Goal: Obtain resource: Download file/media

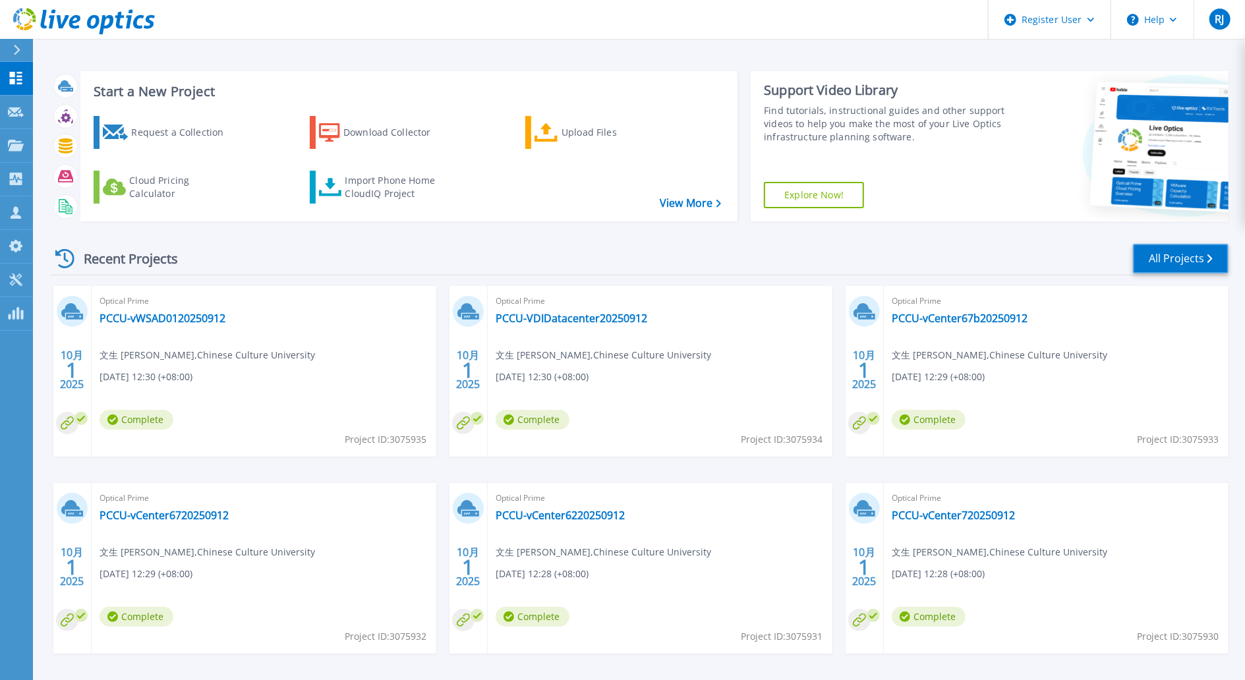
click at [943, 256] on link "All Projects" at bounding box center [1181, 259] width 96 height 30
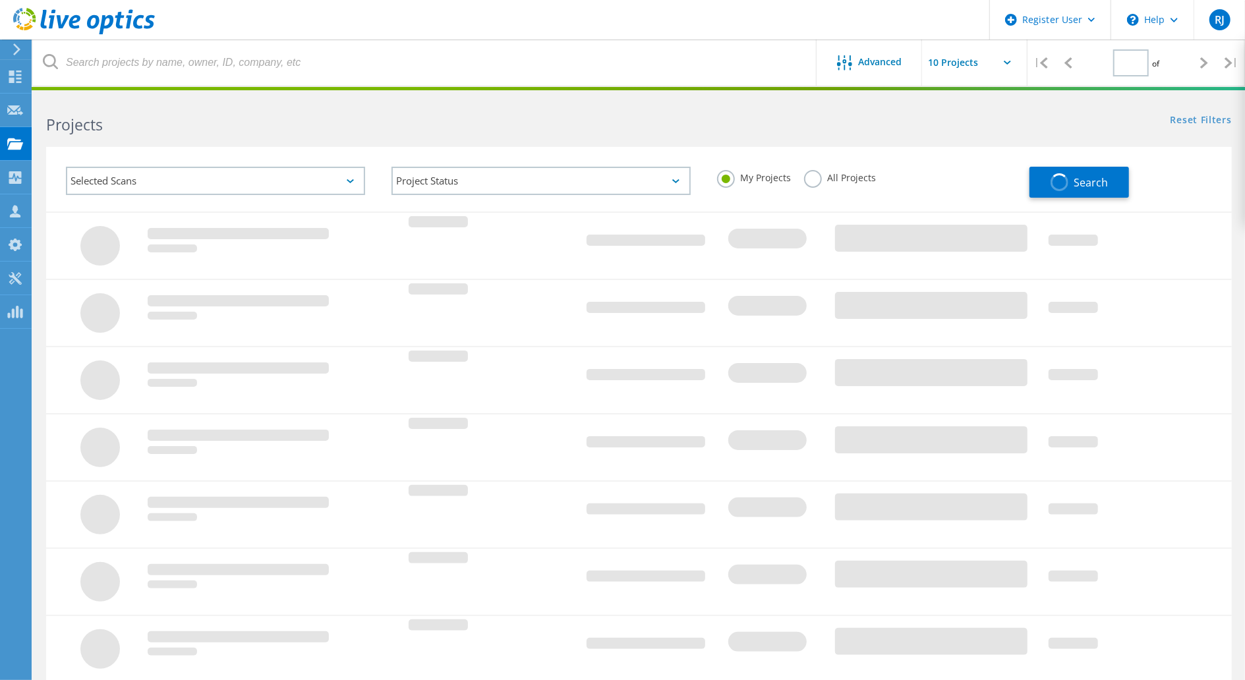
type input "1"
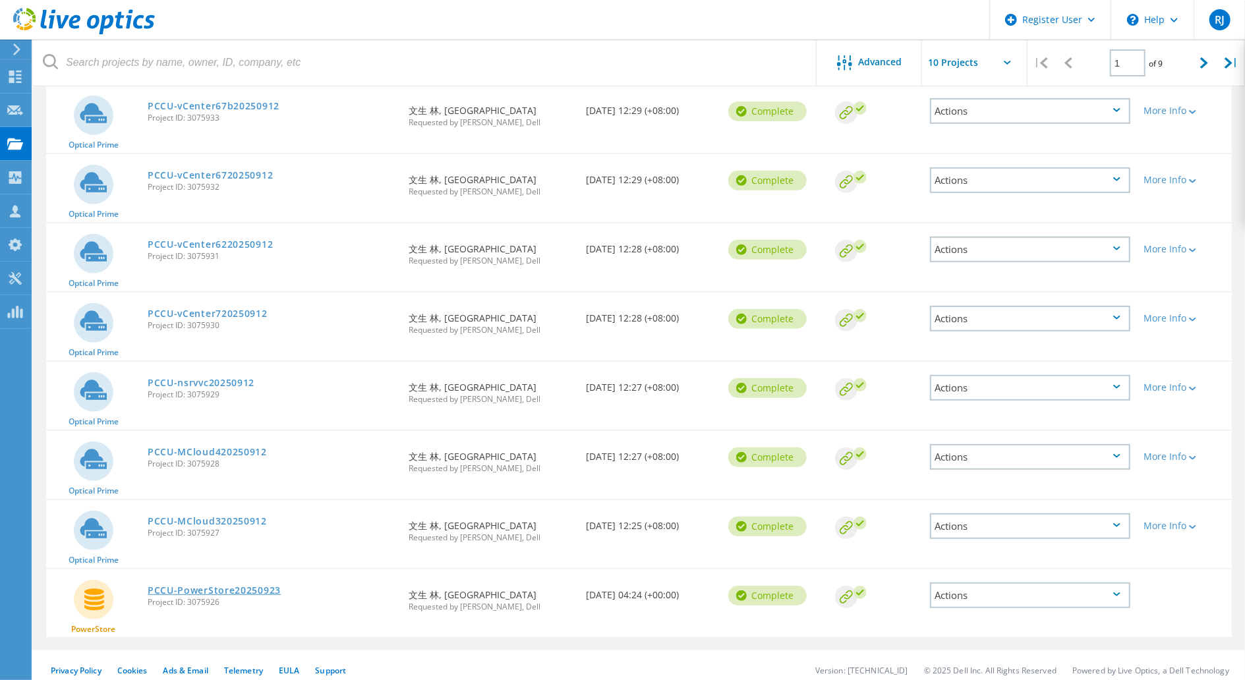
scroll to position [307, 0]
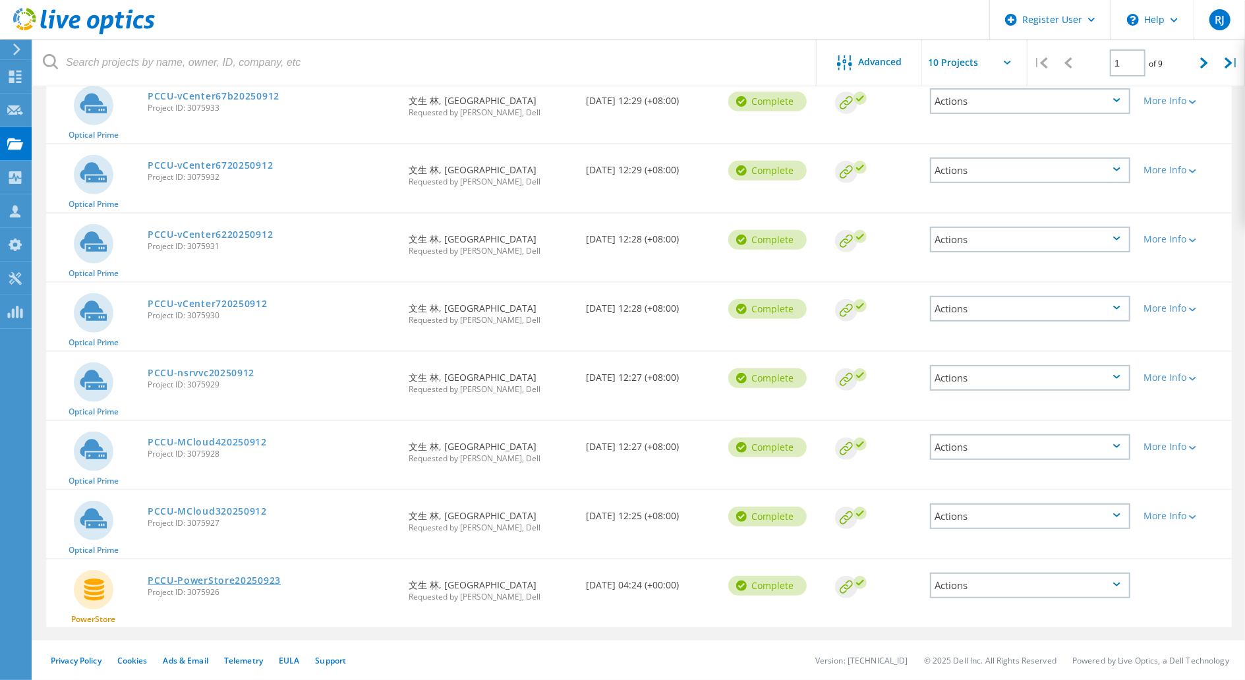
click at [234, 578] on link "PCCU-PowerStore20250923" at bounding box center [214, 580] width 133 height 9
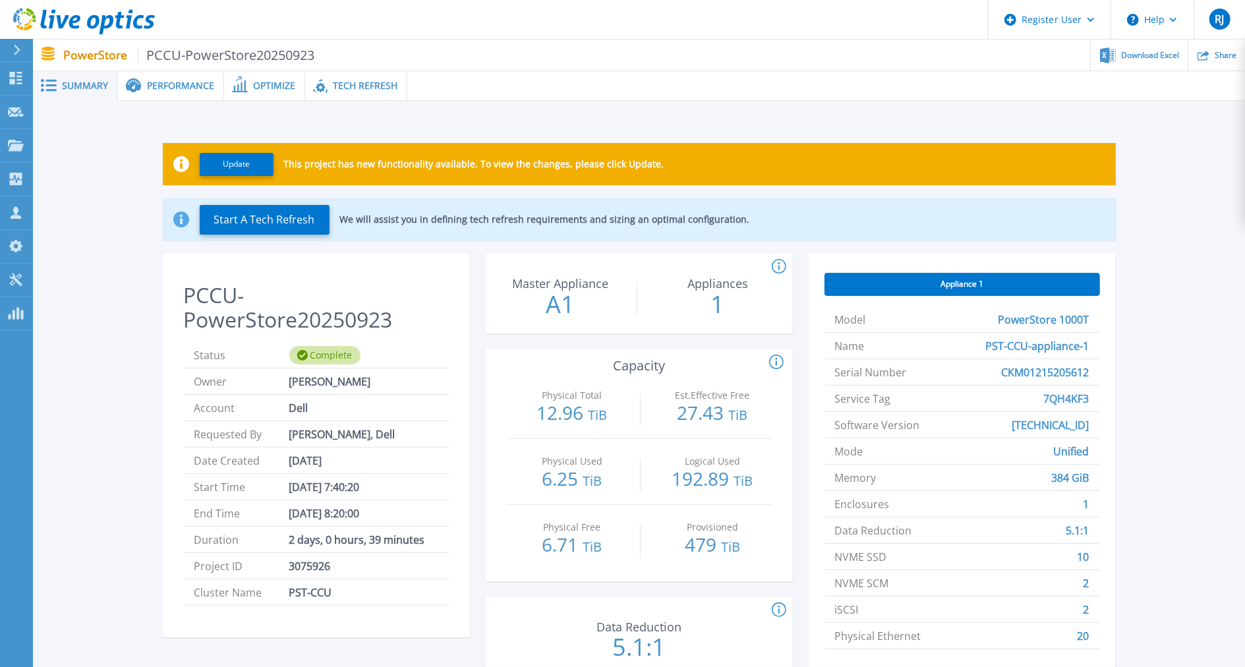
click at [357, 86] on span "Tech Refresh" at bounding box center [365, 85] width 65 height 9
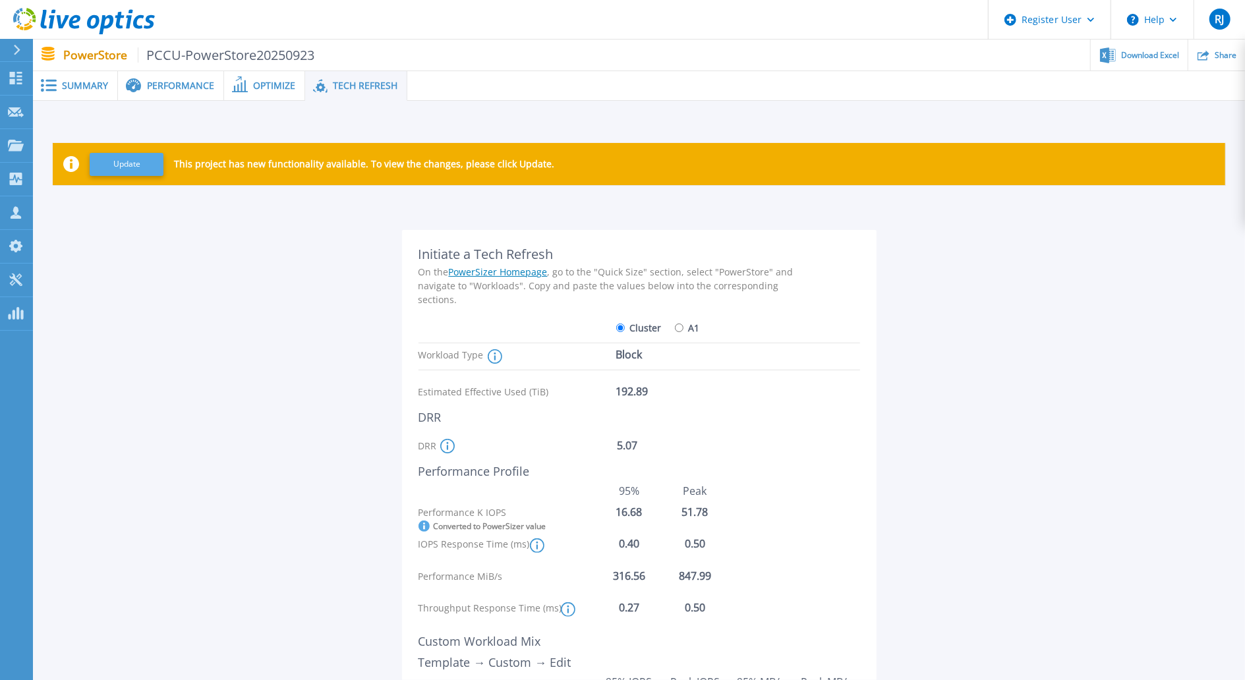
click at [139, 167] on button "Update" at bounding box center [127, 164] width 74 height 23
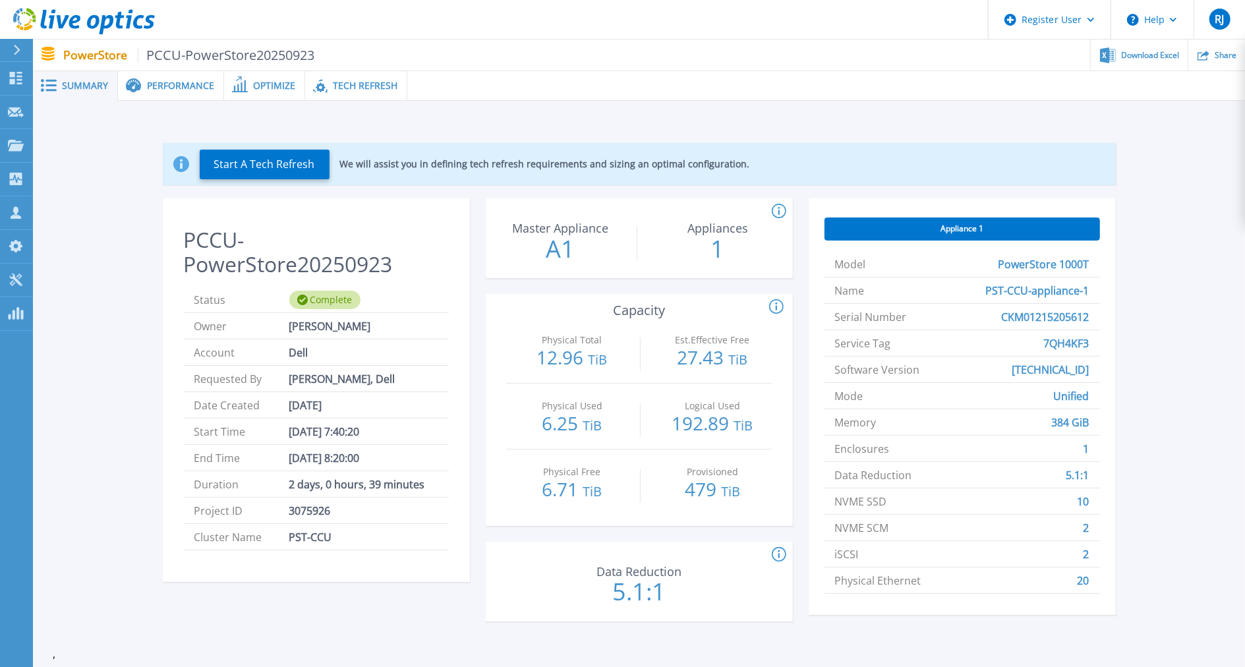
click at [380, 94] on div "Tech Refresh" at bounding box center [356, 86] width 102 height 30
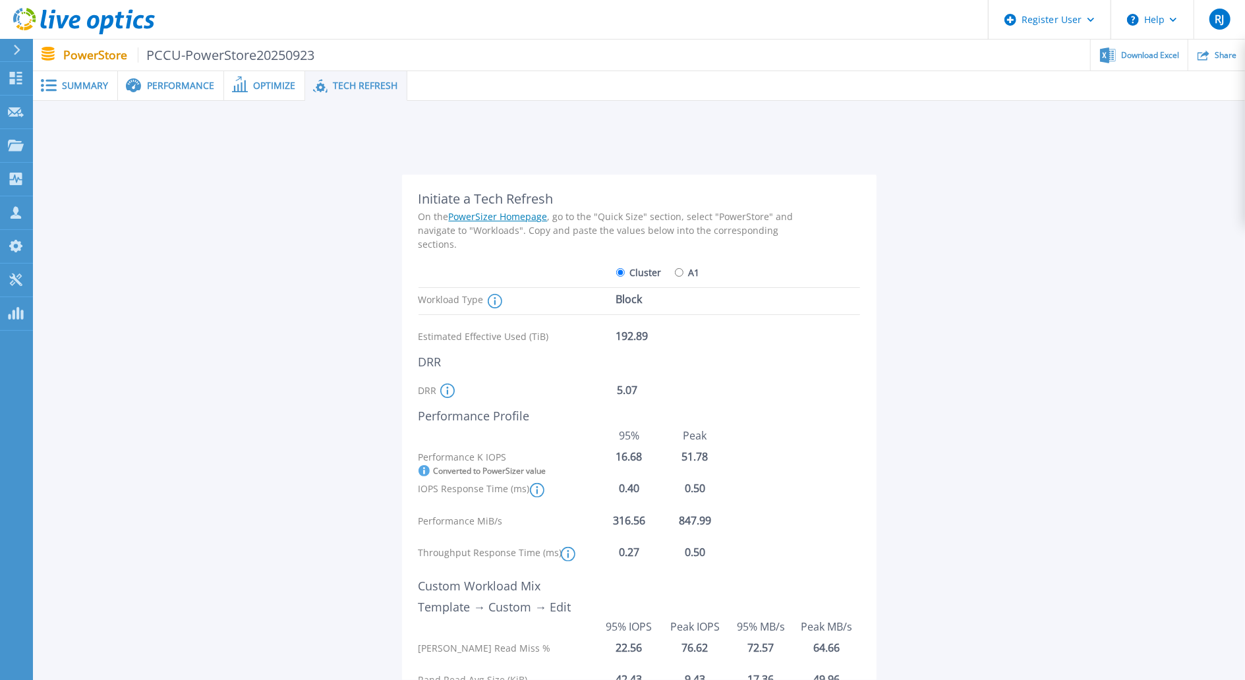
click at [504, 212] on link "PowerSizer Homepage" at bounding box center [498, 216] width 99 height 13
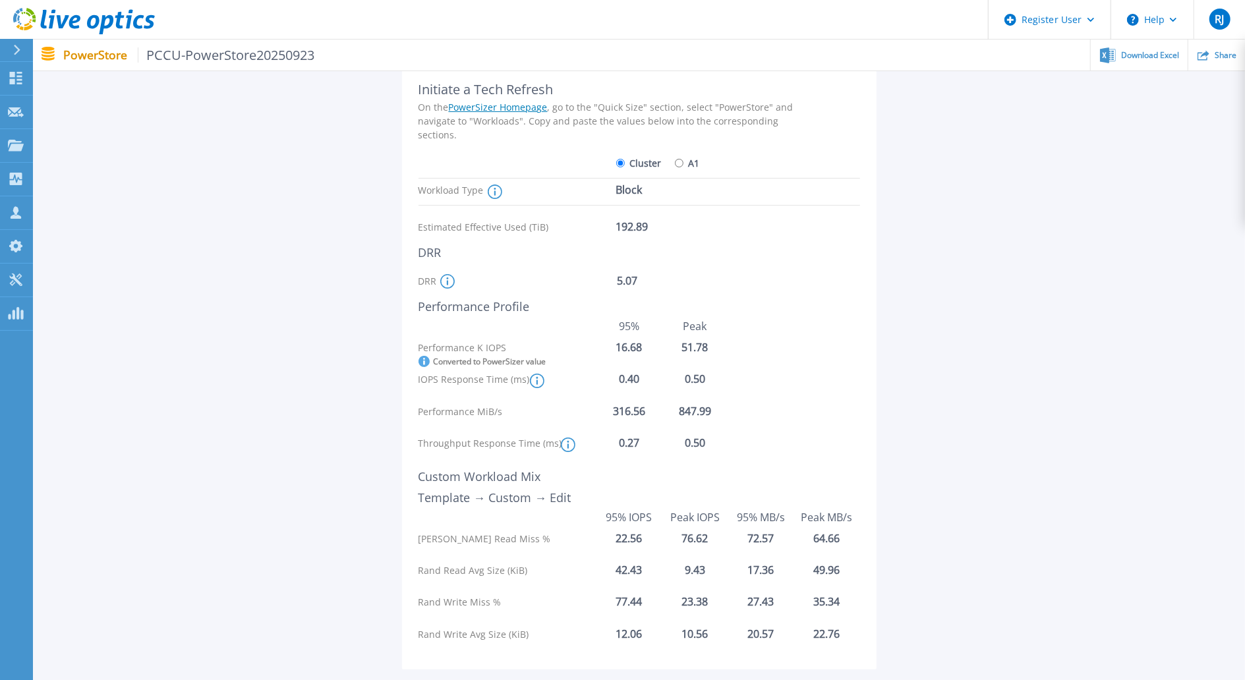
scroll to position [88, 0]
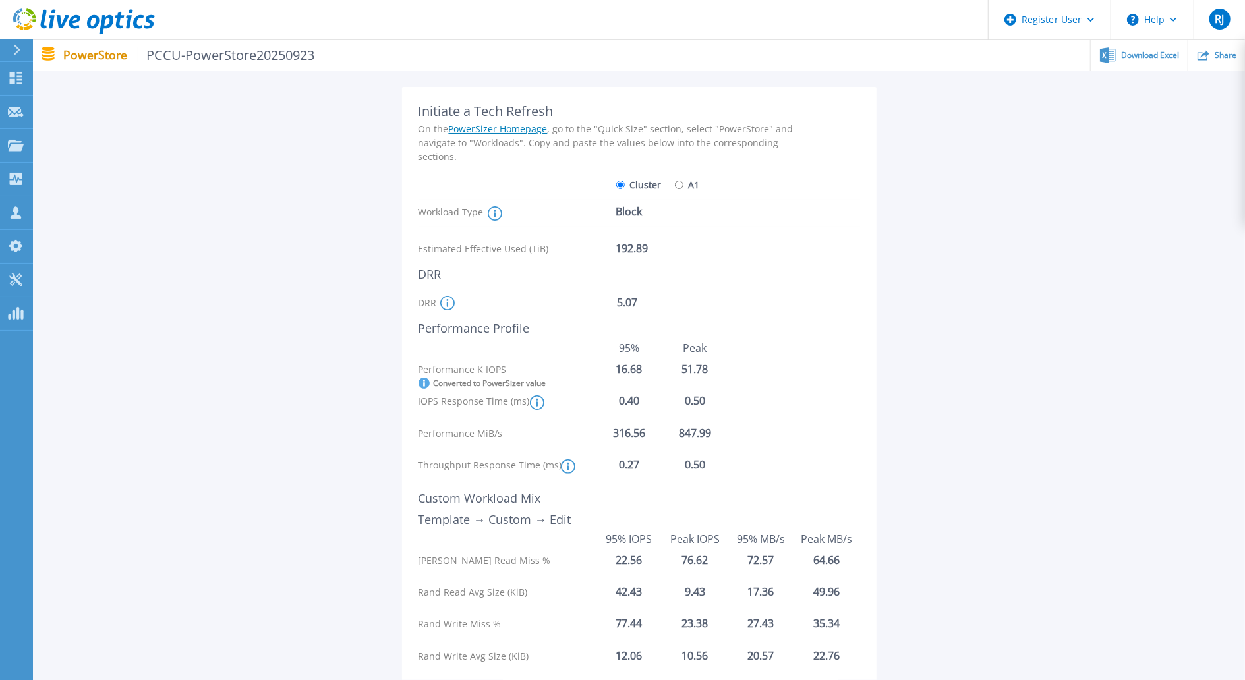
click at [672, 184] on div "Cluster A1" at bounding box center [668, 184] width 105 height 23
click at [676, 184] on input "A1" at bounding box center [679, 185] width 9 height 9
radio input "true"
click at [627, 184] on label "Cluster" at bounding box center [638, 184] width 45 height 23
click at [625, 184] on input "Cluster" at bounding box center [620, 185] width 9 height 9
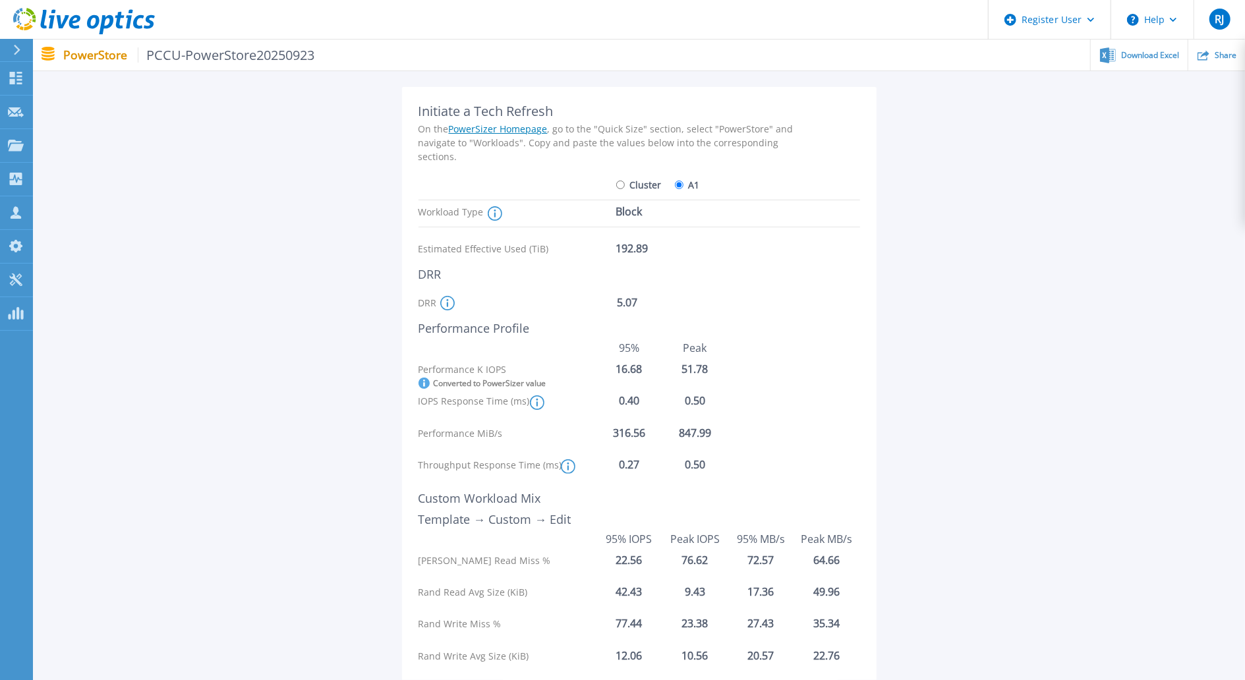
radio input "true"
radio input "false"
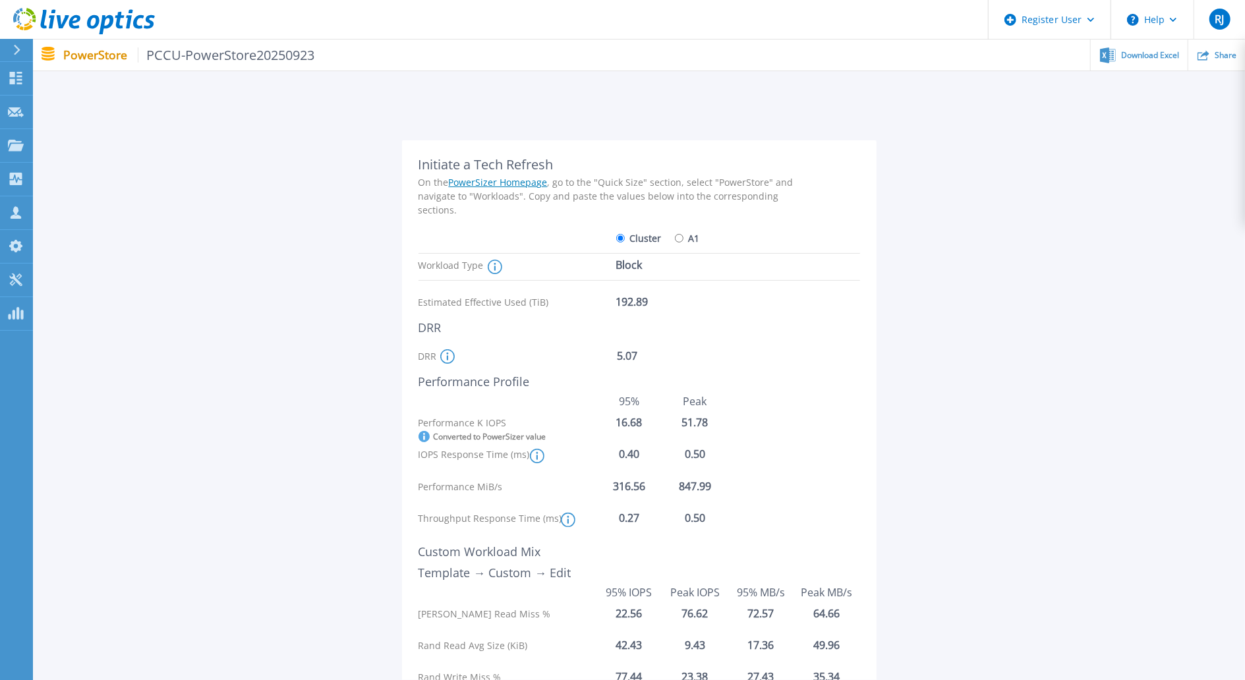
scroll to position [0, 0]
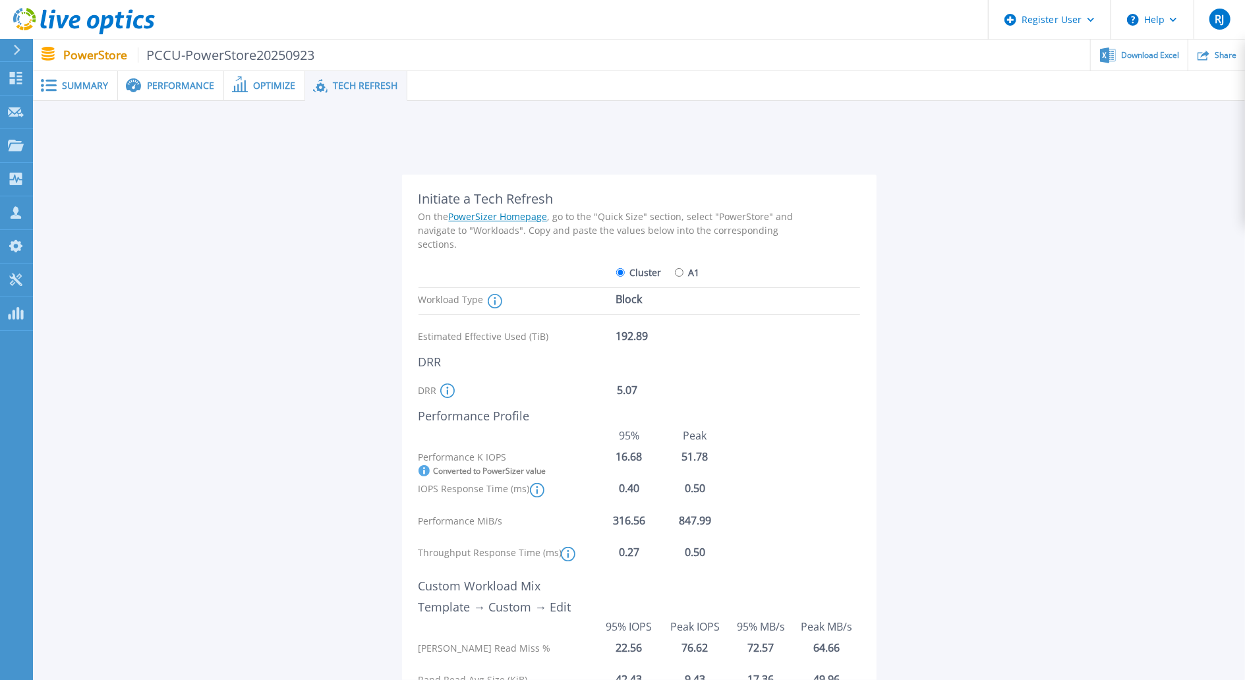
click at [92, 90] on span "Summary" at bounding box center [85, 85] width 46 height 9
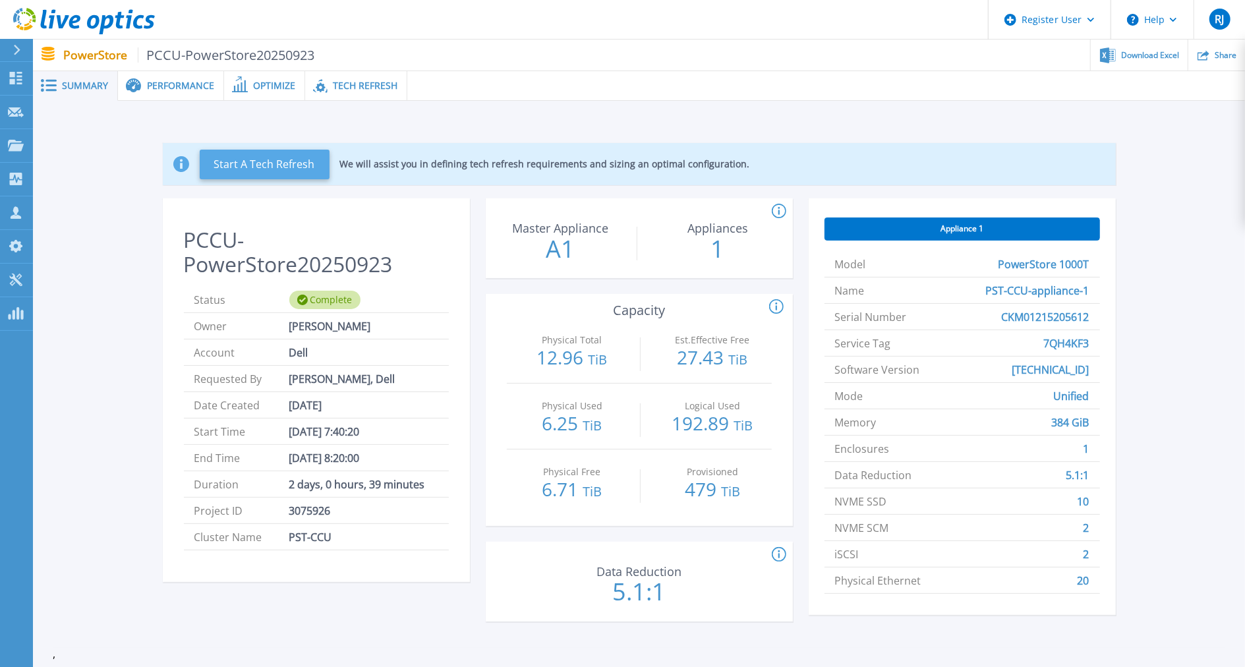
click at [285, 161] on button "Start A Tech Refresh" at bounding box center [265, 165] width 130 height 30
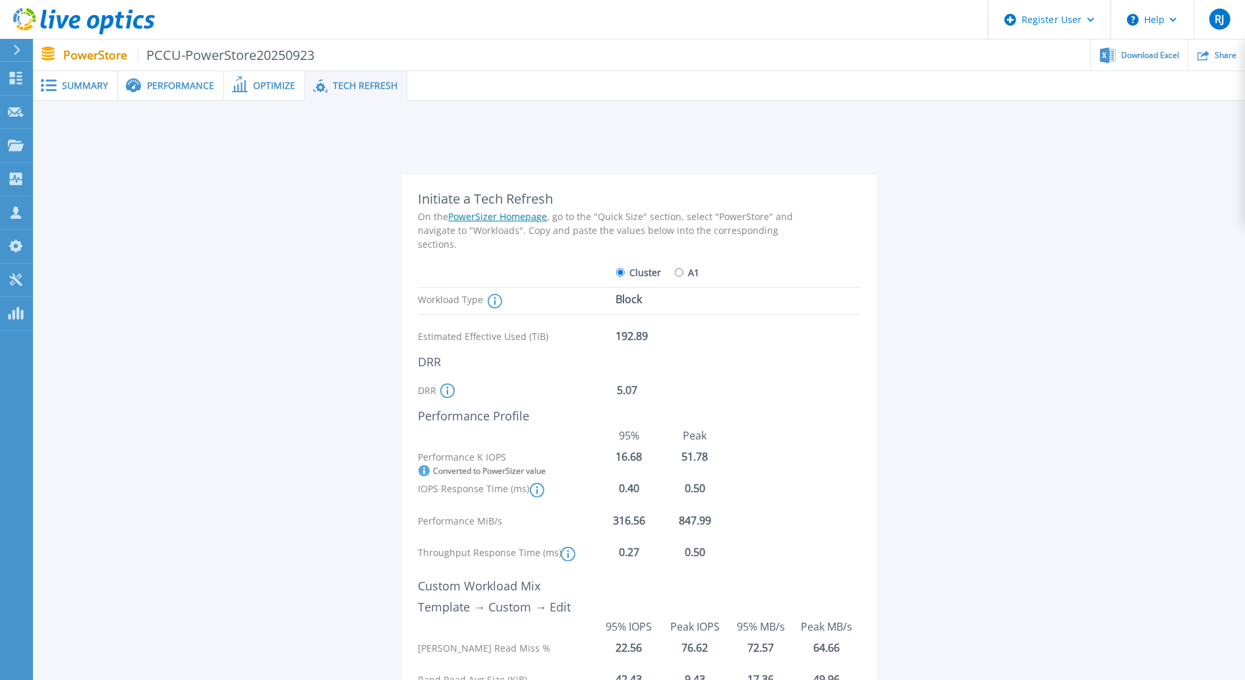
click at [194, 92] on div "Performance" at bounding box center [171, 86] width 106 height 30
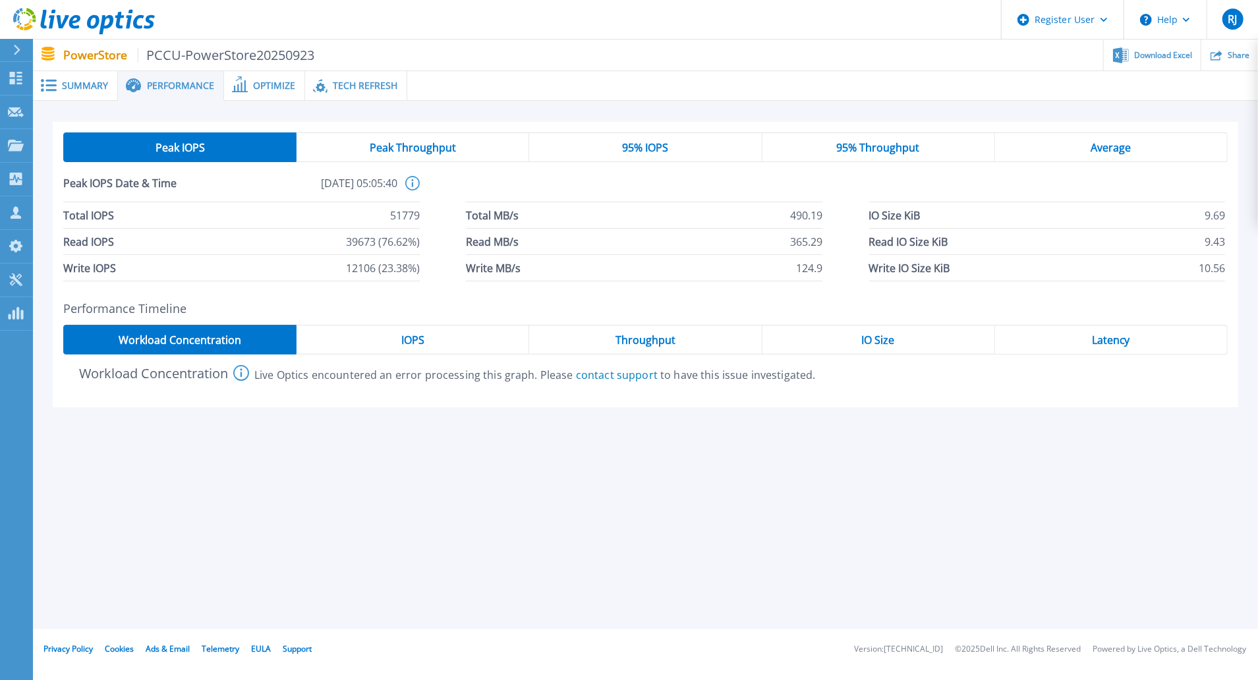
click at [267, 88] on span "Optimize" at bounding box center [274, 85] width 42 height 9
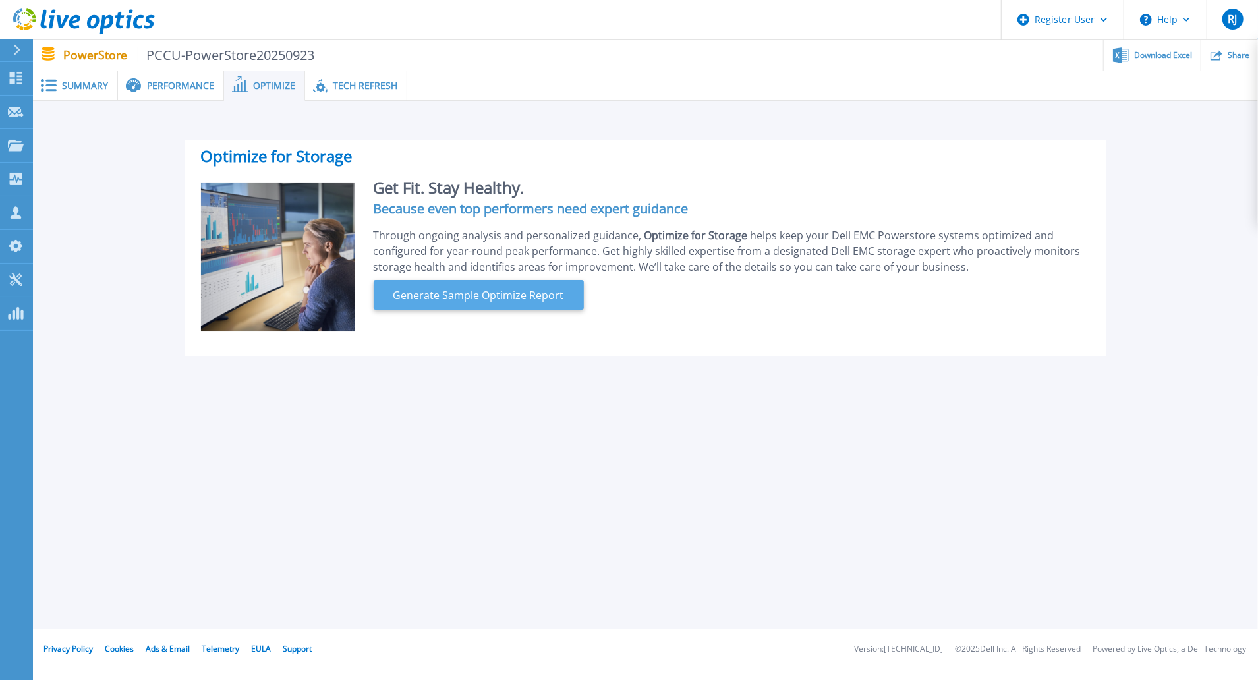
click at [518, 302] on span "Generate Sample Optimize Report" at bounding box center [478, 295] width 181 height 16
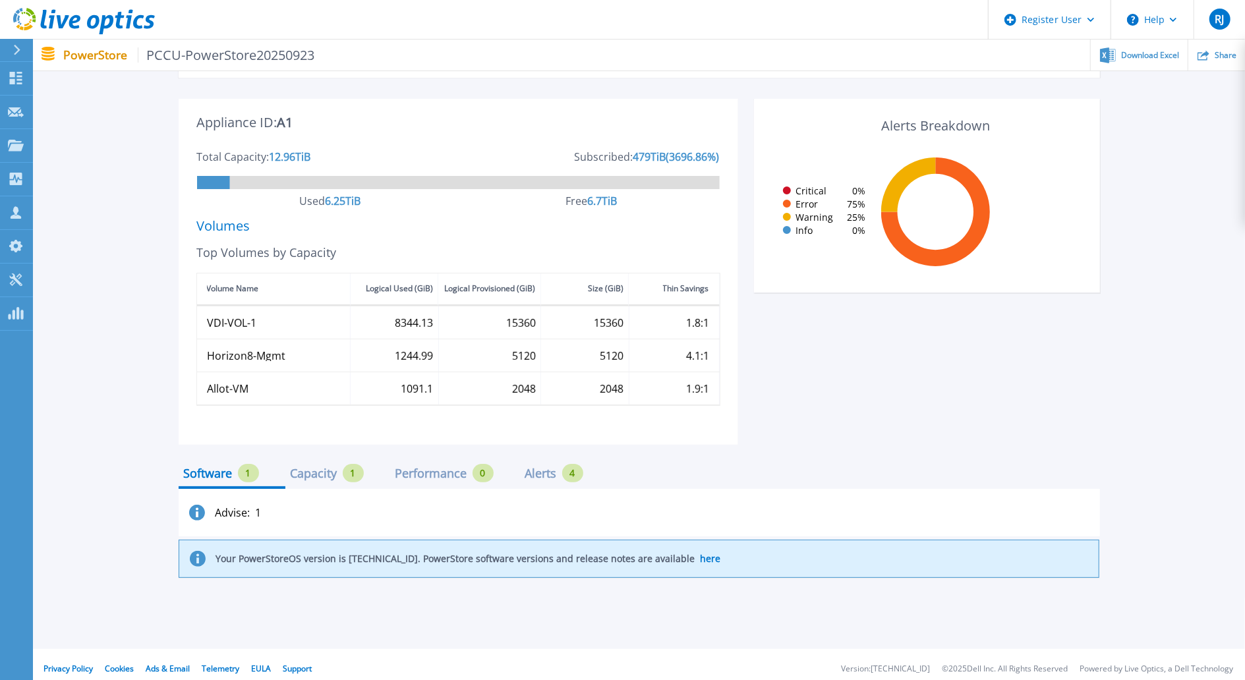
scroll to position [305, 0]
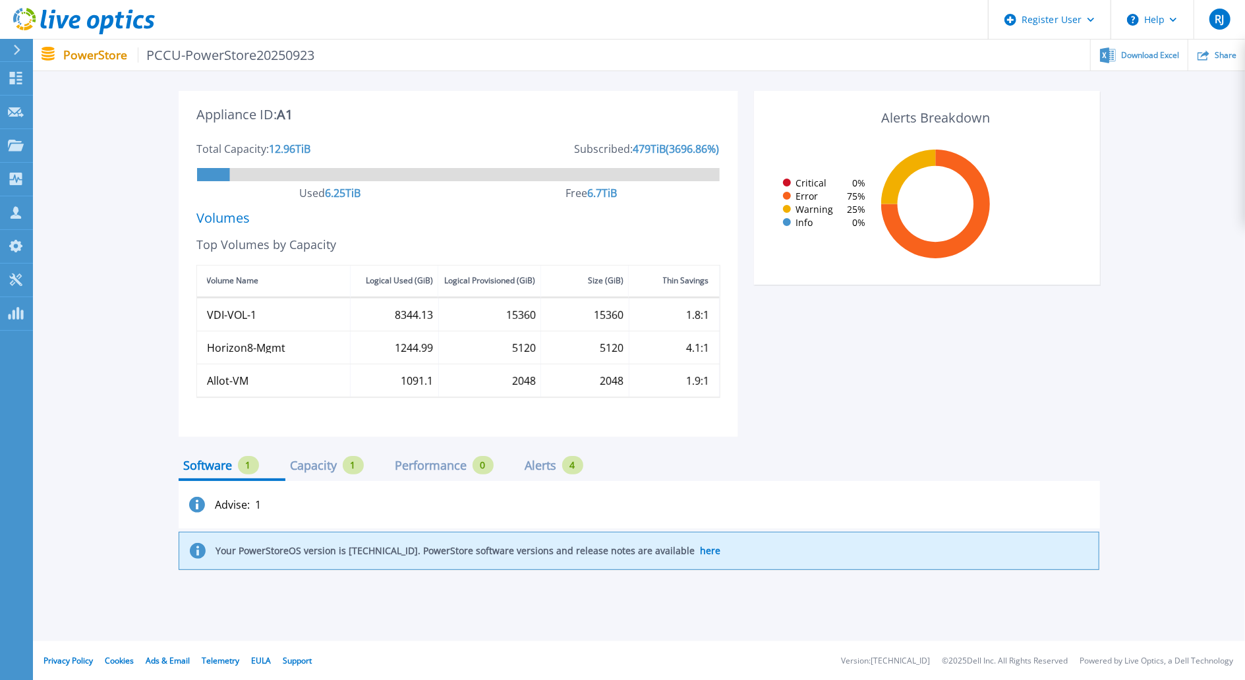
click at [308, 471] on div "Capacity" at bounding box center [314, 465] width 47 height 11
click at [412, 466] on div "Performance" at bounding box center [431, 465] width 72 height 11
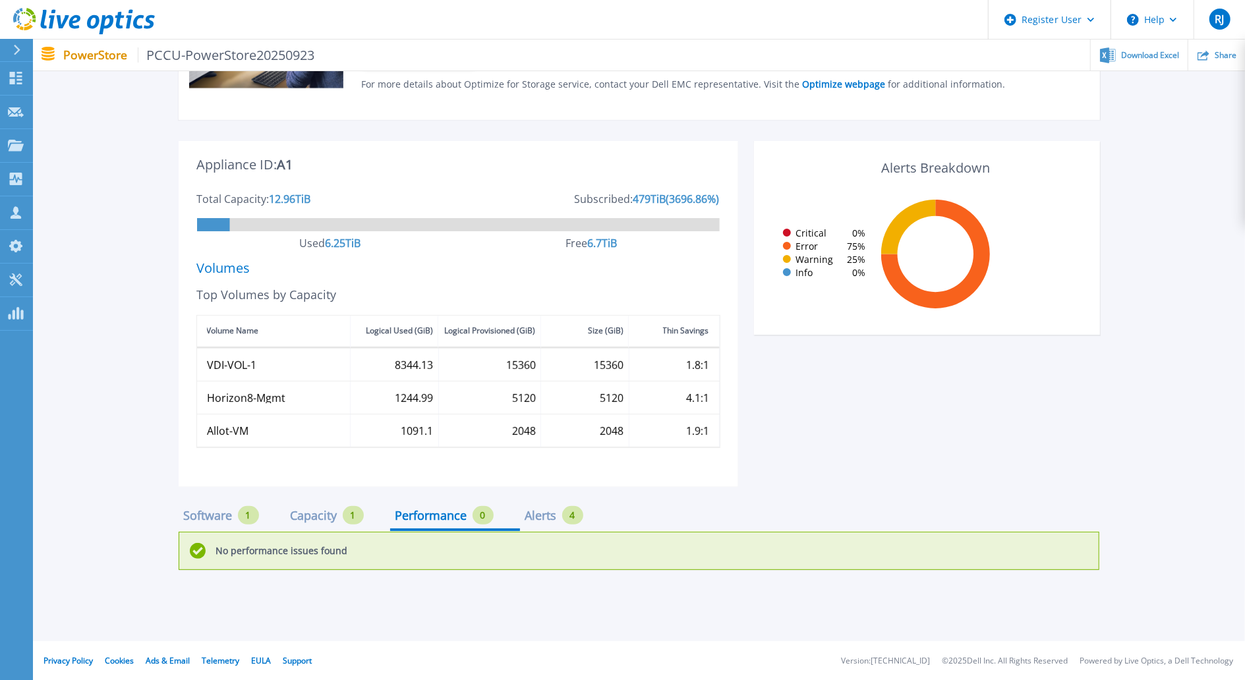
click at [555, 518] on div "Alerts" at bounding box center [541, 515] width 32 height 11
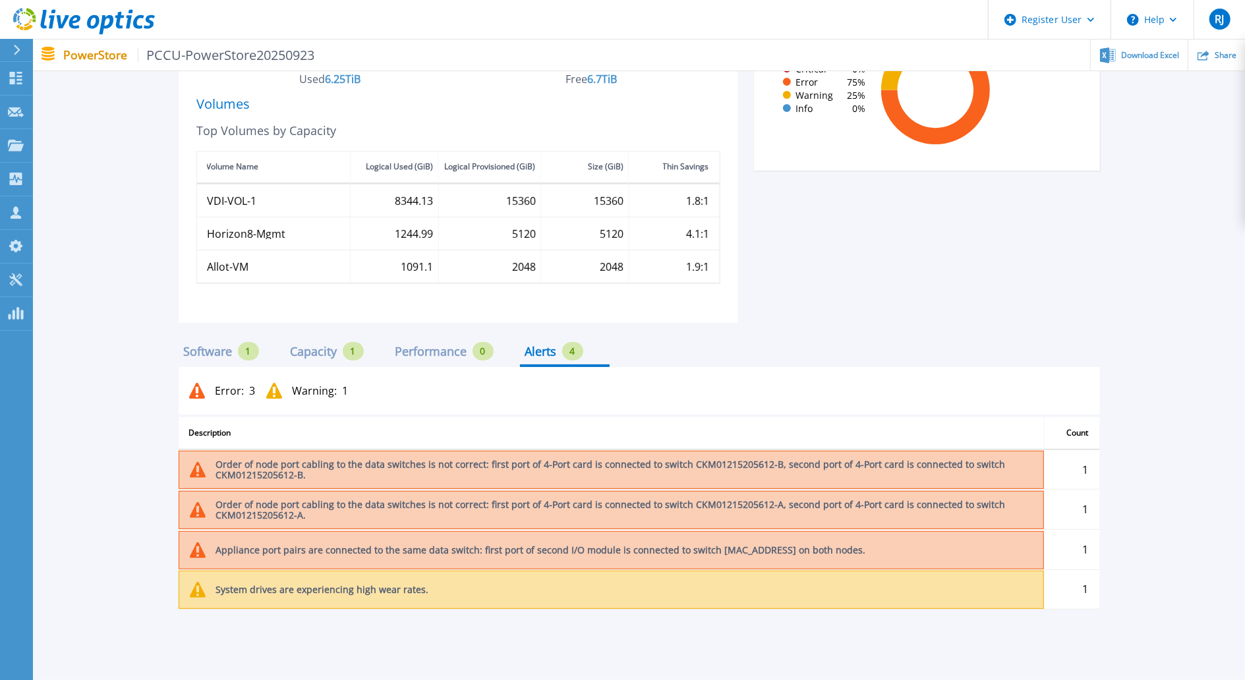
scroll to position [456, 0]
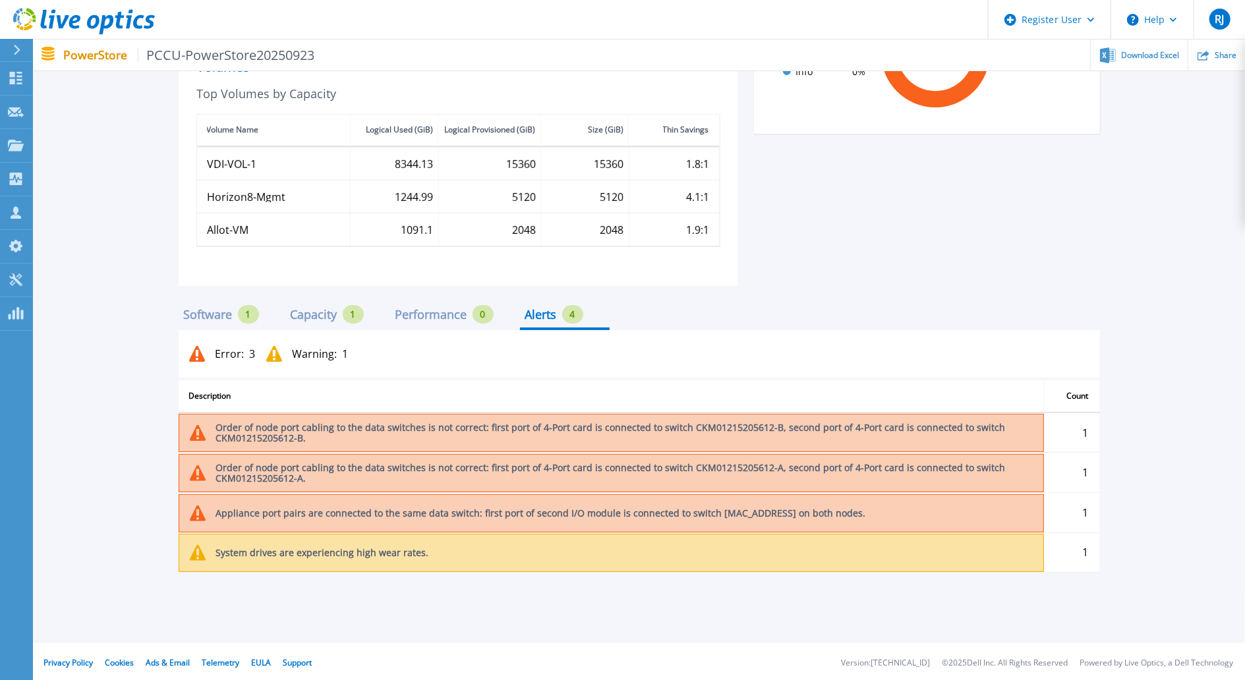
click at [220, 320] on div "Software" at bounding box center [208, 314] width 49 height 11
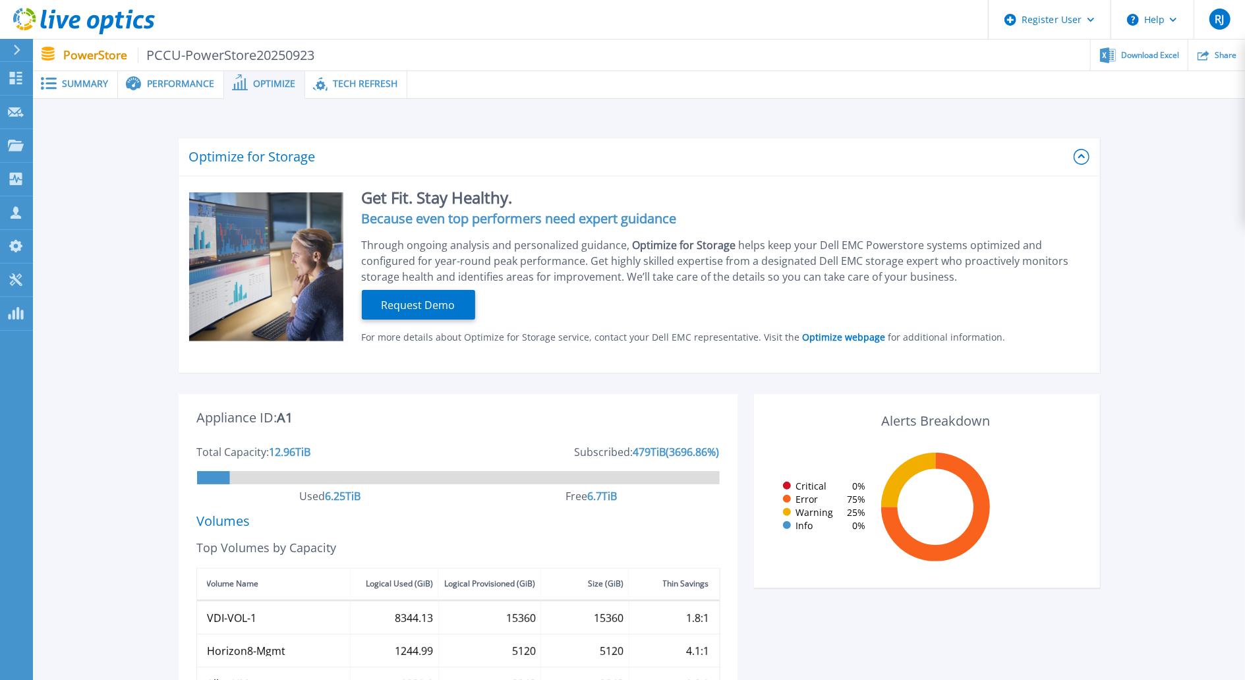
scroll to position [0, 0]
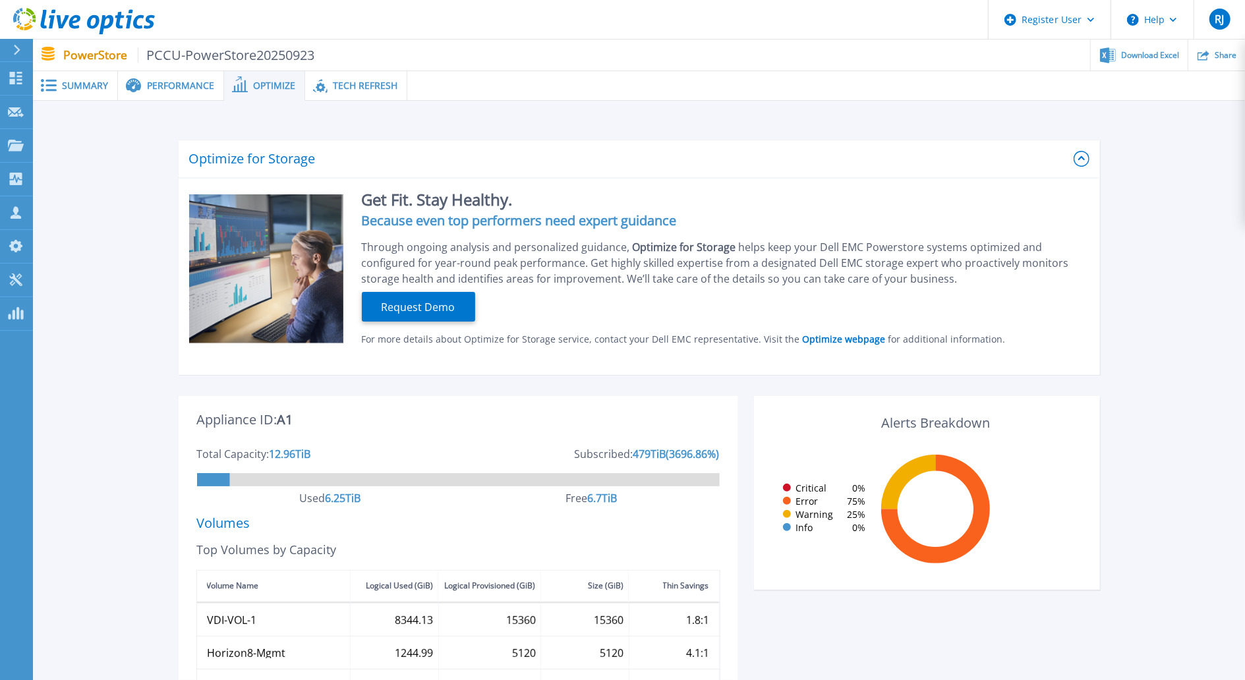
click at [359, 84] on span "Tech Refresh" at bounding box center [365, 85] width 65 height 9
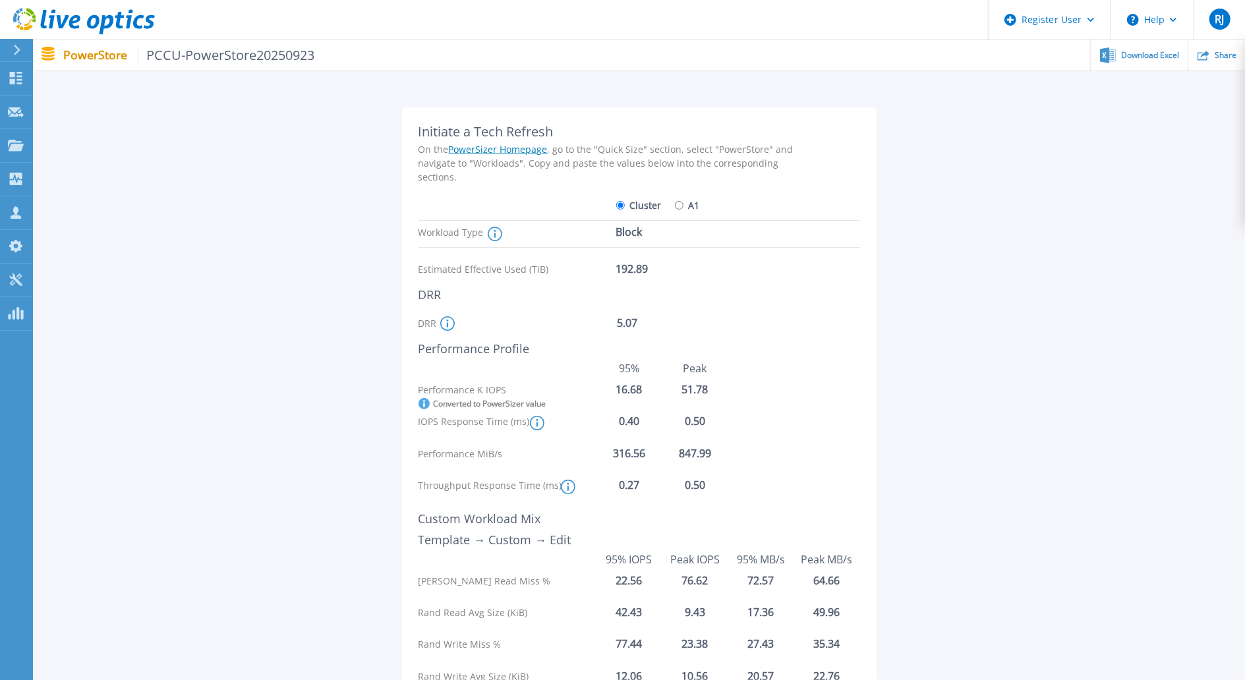
scroll to position [88, 0]
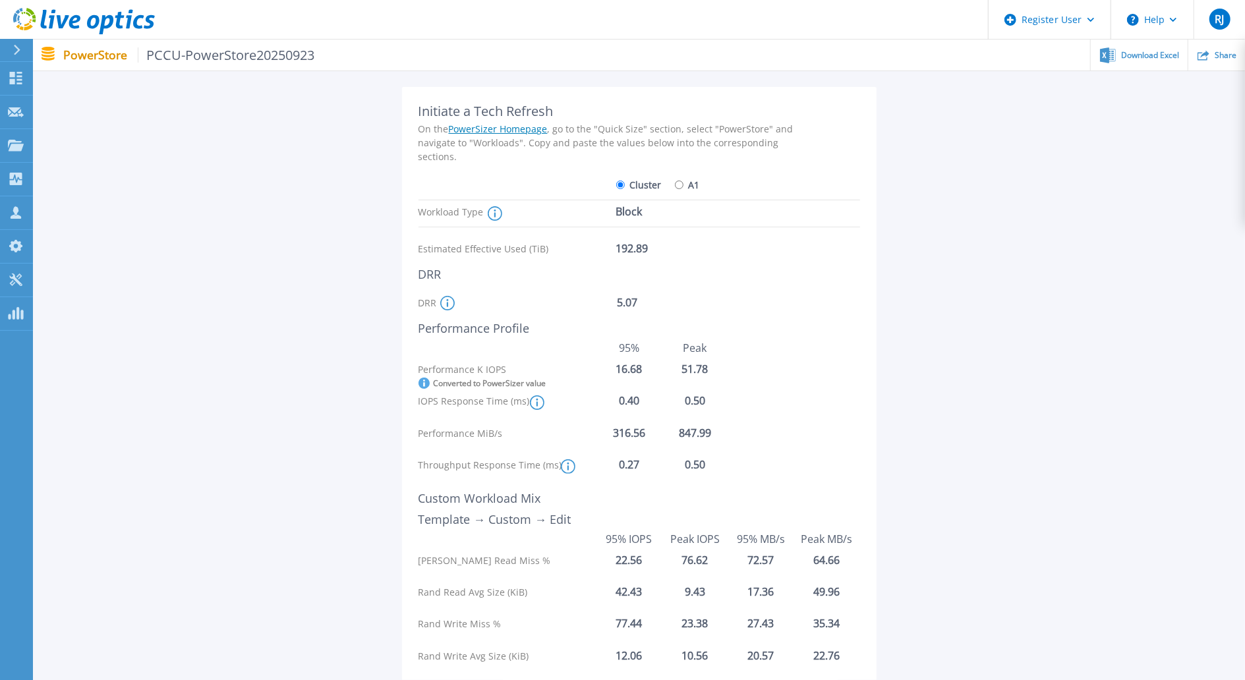
click at [617, 256] on div "192.89" at bounding box center [668, 248] width 105 height 23
click at [608, 254] on div "Estimated Effective Used (TiB)" at bounding box center [518, 248] width 198 height 23
drag, startPoint x: 602, startPoint y: 250, endPoint x: 672, endPoint y: 250, distance: 69.9
click at [672, 250] on div "Estimated Effective Used (TiB) 192.89" at bounding box center [613, 248] width 389 height 23
copy div "192.89"
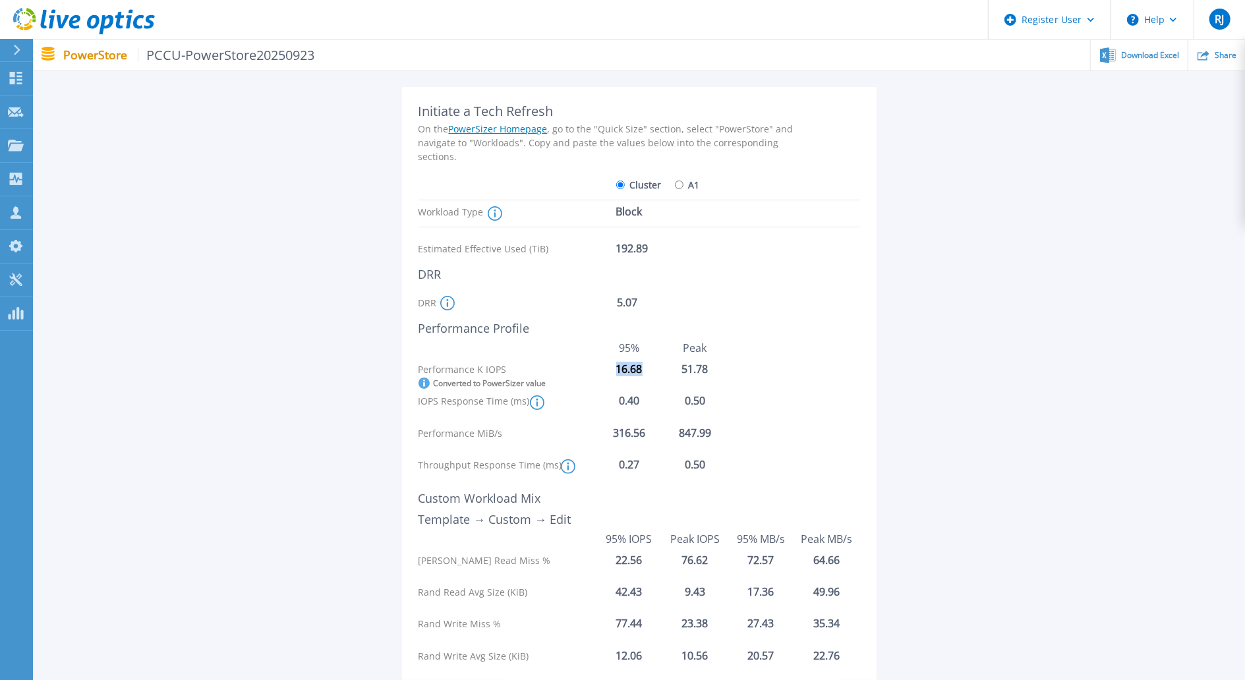
drag, startPoint x: 616, startPoint y: 372, endPoint x: 649, endPoint y: 373, distance: 32.3
click at [649, 373] on div "16.68" at bounding box center [630, 369] width 66 height 12
drag, startPoint x: 612, startPoint y: 301, endPoint x: 656, endPoint y: 301, distance: 44.8
click at [656, 301] on div "DRR For Powerstore versions <4.1, this is the Appliance/Cluster Global DRR. For…" at bounding box center [613, 302] width 389 height 23
copy div "5.07"
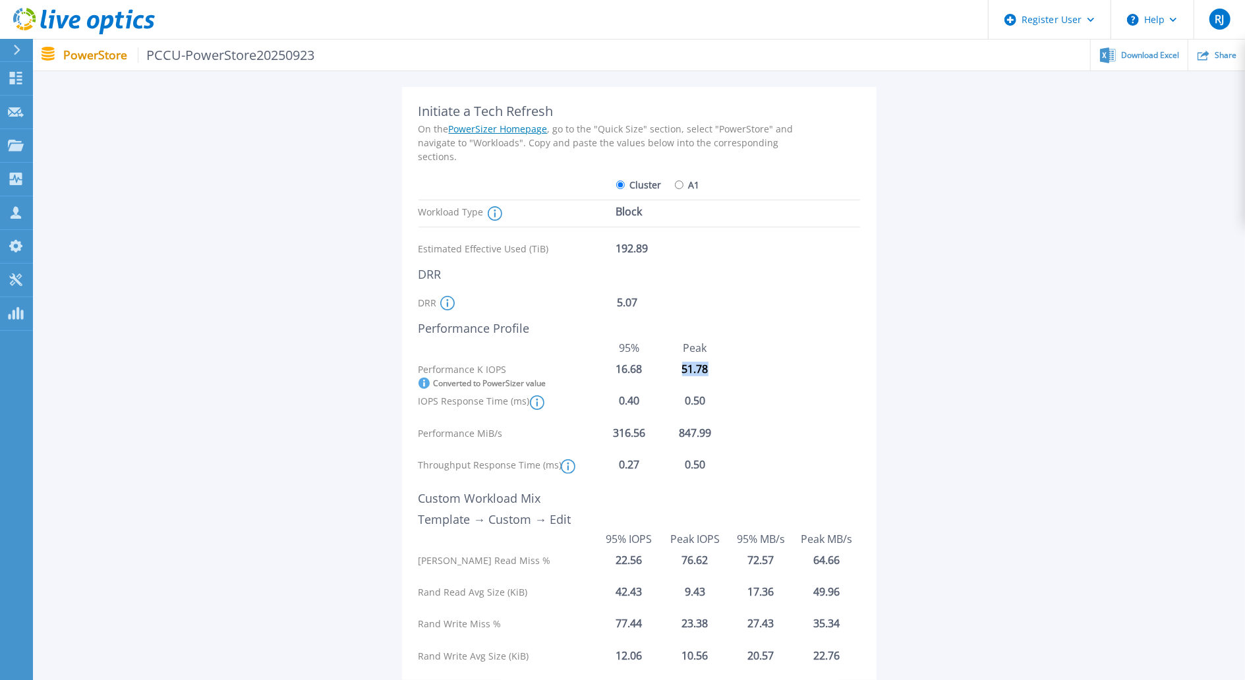
drag, startPoint x: 677, startPoint y: 369, endPoint x: 729, endPoint y: 369, distance: 52.1
click at [729, 369] on div "Performance K IOPS Converted to PowerSizer value 16.68 51.78" at bounding box center [640, 375] width 442 height 25
copy div "51.78"
drag, startPoint x: 680, startPoint y: 402, endPoint x: 726, endPoint y: 403, distance: 46.8
click at [726, 403] on div "0.50" at bounding box center [695, 401] width 66 height 12
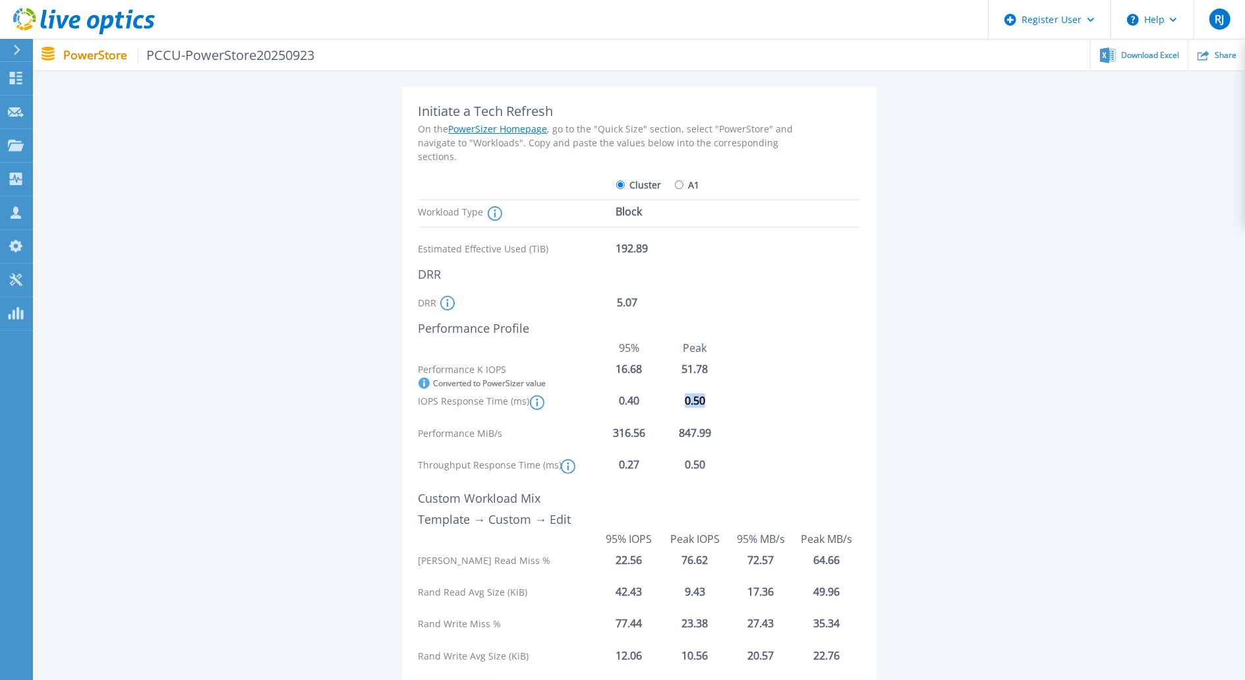
copy div "0.50"
drag, startPoint x: 678, startPoint y: 434, endPoint x: 728, endPoint y: 434, distance: 50.1
click at [728, 434] on div "Performance MiB/s 316.56 847.99" at bounding box center [640, 439] width 442 height 25
copy div "847.99"
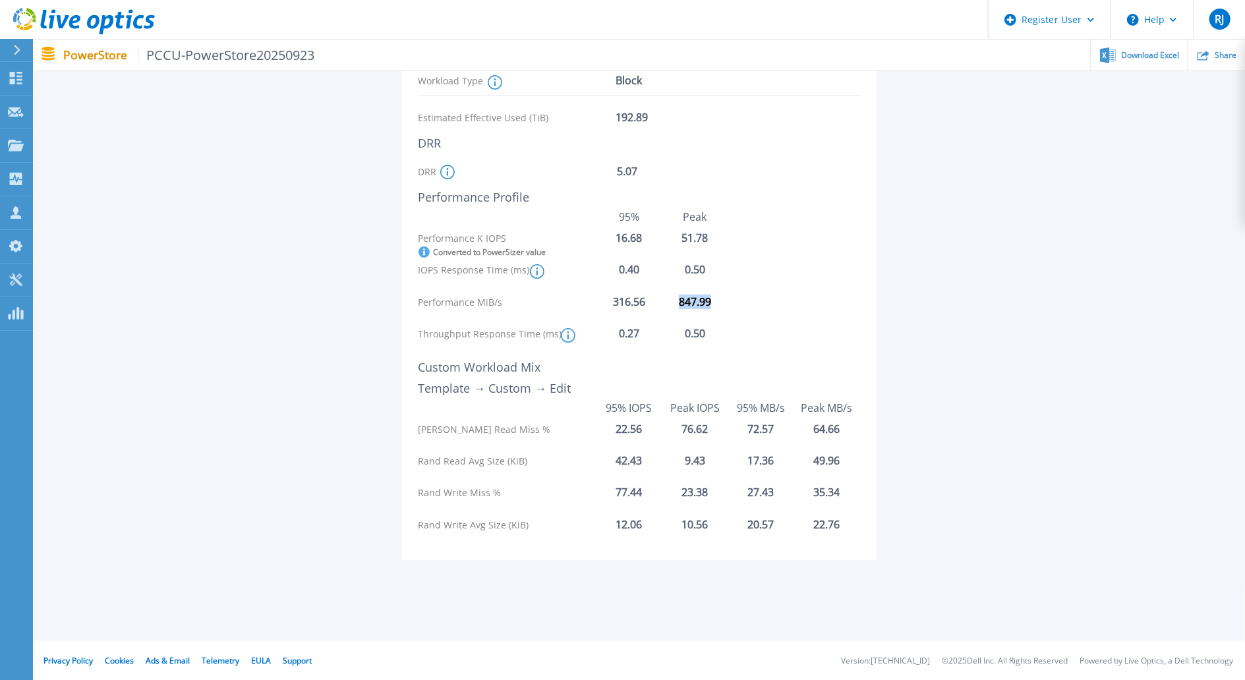
scroll to position [219, 0]
drag, startPoint x: 670, startPoint y: 430, endPoint x: 726, endPoint y: 432, distance: 56.0
click at [726, 432] on div "76.62" at bounding box center [695, 429] width 66 height 12
copy div "76.62"
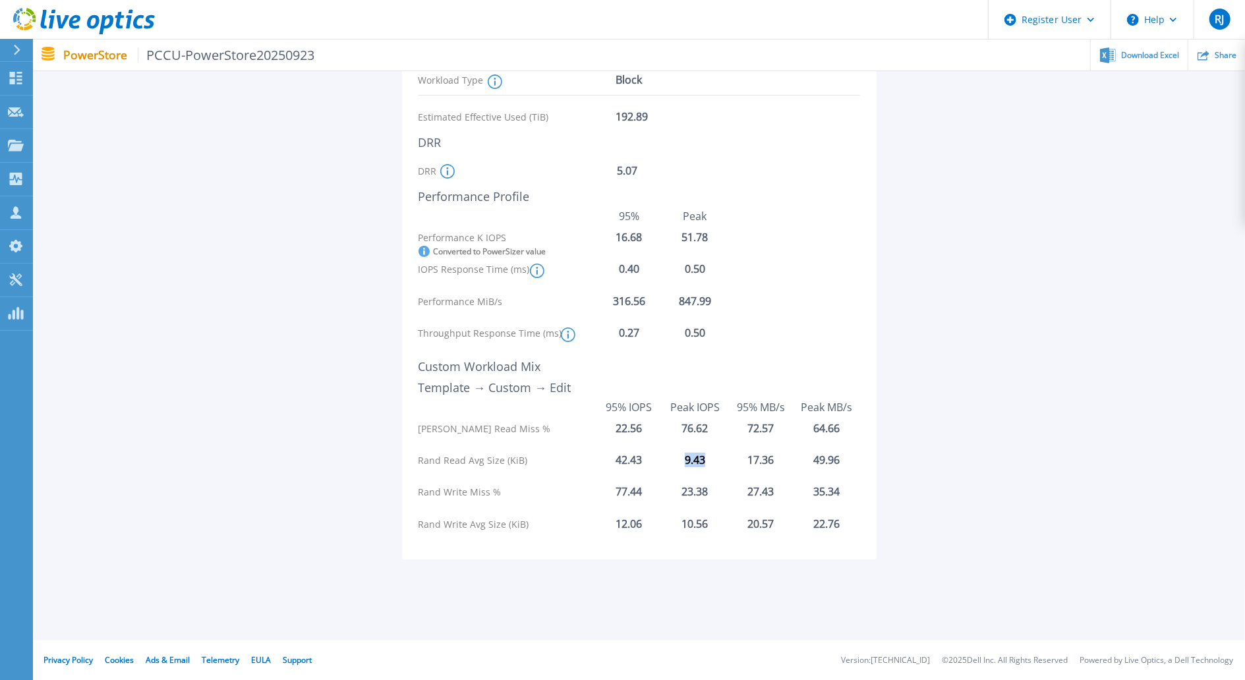
drag, startPoint x: 686, startPoint y: 465, endPoint x: 713, endPoint y: 463, distance: 27.1
click at [713, 463] on div "9.43" at bounding box center [695, 460] width 66 height 12
drag, startPoint x: 602, startPoint y: 460, endPoint x: 660, endPoint y: 460, distance: 58.7
click at [660, 460] on div "42.43" at bounding box center [630, 460] width 66 height 12
copy div "42.43"
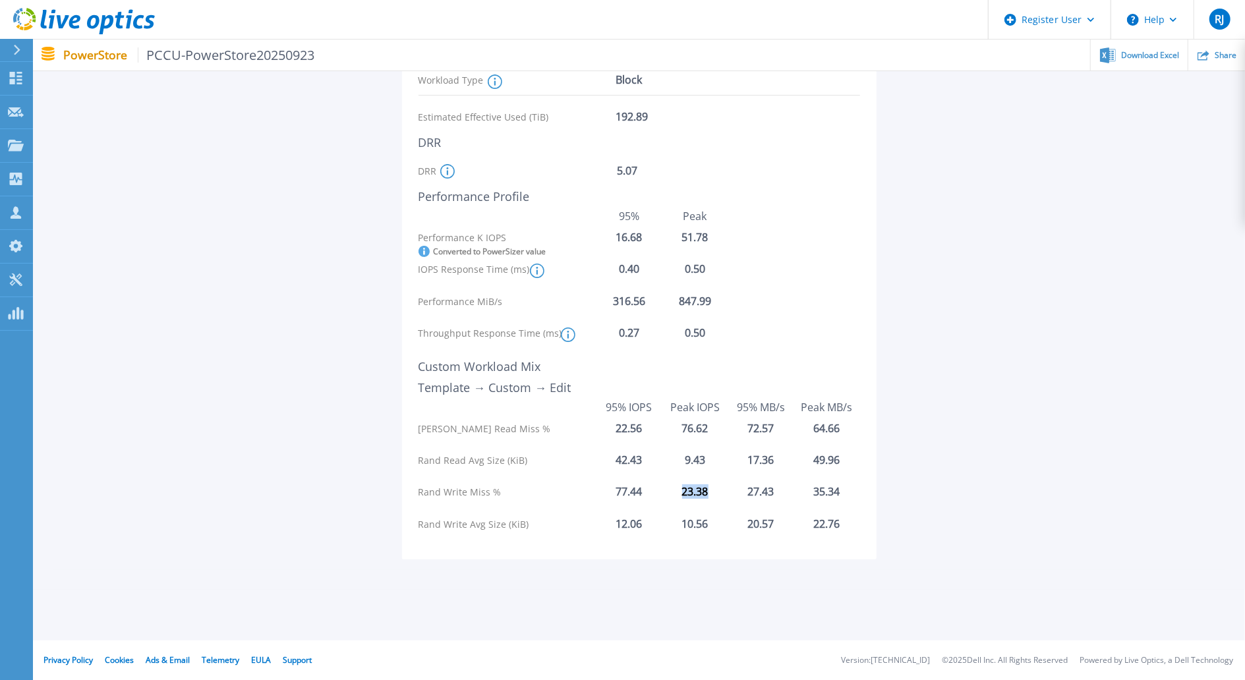
drag, startPoint x: 710, startPoint y: 499, endPoint x: 672, endPoint y: 496, distance: 37.7
click at [672, 496] on div "Rand Write Miss % 77.44 23.38 27.43 35.34" at bounding box center [640, 498] width 442 height 25
copy div "23.38"
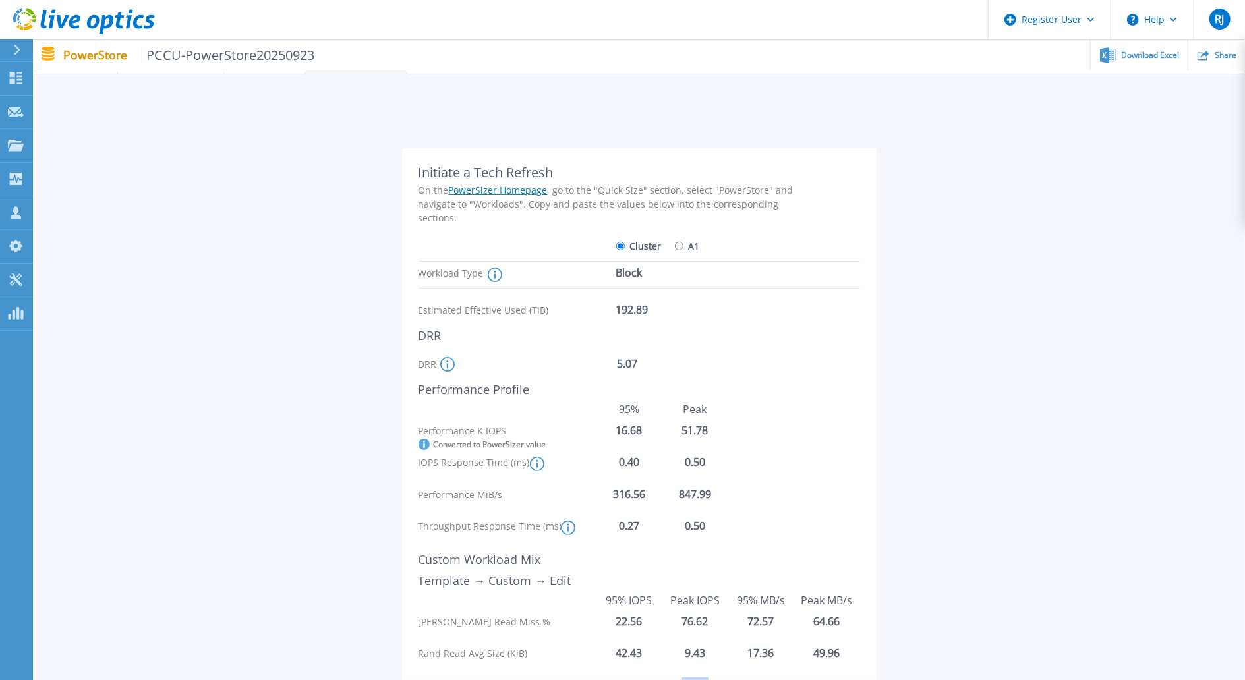
scroll to position [0, 0]
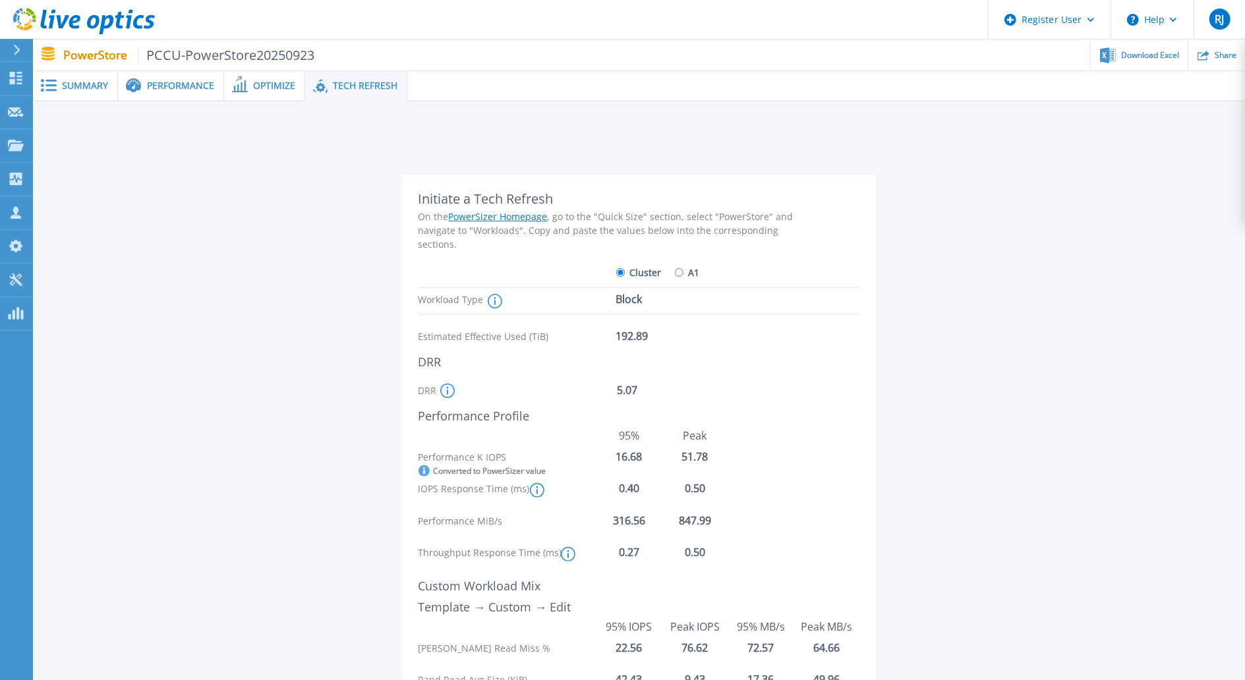
click at [24, 45] on div at bounding box center [22, 50] width 21 height 22
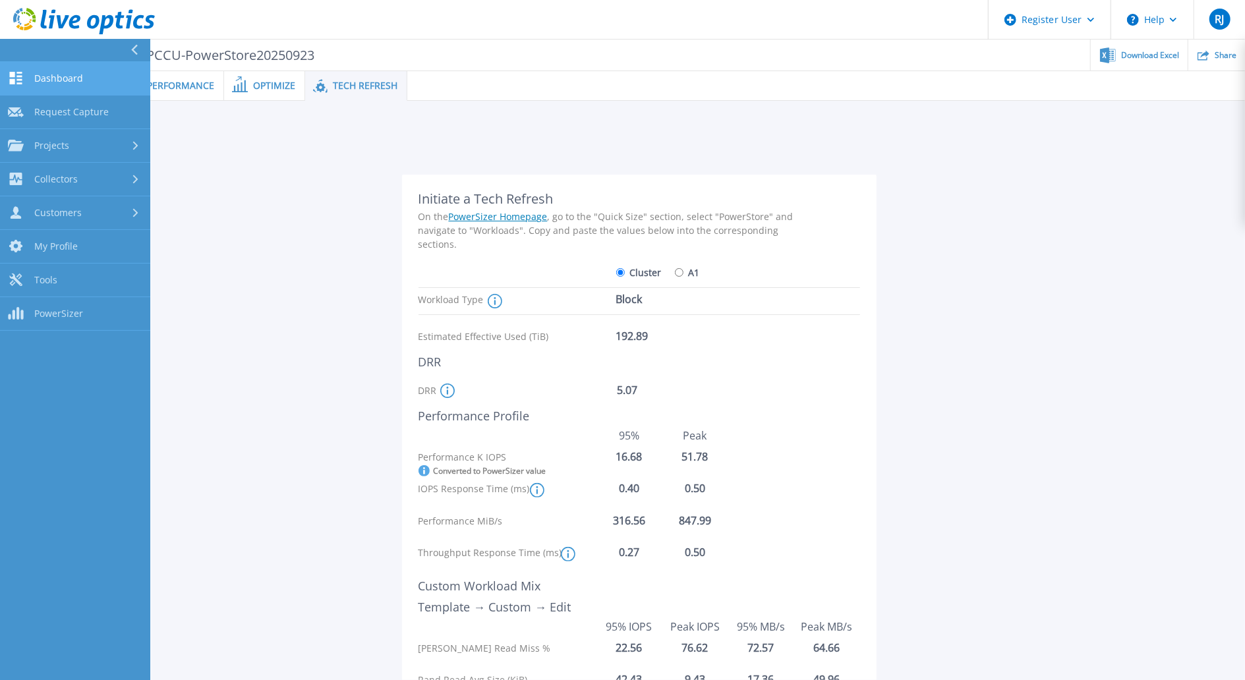
click at [66, 73] on span "Dashboard" at bounding box center [58, 79] width 49 height 12
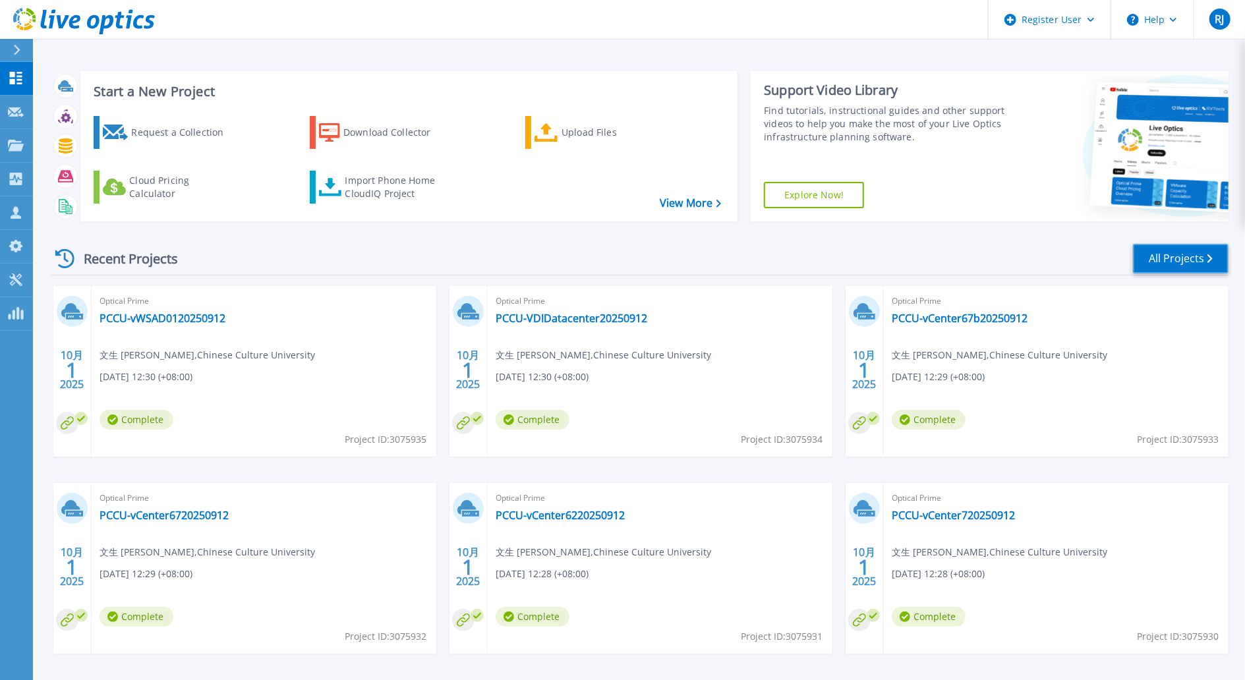
click at [1196, 254] on link "All Projects" at bounding box center [1181, 259] width 96 height 30
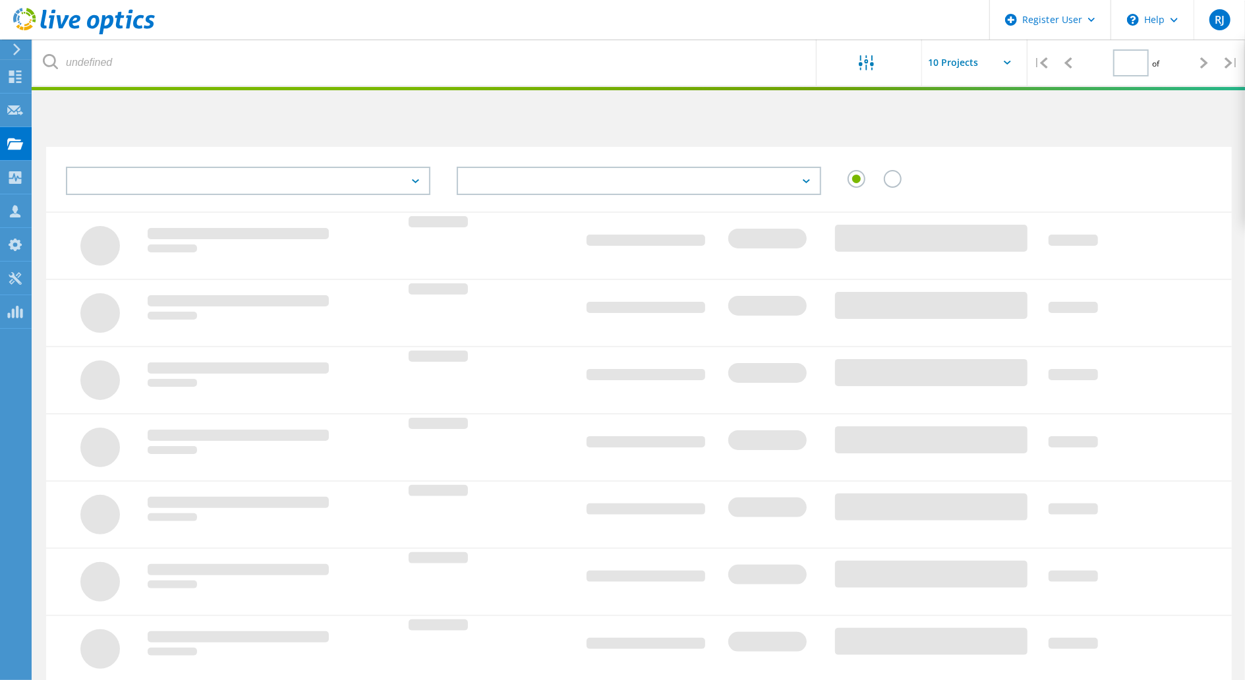
type input "1"
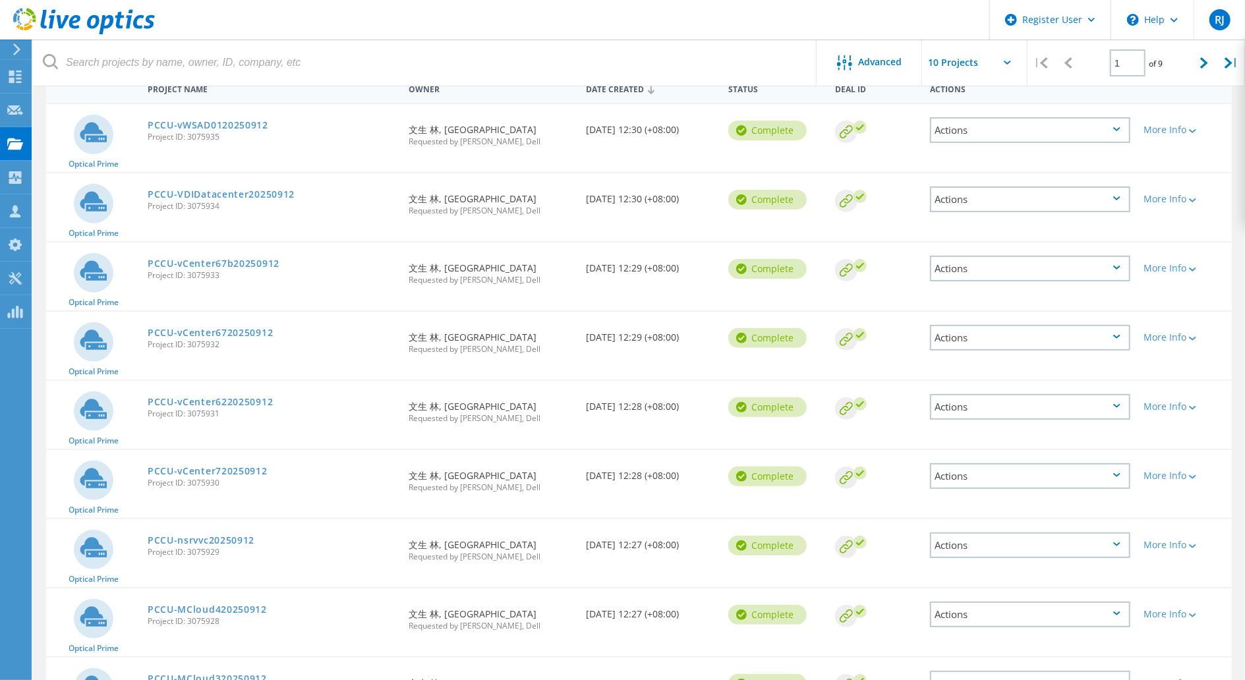
scroll to position [307, 0]
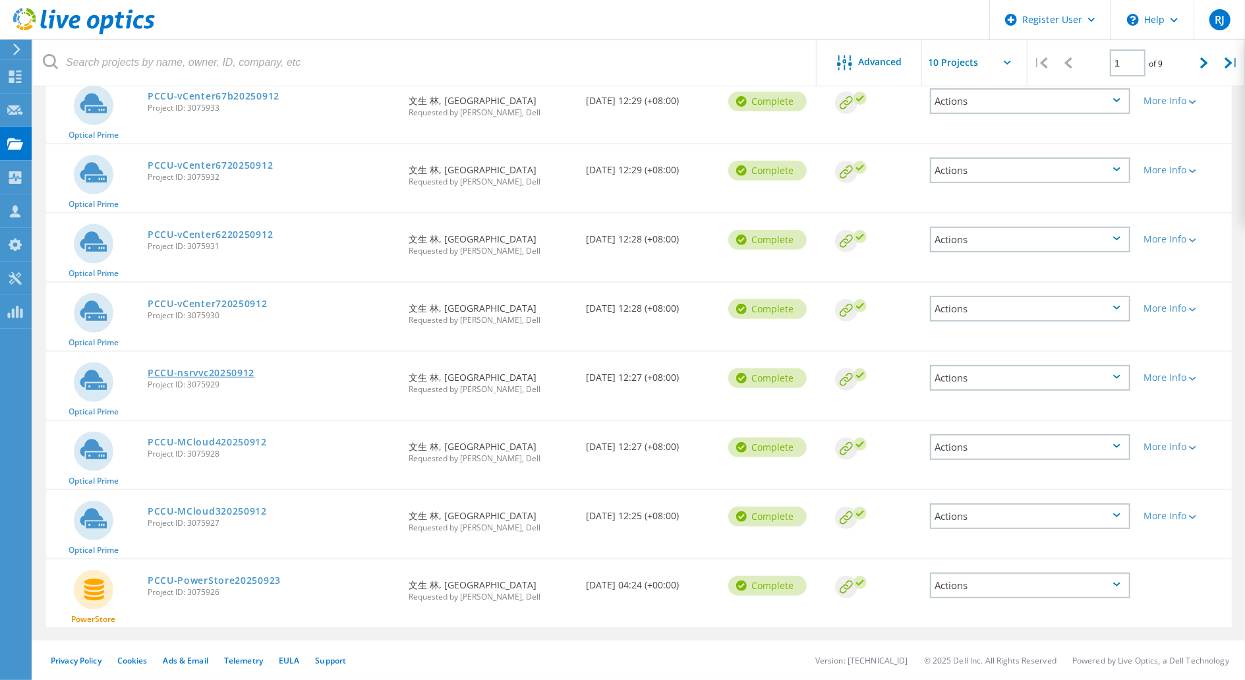
click at [228, 368] on link "PCCU-nsrvvc20250912" at bounding box center [201, 372] width 107 height 9
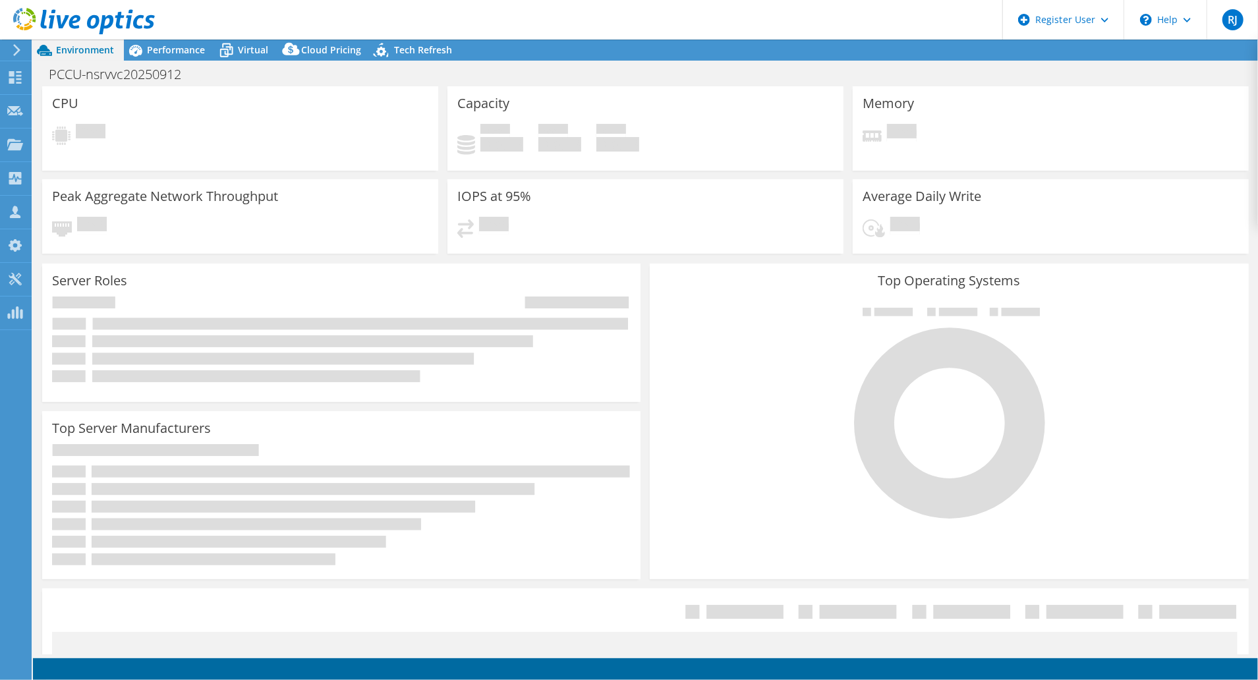
select select "USD"
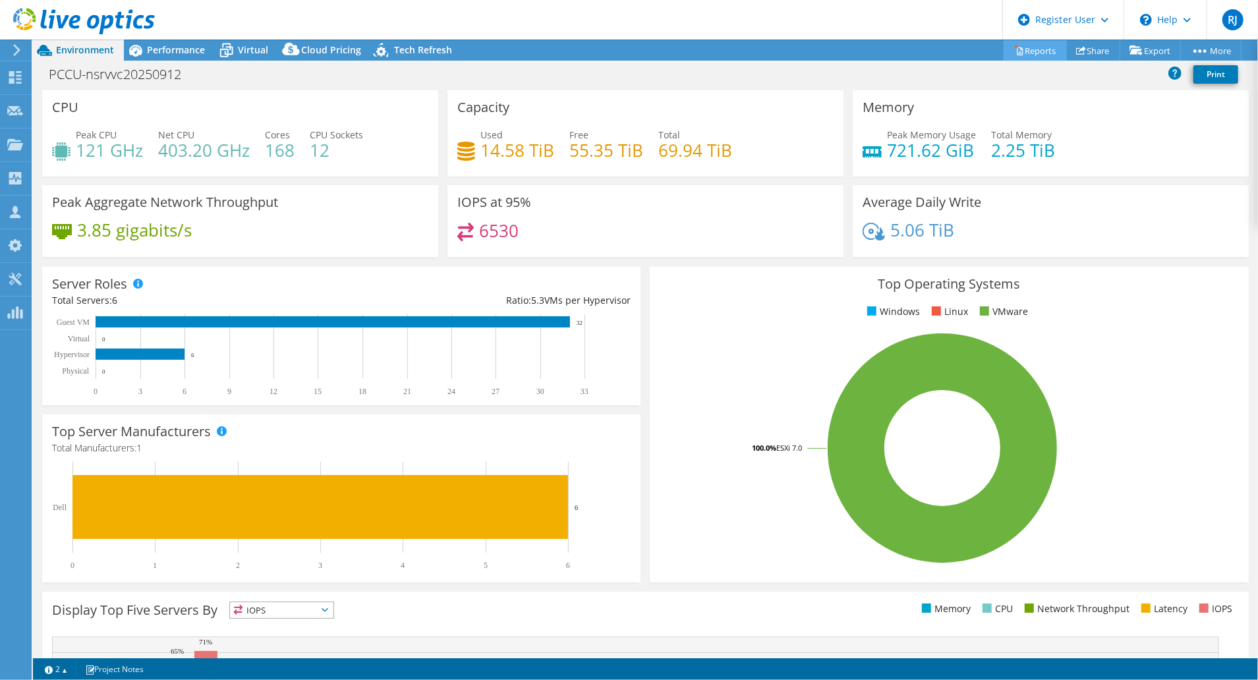
click at [1039, 53] on link "Reports" at bounding box center [1035, 50] width 63 height 20
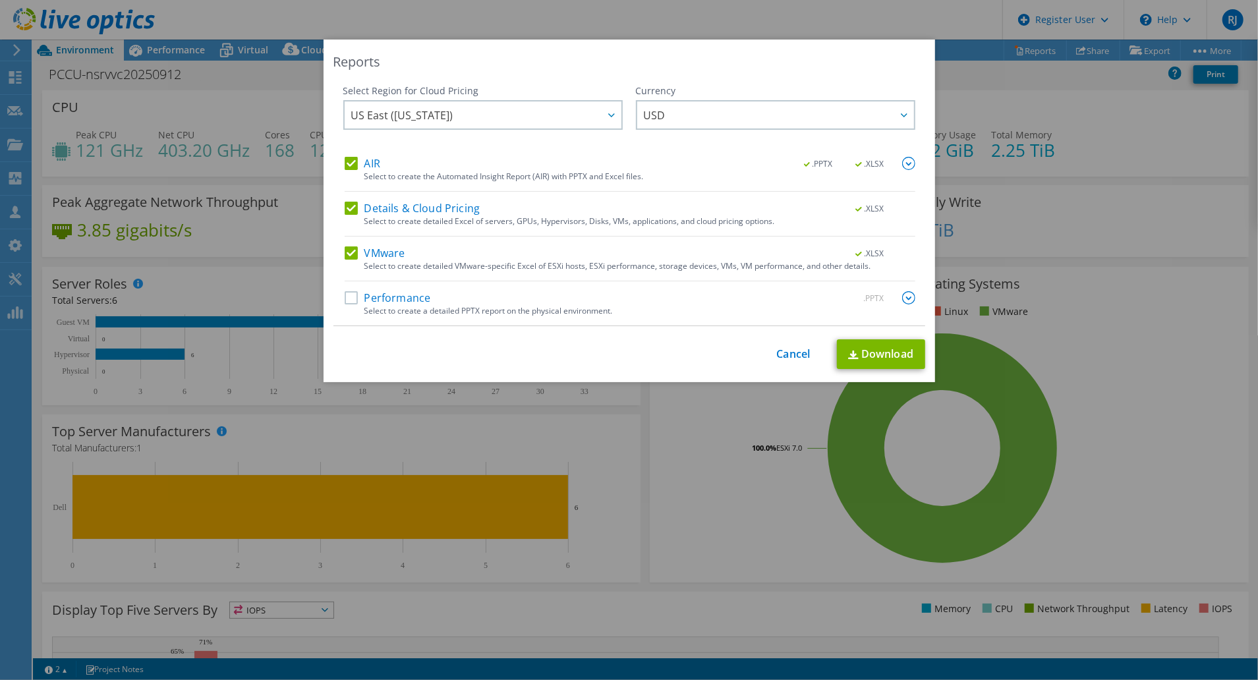
drag, startPoint x: 316, startPoint y: 297, endPoint x: 346, endPoint y: 307, distance: 31.5
click at [319, 297] on div "Reports Select Region for Cloud Pricing Asia Pacific ([GEOGRAPHIC_DATA]) [GEOGR…" at bounding box center [629, 340] width 1258 height 601
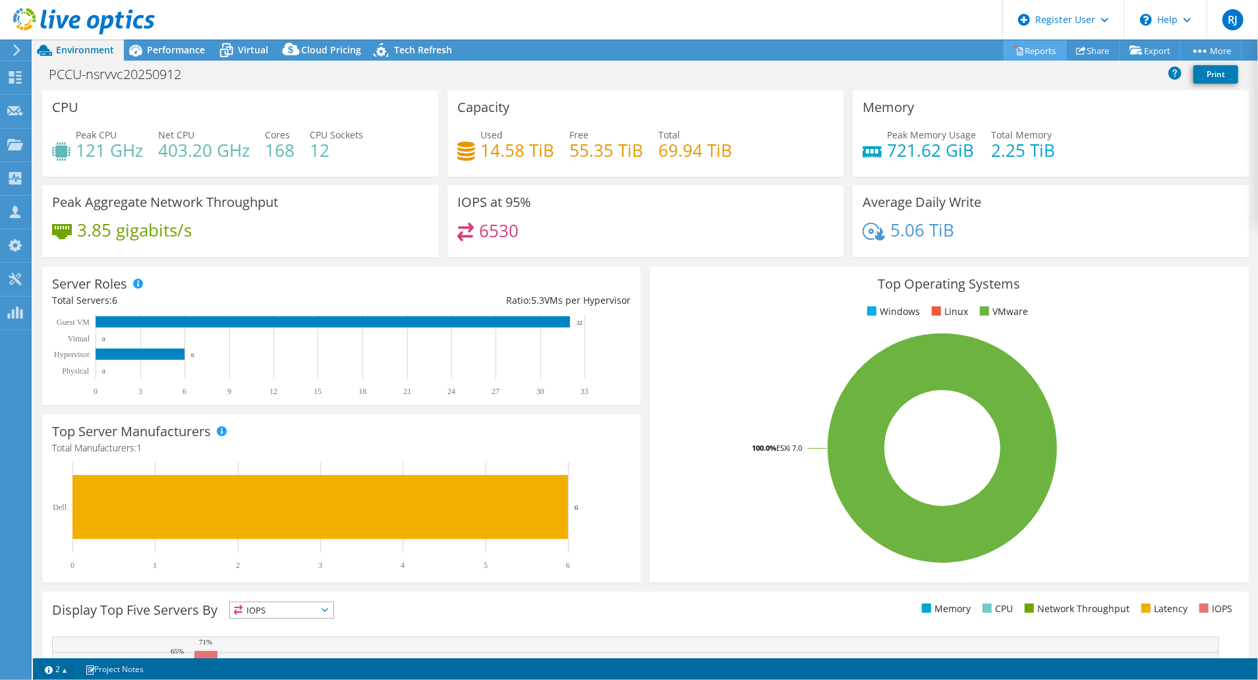
click at [1031, 49] on link "Reports" at bounding box center [1035, 50] width 63 height 20
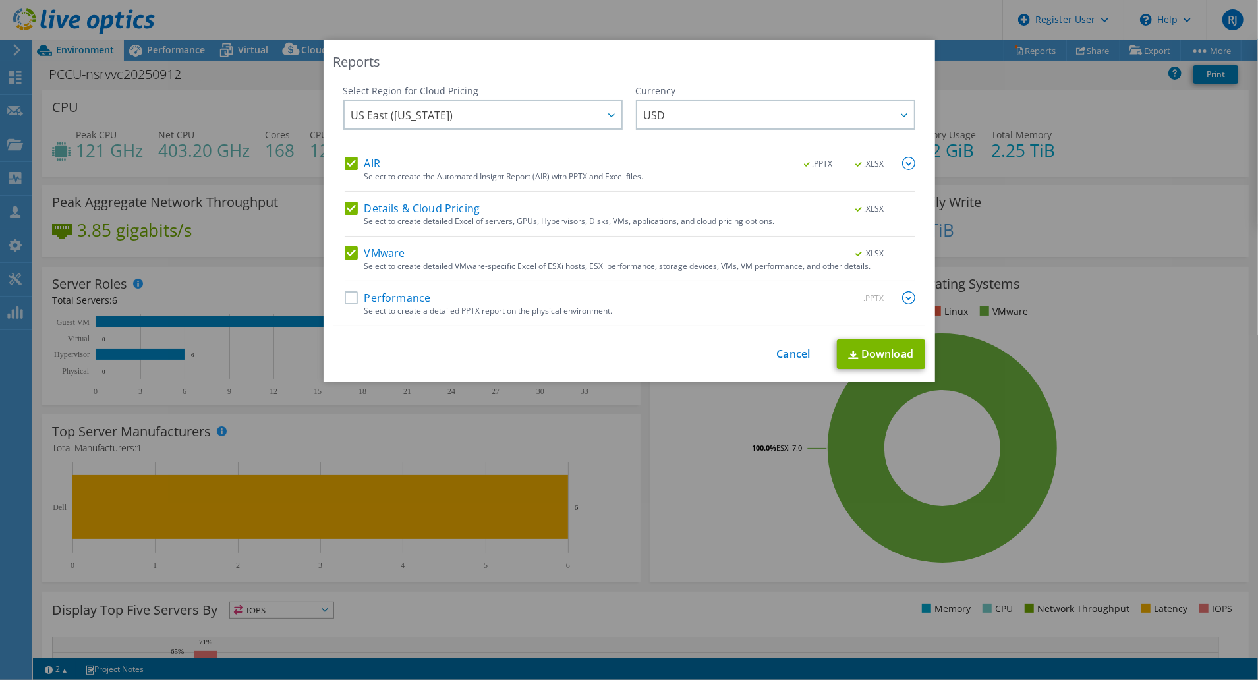
click at [349, 299] on label "Performance" at bounding box center [388, 297] width 86 height 13
click at [0, 0] on input "Performance" at bounding box center [0, 0] width 0 height 0
click at [904, 297] on img at bounding box center [908, 297] width 13 height 13
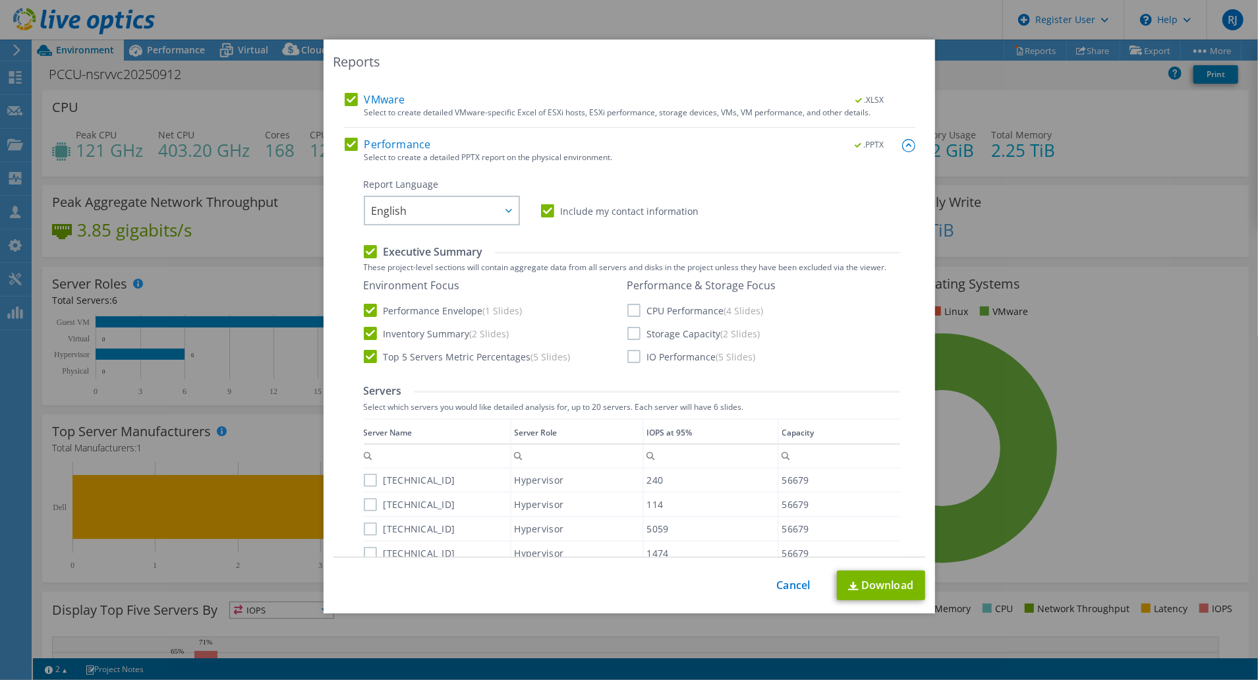
scroll to position [264, 0]
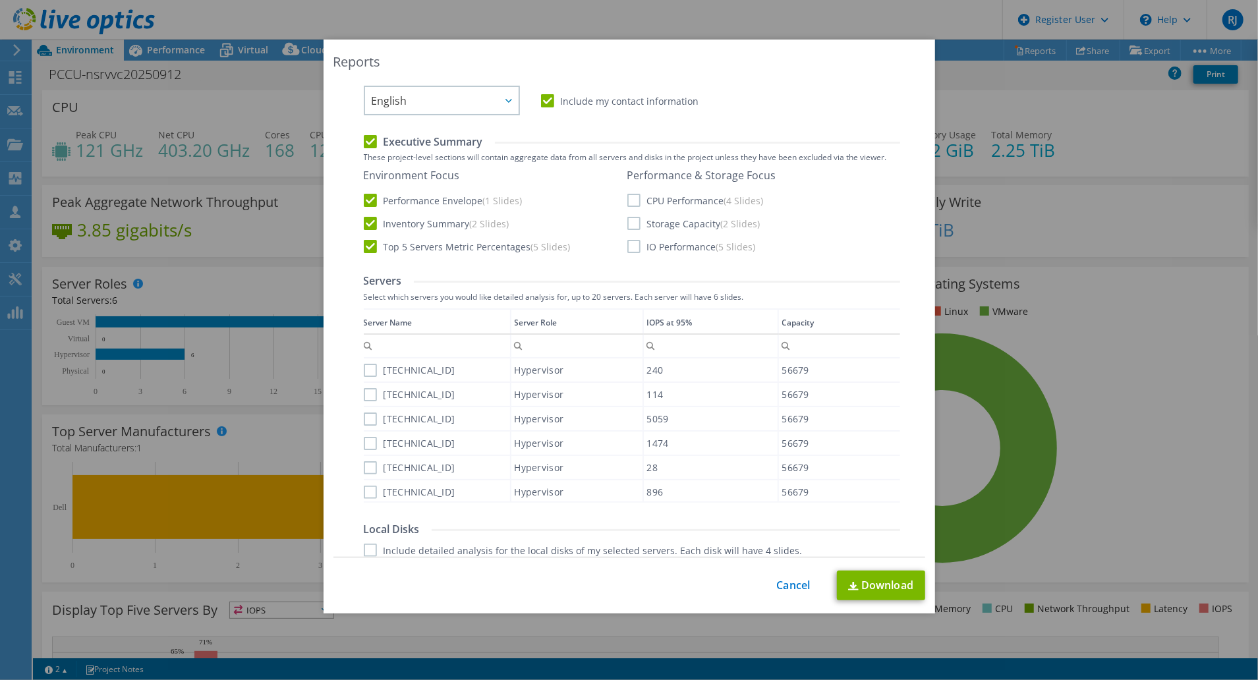
click at [630, 197] on label "CPU Performance (4 Slides)" at bounding box center [695, 200] width 136 height 13
click at [0, 0] on input "CPU Performance (4 Slides)" at bounding box center [0, 0] width 0 height 0
click at [632, 229] on div "Performance & Storage Focus CPU Performance (4 Slides) Storage Capacity (2 Slid…" at bounding box center [701, 211] width 149 height 84
click at [629, 250] on label "IO Performance (5 Slides)" at bounding box center [691, 246] width 129 height 13
click at [0, 0] on input "IO Performance (5 Slides)" at bounding box center [0, 0] width 0 height 0
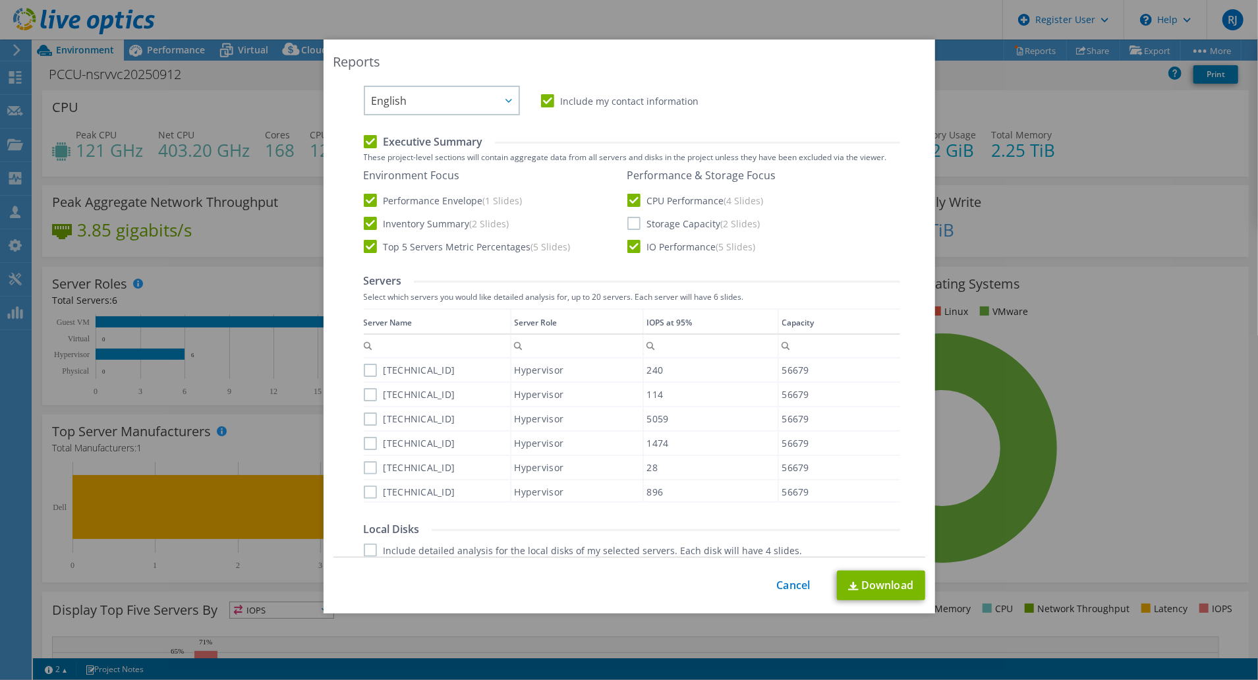
click at [631, 218] on label "Storage Capacity (2 Slides)" at bounding box center [693, 223] width 133 height 13
click at [0, 0] on input "Storage Capacity (2 Slides)" at bounding box center [0, 0] width 0 height 0
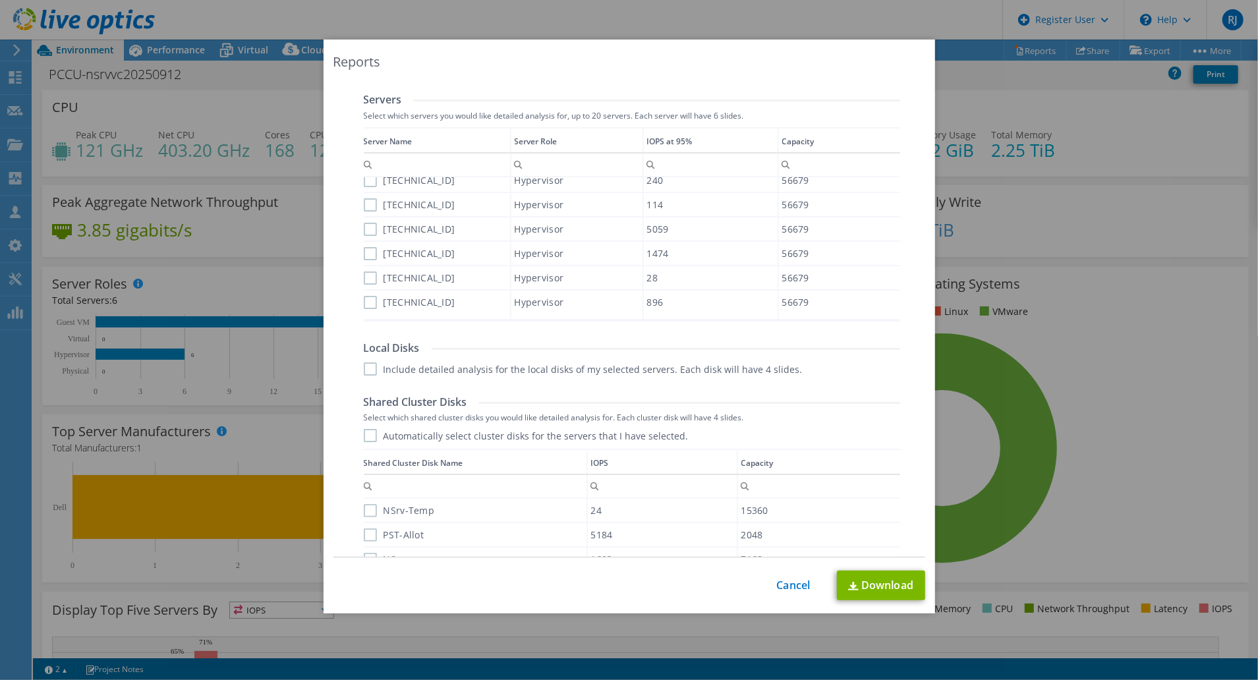
scroll to position [607, 0]
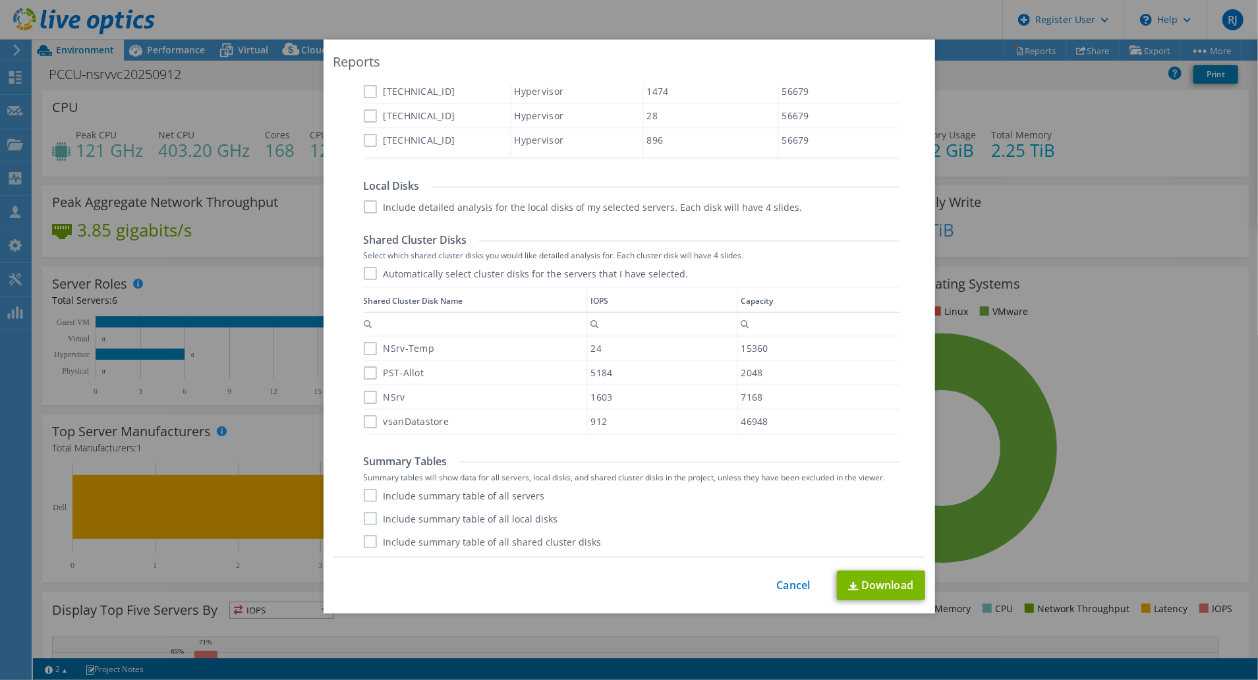
click at [364, 274] on label "Automatically select cluster disks for the servers that I have selected." at bounding box center [526, 273] width 325 height 13
click at [0, 0] on input "Automatically select cluster disks for the servers that I have selected." at bounding box center [0, 0] width 0 height 0
click at [364, 497] on label "Include summary table of all servers" at bounding box center [454, 495] width 181 height 13
click at [0, 0] on input "Include summary table of all servers" at bounding box center [0, 0] width 0 height 0
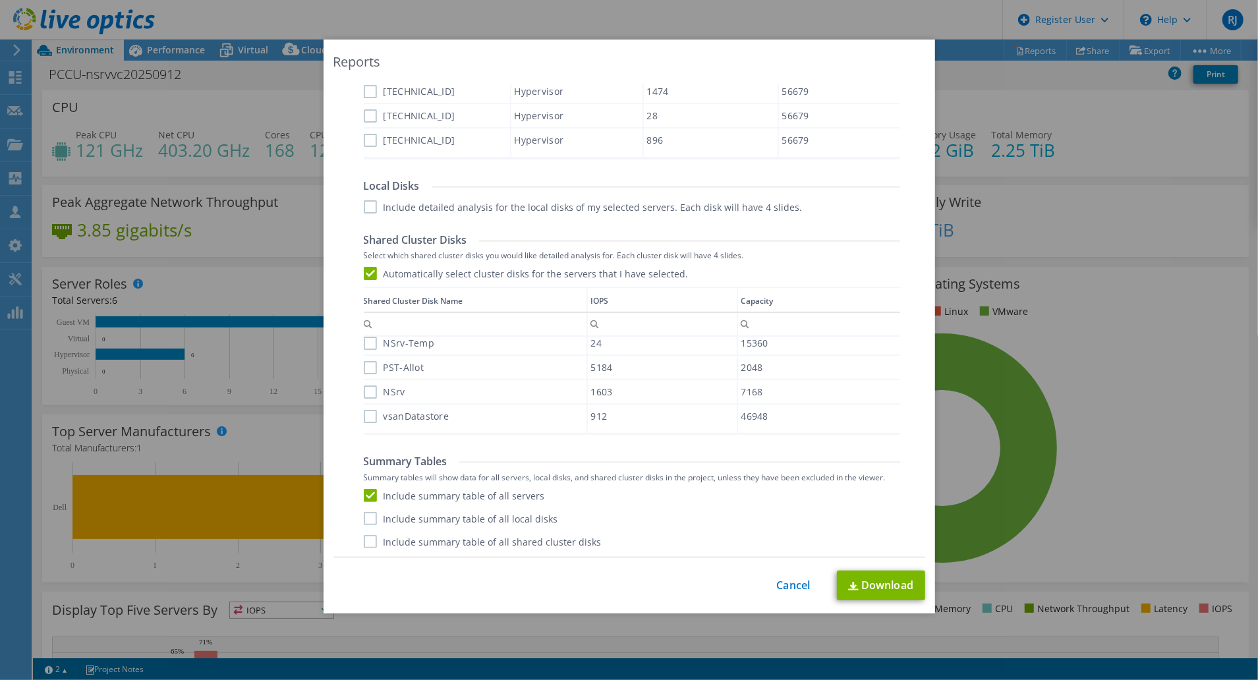
click at [368, 523] on label "Include summary table of all local disks" at bounding box center [461, 518] width 194 height 13
click at [0, 0] on input "Include summary table of all local disks" at bounding box center [0, 0] width 0 height 0
click at [370, 544] on label "Include summary table of all shared cluster disks" at bounding box center [483, 541] width 238 height 13
click at [0, 0] on input "Include summary table of all shared cluster disks" at bounding box center [0, 0] width 0 height 0
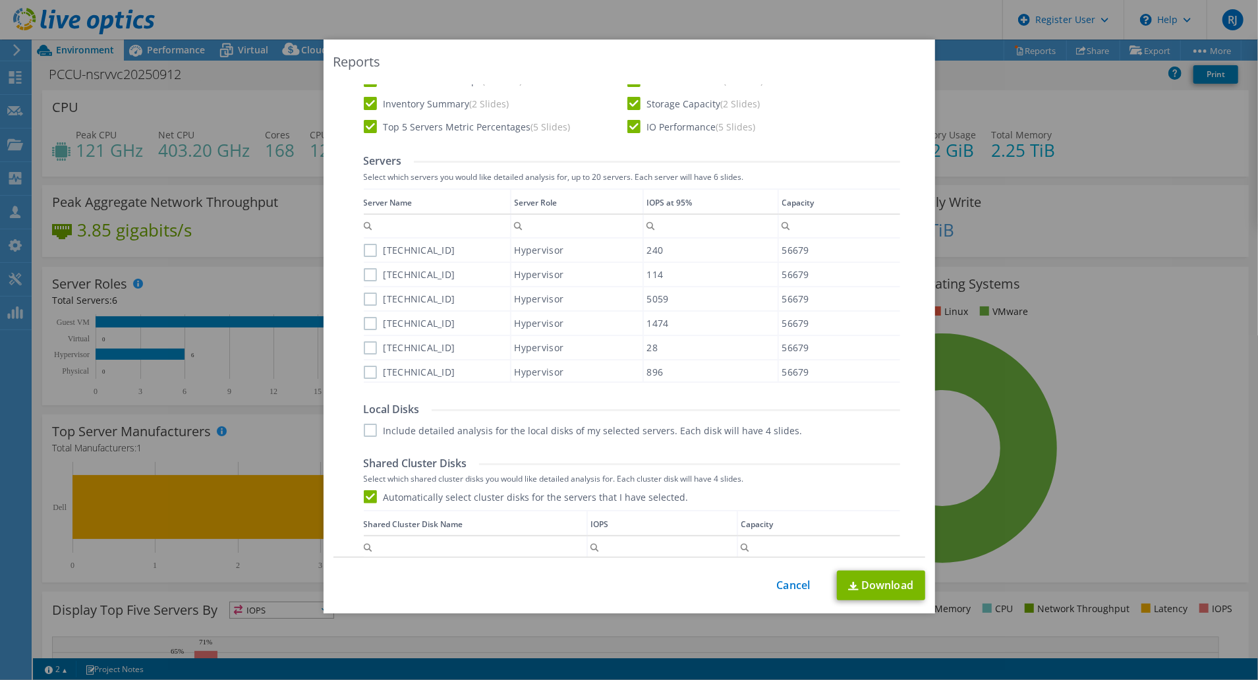
scroll to position [343, 0]
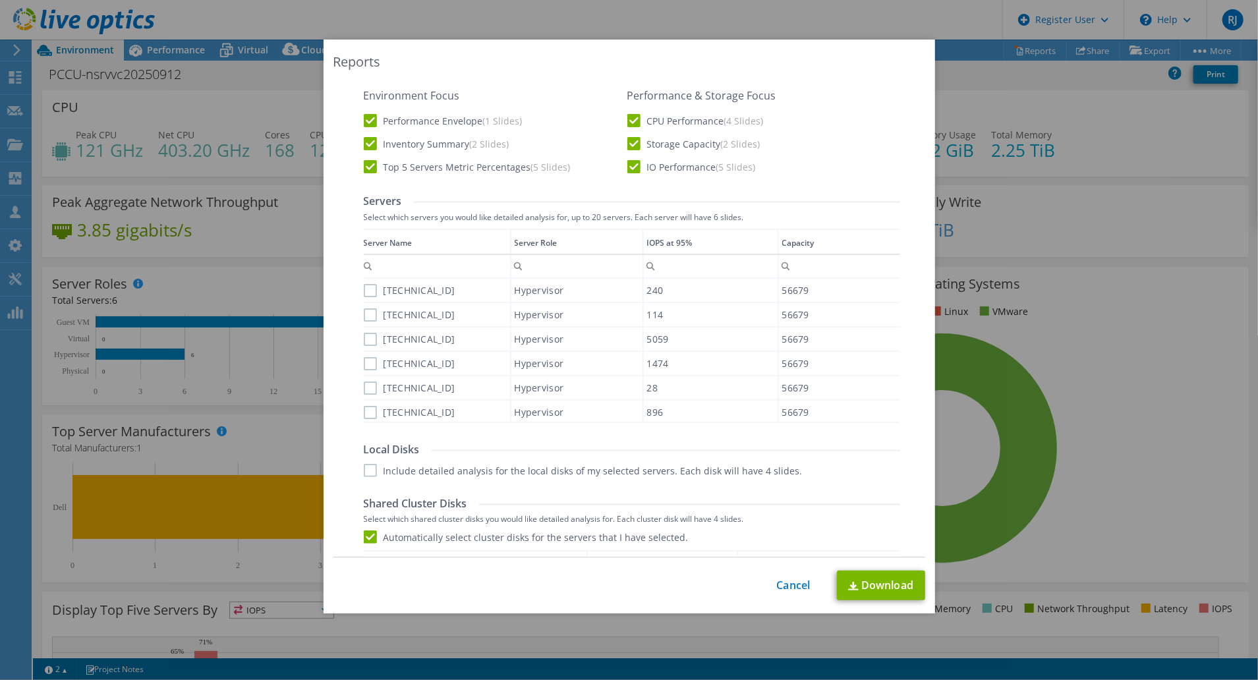
click at [364, 291] on label "192.168.8.2" at bounding box center [410, 290] width 92 height 13
click at [0, 0] on input "192.168.8.2" at bounding box center [0, 0] width 0 height 0
click at [364, 312] on label "[TECHNICAL_ID]" at bounding box center [410, 314] width 92 height 13
click at [0, 0] on input "[TECHNICAL_ID]" at bounding box center [0, 0] width 0 height 0
click at [366, 344] on label "[TECHNICAL_ID]" at bounding box center [410, 339] width 92 height 13
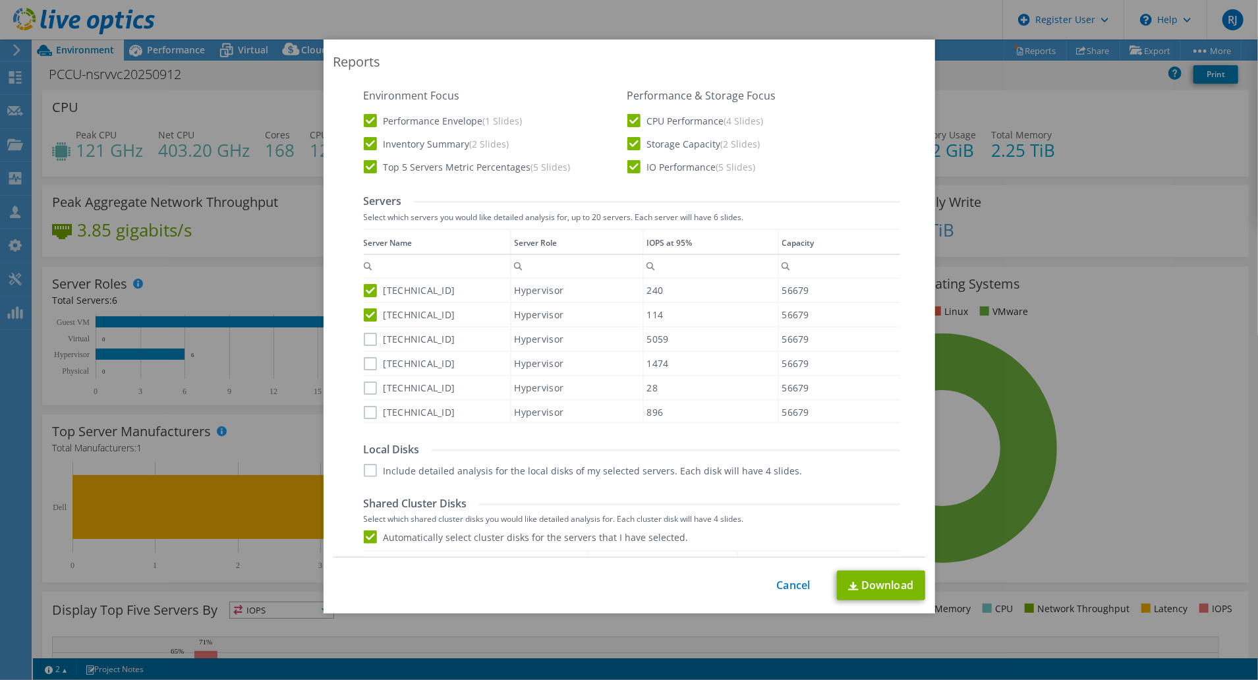
click at [0, 0] on input "[TECHNICAL_ID]" at bounding box center [0, 0] width 0 height 0
click at [364, 364] on label "[TECHNICAL_ID]" at bounding box center [410, 363] width 92 height 13
click at [0, 0] on input "[TECHNICAL_ID]" at bounding box center [0, 0] width 0 height 0
drag, startPoint x: 363, startPoint y: 380, endPoint x: 366, endPoint y: 390, distance: 10.4
click at [364, 382] on label "[TECHNICAL_ID]" at bounding box center [410, 388] width 92 height 13
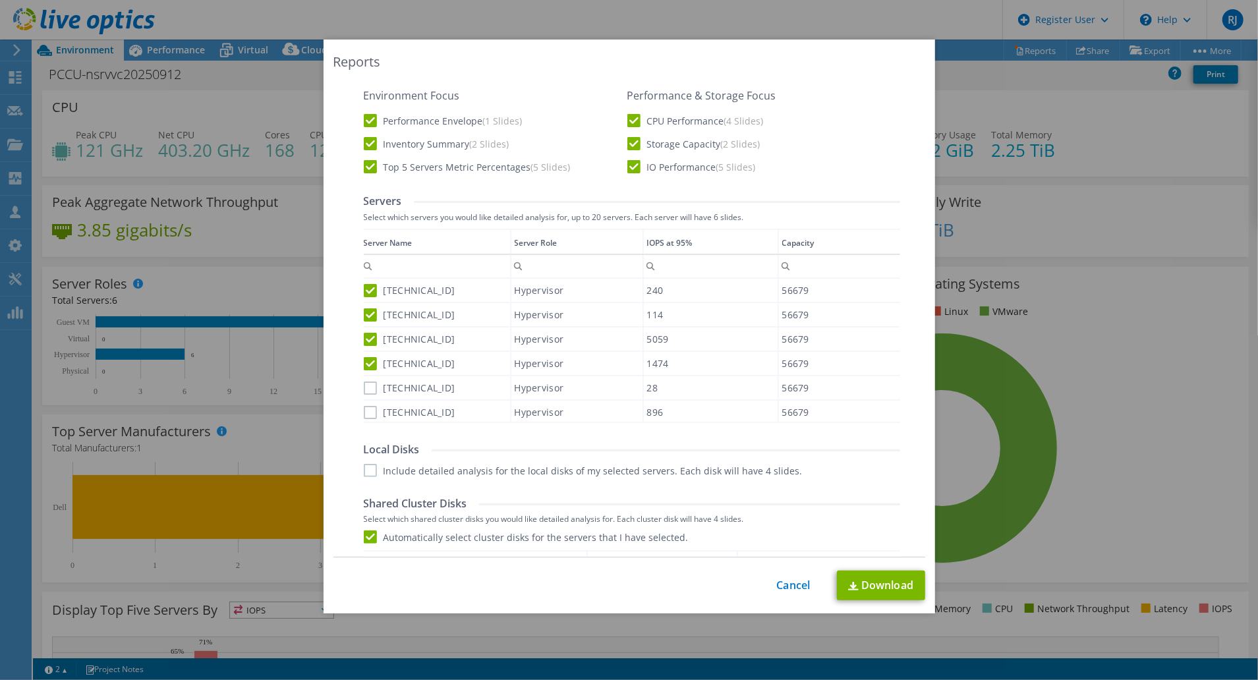
click at [0, 0] on input "[TECHNICAL_ID]" at bounding box center [0, 0] width 0 height 0
click at [369, 407] on label "[TECHNICAL_ID]" at bounding box center [410, 412] width 92 height 13
click at [0, 0] on input "[TECHNICAL_ID]" at bounding box center [0, 0] width 0 height 0
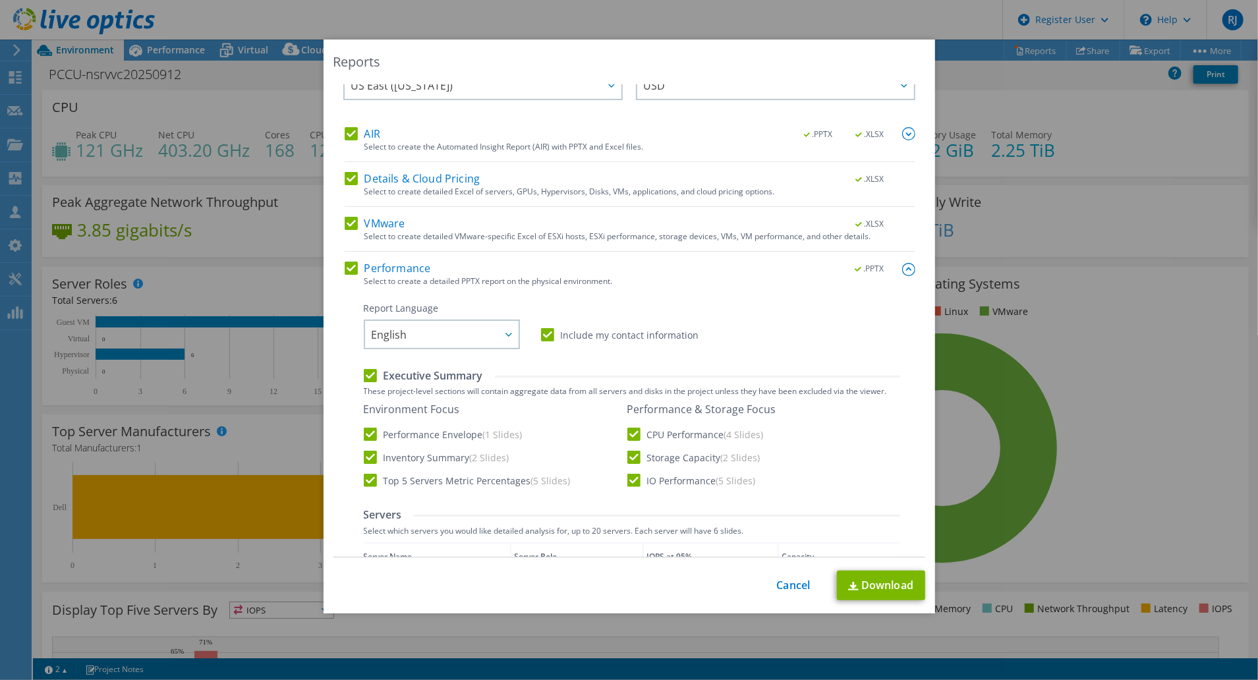
scroll to position [0, 0]
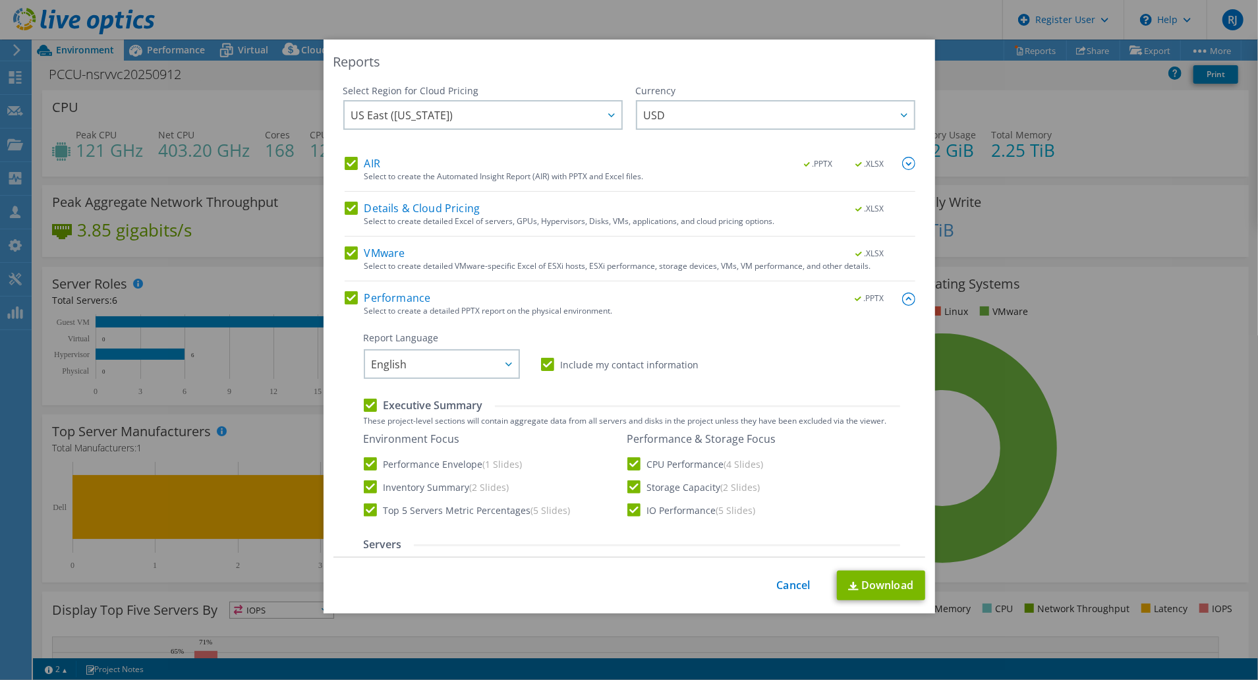
click at [902, 163] on img at bounding box center [908, 163] width 13 height 13
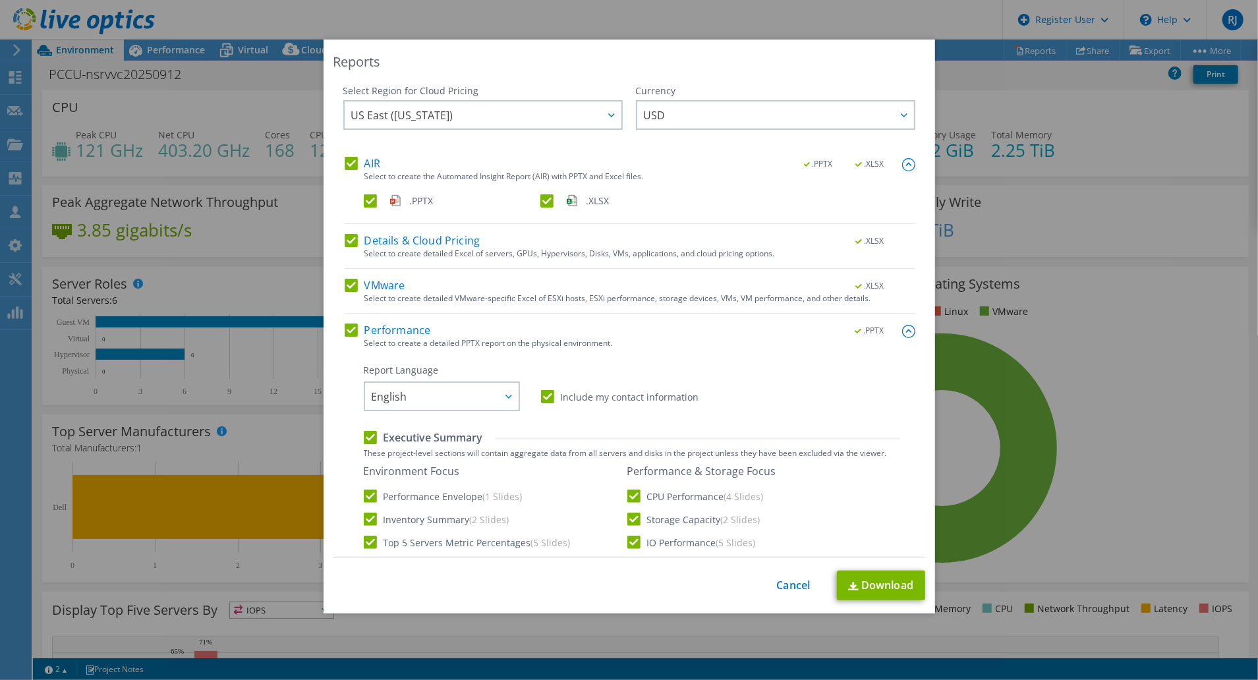
click at [902, 163] on img at bounding box center [908, 164] width 13 height 13
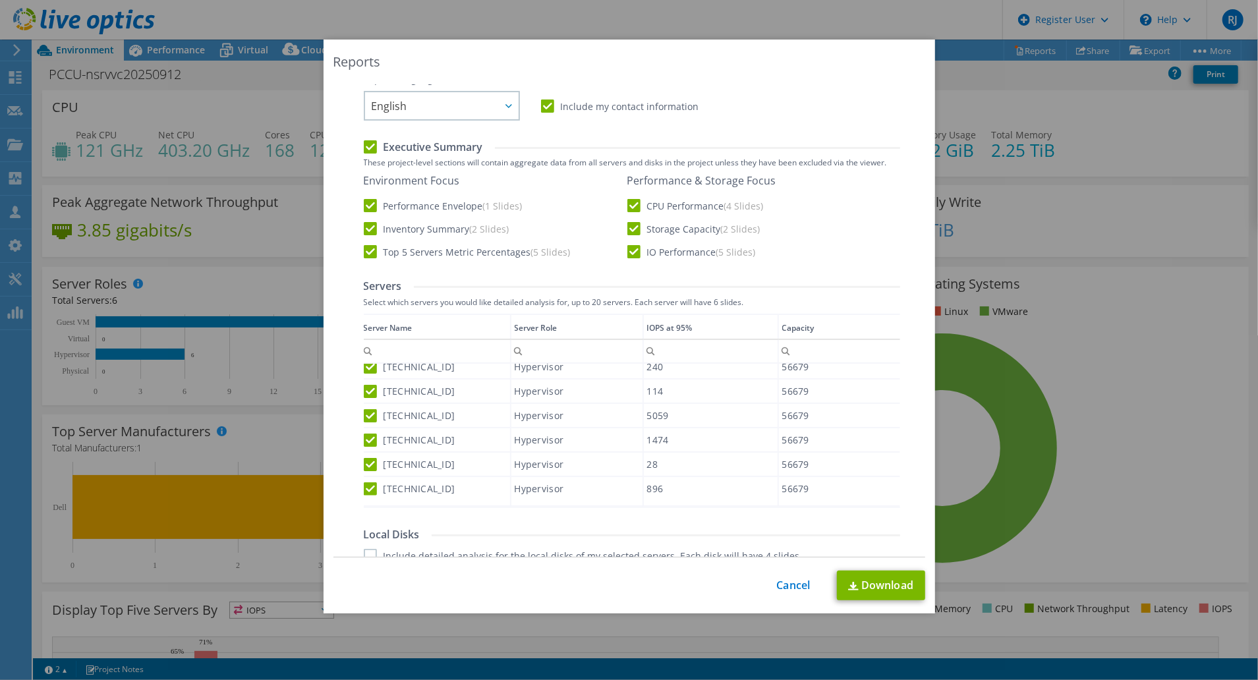
scroll to position [607, 0]
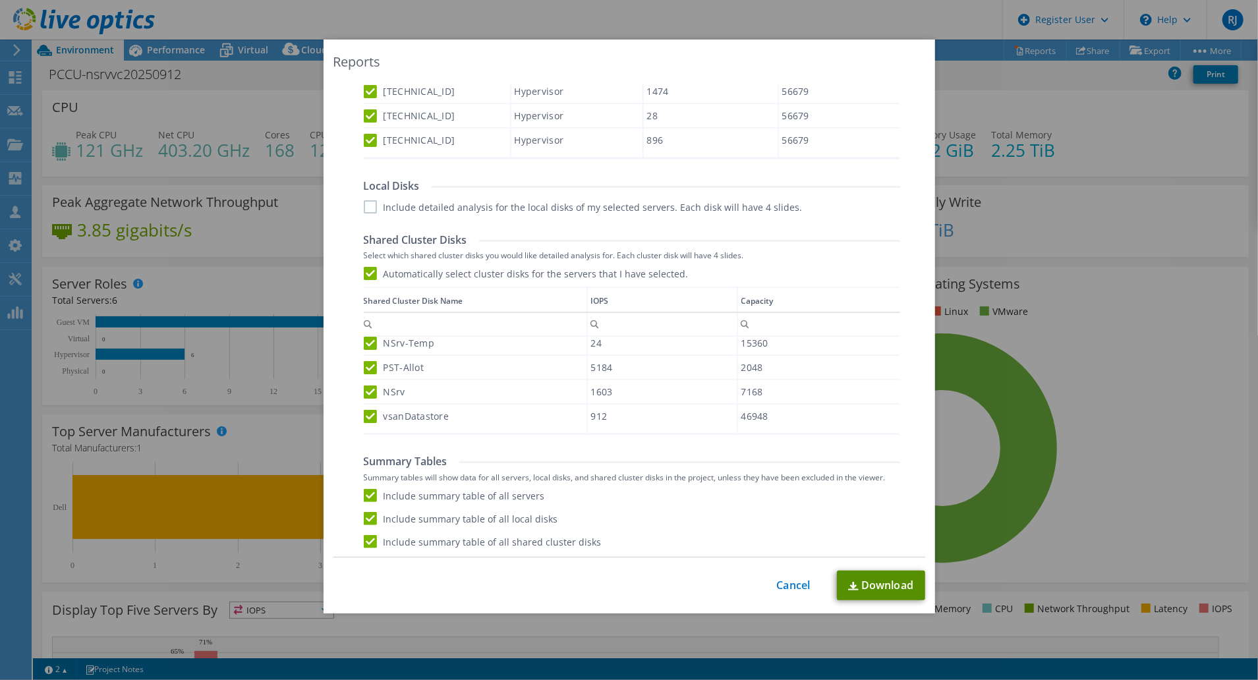
click at [879, 591] on link "Download" at bounding box center [881, 586] width 88 height 30
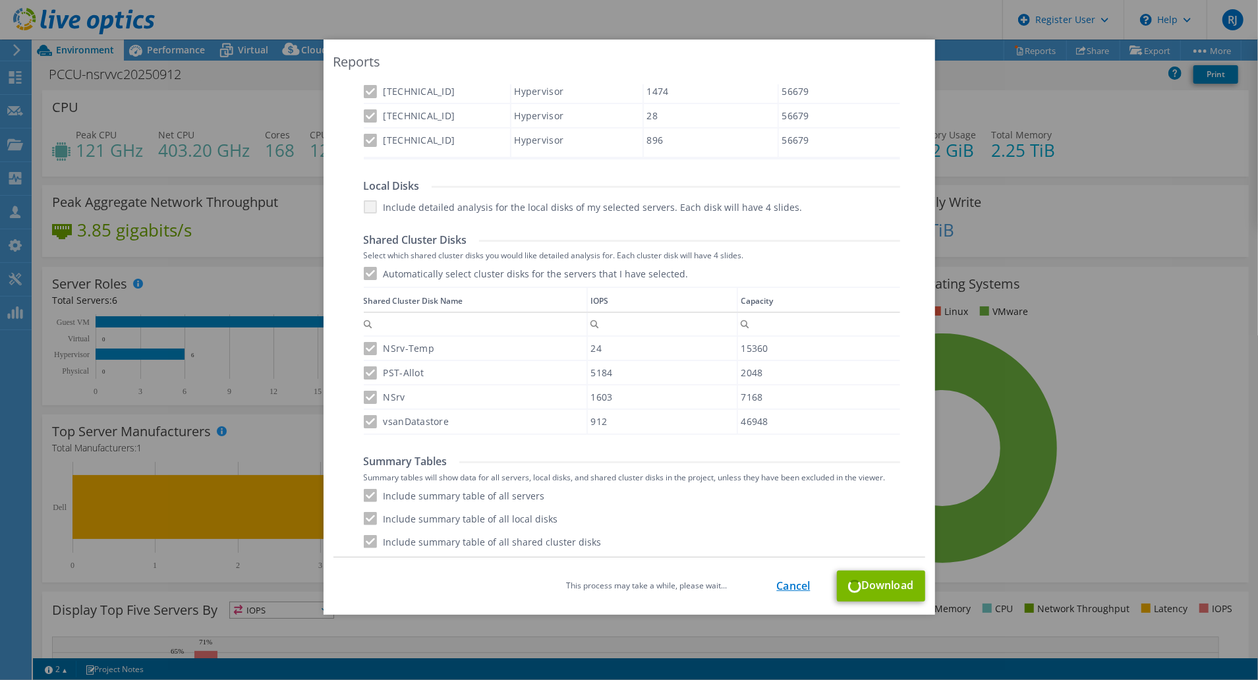
click at [796, 588] on link "Cancel" at bounding box center [794, 586] width 34 height 13
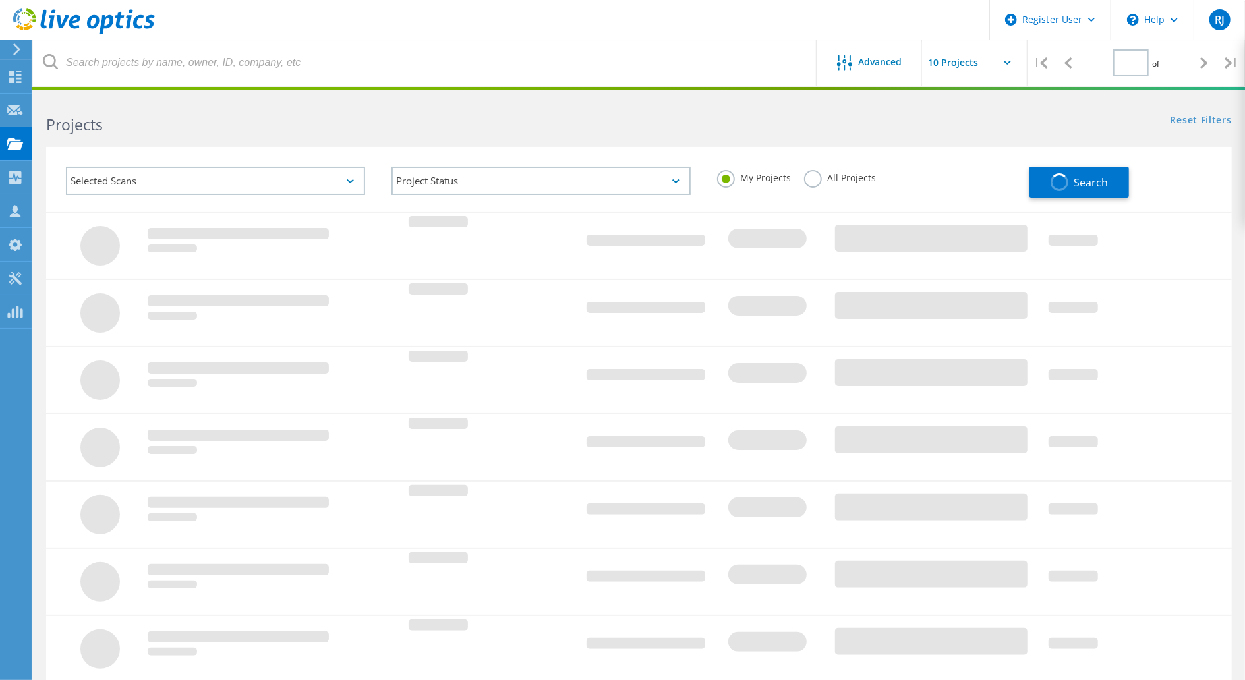
type input "1"
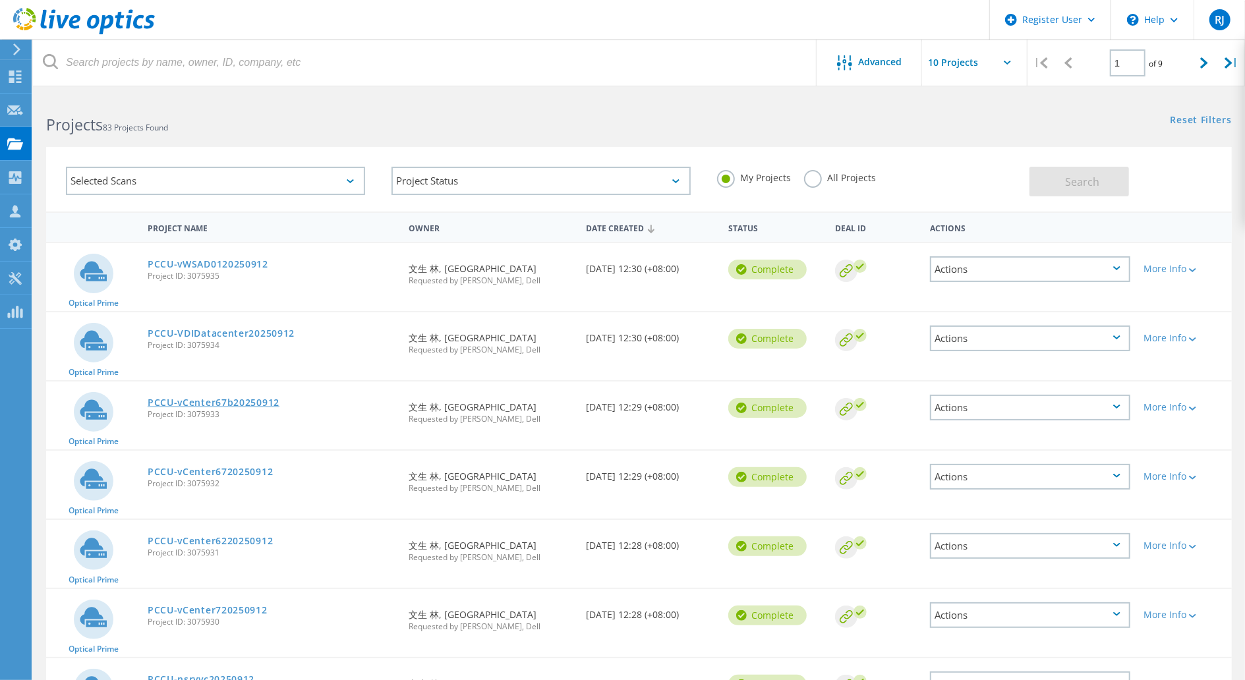
click at [263, 400] on link "PCCU-vCenter67b20250912" at bounding box center [214, 402] width 132 height 9
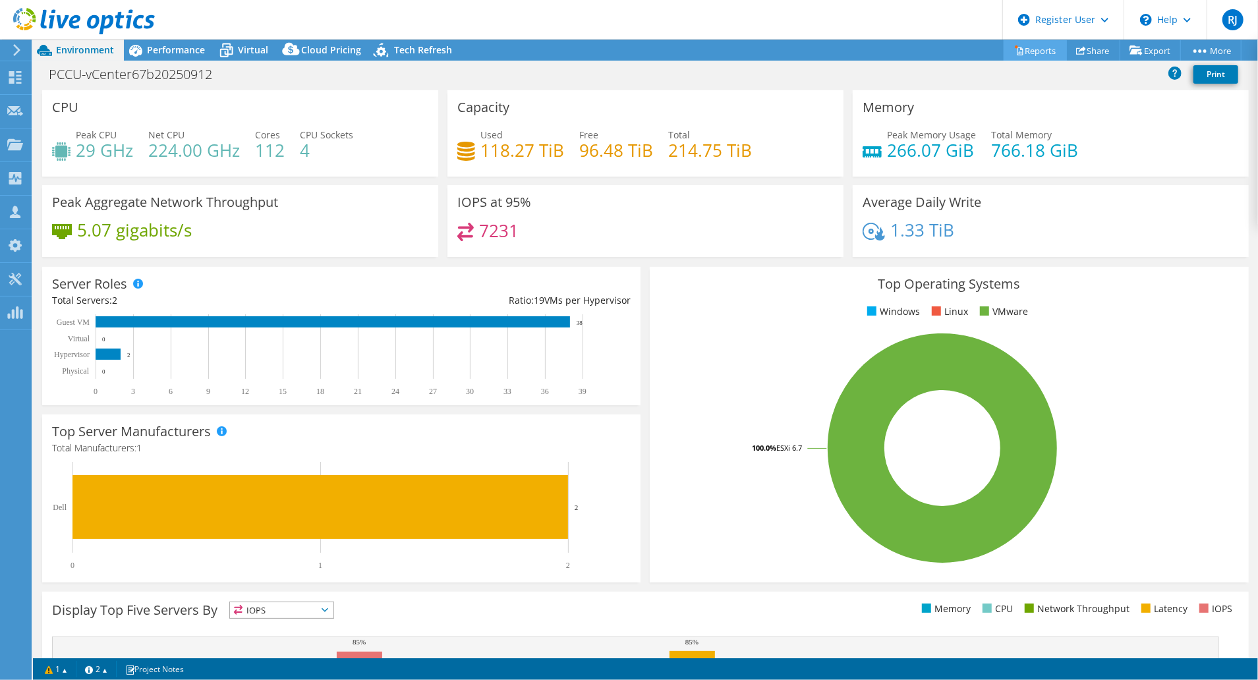
click at [1027, 50] on link "Reports" at bounding box center [1035, 50] width 63 height 20
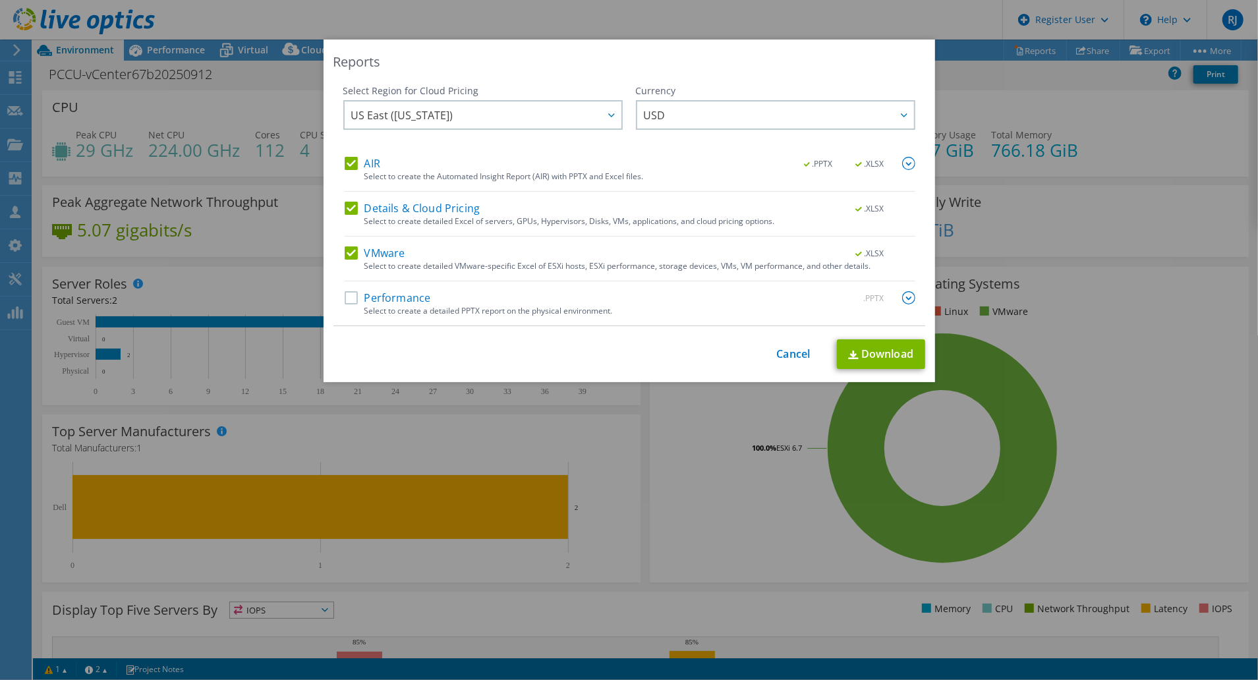
click at [382, 304] on div "Performance .PPTX" at bounding box center [630, 298] width 571 height 15
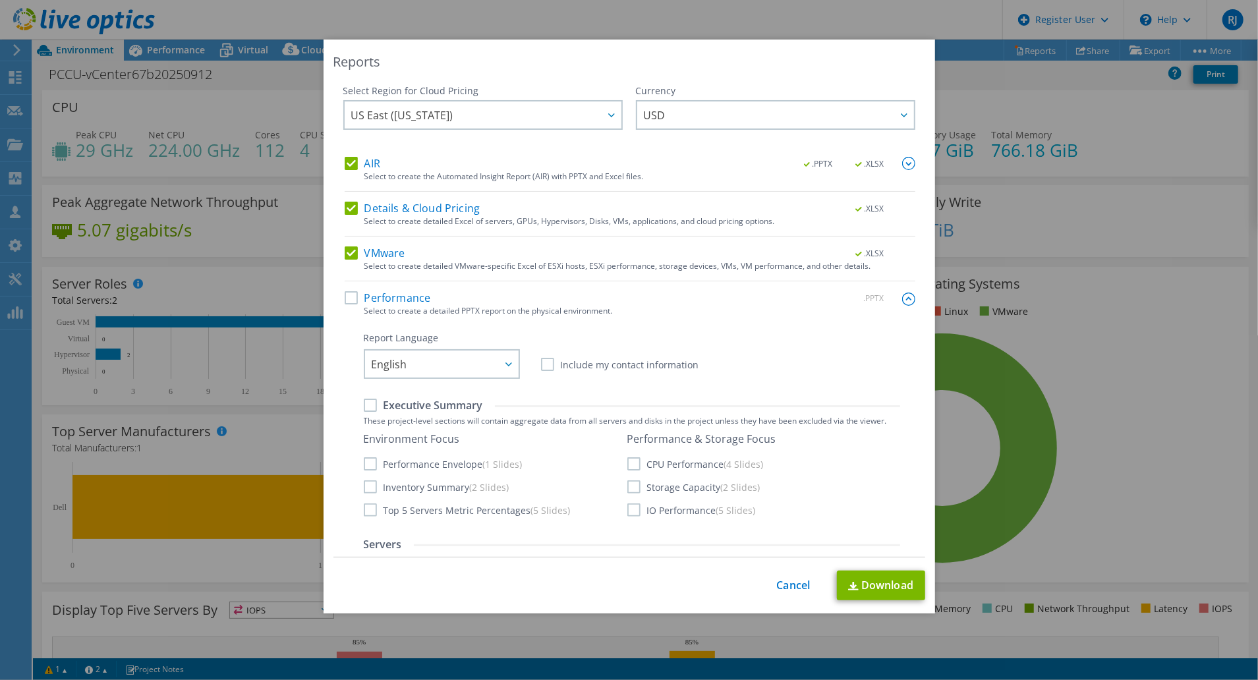
click at [345, 297] on label "Performance" at bounding box center [388, 297] width 86 height 13
click at [0, 0] on input "Performance" at bounding box center [0, 0] width 0 height 0
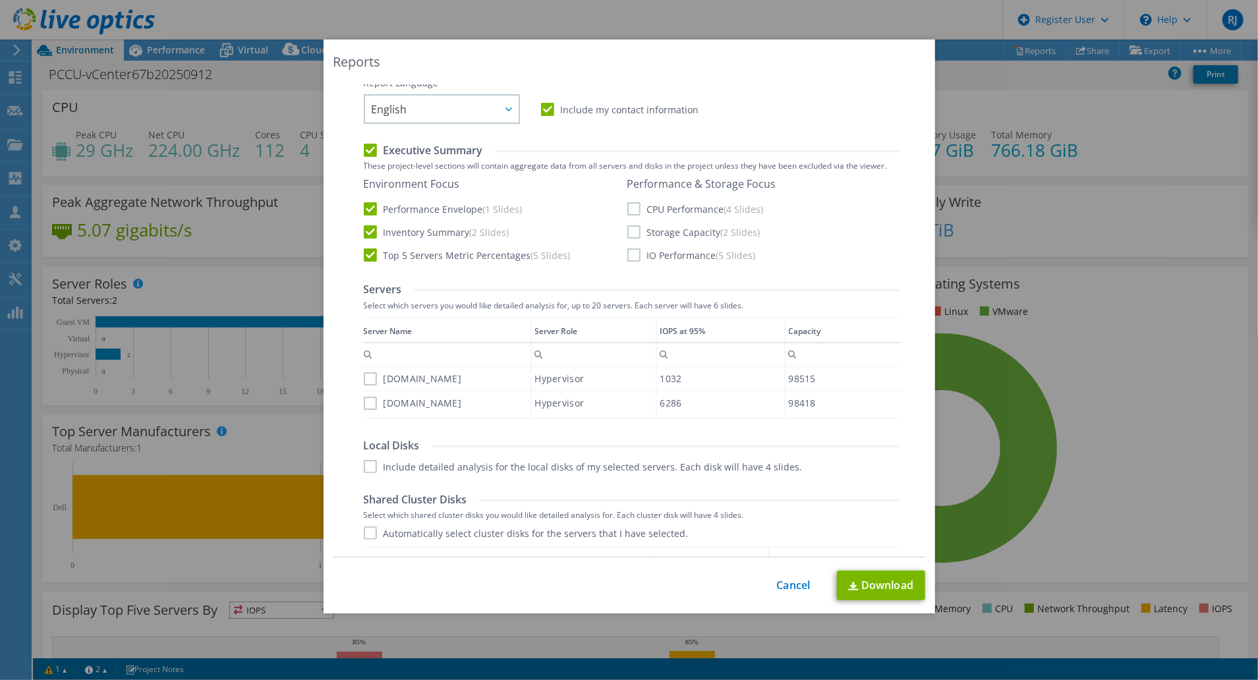
scroll to position [264, 0]
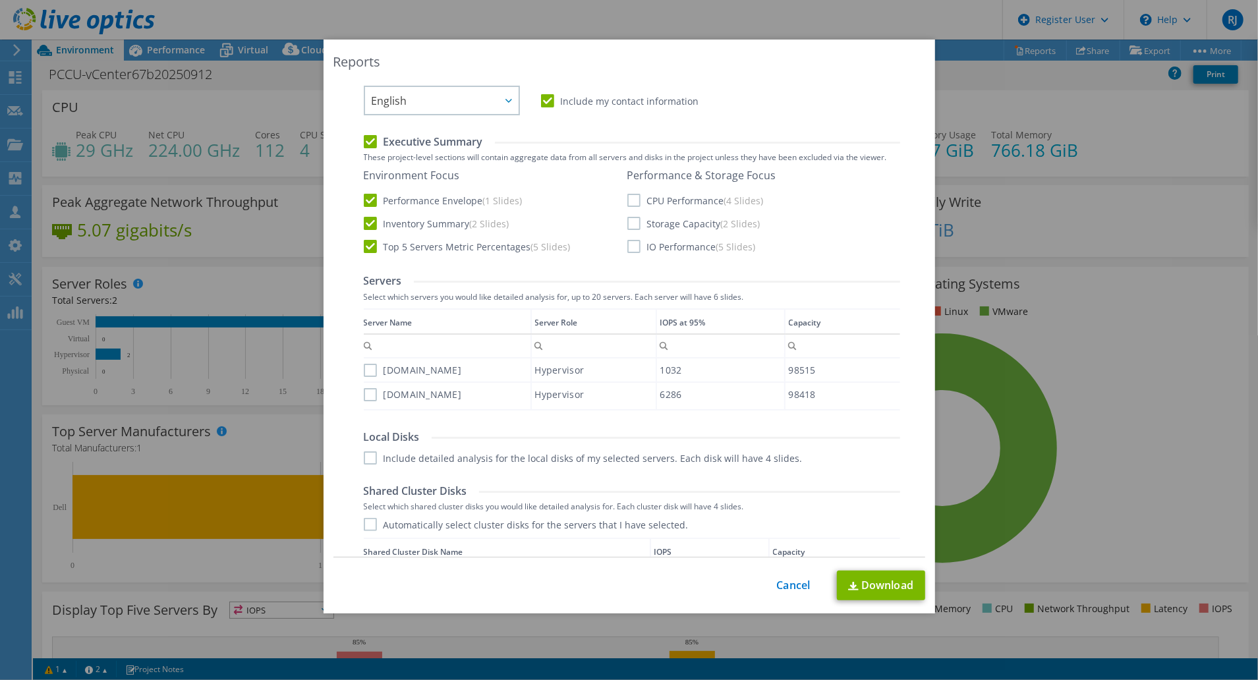
click at [364, 457] on label "Include detailed analysis for the local disks of my selected servers. Each disk…" at bounding box center [583, 458] width 439 height 13
click at [0, 0] on input "Include detailed analysis for the local disks of my selected servers. Each disk…" at bounding box center [0, 0] width 0 height 0
click at [364, 457] on label "Include detailed analysis for the local disks of my selected servers. Each disk…" at bounding box center [583, 458] width 439 height 13
click at [0, 0] on input "Include detailed analysis for the local disks of my selected servers. Each disk…" at bounding box center [0, 0] width 0 height 0
click at [367, 518] on label "Automatically select cluster disks for the servers that I have selected." at bounding box center [526, 524] width 325 height 13
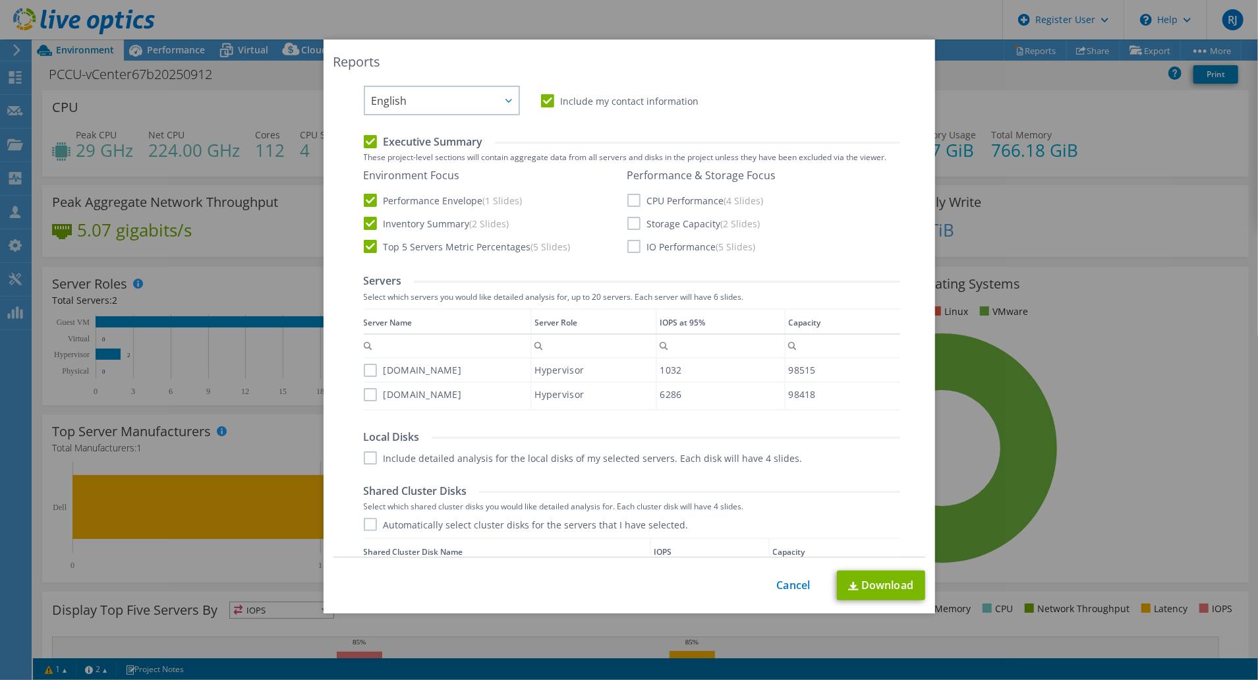
click at [0, 0] on input "Automatically select cluster disks for the servers that I have selected." at bounding box center [0, 0] width 0 height 0
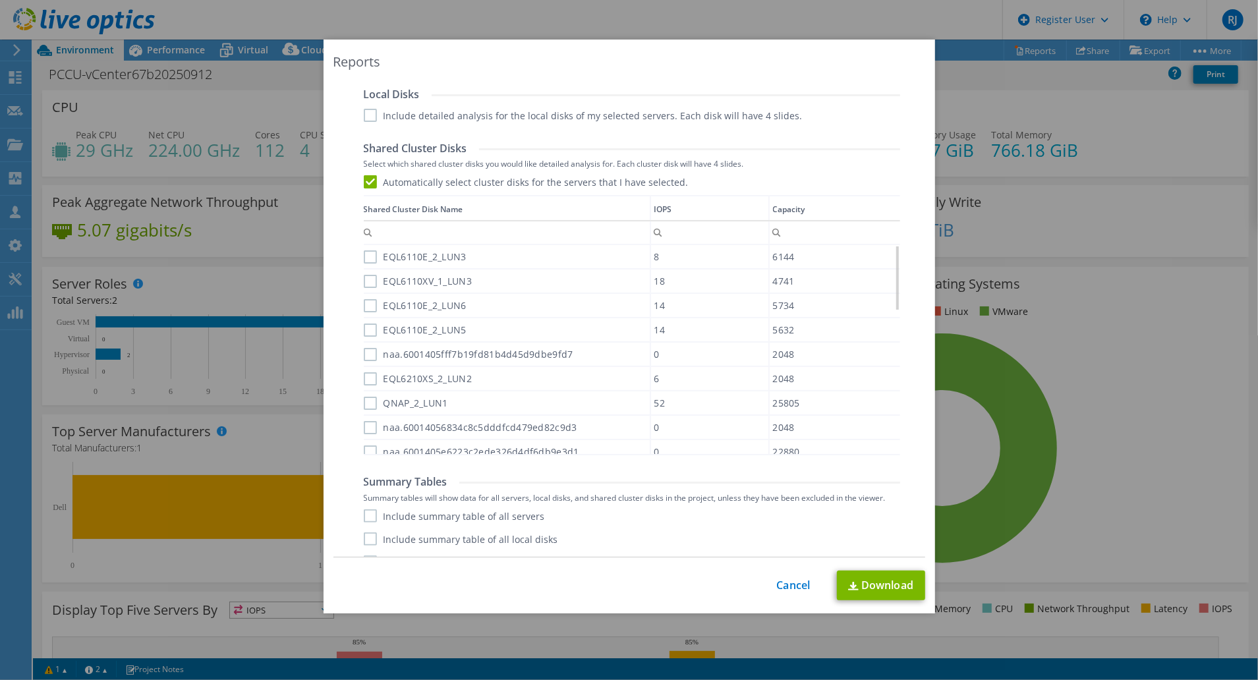
scroll to position [627, 0]
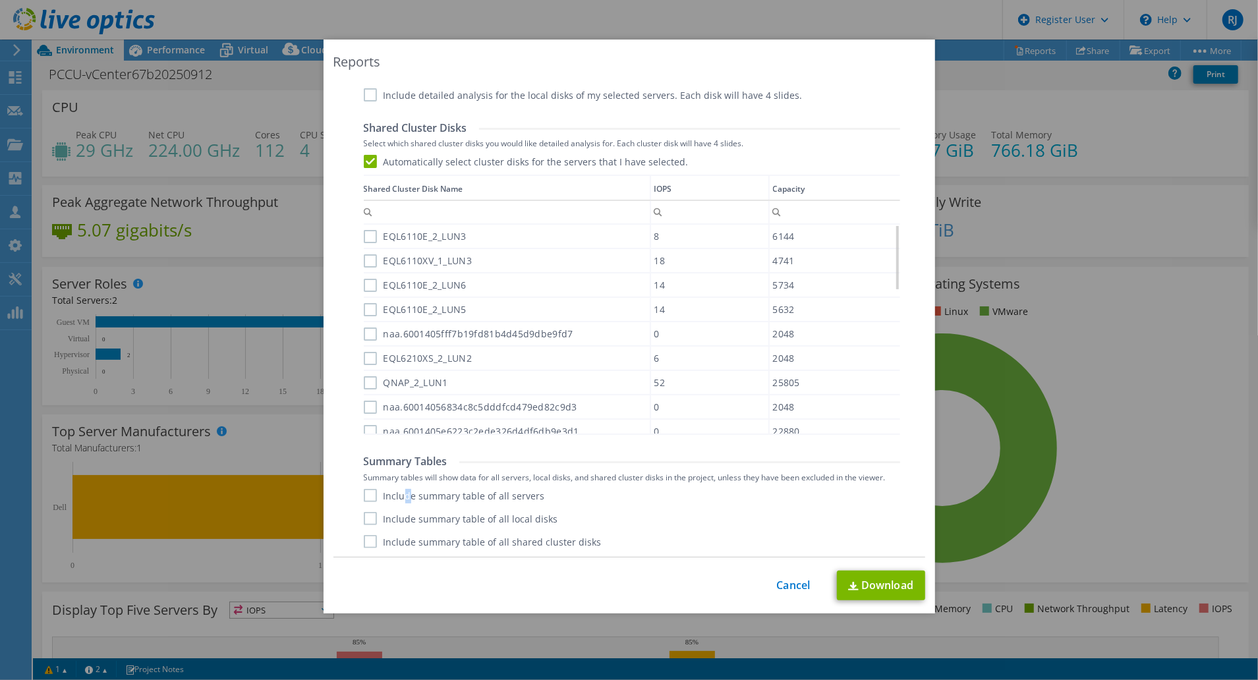
click at [401, 495] on label "Include summary table of all servers" at bounding box center [454, 495] width 181 height 13
drag, startPoint x: 401, startPoint y: 495, endPoint x: 365, endPoint y: 496, distance: 35.6
click at [365, 494] on label "Include summary table of all servers" at bounding box center [454, 495] width 181 height 13
click at [0, 0] on input "Include summary table of all servers" at bounding box center [0, 0] width 0 height 0
drag, startPoint x: 367, startPoint y: 511, endPoint x: 357, endPoint y: 523, distance: 15.4
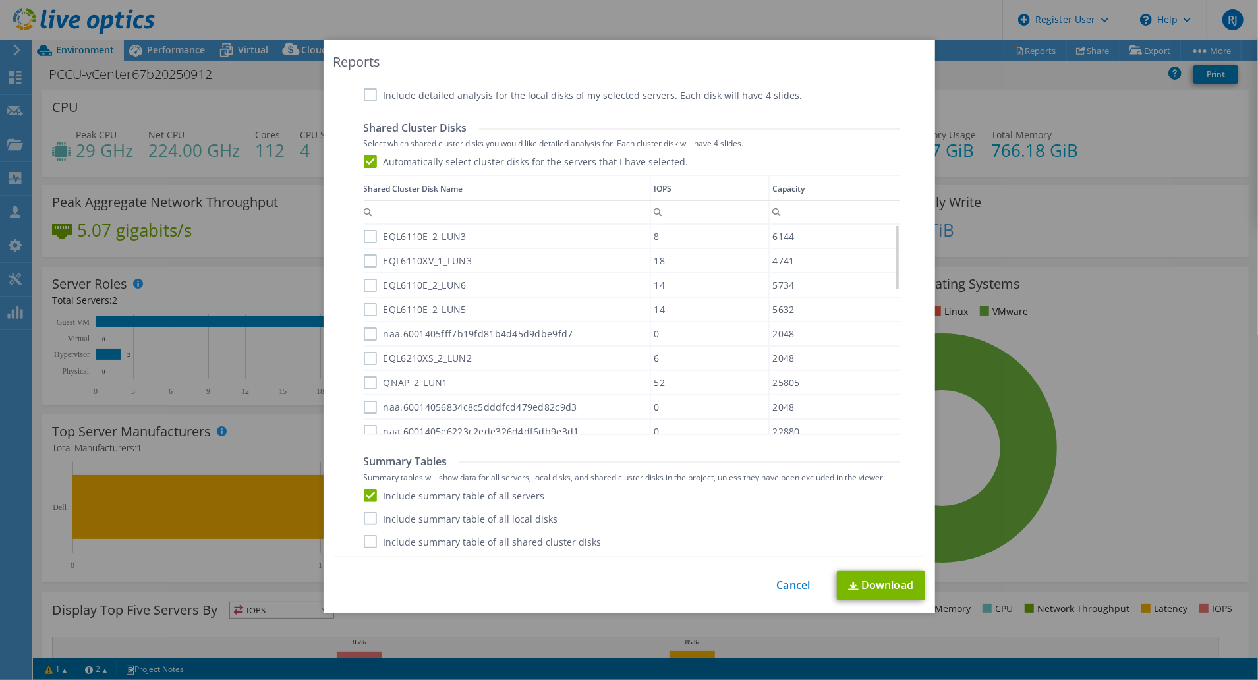
click at [367, 513] on div "Include summary table of all servers Include summary table of all local disks I…" at bounding box center [632, 518] width 537 height 59
click at [373, 519] on label "Include summary table of all local disks" at bounding box center [461, 518] width 194 height 13
click at [0, 0] on input "Include summary table of all local disks" at bounding box center [0, 0] width 0 height 0
click at [364, 519] on label "Include summary table of all local disks" at bounding box center [461, 518] width 194 height 13
click at [0, 0] on input "Include summary table of all local disks" at bounding box center [0, 0] width 0 height 0
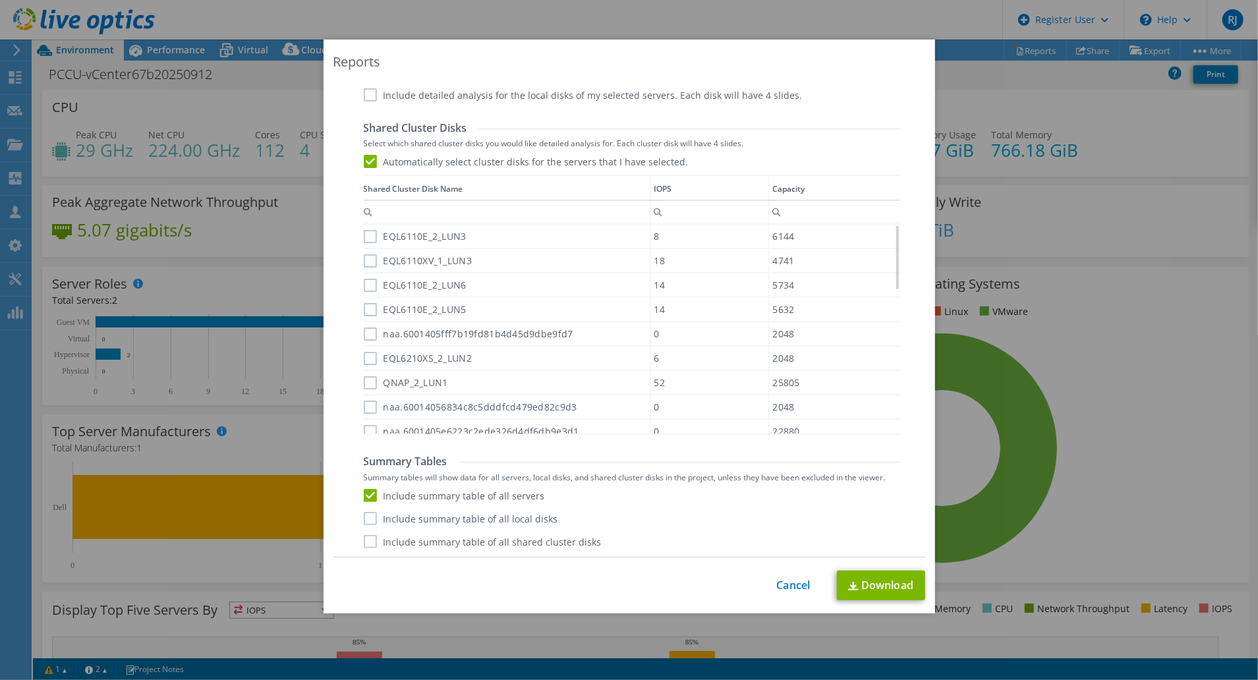
click at [364, 540] on label "Include summary table of all shared cluster disks" at bounding box center [483, 541] width 238 height 13
click at [0, 0] on input "Include summary table of all shared cluster disks" at bounding box center [0, 0] width 0 height 0
click at [364, 518] on label "Include summary table of all local disks" at bounding box center [461, 518] width 194 height 13
click at [0, 0] on input "Include summary table of all local disks" at bounding box center [0, 0] width 0 height 0
click at [356, 535] on div "Performance .PPTX Select to create a detailed PPTX report on the physical envir…" at bounding box center [630, 112] width 571 height 894
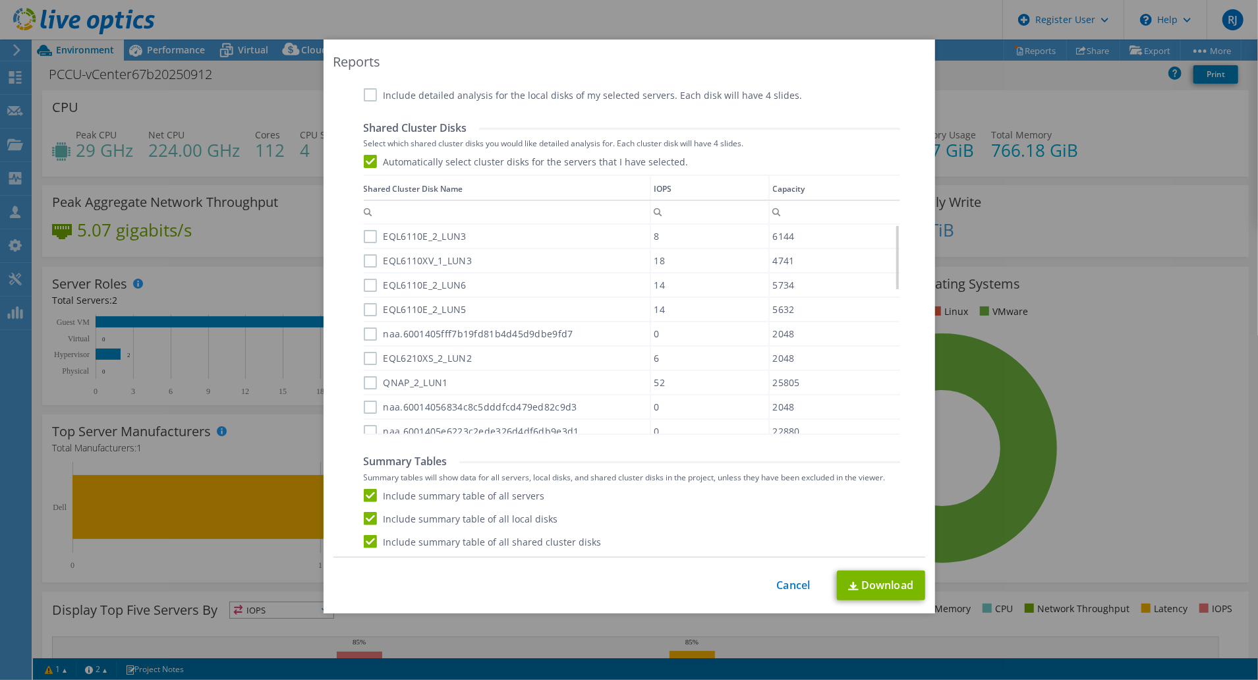
click at [365, 519] on label "Include summary table of all local disks" at bounding box center [461, 518] width 194 height 13
click at [0, 0] on input "Include summary table of all local disks" at bounding box center [0, 0] width 0 height 0
click at [368, 492] on label "Include summary table of all servers" at bounding box center [454, 495] width 181 height 13
click at [0, 0] on input "Include summary table of all servers" at bounding box center [0, 0] width 0 height 0
click at [365, 543] on label "Include summary table of all shared cluster disks" at bounding box center [483, 541] width 238 height 13
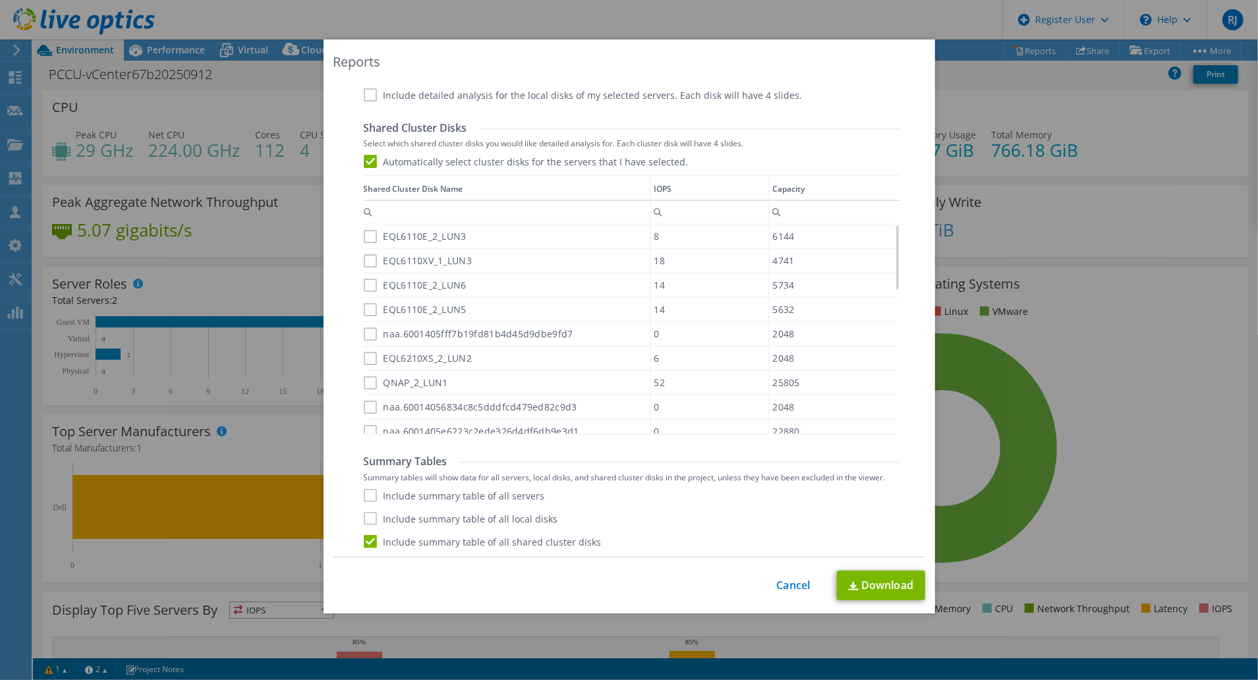
click at [0, 0] on input "Include summary table of all shared cluster disks" at bounding box center [0, 0] width 0 height 0
click at [377, 497] on label "Include summary table of all servers" at bounding box center [454, 495] width 181 height 13
click at [0, 0] on input "Include summary table of all servers" at bounding box center [0, 0] width 0 height 0
click at [365, 518] on label "Include summary table of all local disks" at bounding box center [461, 518] width 194 height 13
click at [0, 0] on input "Include summary table of all local disks" at bounding box center [0, 0] width 0 height 0
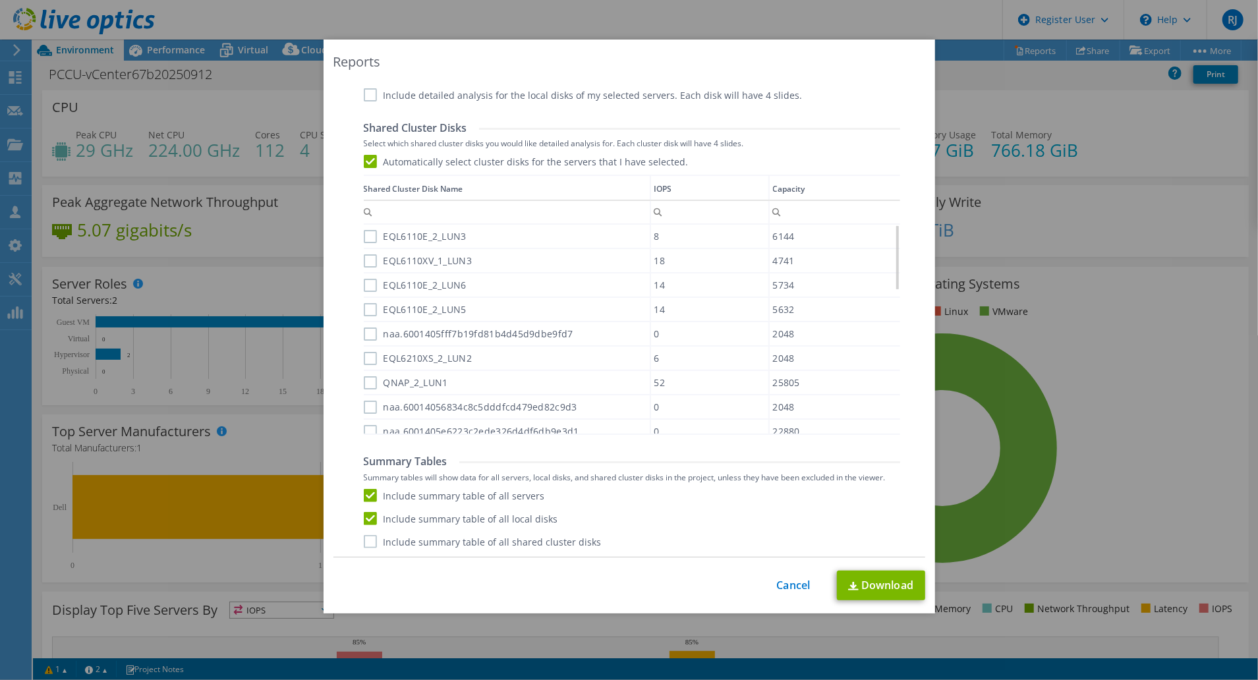
click at [370, 535] on div "Include summary table of all servers Include summary table of all local disks I…" at bounding box center [632, 518] width 537 height 59
click at [367, 539] on label "Include summary table of all shared cluster disks" at bounding box center [483, 541] width 238 height 13
click at [0, 0] on input "Include summary table of all shared cluster disks" at bounding box center [0, 0] width 0 height 0
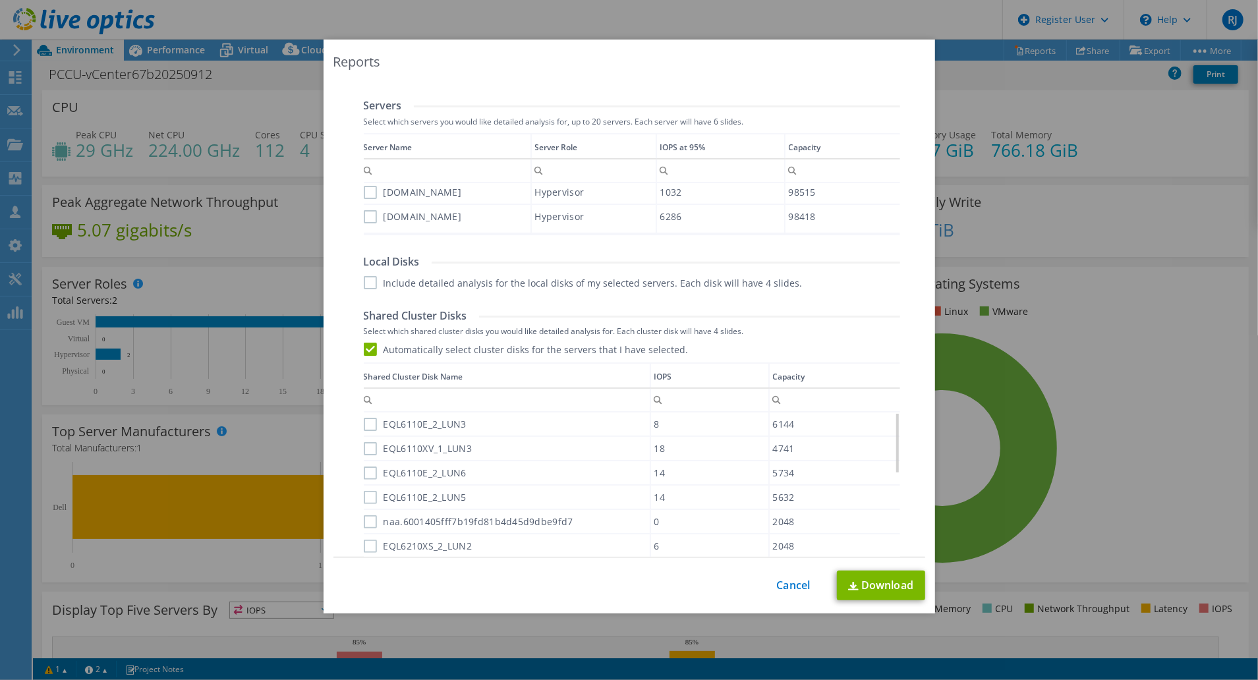
scroll to position [264, 0]
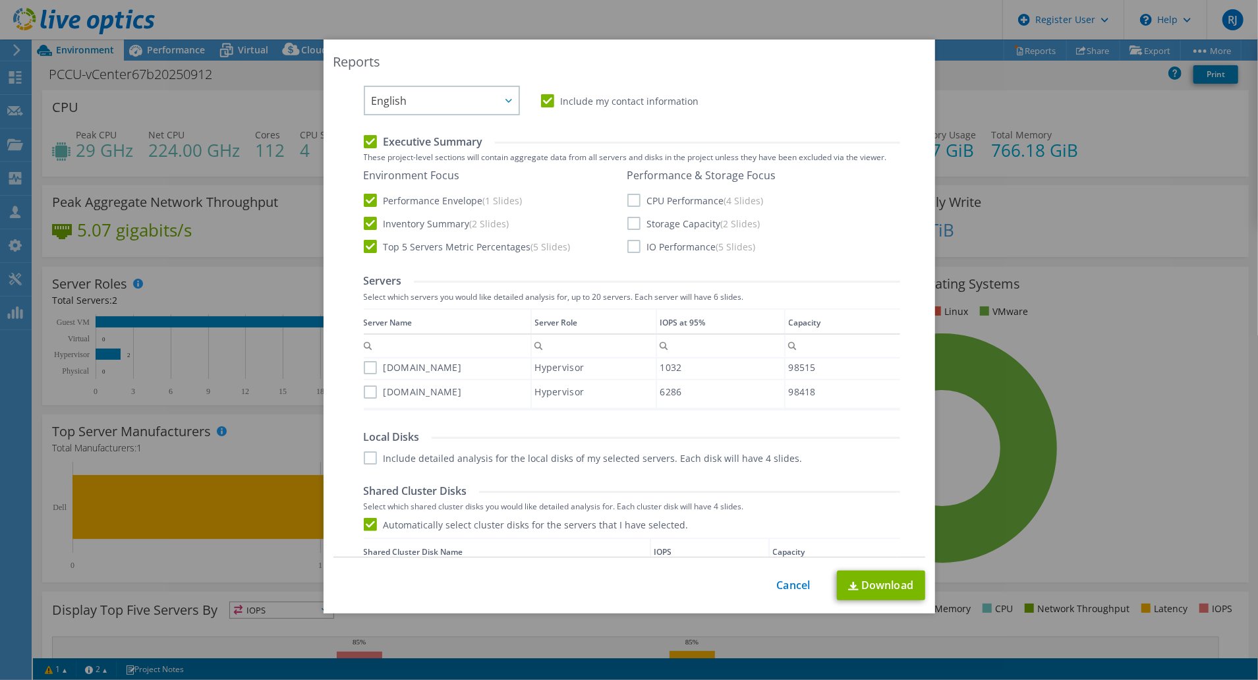
click at [633, 200] on label "CPU Performance (4 Slides)" at bounding box center [695, 200] width 136 height 13
click at [0, 0] on input "CPU Performance (4 Slides)" at bounding box center [0, 0] width 0 height 0
click at [631, 227] on div "Performance & Storage Focus CPU Performance (4 Slides) Storage Capacity (2 Slid…" at bounding box center [701, 211] width 149 height 84
drag, startPoint x: 631, startPoint y: 226, endPoint x: 628, endPoint y: 248, distance: 22.0
click at [628, 248] on label "IO Performance (5 Slides)" at bounding box center [691, 246] width 129 height 13
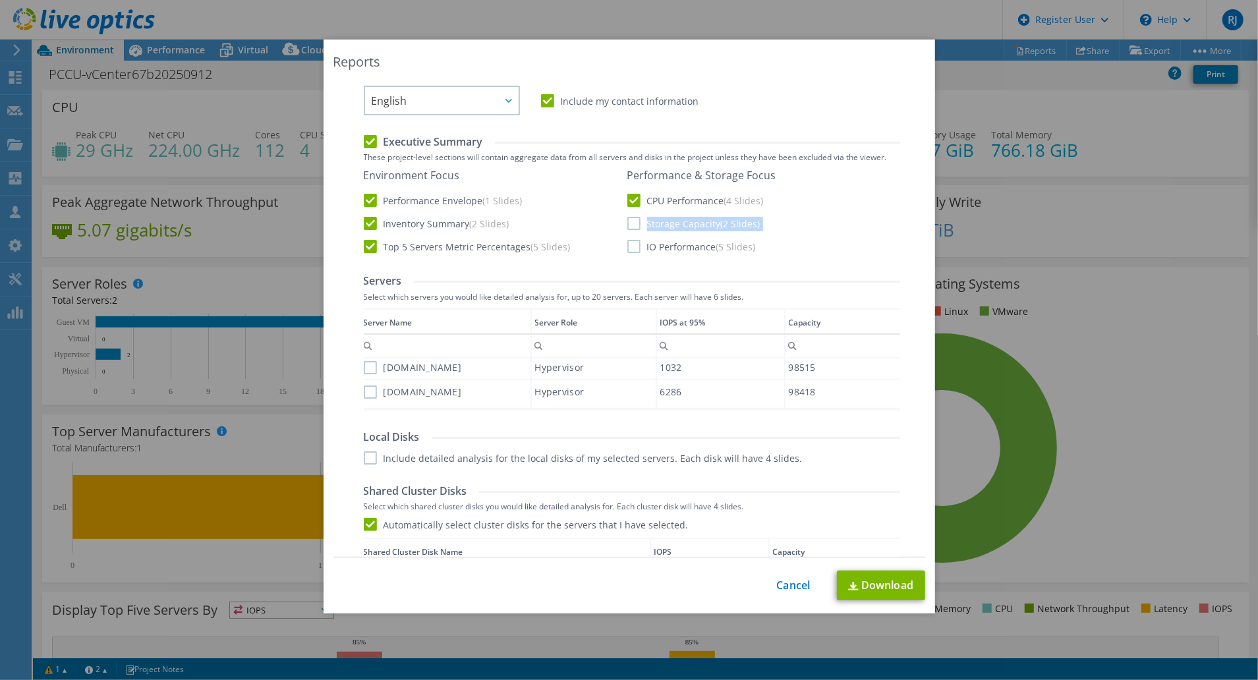
click at [0, 0] on input "IO Performance (5 Slides)" at bounding box center [0, 0] width 0 height 0
click at [627, 221] on label "Storage Capacity (2 Slides)" at bounding box center [693, 223] width 133 height 13
click at [0, 0] on input "Storage Capacity (2 Slides)" at bounding box center [0, 0] width 0 height 0
click at [364, 368] on label "vm11.pccu.edu.tw" at bounding box center [413, 367] width 98 height 13
click at [0, 0] on input "vm11.pccu.edu.tw" at bounding box center [0, 0] width 0 height 0
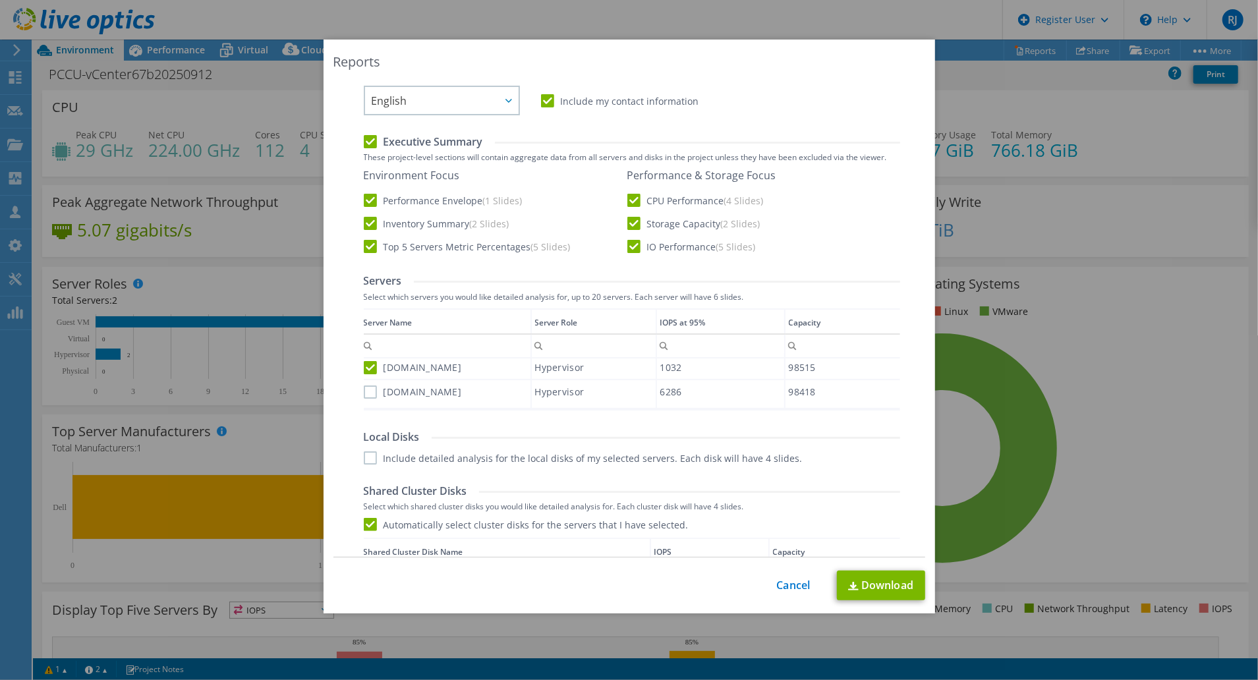
click at [365, 392] on label "vm12.pccu.edu.tw" at bounding box center [413, 392] width 98 height 13
click at [0, 0] on input "vm12.pccu.edu.tw" at bounding box center [0, 0] width 0 height 0
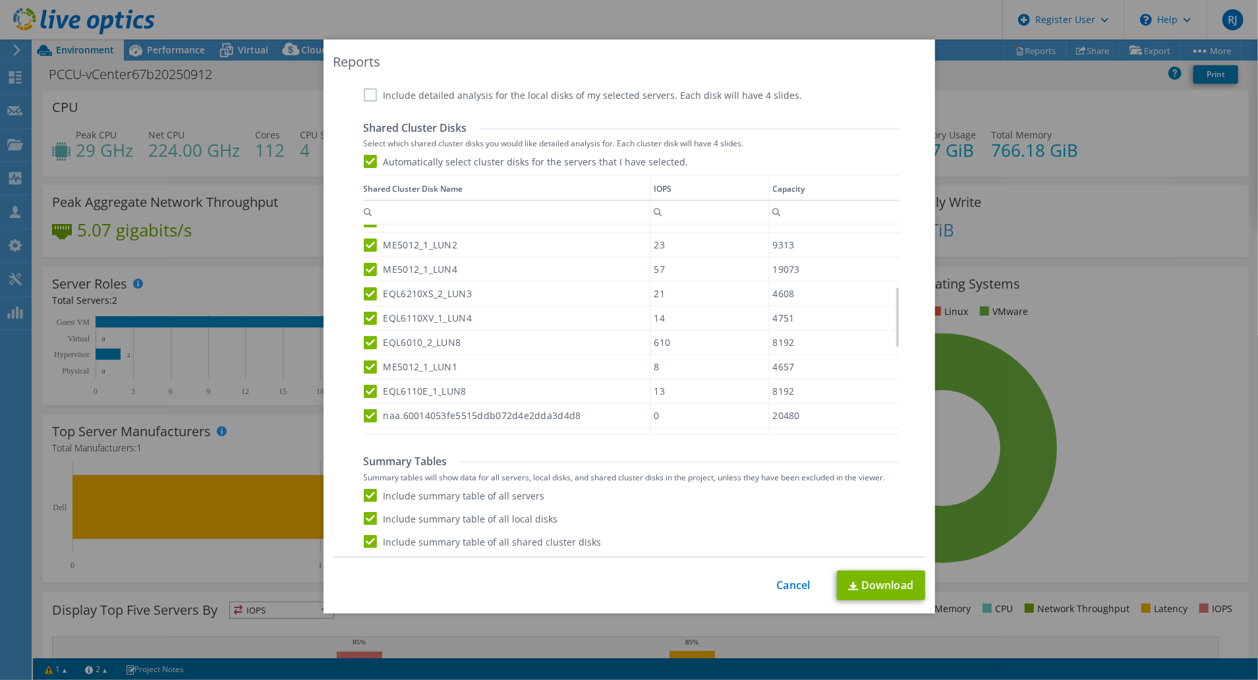
scroll to position [502, 0]
click at [877, 587] on link "Download" at bounding box center [881, 586] width 88 height 30
click at [1078, 351] on div "Reports Select Region for Cloud Pricing Asia Pacific (Hong Kong) Asia Pacific (…" at bounding box center [629, 340] width 1258 height 601
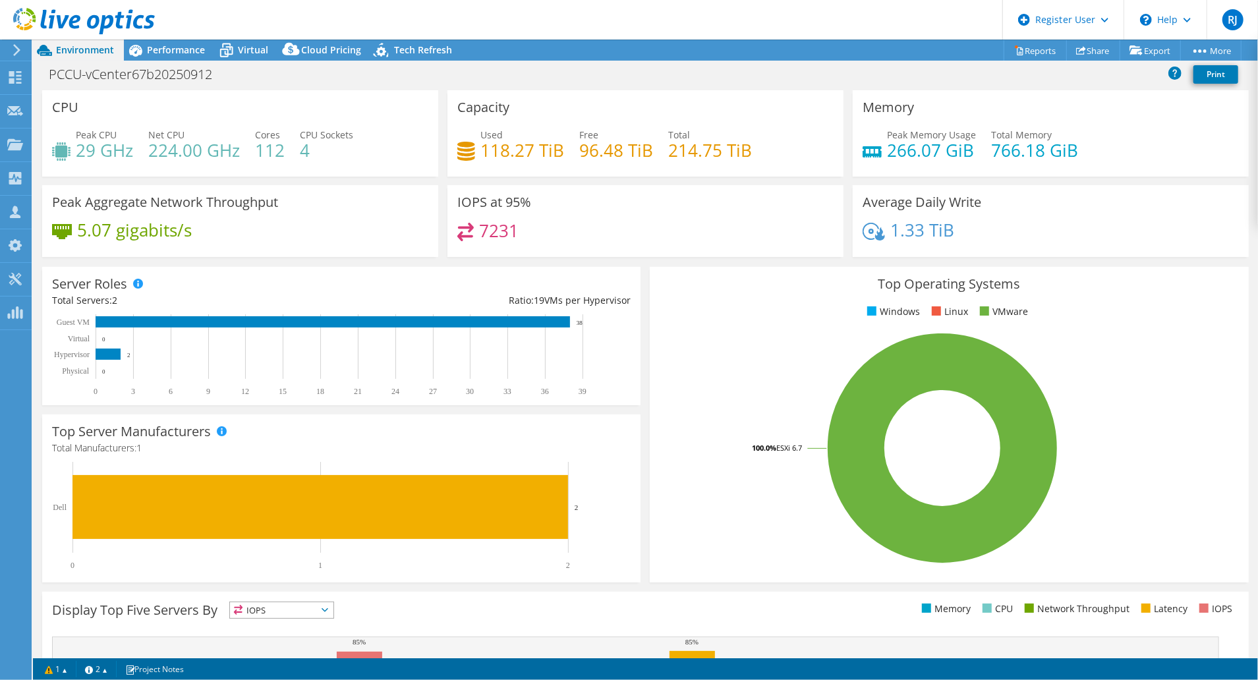
click at [18, 51] on use at bounding box center [16, 50] width 7 height 12
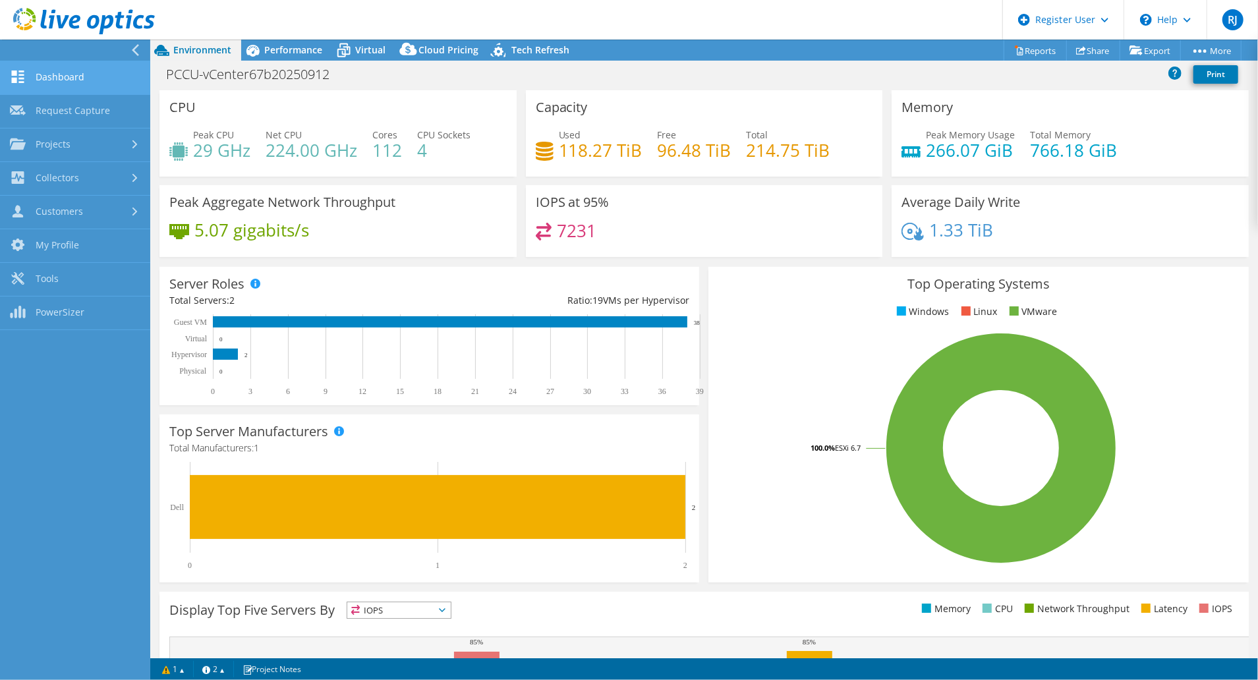
click at [102, 77] on link "Dashboard" at bounding box center [75, 78] width 150 height 34
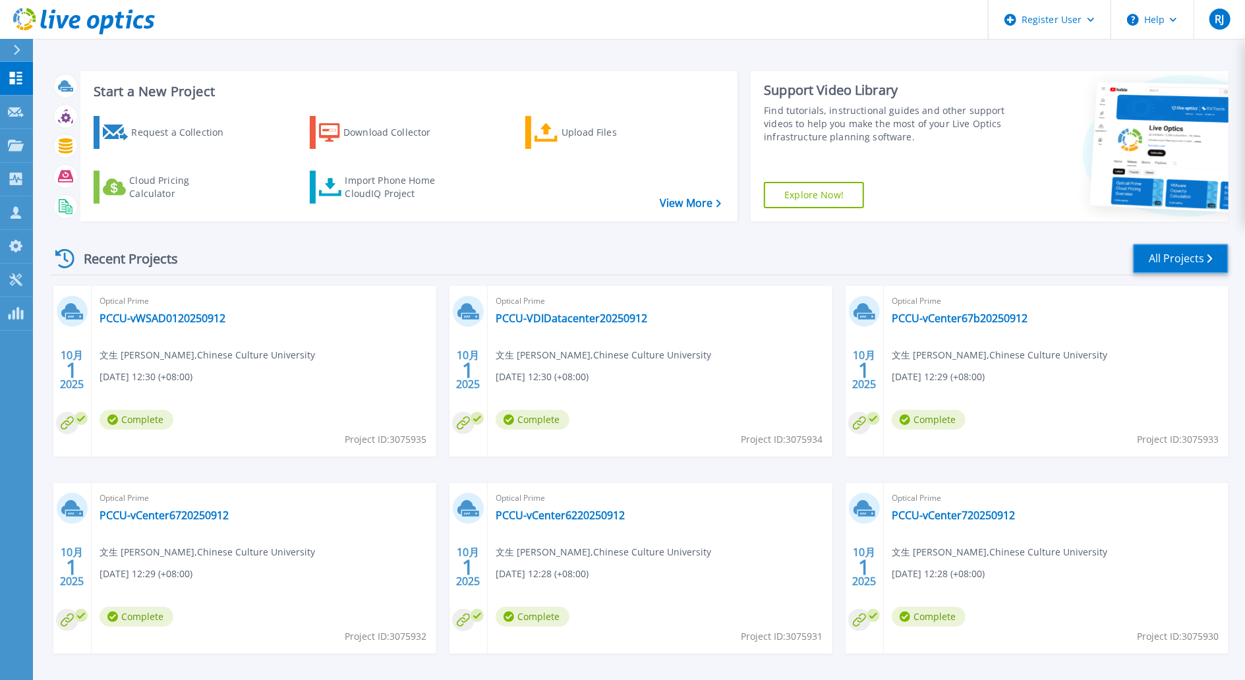
click at [1182, 252] on link "All Projects" at bounding box center [1181, 259] width 96 height 30
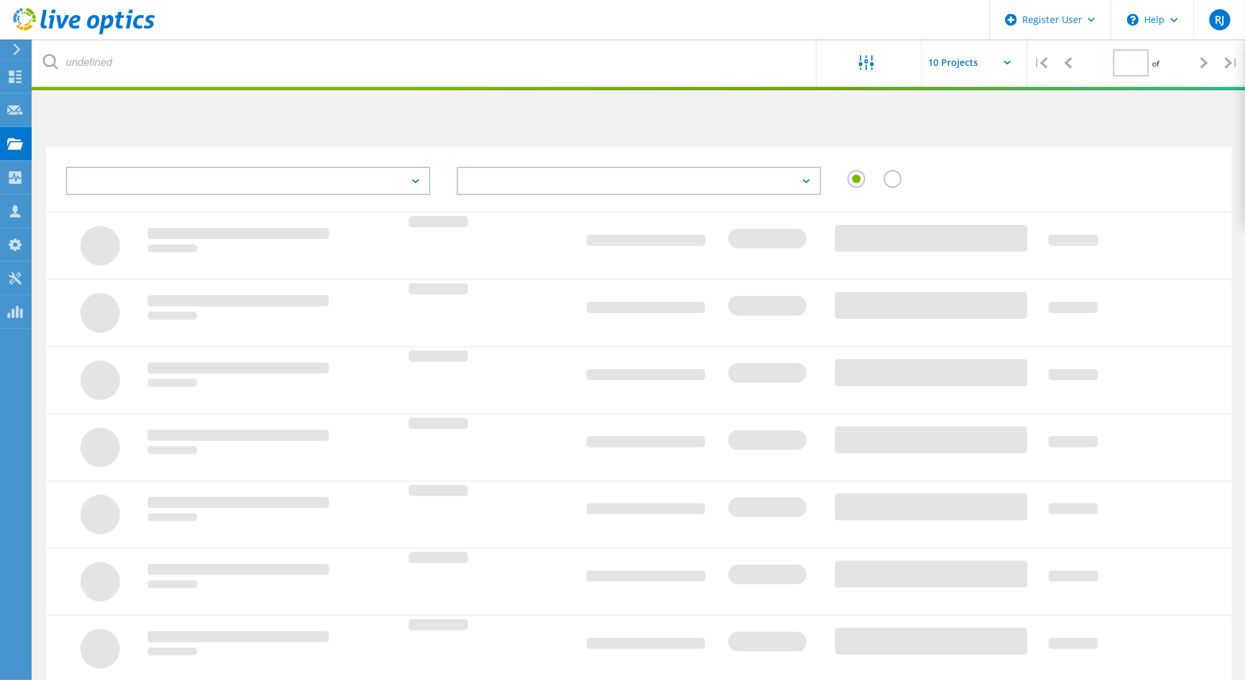
type input "1"
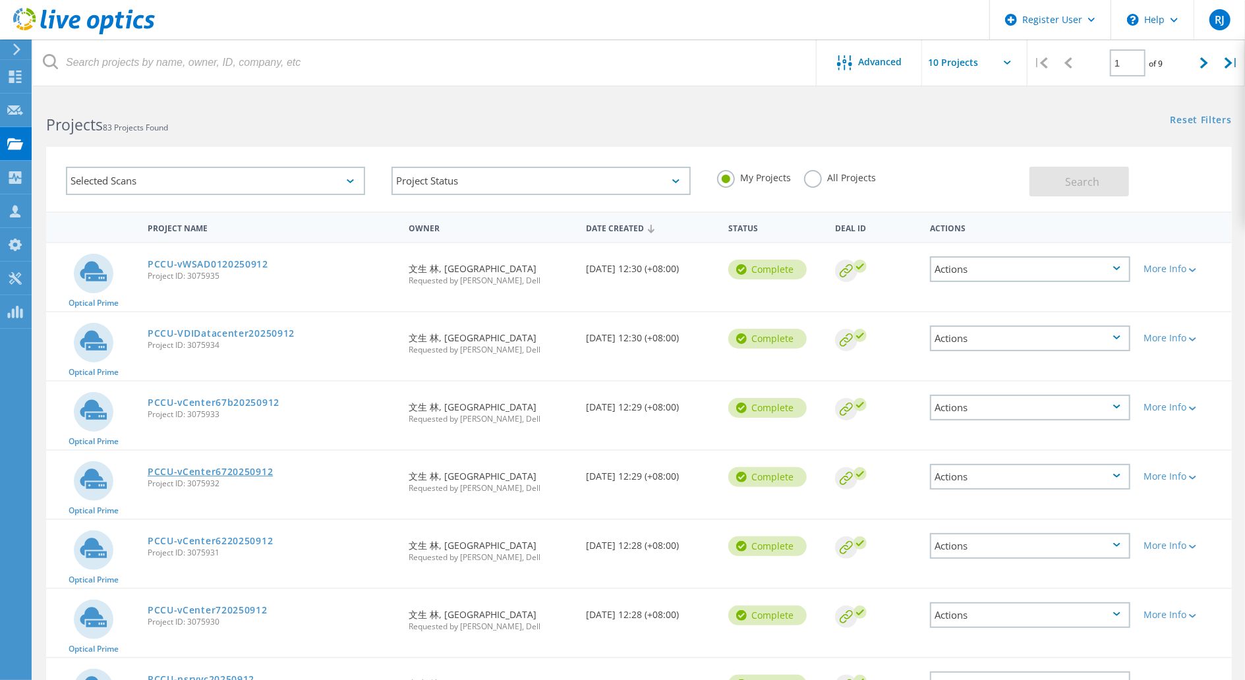
click at [249, 474] on link "PCCU-vCenter6720250912" at bounding box center [210, 471] width 125 height 9
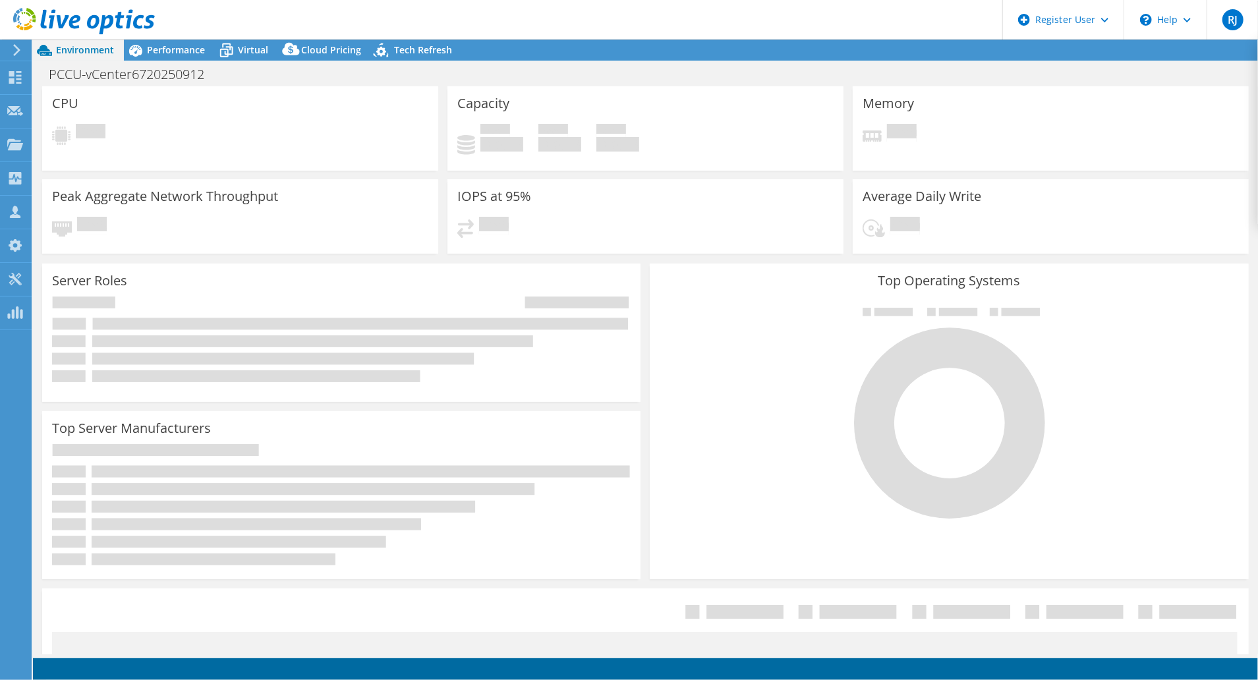
select select "USD"
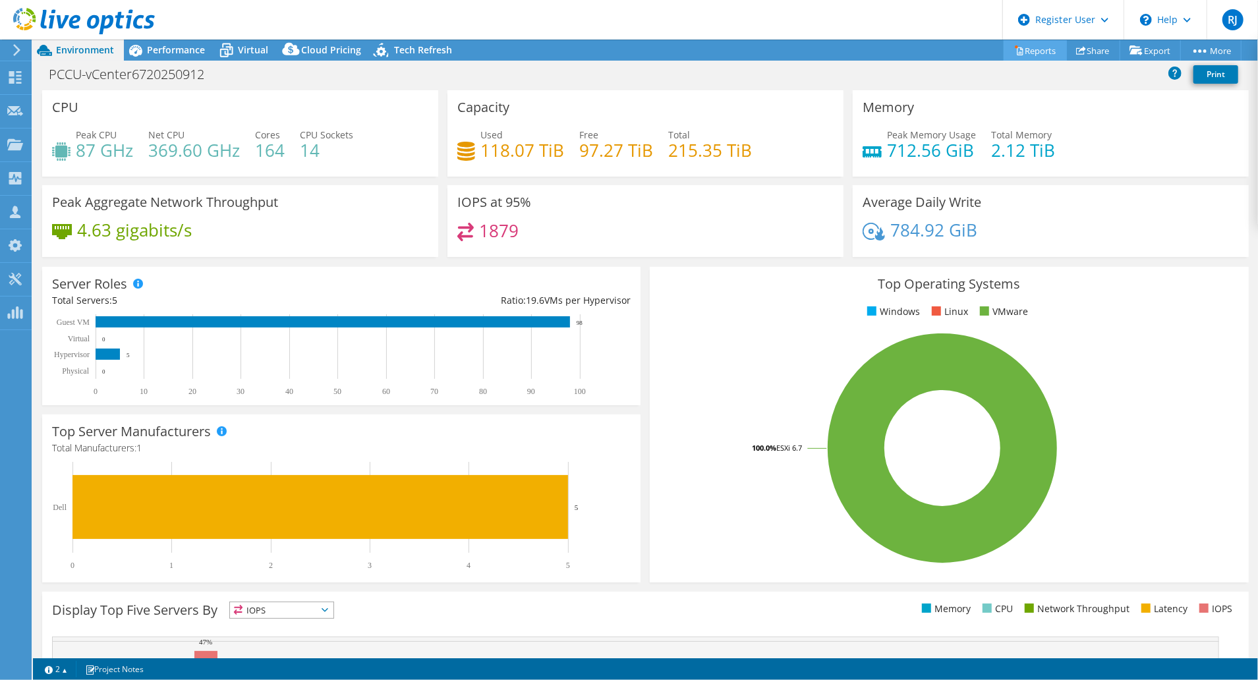
click at [1032, 51] on link "Reports" at bounding box center [1035, 50] width 63 height 20
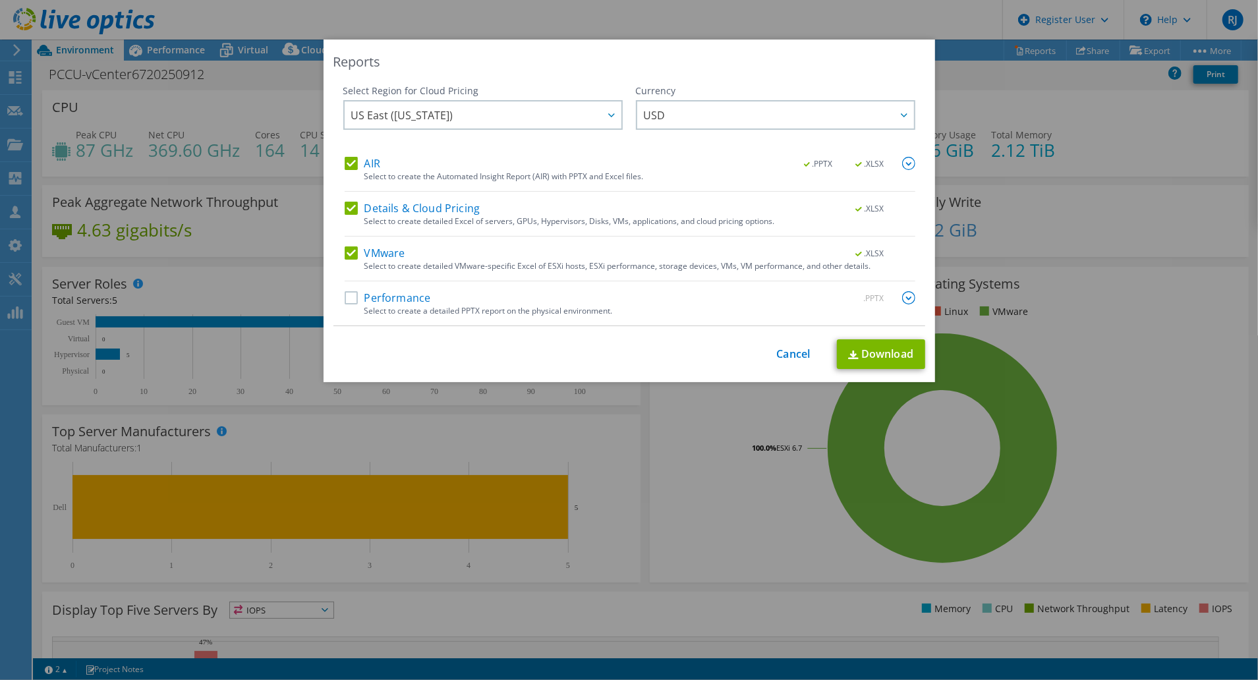
click at [345, 301] on label "Performance" at bounding box center [388, 297] width 86 height 13
click at [0, 0] on input "Performance" at bounding box center [0, 0] width 0 height 0
click at [902, 298] on img at bounding box center [908, 297] width 13 height 13
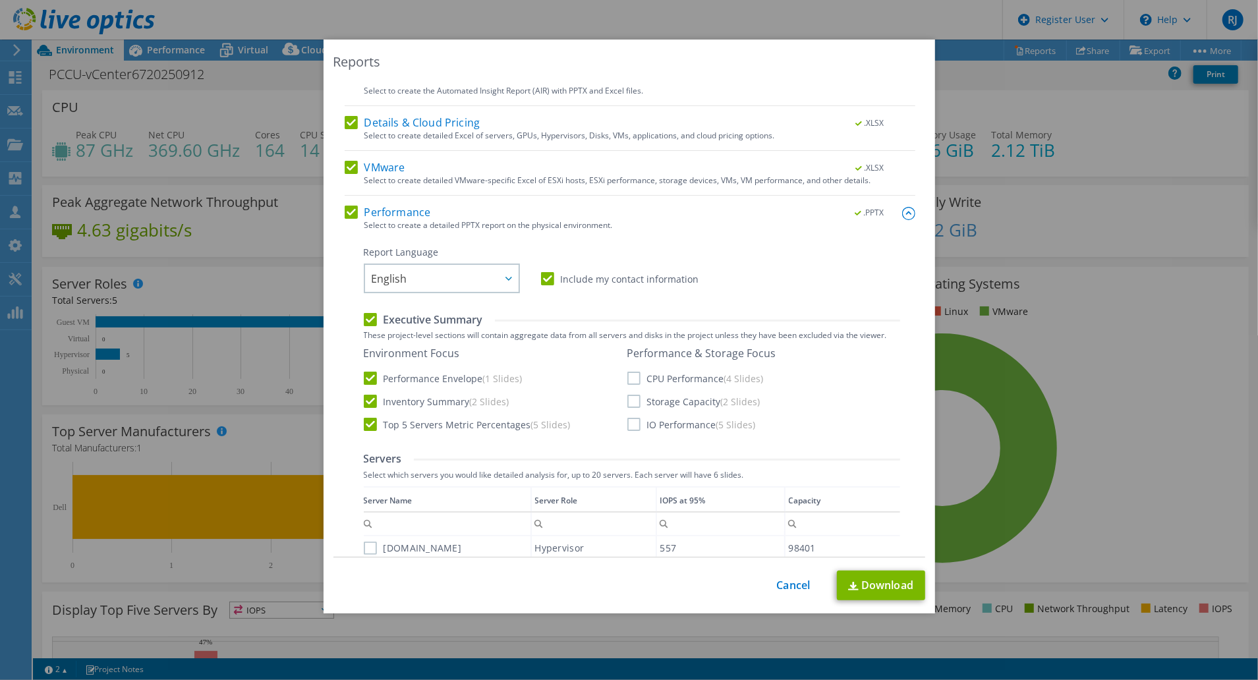
scroll to position [88, 0]
click at [633, 372] on label "CPU Performance (4 Slides)" at bounding box center [695, 376] width 136 height 13
click at [0, 0] on input "CPU Performance (4 Slides)" at bounding box center [0, 0] width 0 height 0
click at [629, 397] on label "Storage Capacity (2 Slides)" at bounding box center [693, 399] width 133 height 13
click at [0, 0] on input "Storage Capacity (2 Slides)" at bounding box center [0, 0] width 0 height 0
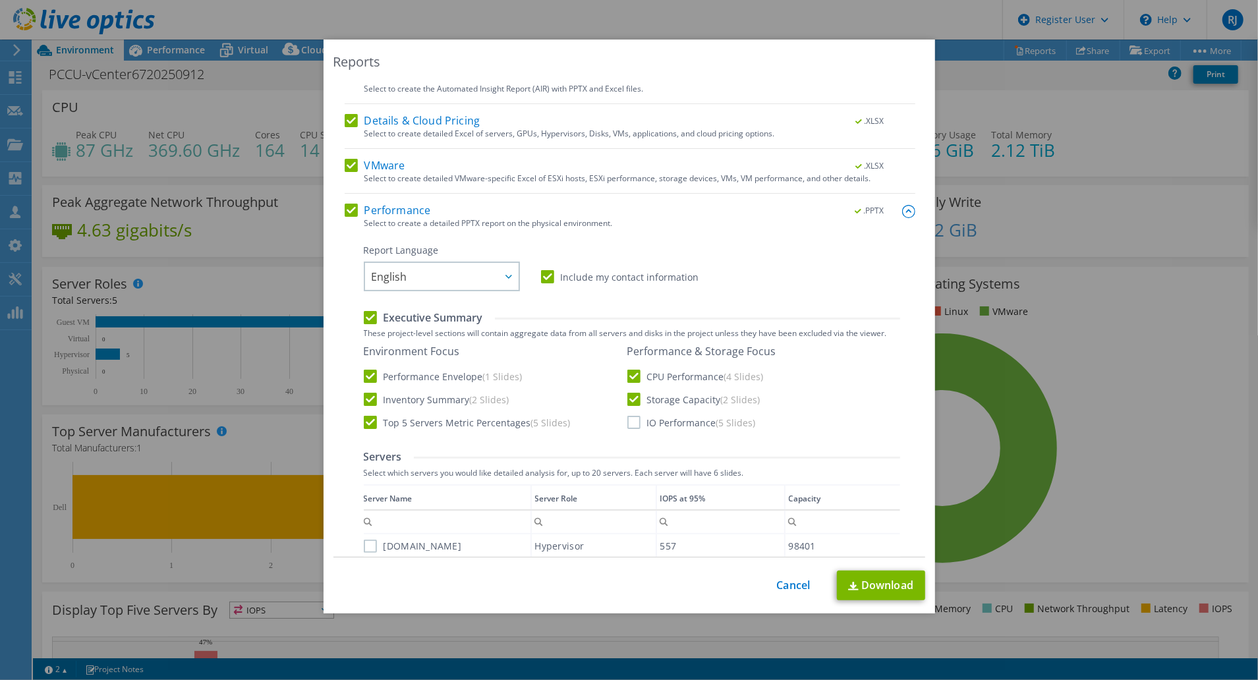
click at [629, 423] on label "IO Performance (5 Slides)" at bounding box center [691, 422] width 129 height 13
click at [0, 0] on input "IO Performance (5 Slides)" at bounding box center [0, 0] width 0 height 0
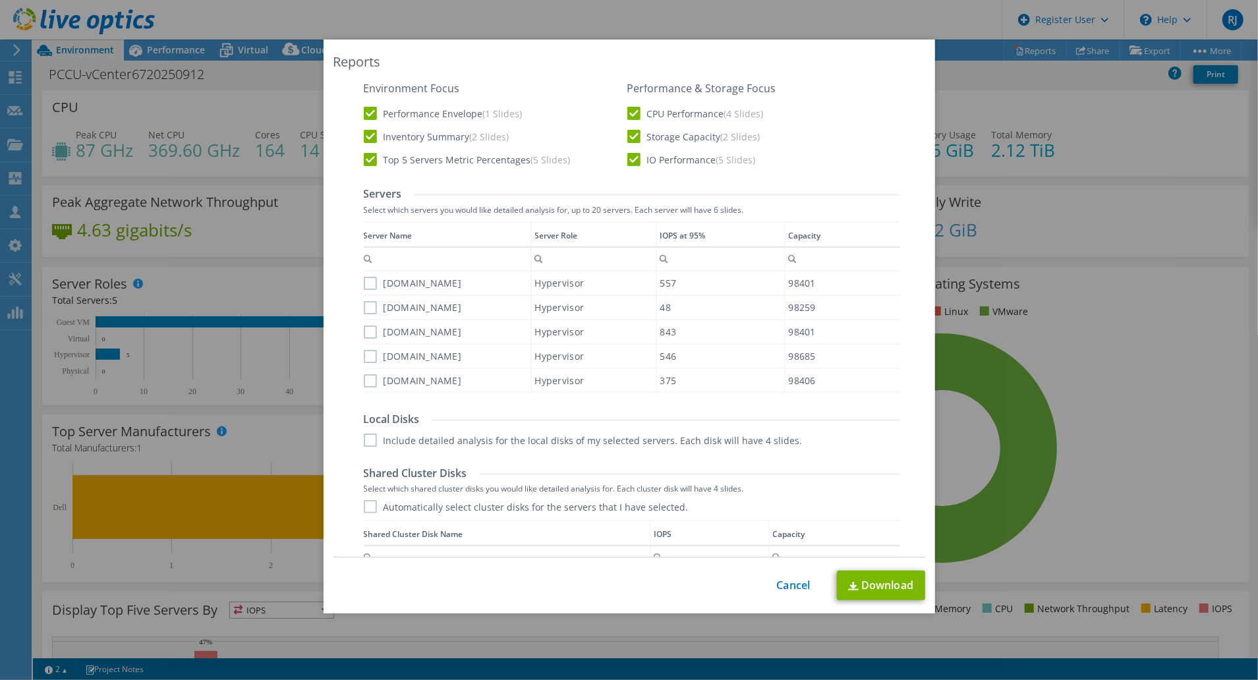
scroll to position [351, 0]
drag, startPoint x: 363, startPoint y: 277, endPoint x: 365, endPoint y: 299, distance: 22.5
click at [364, 278] on label "vm18.pccu.edu.tw" at bounding box center [413, 282] width 98 height 13
click at [0, 0] on input "vm18.pccu.edu.tw" at bounding box center [0, 0] width 0 height 0
click at [364, 301] on label "vm17.pccu.edu.tw" at bounding box center [413, 307] width 98 height 13
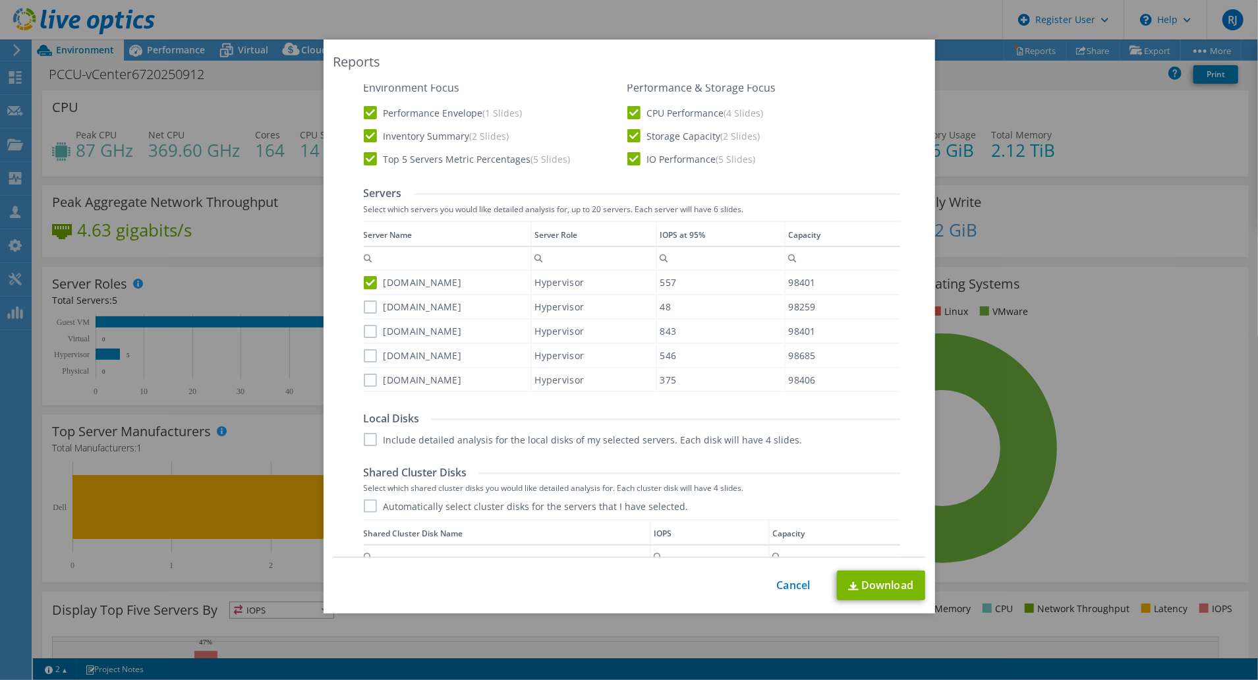
click at [0, 0] on input "vm17.pccu.edu.tw" at bounding box center [0, 0] width 0 height 0
click at [364, 327] on label "vm19.pccu.edu.tw" at bounding box center [413, 331] width 98 height 13
click at [0, 0] on input "vm19.pccu.edu.tw" at bounding box center [0, 0] width 0 height 0
drag, startPoint x: 363, startPoint y: 347, endPoint x: 361, endPoint y: 356, distance: 9.6
click at [364, 348] on div "vmg.pccu.edu.tw" at bounding box center [447, 355] width 167 height 23
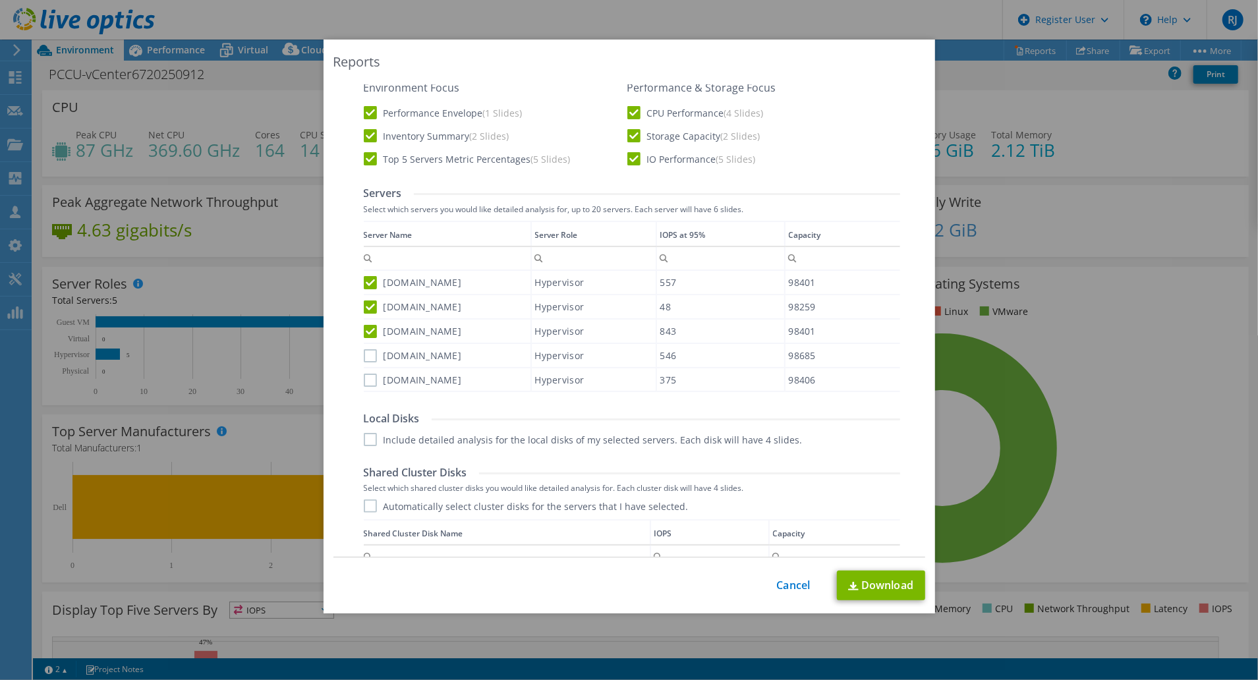
click at [364, 351] on label "vmg.pccu.edu.tw" at bounding box center [413, 355] width 98 height 13
click at [0, 0] on input "vmg.pccu.edu.tw" at bounding box center [0, 0] width 0 height 0
drag, startPoint x: 364, startPoint y: 378, endPoint x: 363, endPoint y: 386, distance: 7.3
click at [364, 378] on label "vmh.pccu.edu.tw" at bounding box center [413, 380] width 98 height 13
click at [0, 0] on input "vmh.pccu.edu.tw" at bounding box center [0, 0] width 0 height 0
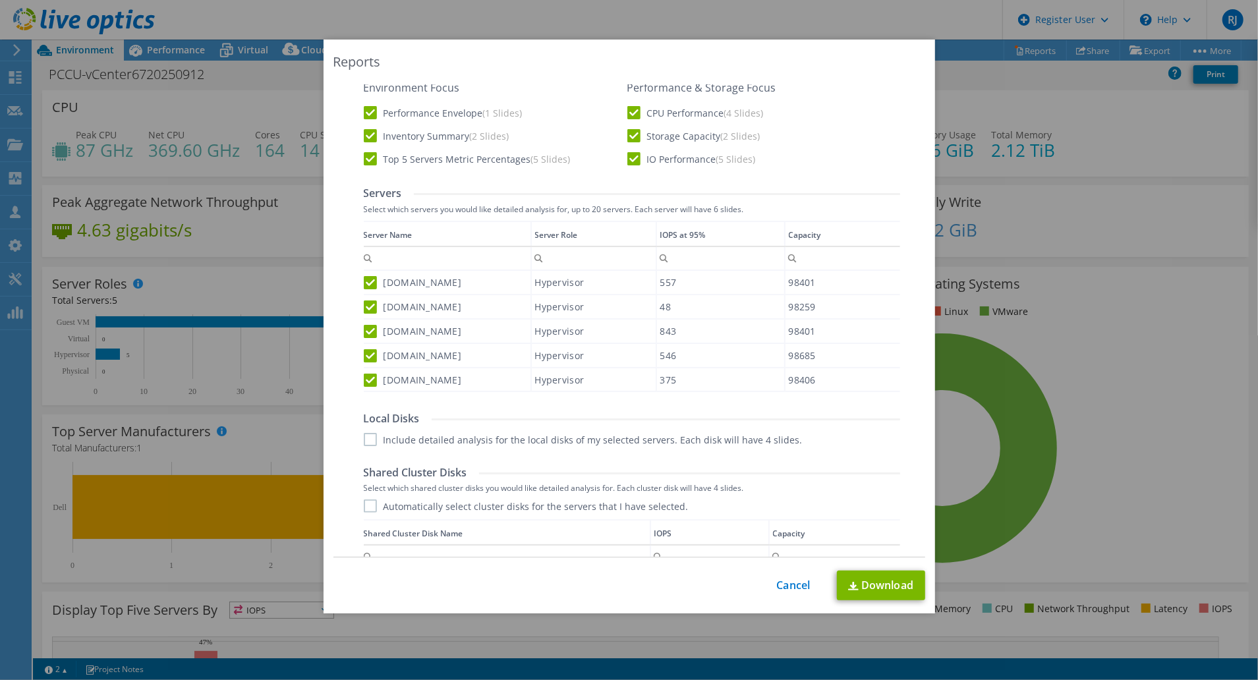
click at [372, 506] on label "Automatically select cluster disks for the servers that I have selected." at bounding box center [526, 506] width 325 height 13
click at [0, 0] on input "Automatically select cluster disks for the servers that I have selected." at bounding box center [0, 0] width 0 height 0
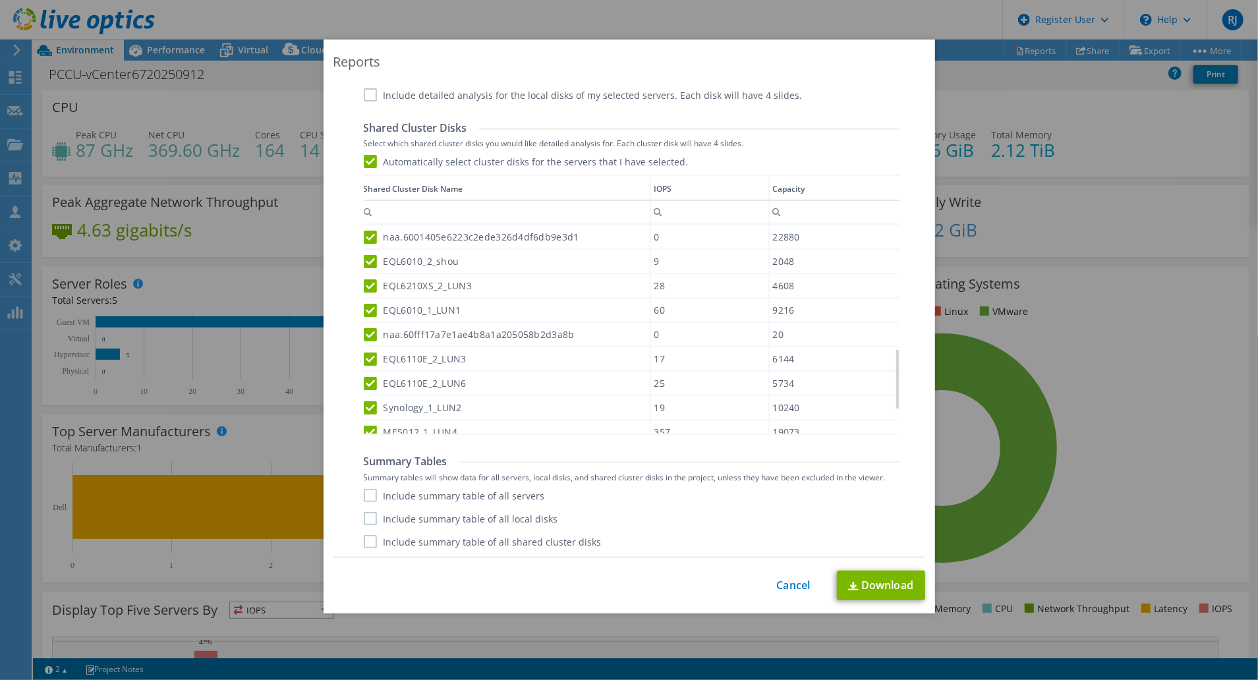
scroll to position [502, 0]
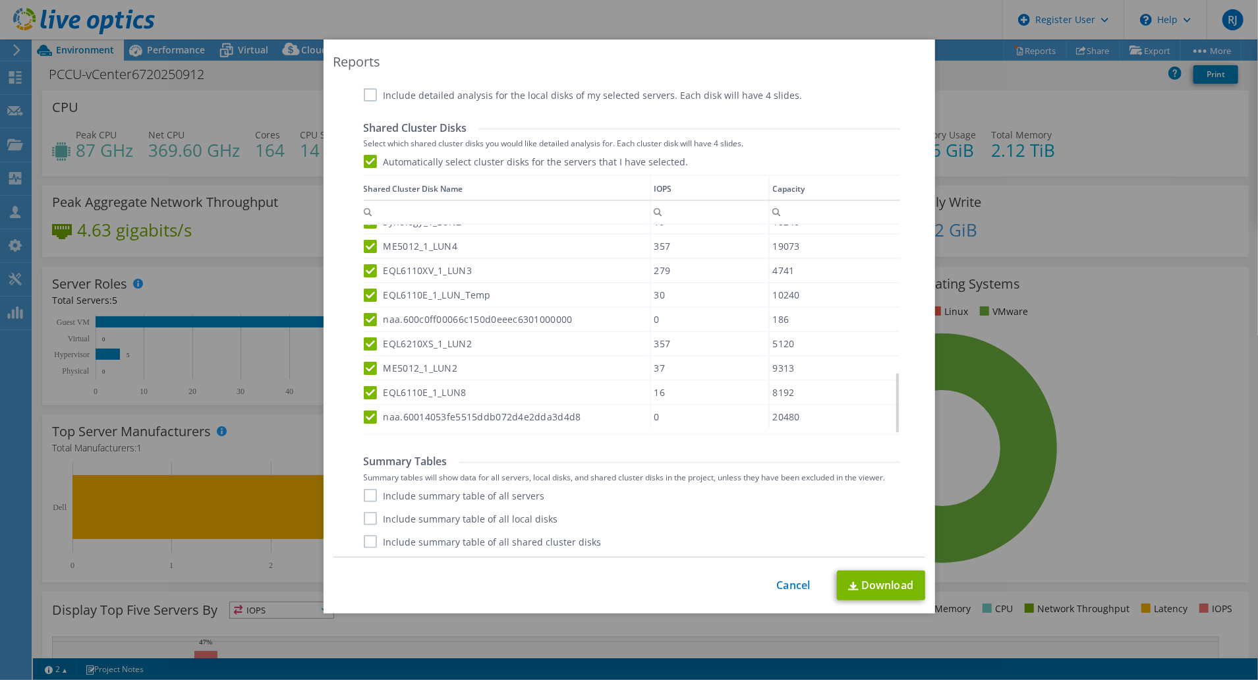
click at [475, 493] on label "Include summary table of all servers" at bounding box center [454, 495] width 181 height 13
click at [0, 0] on input "Include summary table of all servers" at bounding box center [0, 0] width 0 height 0
click at [472, 529] on div "Include summary table of all servers Include summary table of all local disks I…" at bounding box center [632, 518] width 537 height 59
click at [475, 541] on label "Include summary table of all shared cluster disks" at bounding box center [483, 541] width 238 height 13
click at [0, 0] on input "Include summary table of all shared cluster disks" at bounding box center [0, 0] width 0 height 0
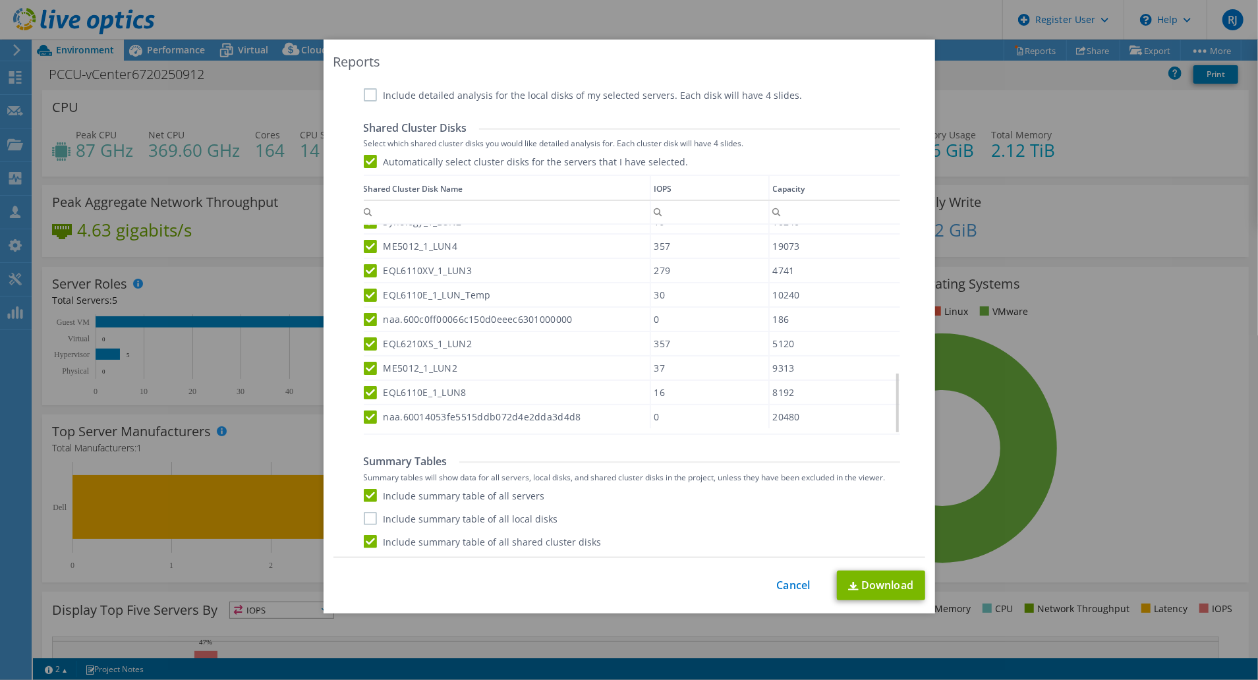
click at [478, 521] on label "Include summary table of all local disks" at bounding box center [461, 518] width 194 height 13
click at [0, 0] on input "Include summary table of all local disks" at bounding box center [0, 0] width 0 height 0
click at [893, 591] on link "Download" at bounding box center [881, 586] width 88 height 30
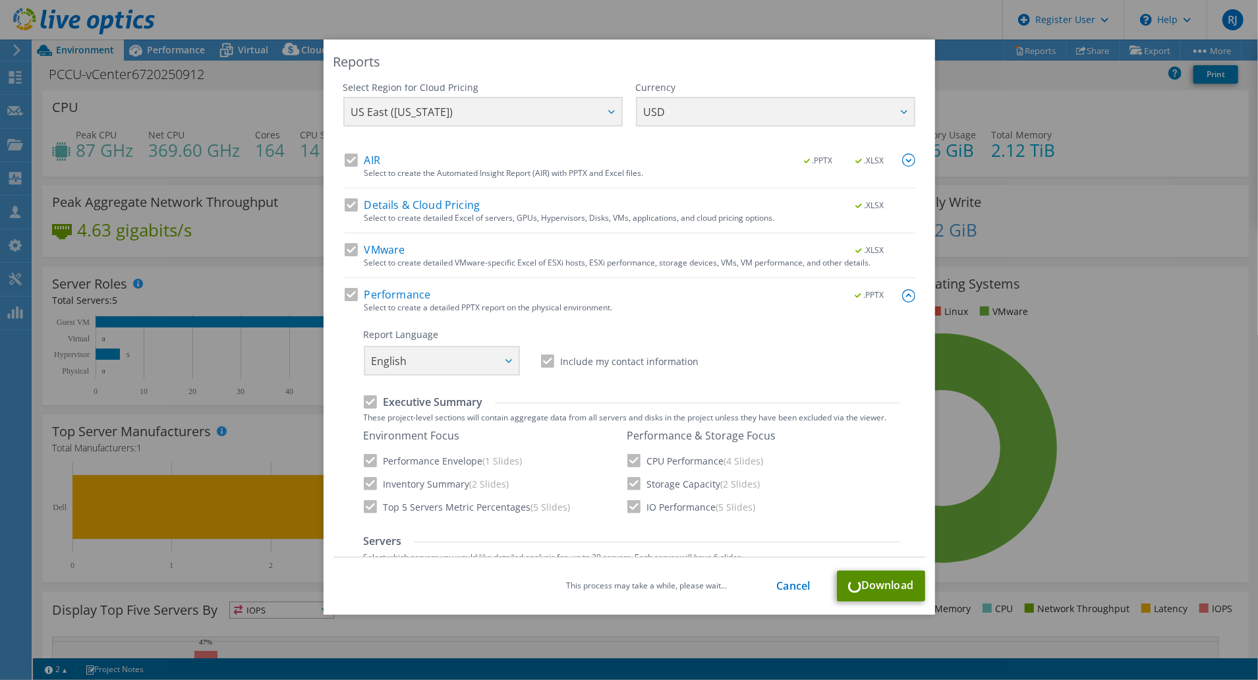
scroll to position [0, 0]
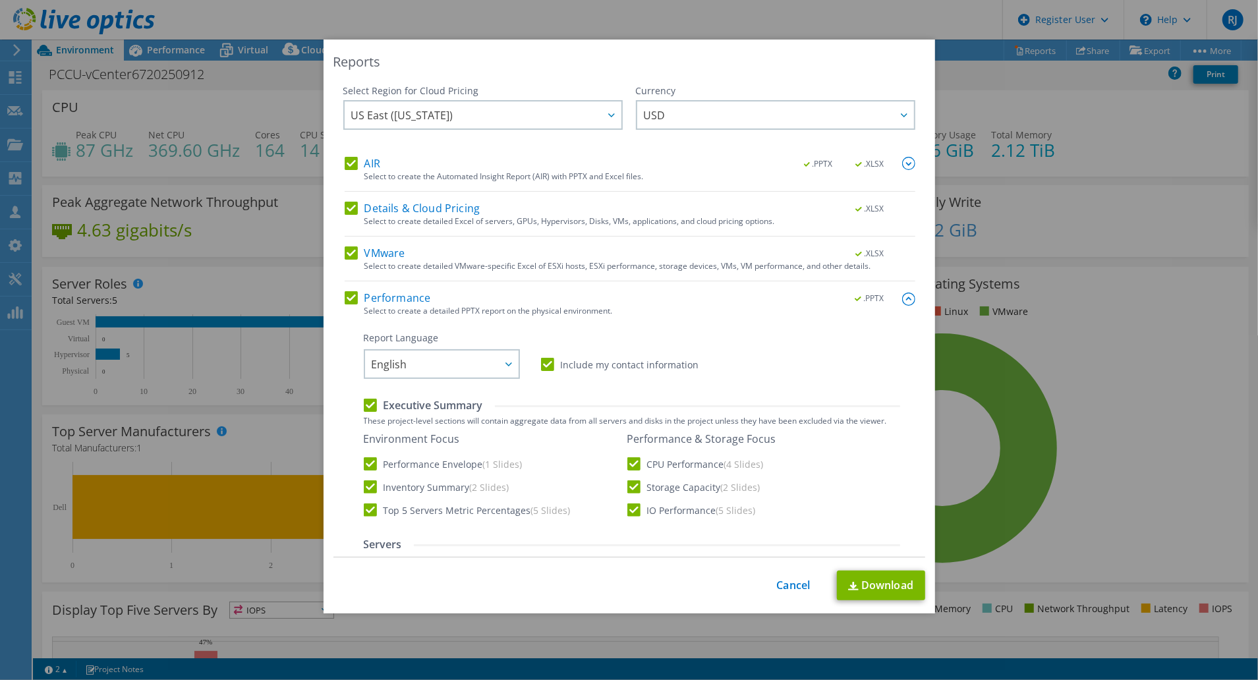
click at [236, 88] on div "Reports Select Region for Cloud Pricing Asia Pacific (Hong Kong) Asia Pacific (…" at bounding box center [629, 340] width 1258 height 601
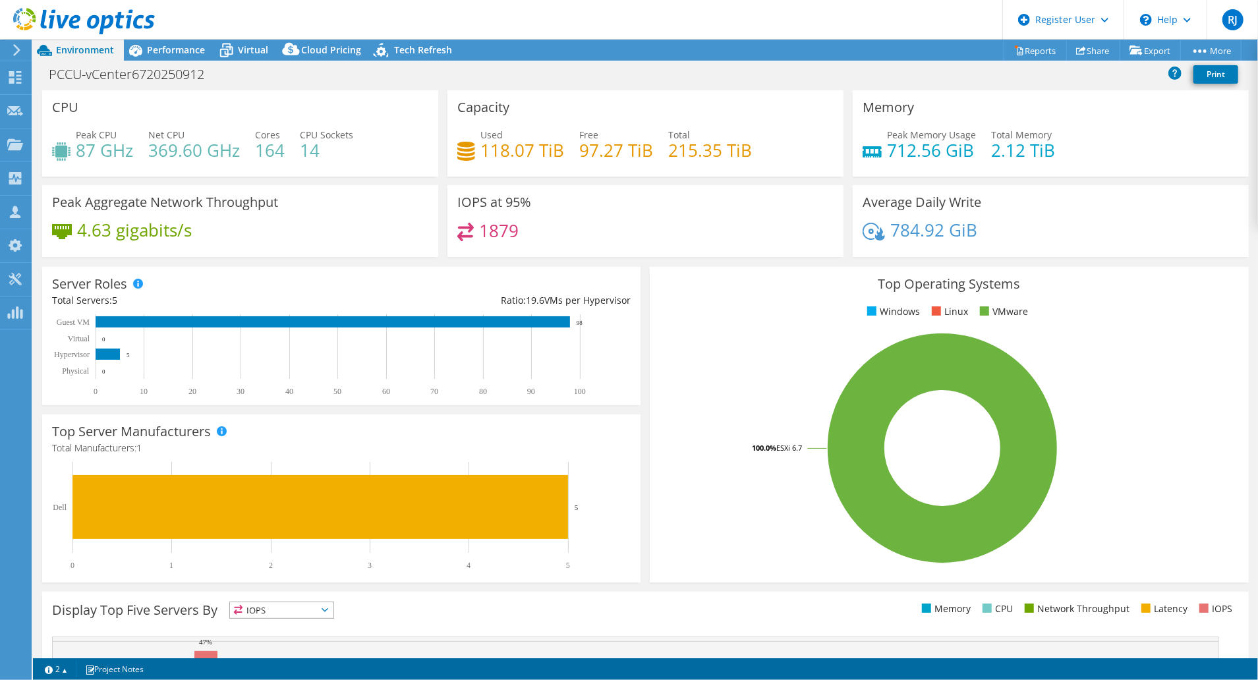
click at [16, 51] on icon at bounding box center [17, 50] width 10 height 12
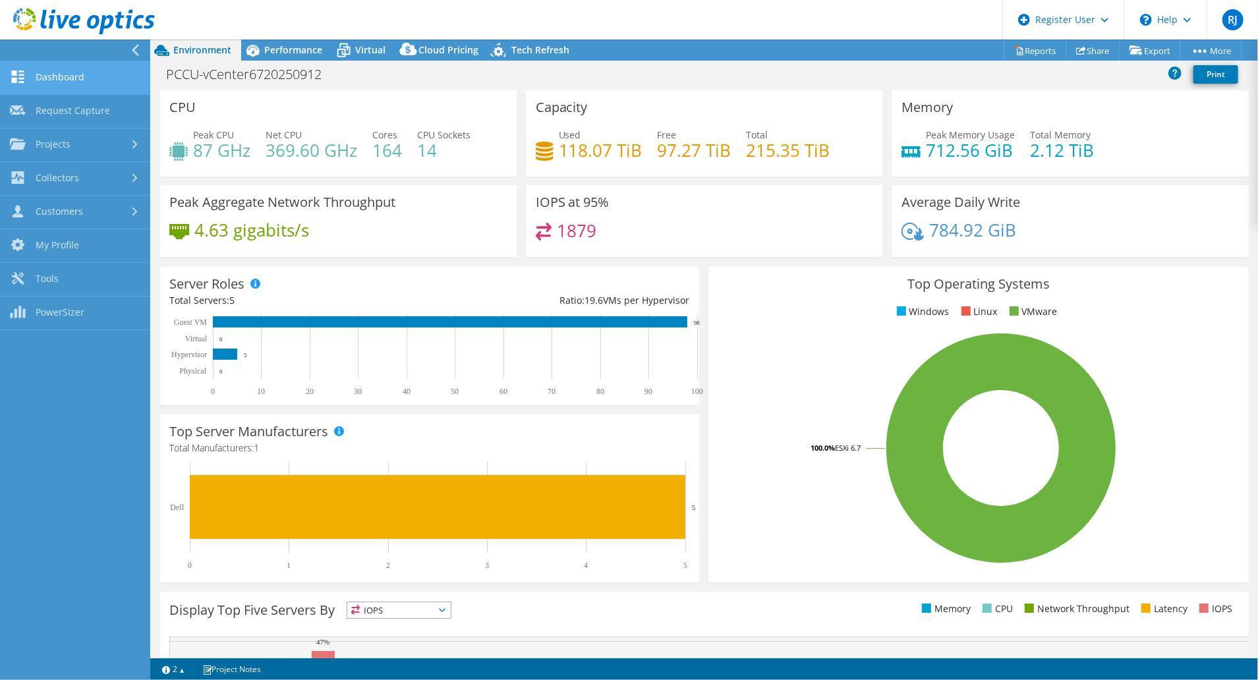
click at [67, 79] on link "Dashboard" at bounding box center [75, 78] width 150 height 34
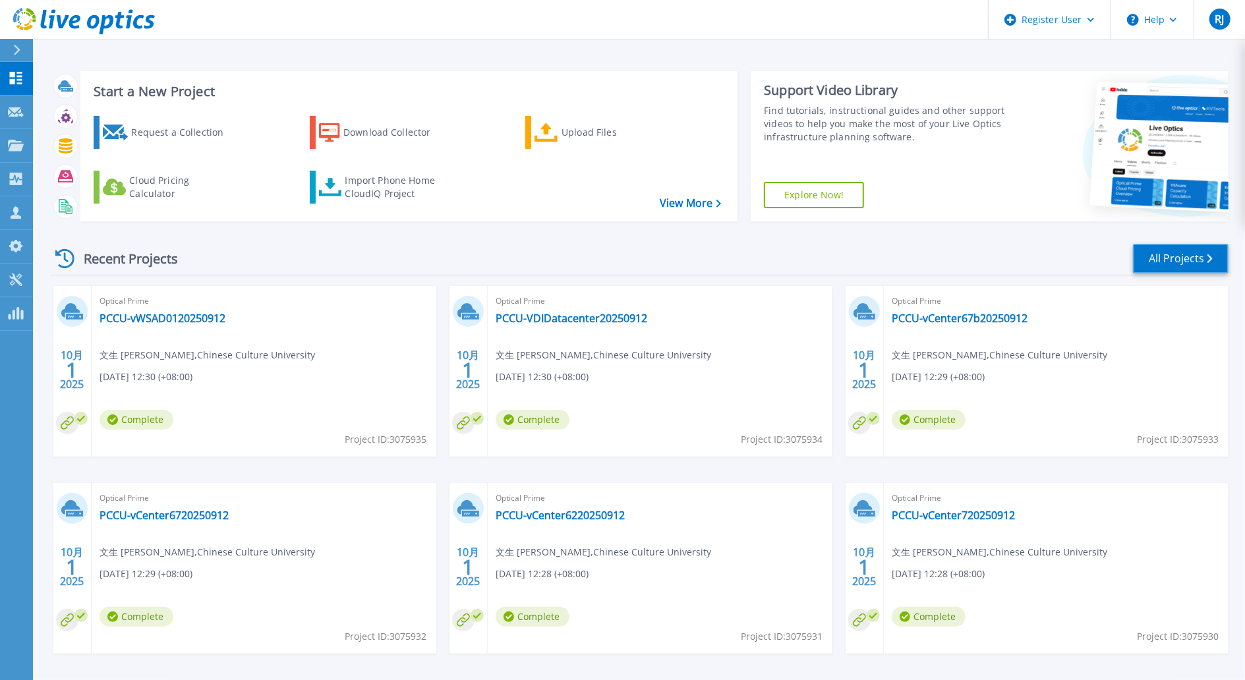
click at [1195, 261] on link "All Projects" at bounding box center [1181, 259] width 96 height 30
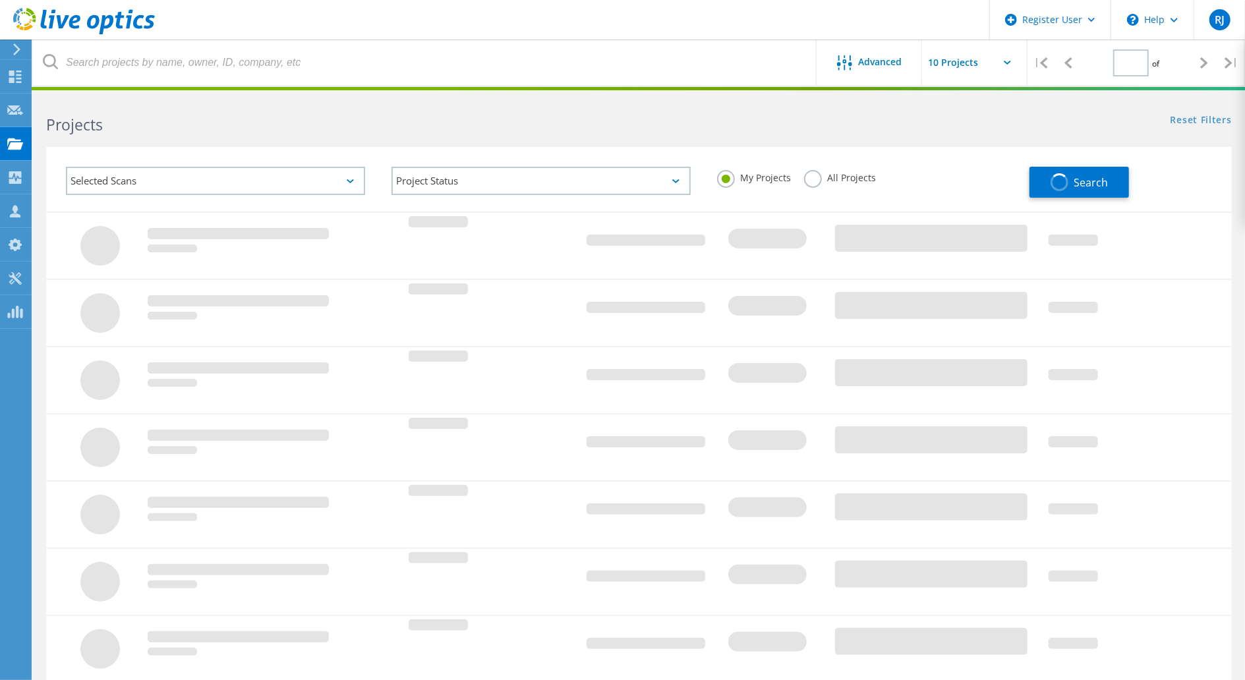
type input "1"
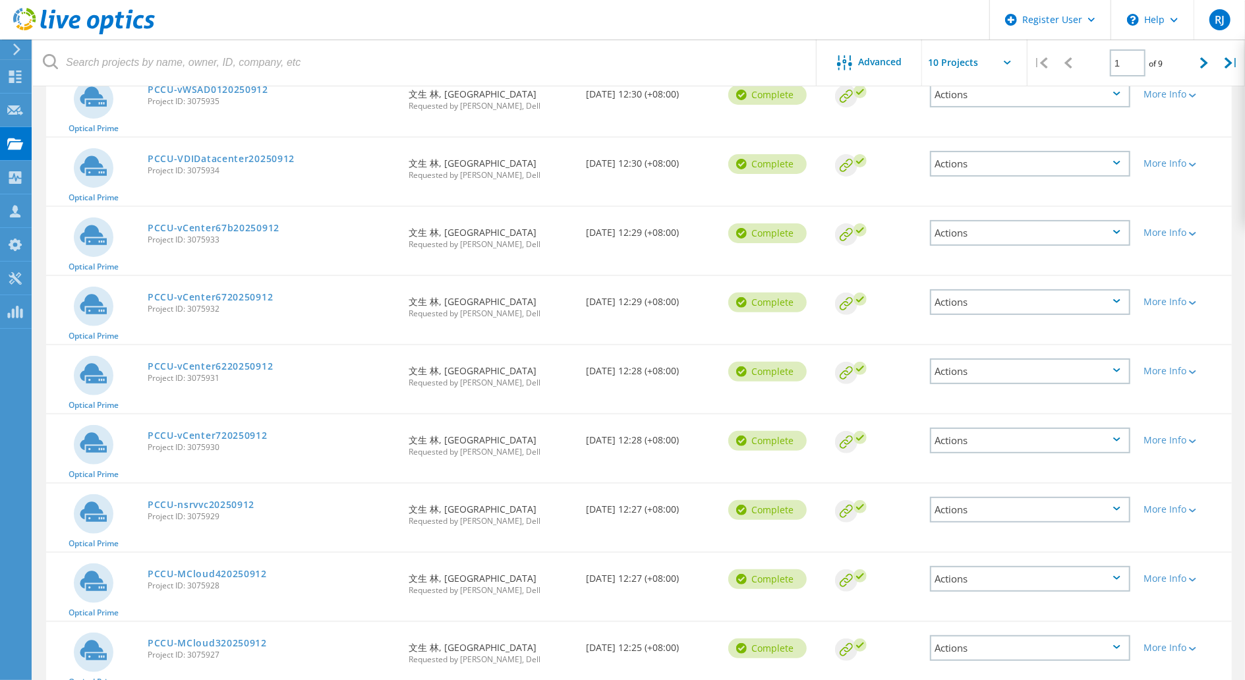
scroll to position [175, 0]
click at [250, 365] on link "PCCU-vCenter6220250912" at bounding box center [210, 365] width 125 height 9
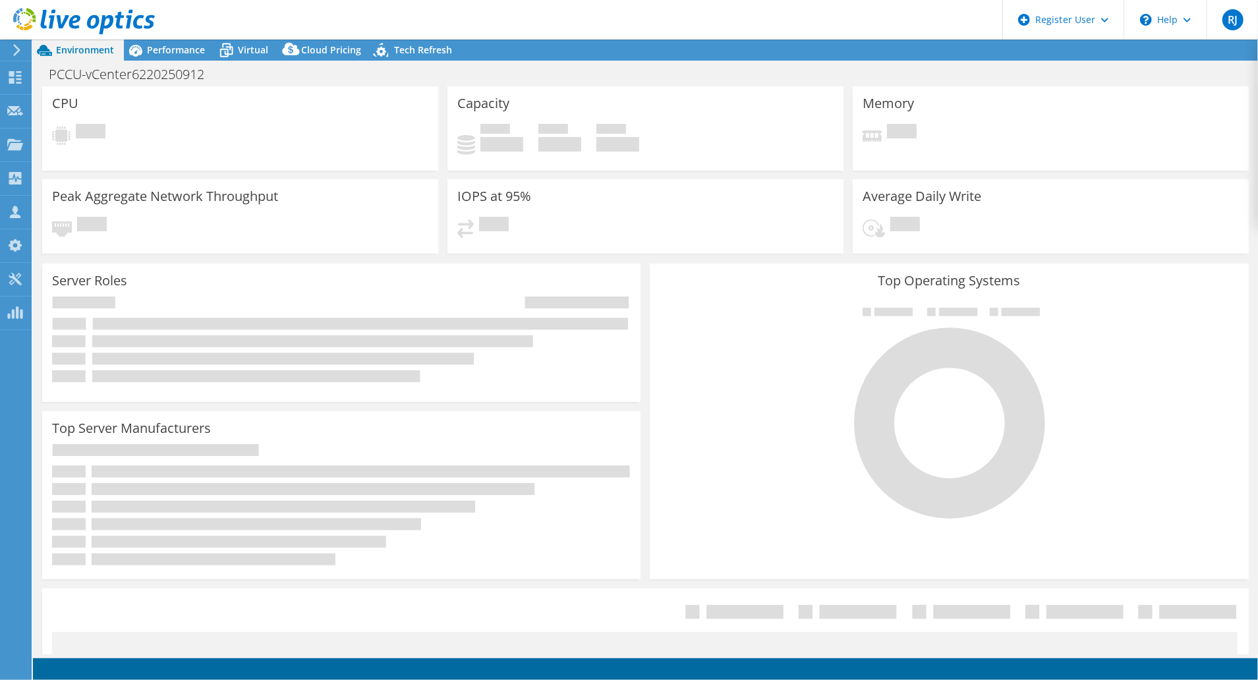
select select "USD"
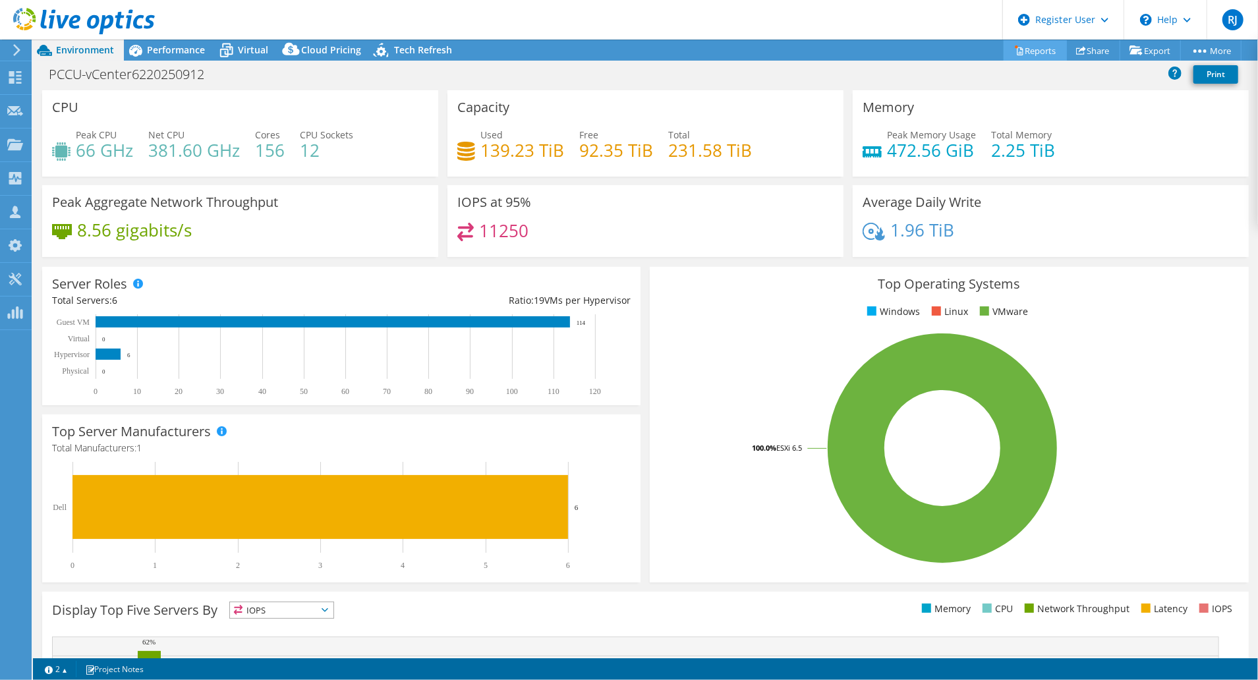
click at [1031, 49] on link "Reports" at bounding box center [1035, 50] width 63 height 20
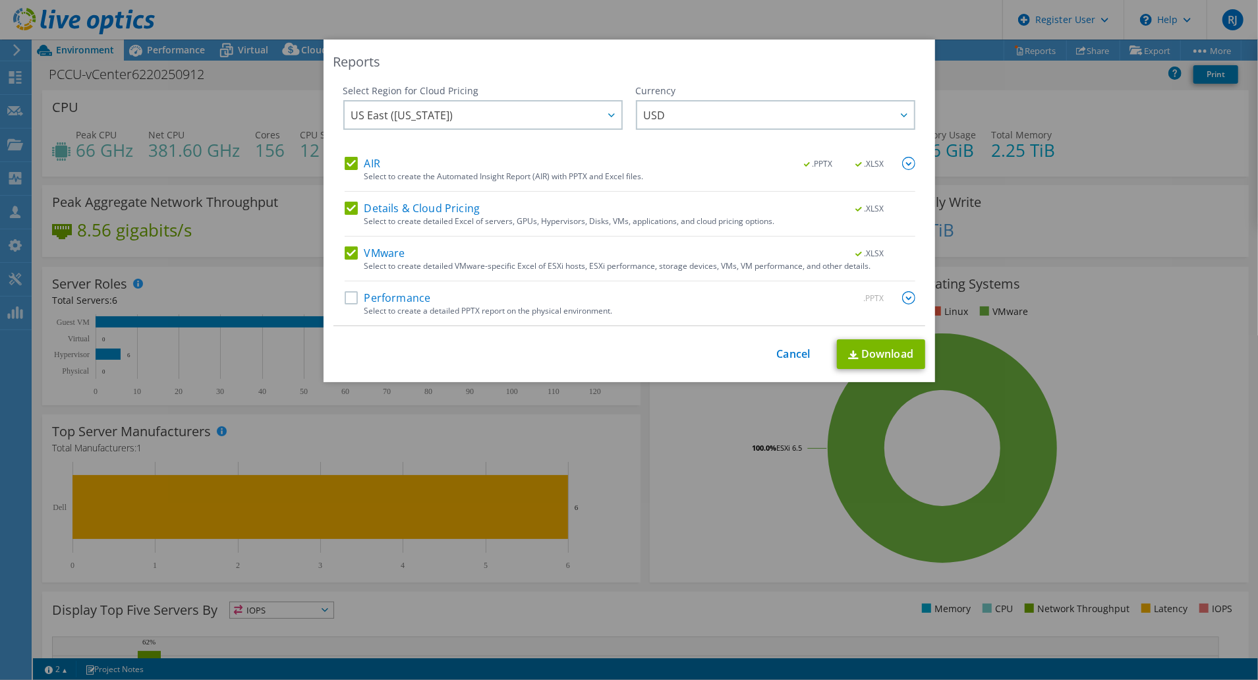
click at [364, 299] on label "Performance" at bounding box center [388, 297] width 86 height 13
click at [0, 0] on input "Performance" at bounding box center [0, 0] width 0 height 0
click at [902, 296] on img at bounding box center [908, 297] width 13 height 13
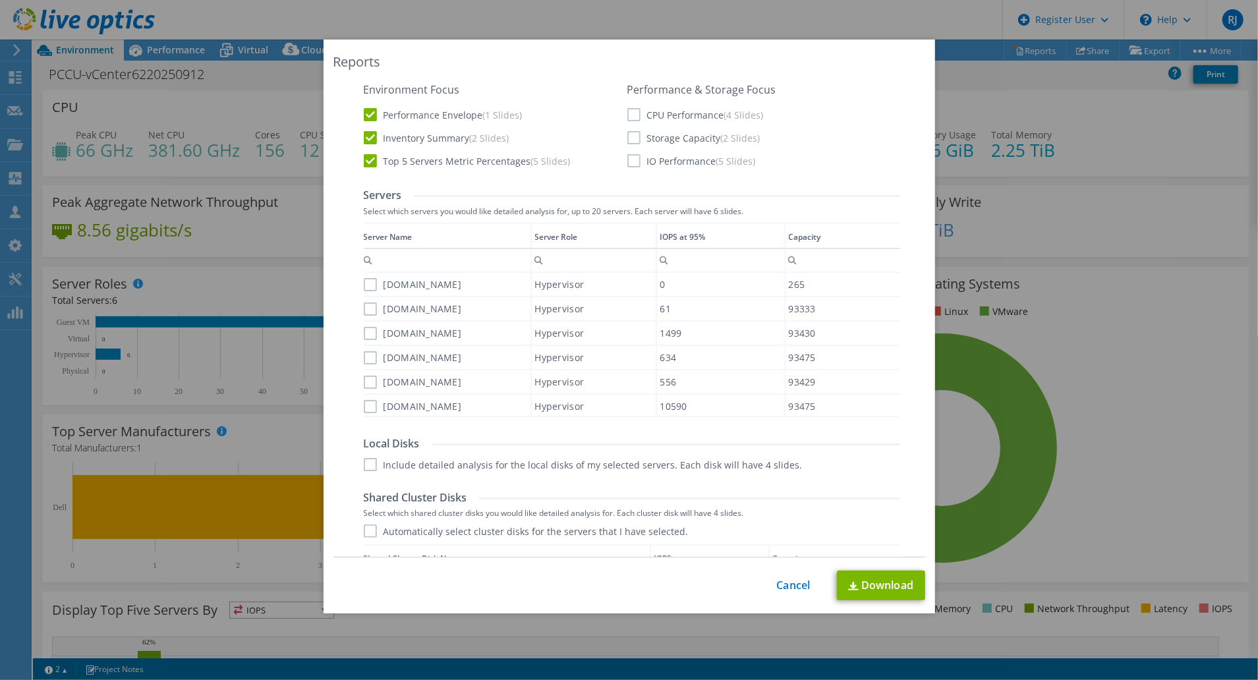
scroll to position [351, 0]
click at [627, 110] on label "CPU Performance (4 Slides)" at bounding box center [695, 112] width 136 height 13
click at [0, 0] on input "CPU Performance (4 Slides)" at bounding box center [0, 0] width 0 height 0
click at [633, 137] on label "Storage Capacity (2 Slides)" at bounding box center [693, 135] width 133 height 13
click at [0, 0] on input "Storage Capacity (2 Slides)" at bounding box center [0, 0] width 0 height 0
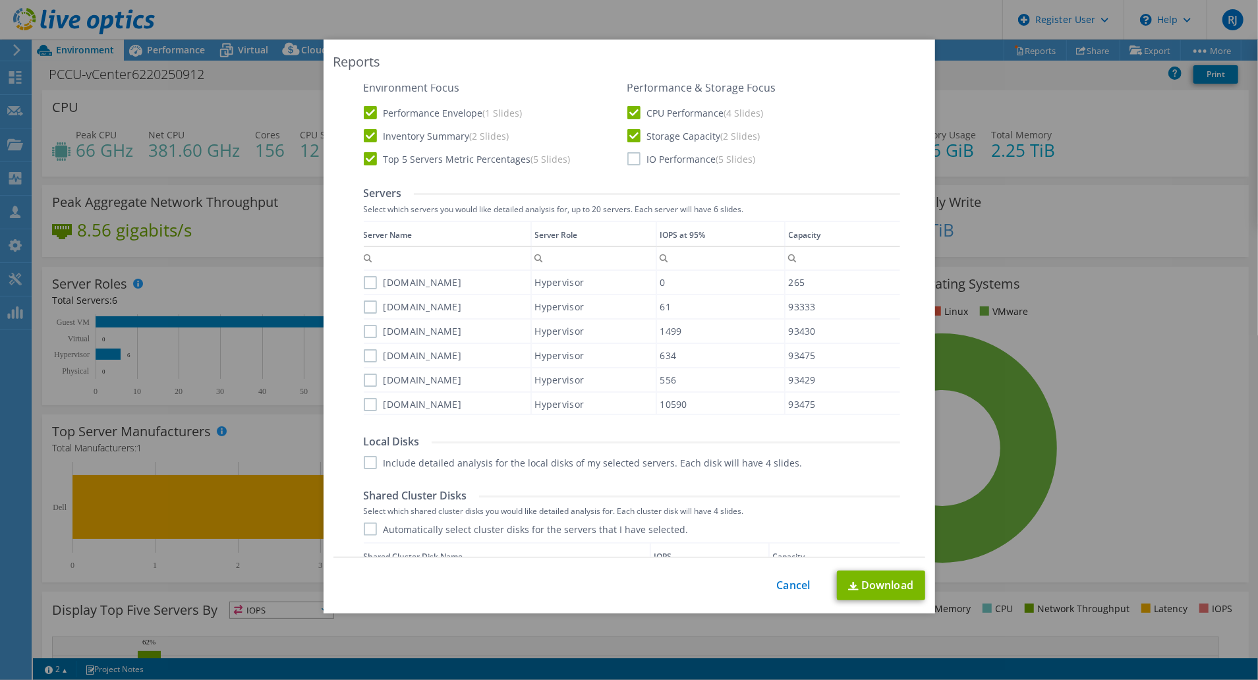
click at [631, 158] on label "IO Performance (5 Slides)" at bounding box center [691, 158] width 129 height 13
click at [0, 0] on input "IO Performance (5 Slides)" at bounding box center [0, 0] width 0 height 0
drag, startPoint x: 369, startPoint y: 279, endPoint x: 362, endPoint y: 295, distance: 17.4
click at [368, 279] on label "[DOMAIN_NAME]" at bounding box center [413, 282] width 98 height 13
click at [0, 0] on input "[DOMAIN_NAME]" at bounding box center [0, 0] width 0 height 0
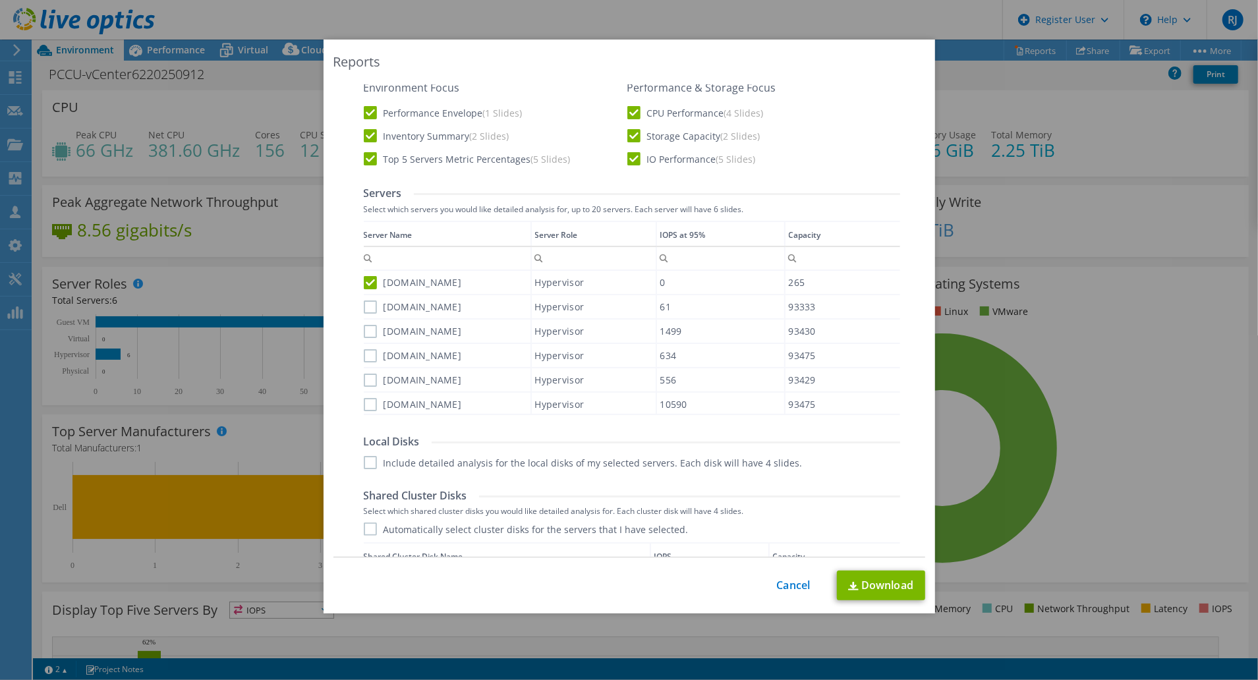
click at [364, 305] on label "[DOMAIN_NAME]" at bounding box center [413, 307] width 98 height 13
click at [0, 0] on input "[DOMAIN_NAME]" at bounding box center [0, 0] width 0 height 0
click at [364, 336] on div "Data grid" at bounding box center [365, 313] width 2 height 185
click at [364, 359] on label "[DOMAIN_NAME]" at bounding box center [413, 355] width 98 height 13
click at [0, 0] on input "[DOMAIN_NAME]" at bounding box center [0, 0] width 0 height 0
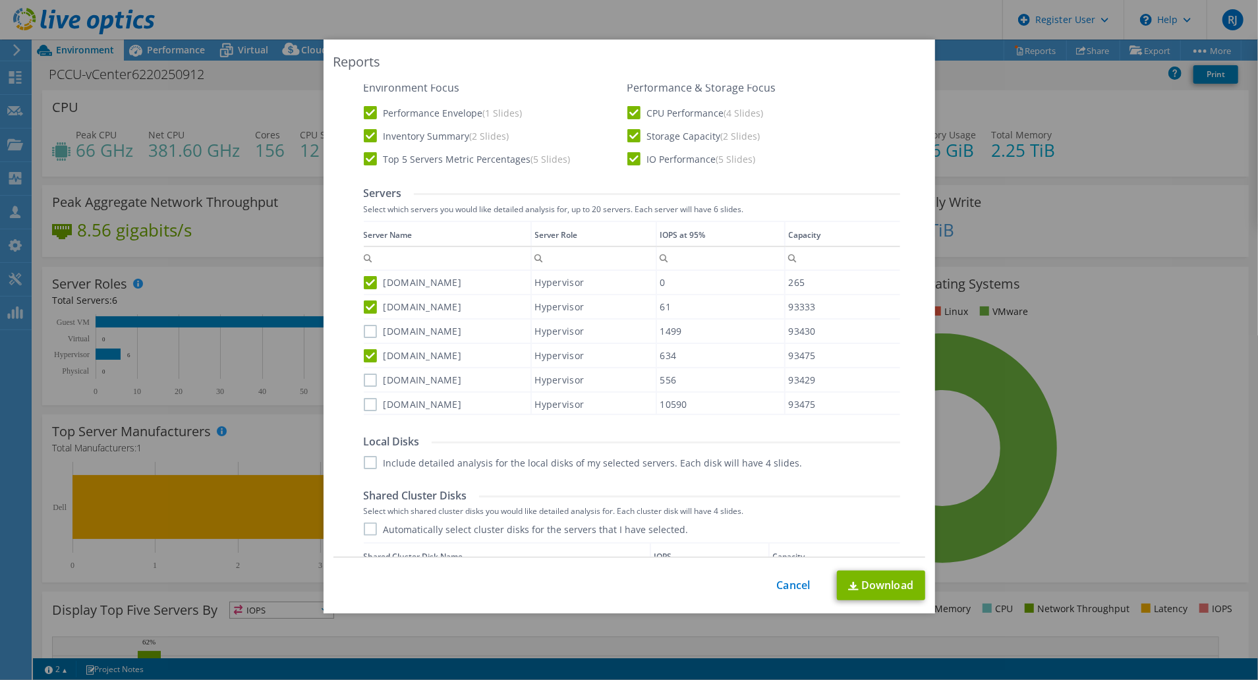
click at [364, 332] on label "[DOMAIN_NAME]" at bounding box center [413, 331] width 98 height 13
click at [0, 0] on input "[DOMAIN_NAME]" at bounding box center [0, 0] width 0 height 0
drag, startPoint x: 360, startPoint y: 368, endPoint x: 362, endPoint y: 378, distance: 10.1
click at [364, 372] on div "[DOMAIN_NAME]" at bounding box center [447, 379] width 167 height 23
drag, startPoint x: 365, startPoint y: 380, endPoint x: 366, endPoint y: 388, distance: 8.2
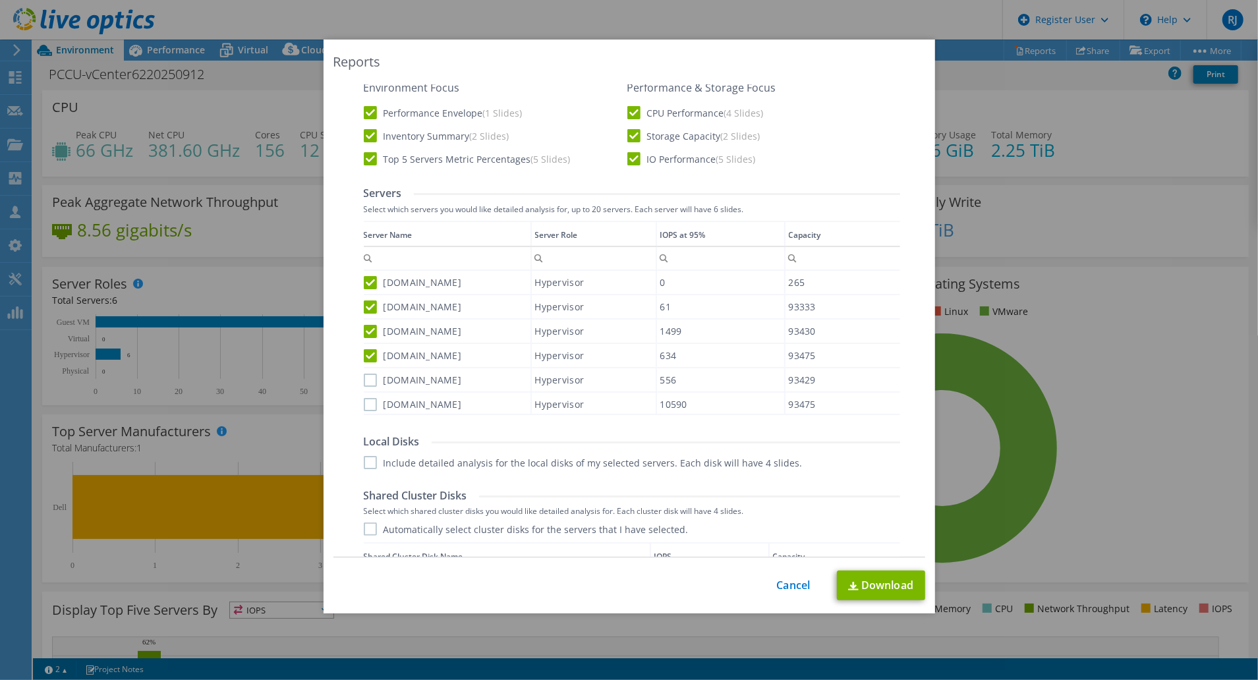
click at [365, 380] on label "[DOMAIN_NAME]" at bounding box center [413, 380] width 98 height 13
click at [0, 0] on input "[DOMAIN_NAME]" at bounding box center [0, 0] width 0 height 0
click at [369, 414] on div "[DOMAIN_NAME] Hypervisor 0 265 [DOMAIN_NAME] Hypervisor 61 93333 [DOMAIN_NAME] …" at bounding box center [632, 343] width 537 height 144
click at [372, 407] on label "[DOMAIN_NAME]" at bounding box center [413, 404] width 98 height 13
click at [0, 0] on input "[DOMAIN_NAME]" at bounding box center [0, 0] width 0 height 0
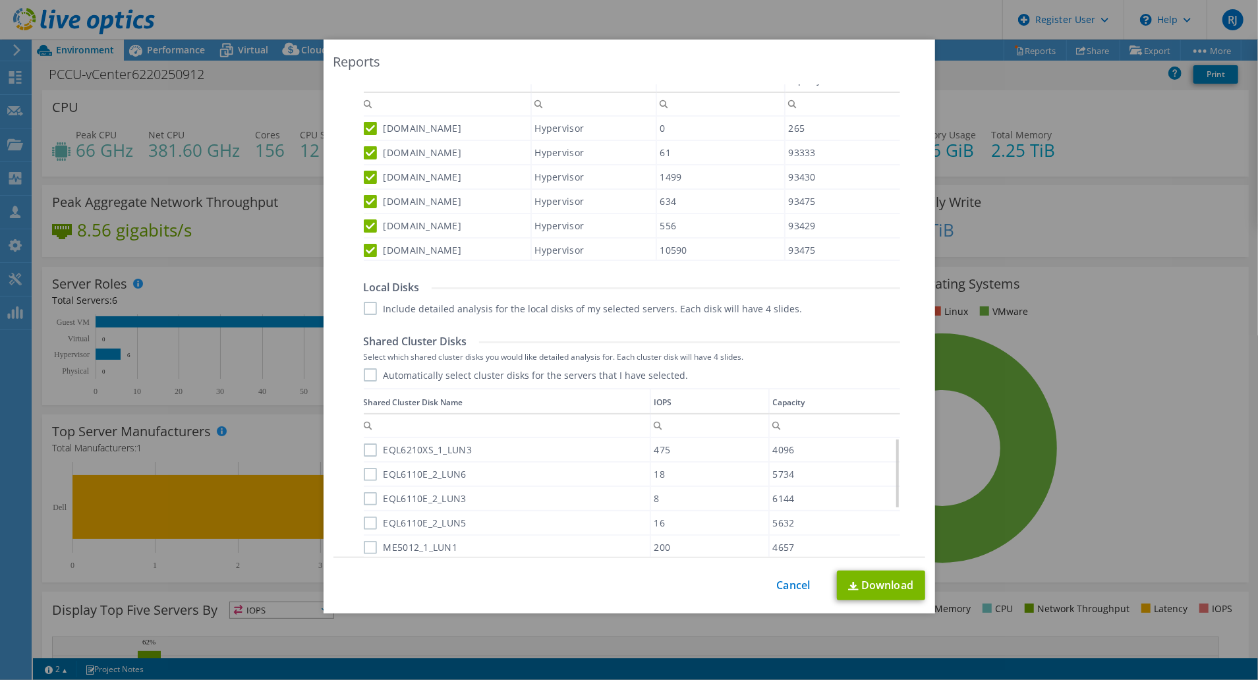
scroll to position [527, 0]
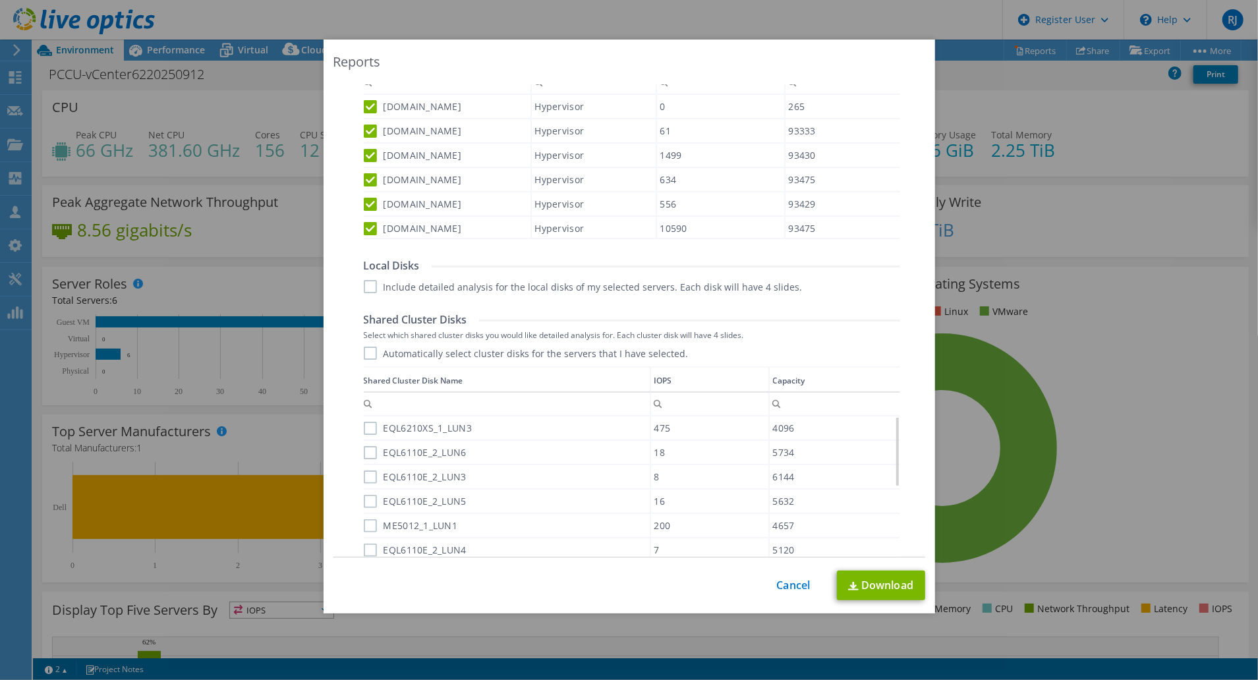
click at [365, 354] on label "Automatically select cluster disks for the servers that I have selected." at bounding box center [526, 353] width 325 height 13
click at [0, 0] on input "Automatically select cluster disks for the servers that I have selected." at bounding box center [0, 0] width 0 height 0
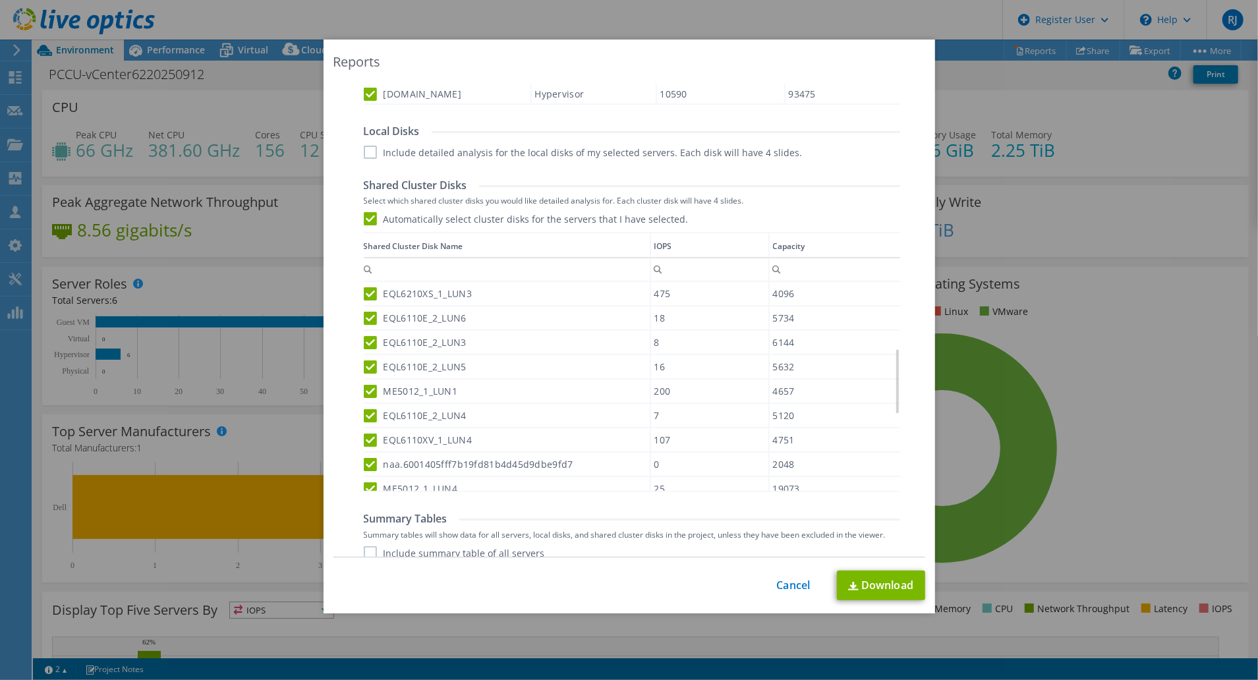
scroll to position [211, 0]
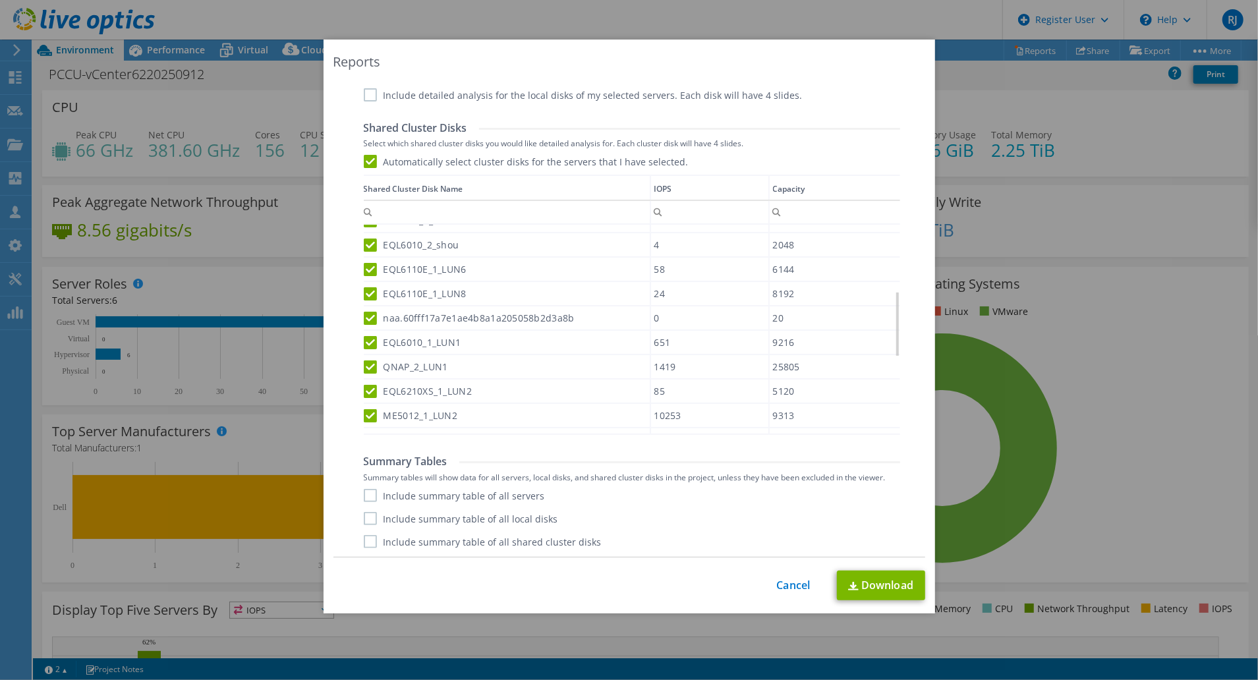
click at [370, 496] on label "Include summary table of all servers" at bounding box center [454, 495] width 181 height 13
click at [0, 0] on input "Include summary table of all servers" at bounding box center [0, 0] width 0 height 0
drag, startPoint x: 370, startPoint y: 513, endPoint x: 370, endPoint y: 531, distance: 18.5
click at [370, 513] on label "Include summary table of all local disks" at bounding box center [461, 518] width 194 height 13
click at [0, 0] on input "Include summary table of all local disks" at bounding box center [0, 0] width 0 height 0
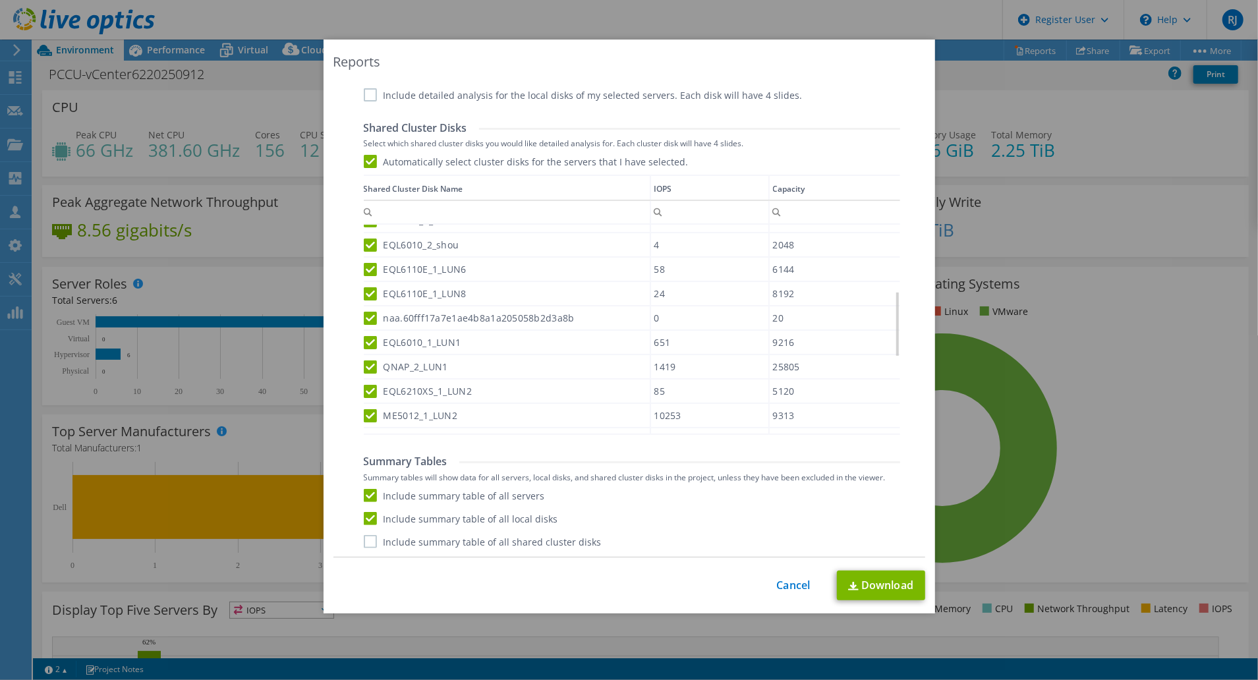
drag, startPoint x: 371, startPoint y: 537, endPoint x: 376, endPoint y: 550, distance: 14.0
click at [372, 537] on label "Include summary table of all shared cluster disks" at bounding box center [483, 541] width 238 height 13
click at [0, 0] on input "Include summary table of all shared cluster disks" at bounding box center [0, 0] width 0 height 0
click at [892, 589] on link "Download" at bounding box center [881, 586] width 88 height 30
click at [778, 591] on link "Cancel" at bounding box center [794, 585] width 34 height 13
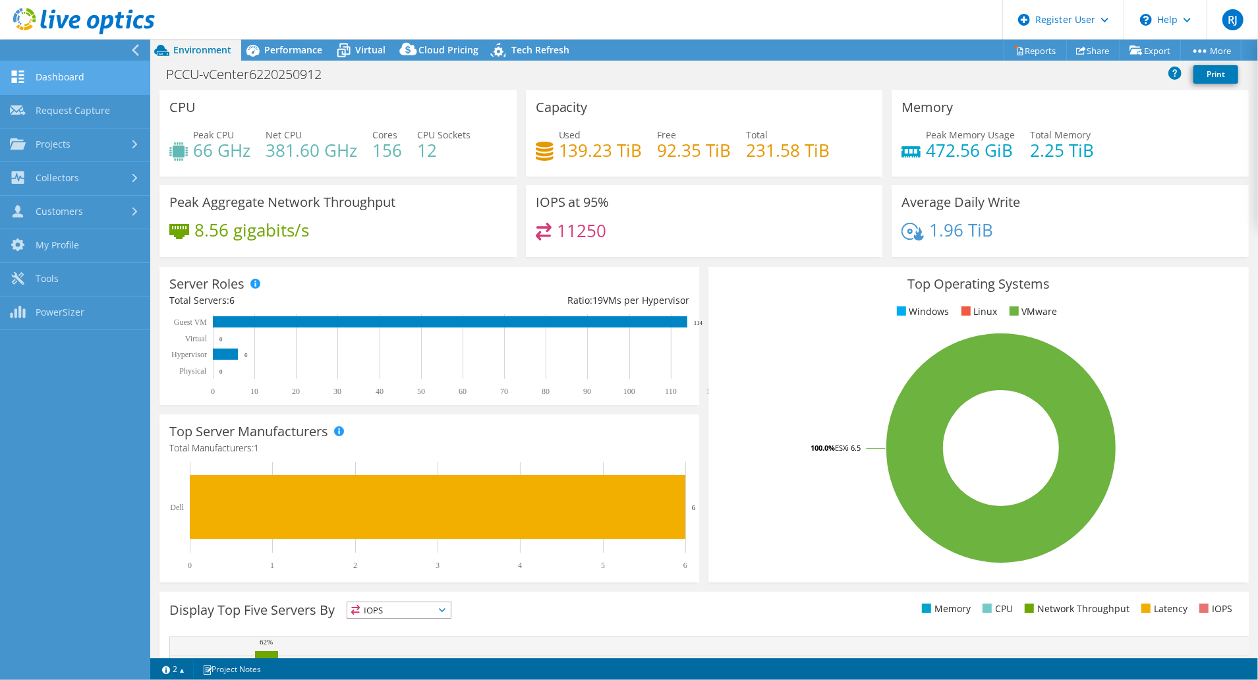
click at [100, 79] on link "Dashboard" at bounding box center [75, 78] width 150 height 34
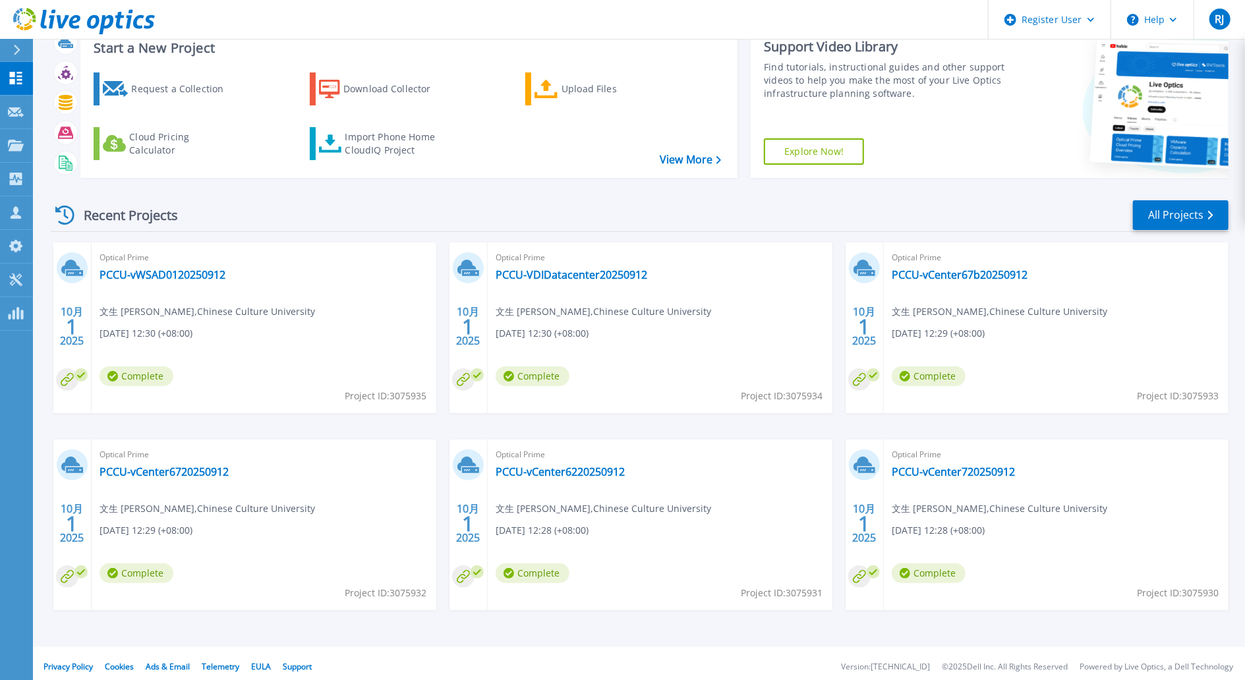
scroll to position [50, 0]
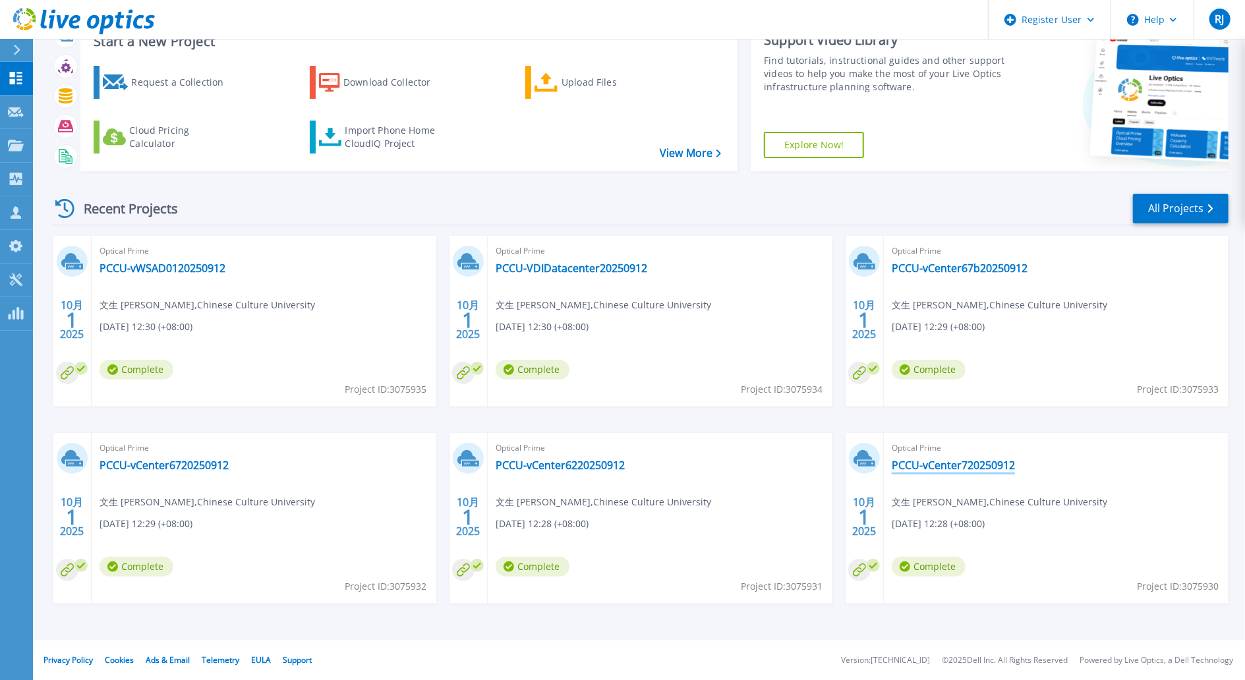
click at [999, 462] on link "PCCU-vCenter720250912" at bounding box center [953, 465] width 123 height 13
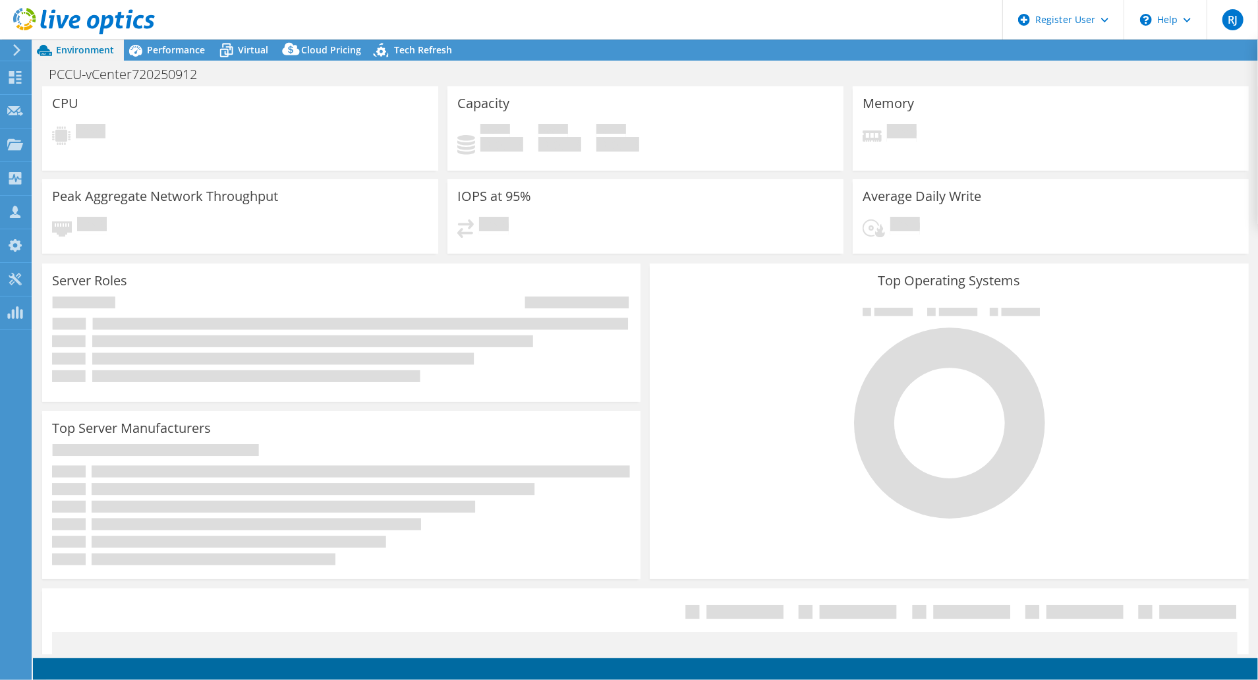
select select "USD"
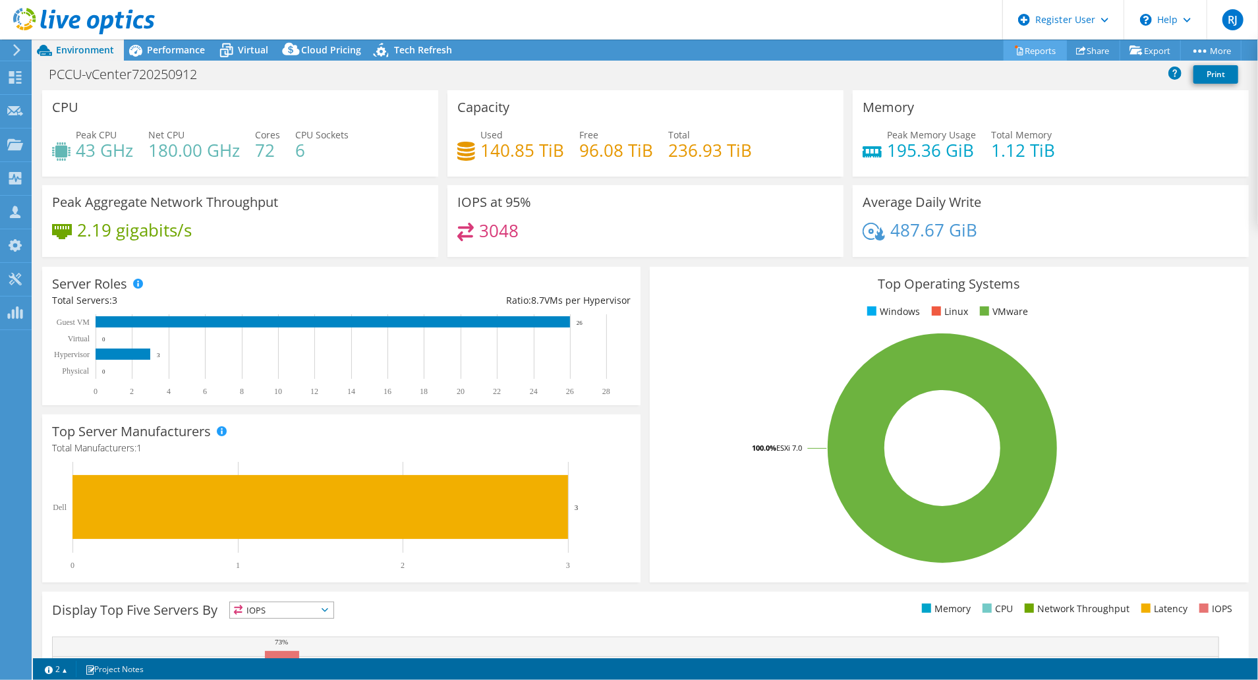
click at [1036, 53] on link "Reports" at bounding box center [1035, 50] width 63 height 20
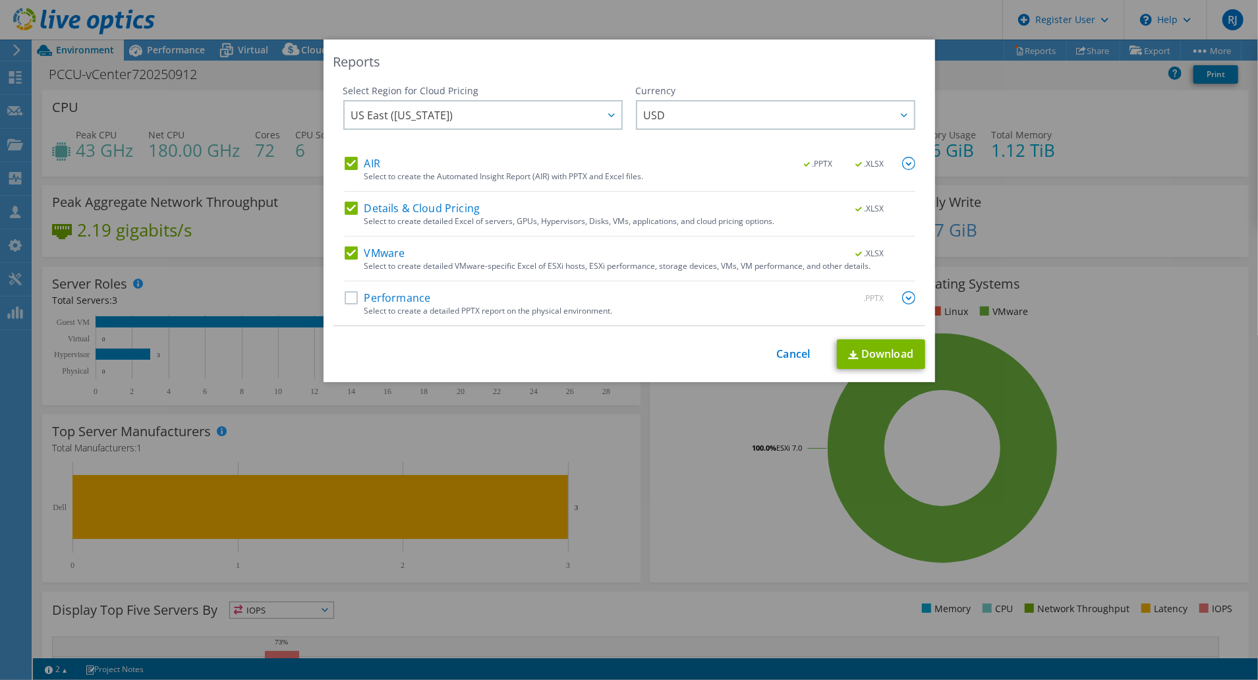
click at [380, 296] on label "Performance" at bounding box center [388, 297] width 86 height 13
click at [0, 0] on input "Performance" at bounding box center [0, 0] width 0 height 0
click at [914, 305] on div "Select Region for Cloud Pricing Asia Pacific ([GEOGRAPHIC_DATA]) [GEOGRAPHIC_DA…" at bounding box center [630, 205] width 592 height 242
click at [902, 297] on img at bounding box center [908, 297] width 13 height 13
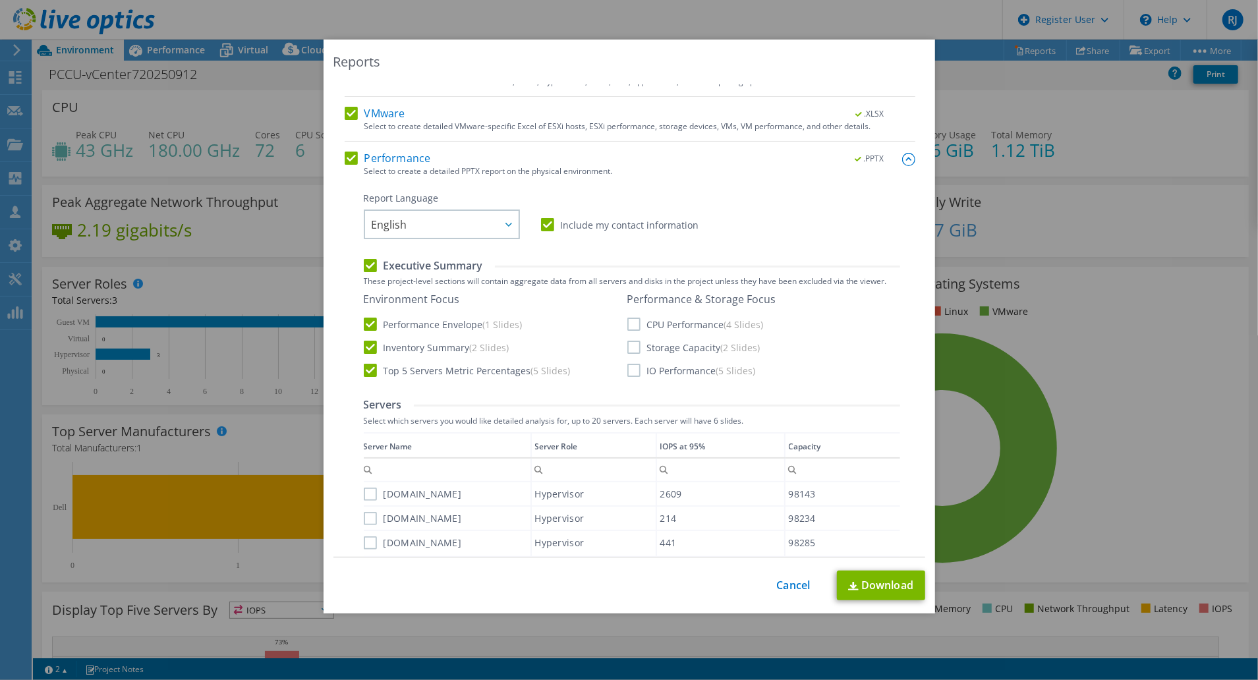
scroll to position [175, 0]
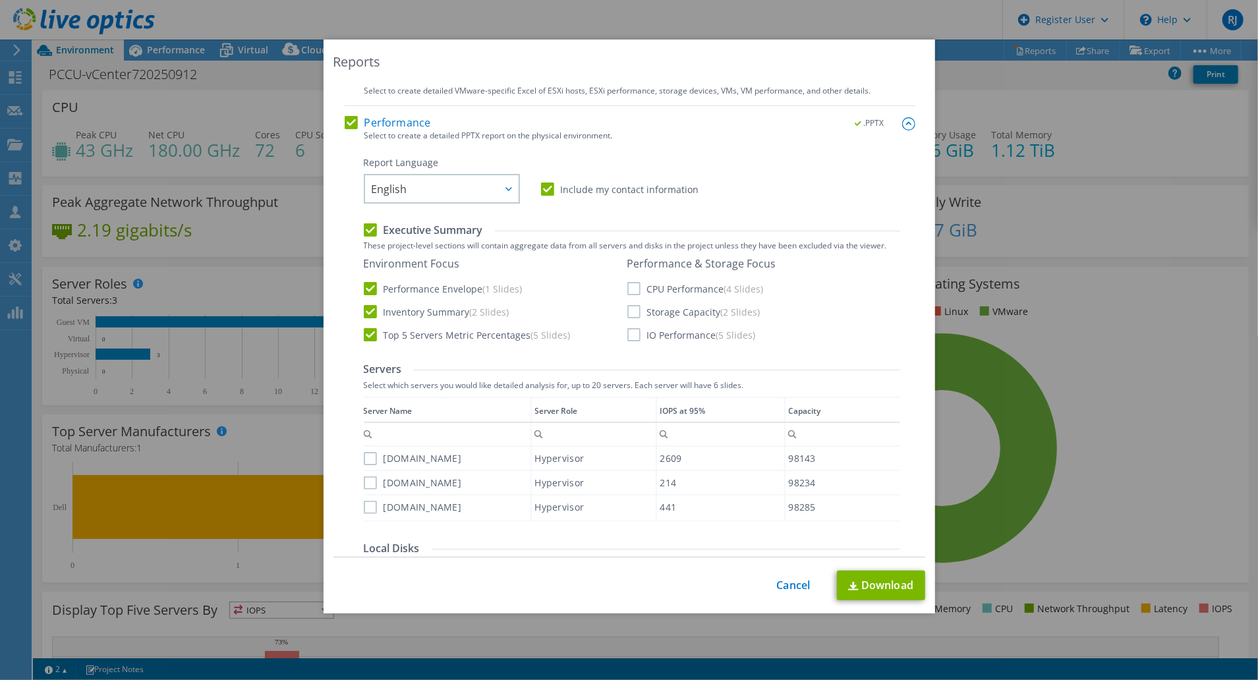
click at [630, 286] on label "CPU Performance (4 Slides)" at bounding box center [695, 288] width 136 height 13
click at [0, 0] on input "CPU Performance (4 Slides)" at bounding box center [0, 0] width 0 height 0
click at [627, 305] on label "Storage Capacity (2 Slides)" at bounding box center [693, 311] width 133 height 13
click at [0, 0] on input "Storage Capacity (2 Slides)" at bounding box center [0, 0] width 0 height 0
click at [629, 334] on label "IO Performance (5 Slides)" at bounding box center [691, 334] width 129 height 13
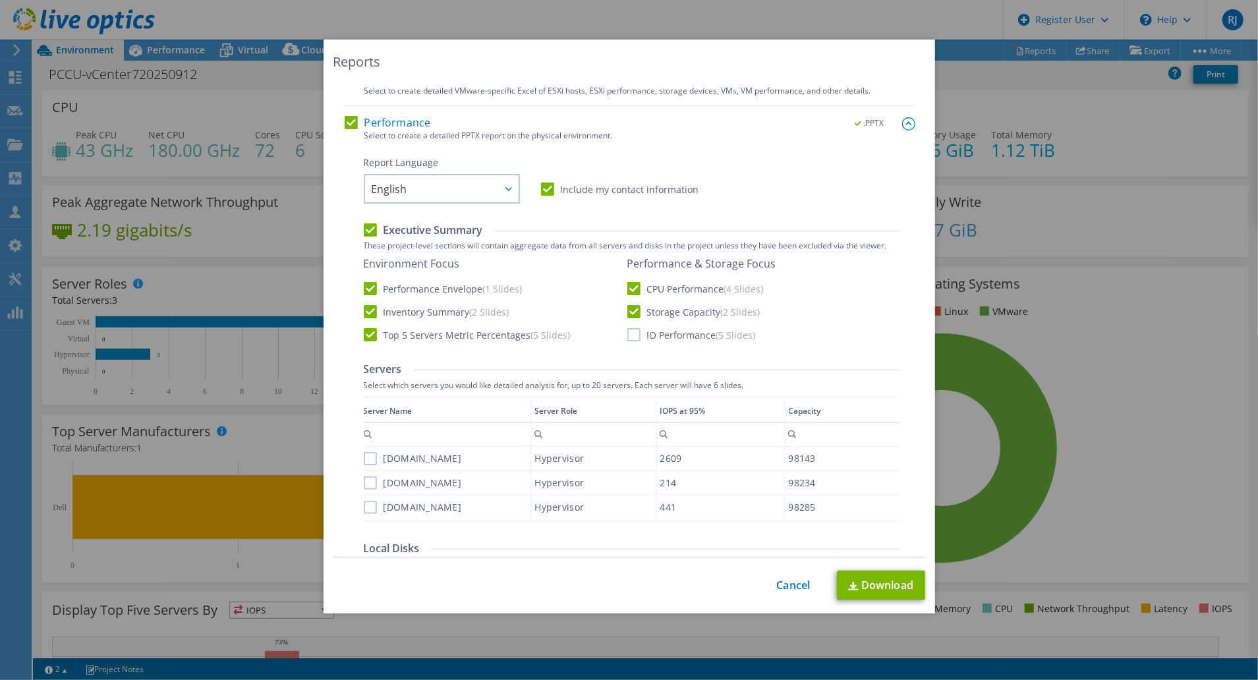
click at [0, 0] on input "IO Performance (5 Slides)" at bounding box center [0, 0] width 0 height 0
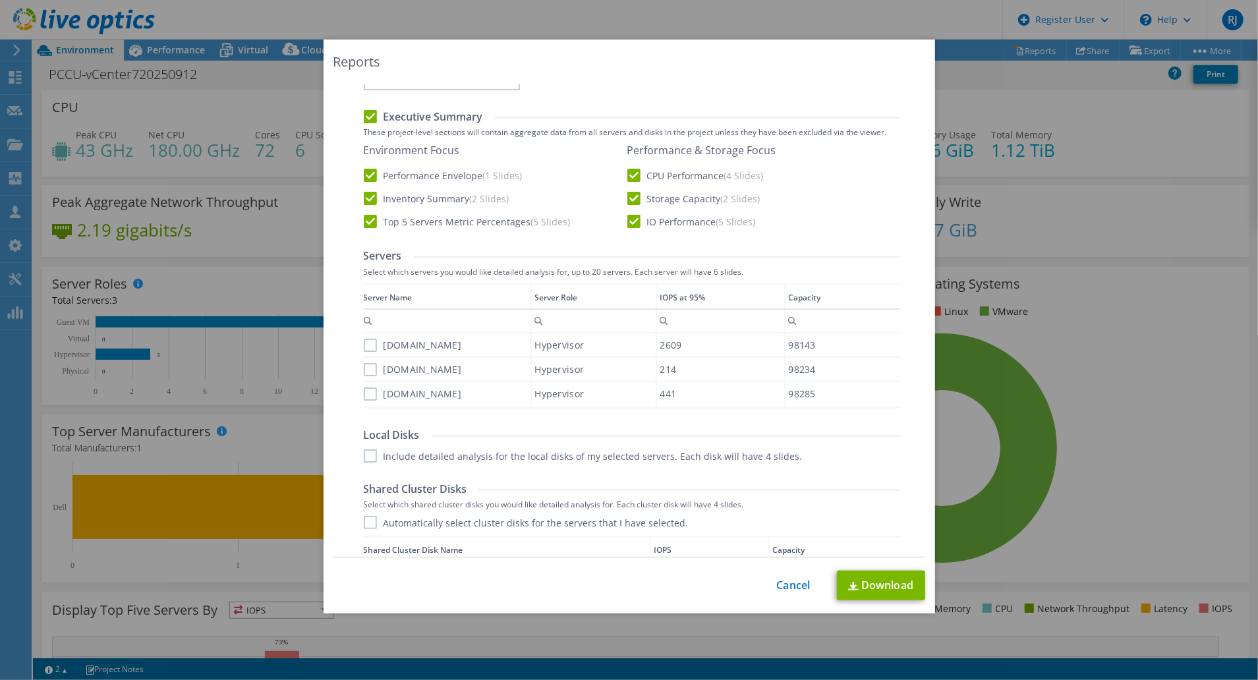
scroll to position [351, 0]
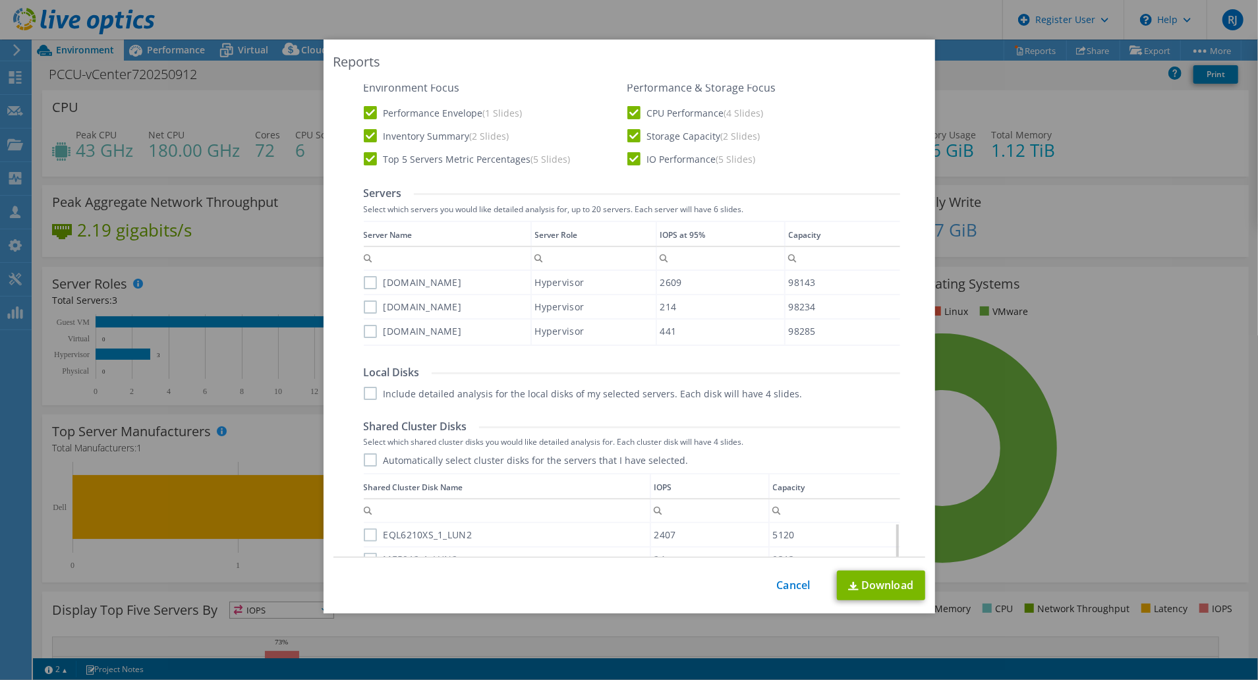
click at [367, 279] on label "vm23.pccu.edu.tw" at bounding box center [413, 282] width 98 height 13
click at [0, 0] on input "vm23.pccu.edu.tw" at bounding box center [0, 0] width 0 height 0
click at [365, 302] on label "vm24.pccu.edu.tw" at bounding box center [413, 307] width 98 height 13
click at [0, 0] on input "vm24.pccu.edu.tw" at bounding box center [0, 0] width 0 height 0
click at [364, 331] on label "vm25.pccu.edu.tw" at bounding box center [413, 331] width 98 height 13
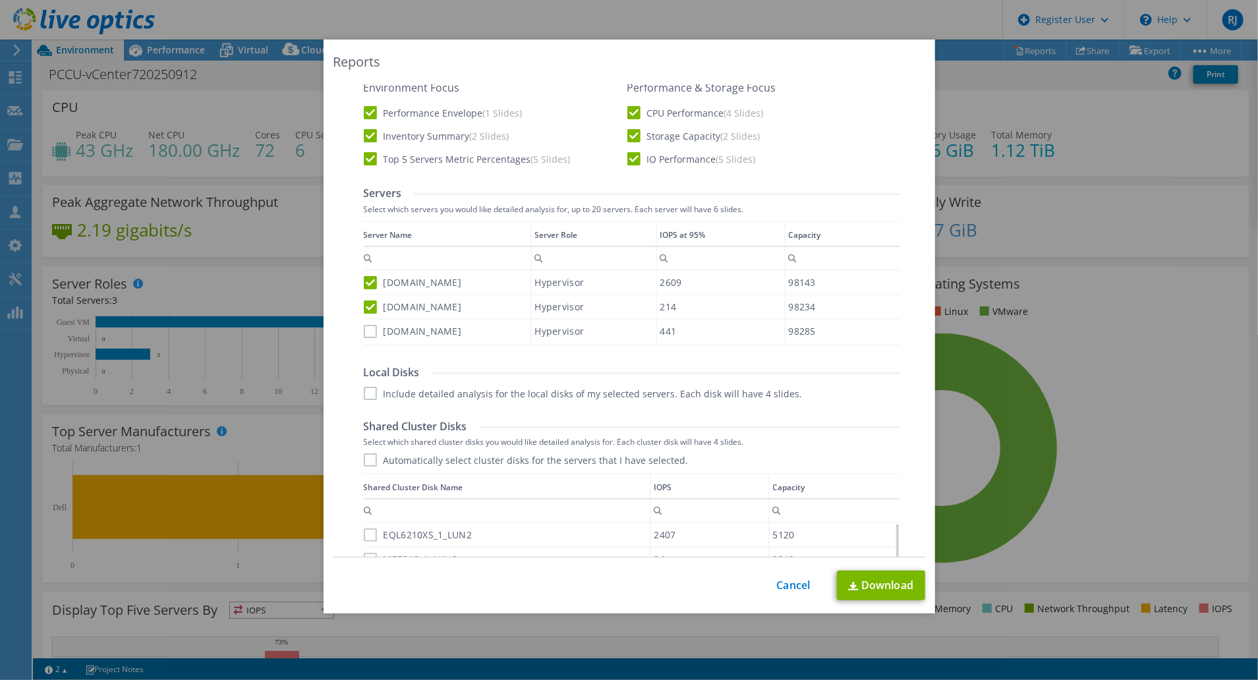
click at [0, 0] on input "vm25.pccu.edu.tw" at bounding box center [0, 0] width 0 height 0
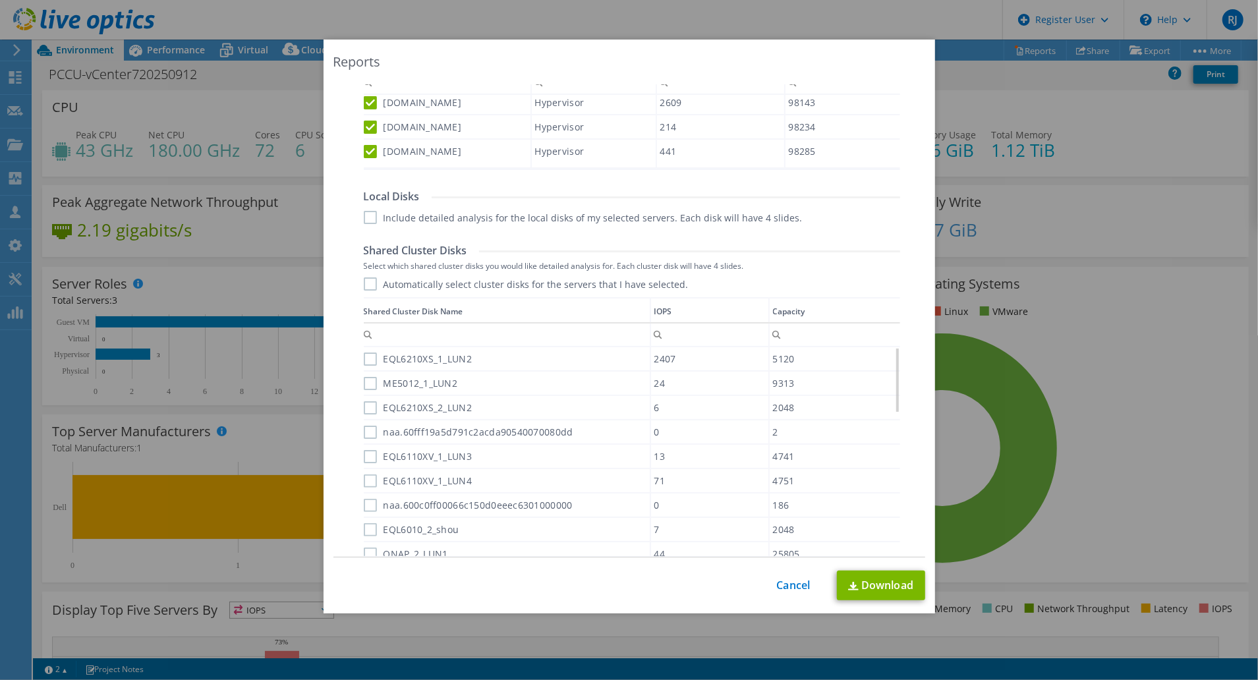
click at [367, 279] on label "Automatically select cluster disks for the servers that I have selected." at bounding box center [526, 283] width 325 height 13
click at [0, 0] on input "Automatically select cluster disks for the servers that I have selected." at bounding box center [0, 0] width 0 height 0
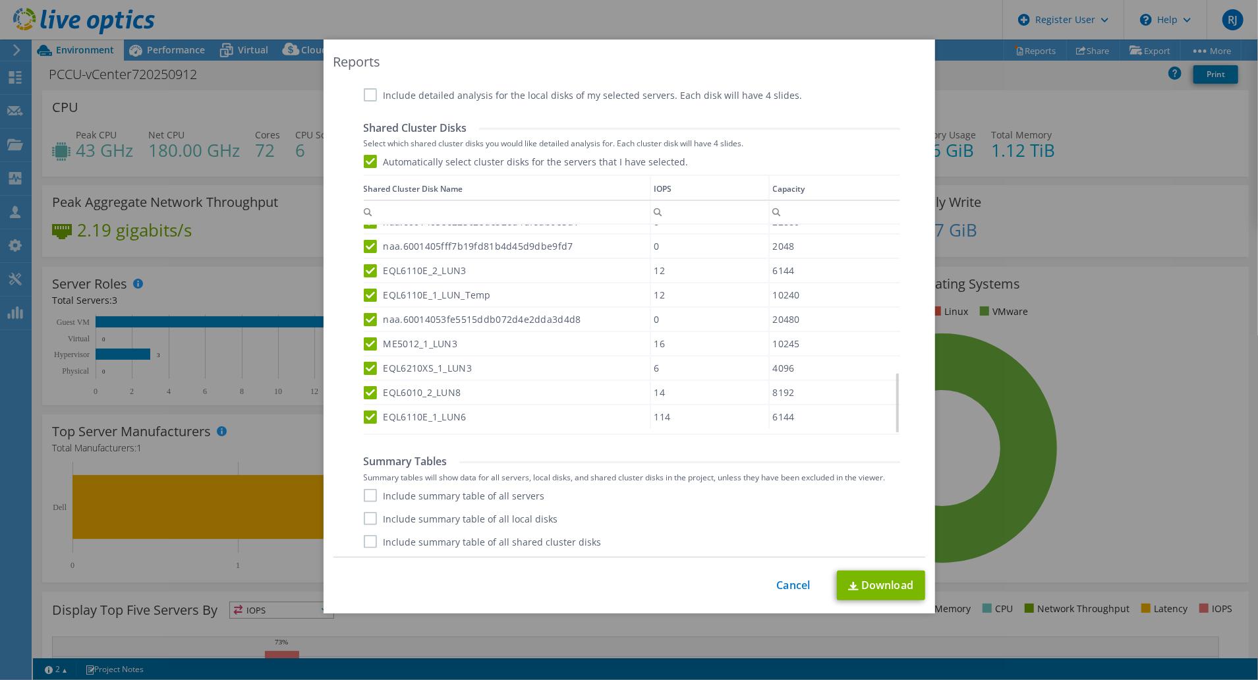
drag, startPoint x: 371, startPoint y: 489, endPoint x: 370, endPoint y: 504, distance: 14.5
click at [370, 492] on label "Include summary table of all servers" at bounding box center [454, 495] width 181 height 13
click at [0, 0] on input "Include summary table of all servers" at bounding box center [0, 0] width 0 height 0
click at [366, 512] on label "Include summary table of all local disks" at bounding box center [461, 518] width 194 height 13
click at [0, 0] on input "Include summary table of all local disks" at bounding box center [0, 0] width 0 height 0
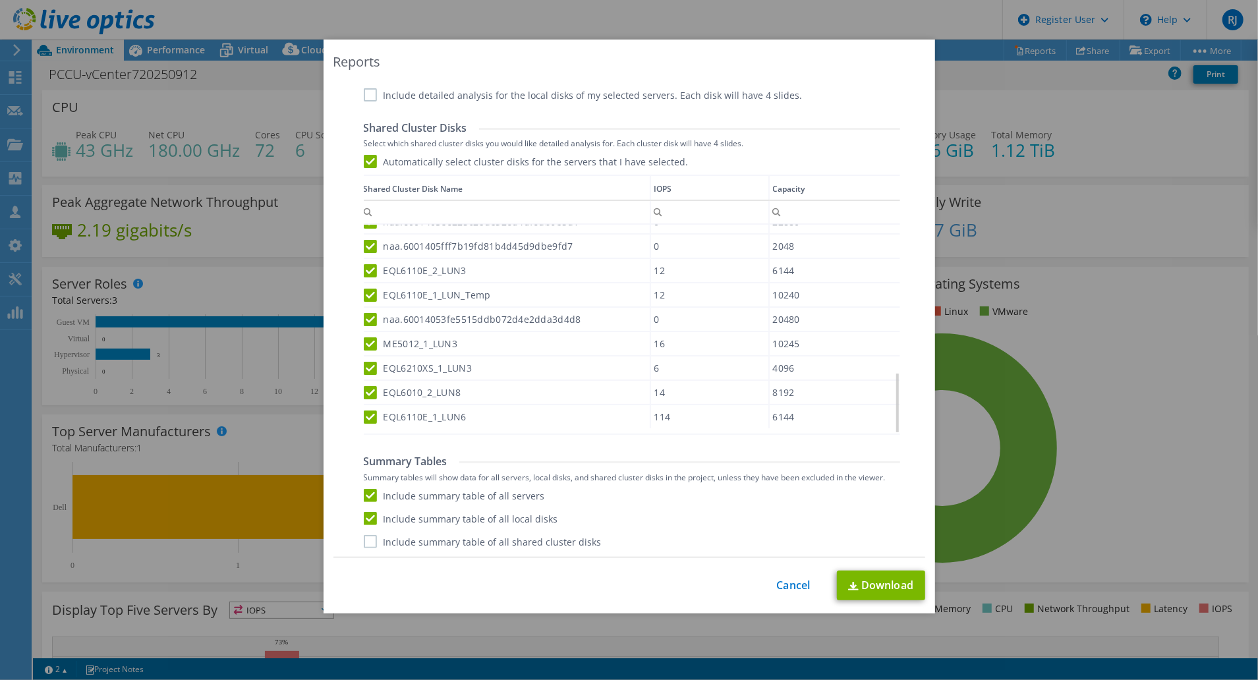
click at [368, 537] on label "Include summary table of all shared cluster disks" at bounding box center [483, 541] width 238 height 13
click at [0, 0] on input "Include summary table of all shared cluster disks" at bounding box center [0, 0] width 0 height 0
click at [884, 584] on link "Download" at bounding box center [881, 586] width 88 height 30
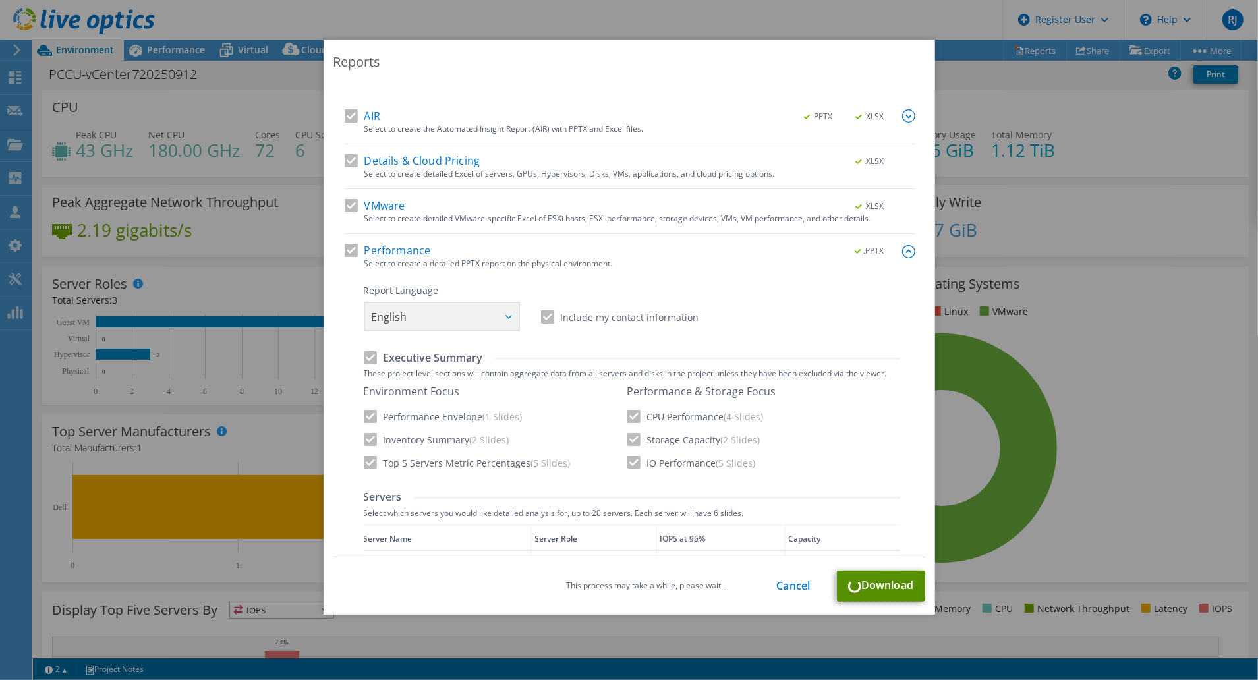
scroll to position [35, 0]
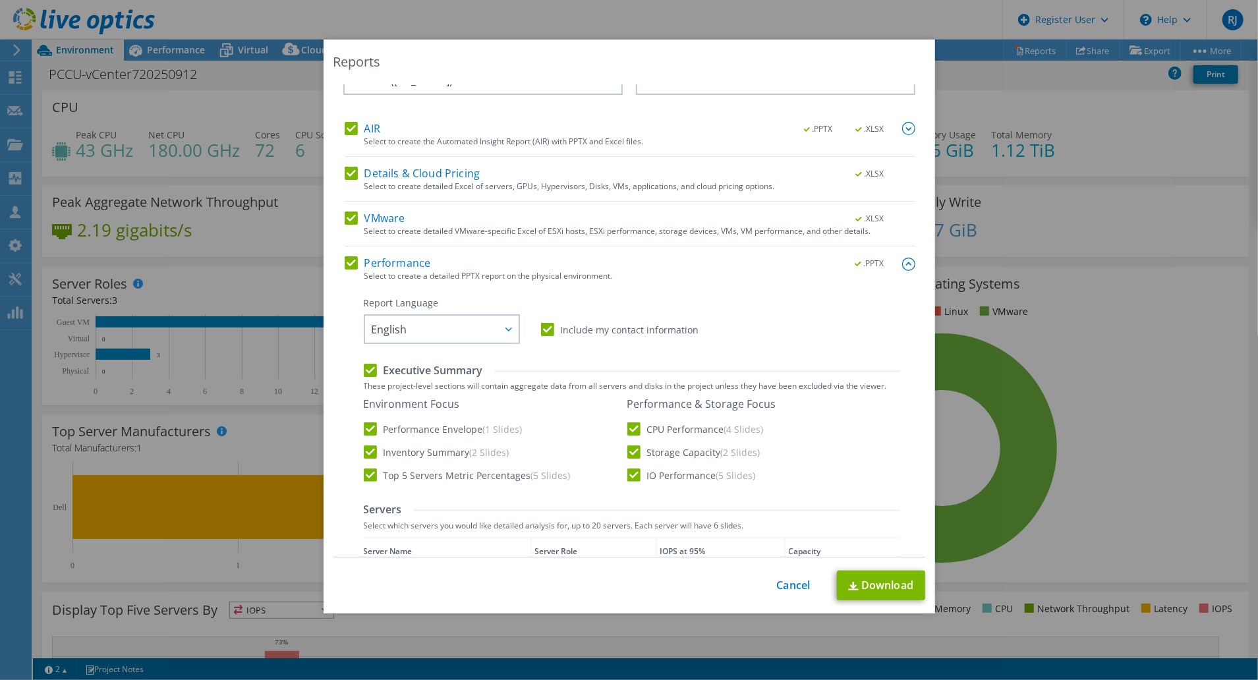
click at [799, 595] on div "This process may take a while, please wait... Cancel Download" at bounding box center [630, 586] width 592 height 30
click at [798, 593] on div "This process may take a while, please wait... Cancel Download" at bounding box center [630, 586] width 592 height 30
click at [782, 586] on link "Cancel" at bounding box center [794, 585] width 34 height 13
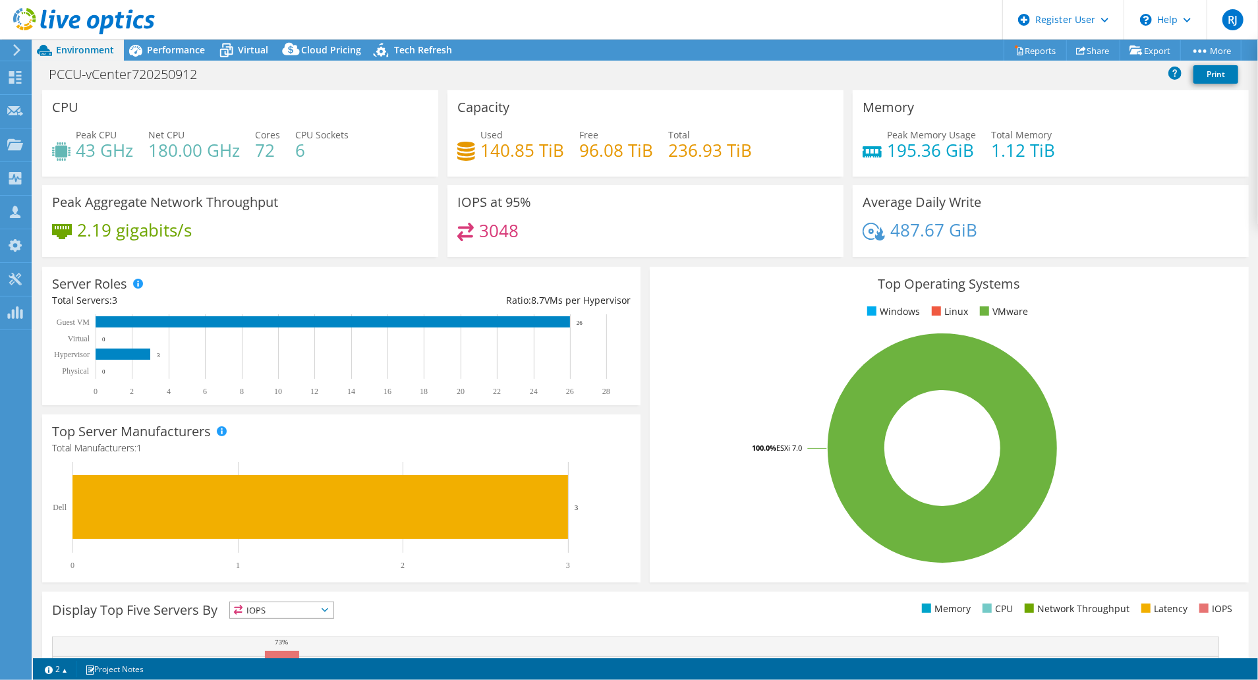
click at [18, 54] on icon at bounding box center [17, 50] width 10 height 12
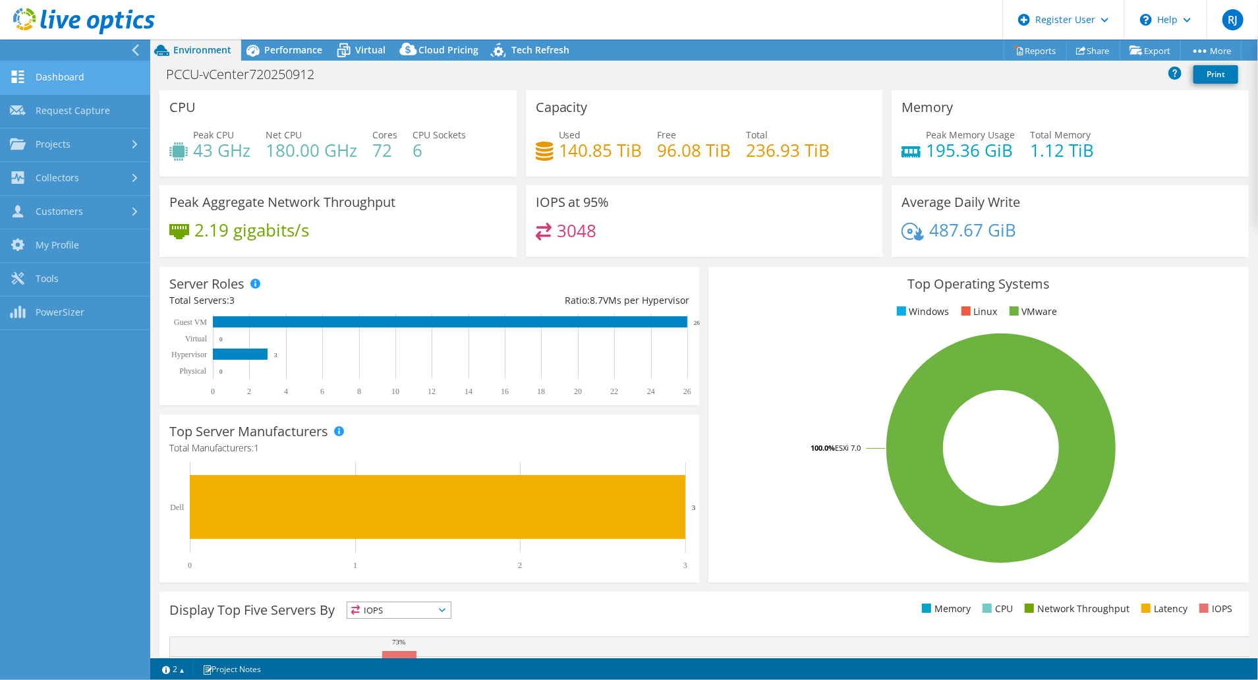
click at [106, 76] on link "Dashboard" at bounding box center [75, 78] width 150 height 34
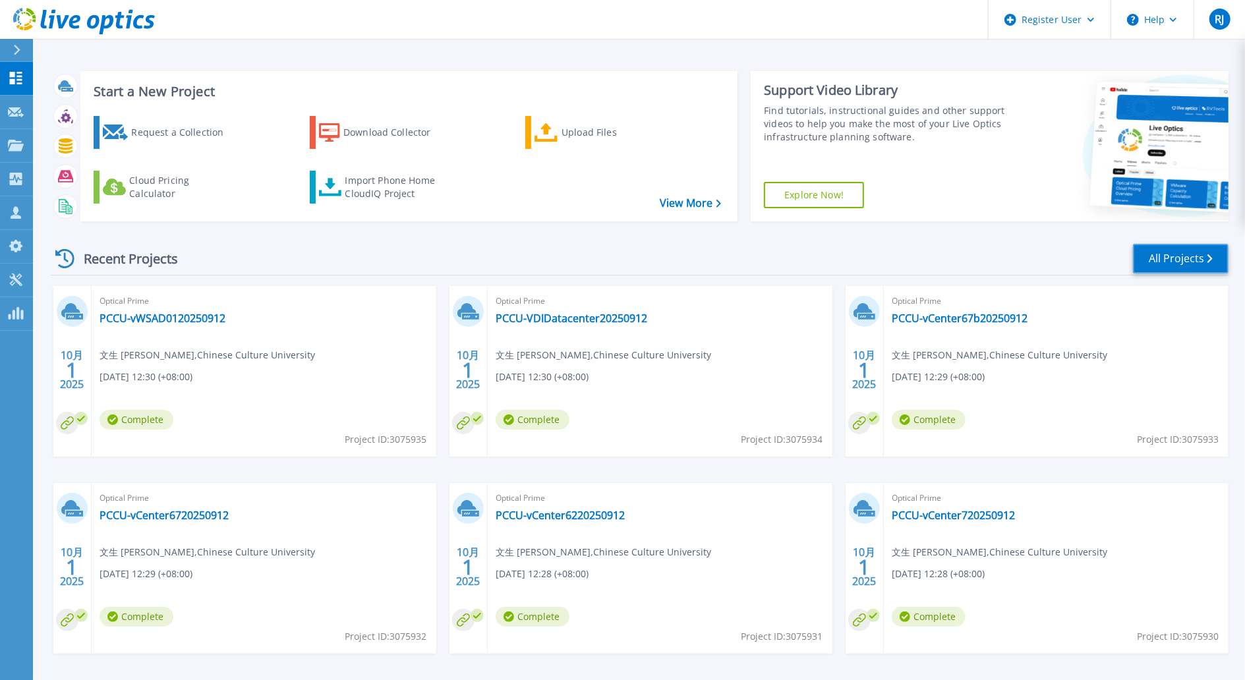
click at [1194, 257] on link "All Projects" at bounding box center [1181, 259] width 96 height 30
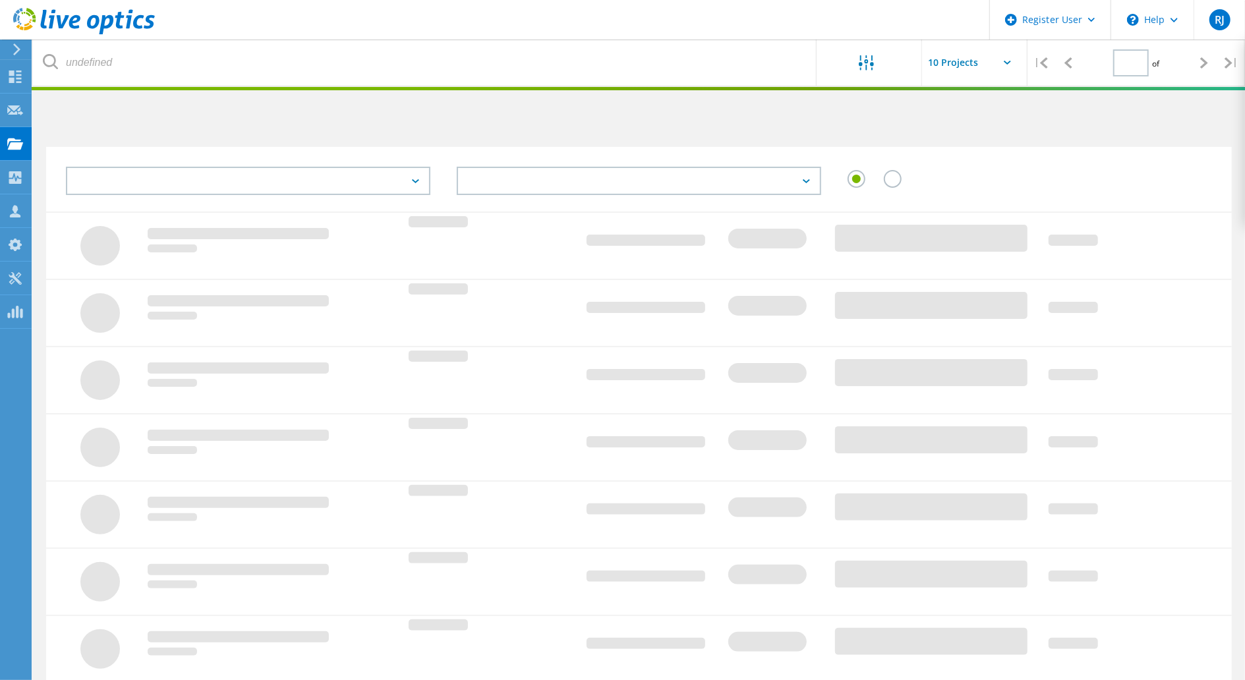
type input "1"
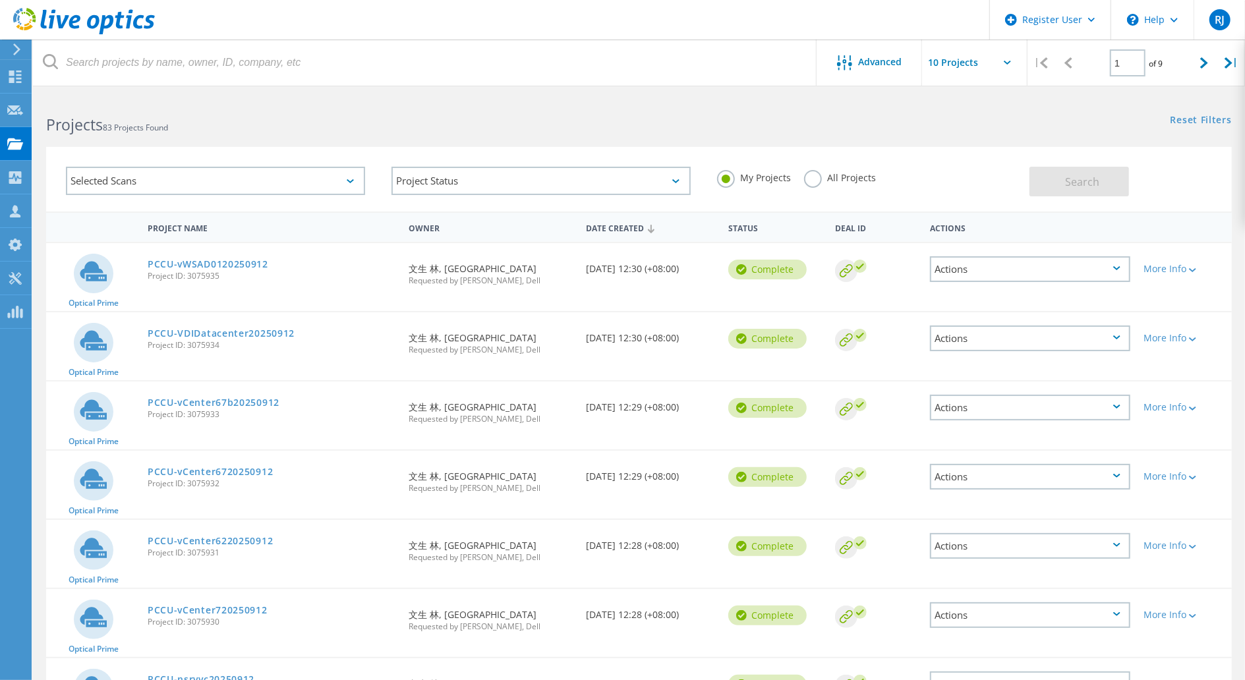
scroll to position [175, 0]
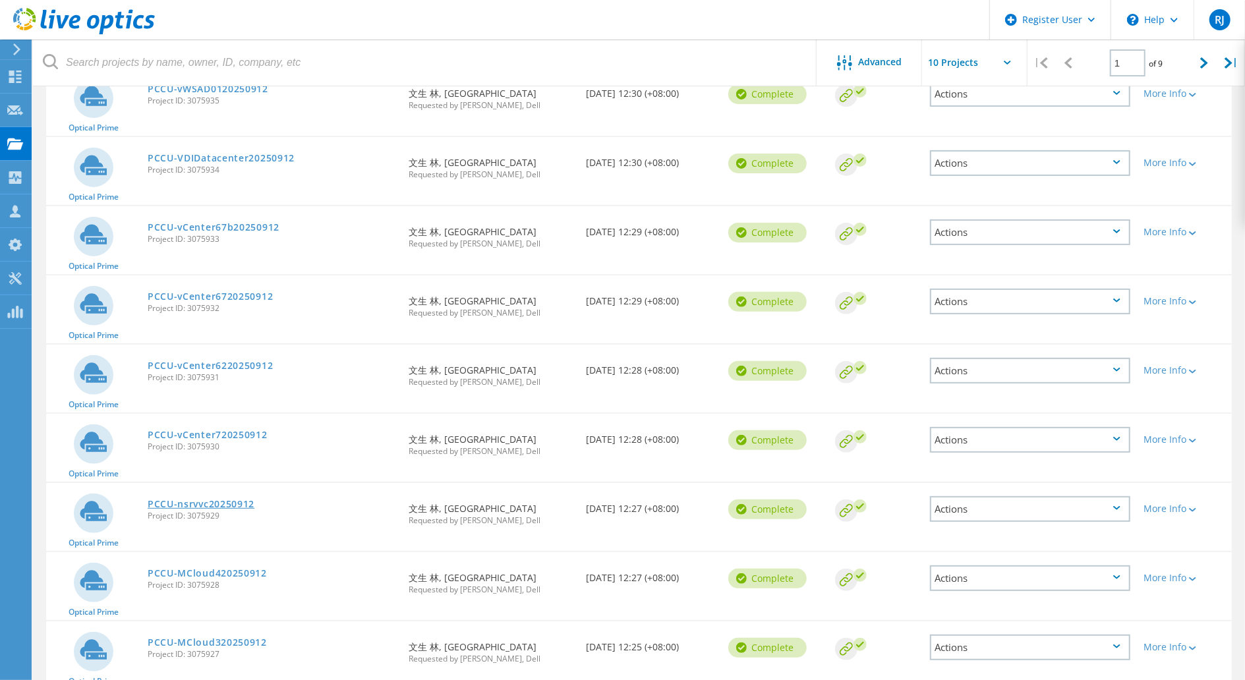
click at [242, 505] on link "PCCU-nsrvvc20250912" at bounding box center [201, 504] width 107 height 9
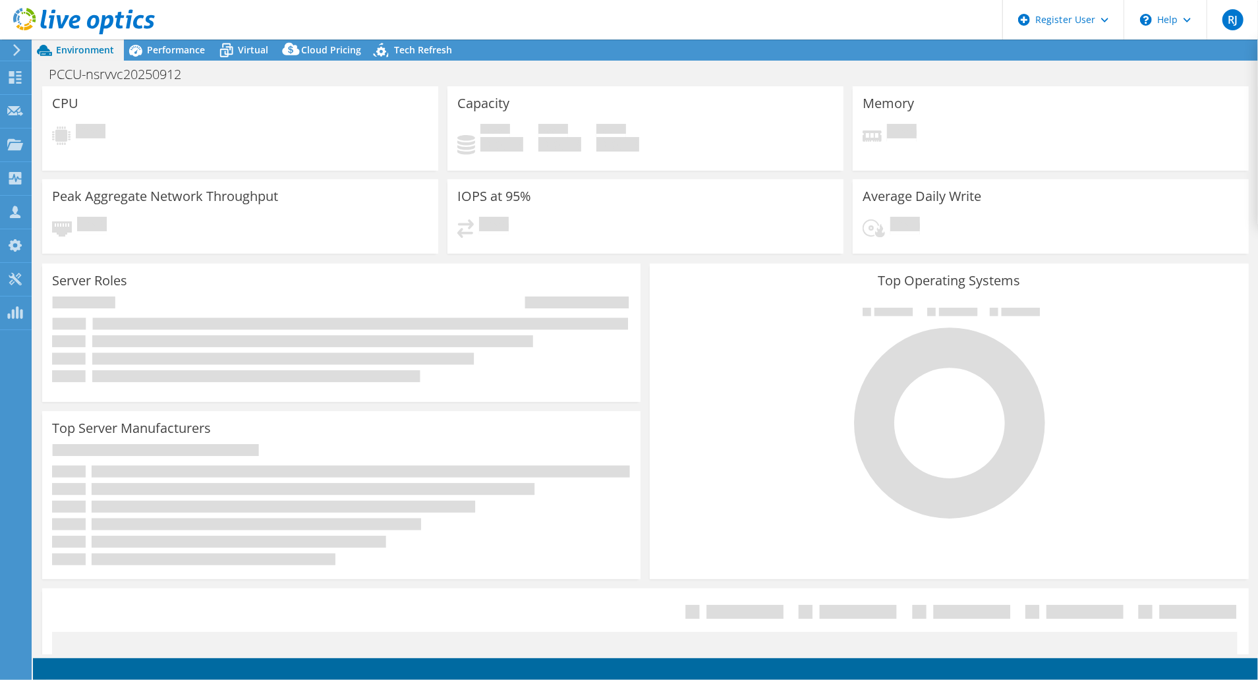
select select "USD"
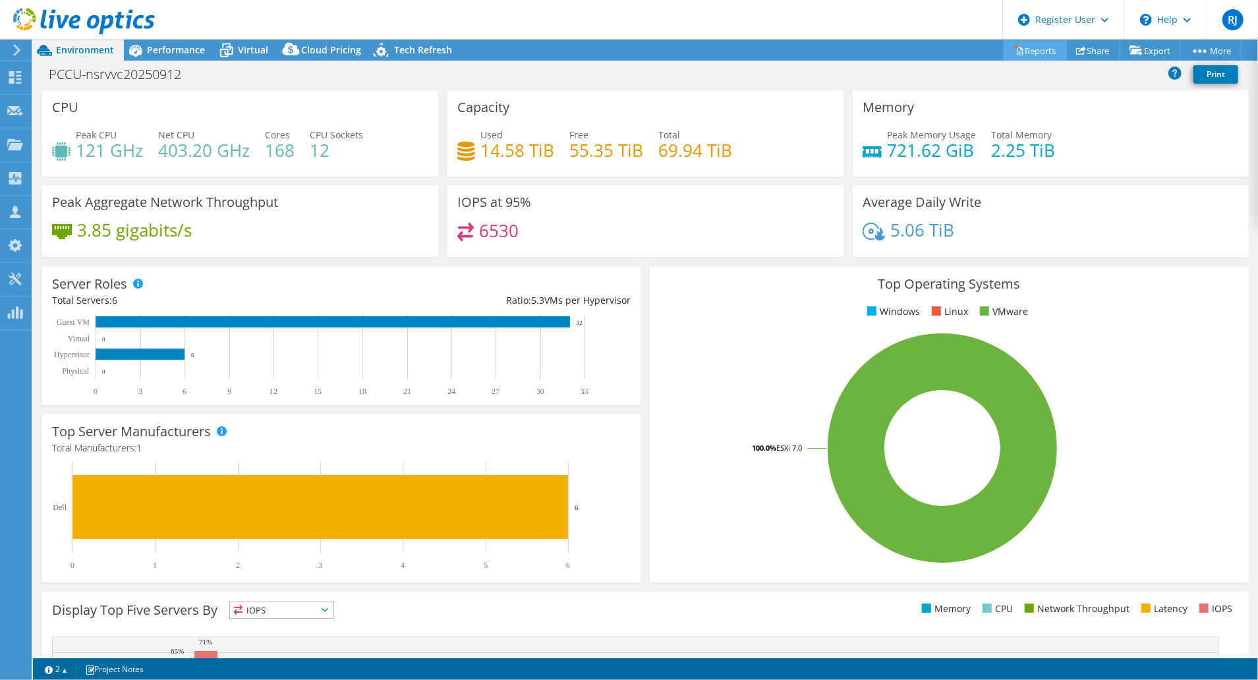
click at [1041, 50] on link "Reports" at bounding box center [1035, 50] width 63 height 20
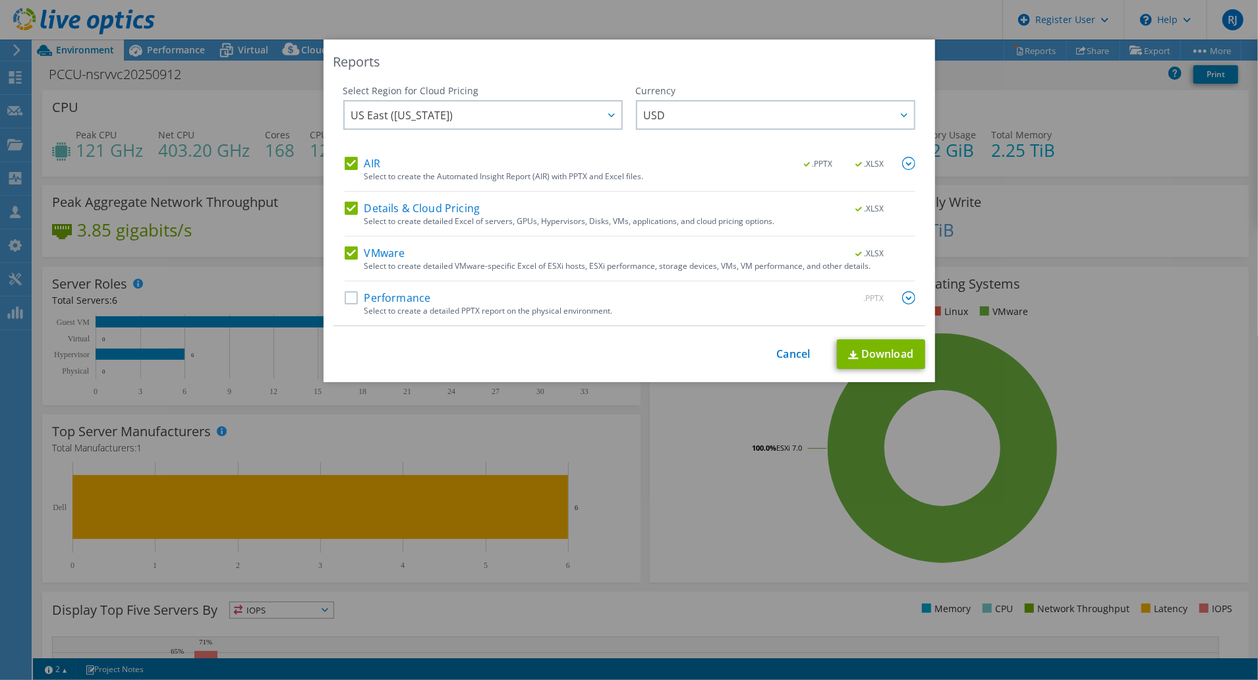
click at [374, 300] on label "Performance" at bounding box center [388, 297] width 86 height 13
click at [0, 0] on input "Performance" at bounding box center [0, 0] width 0 height 0
click at [902, 296] on img at bounding box center [908, 297] width 13 height 13
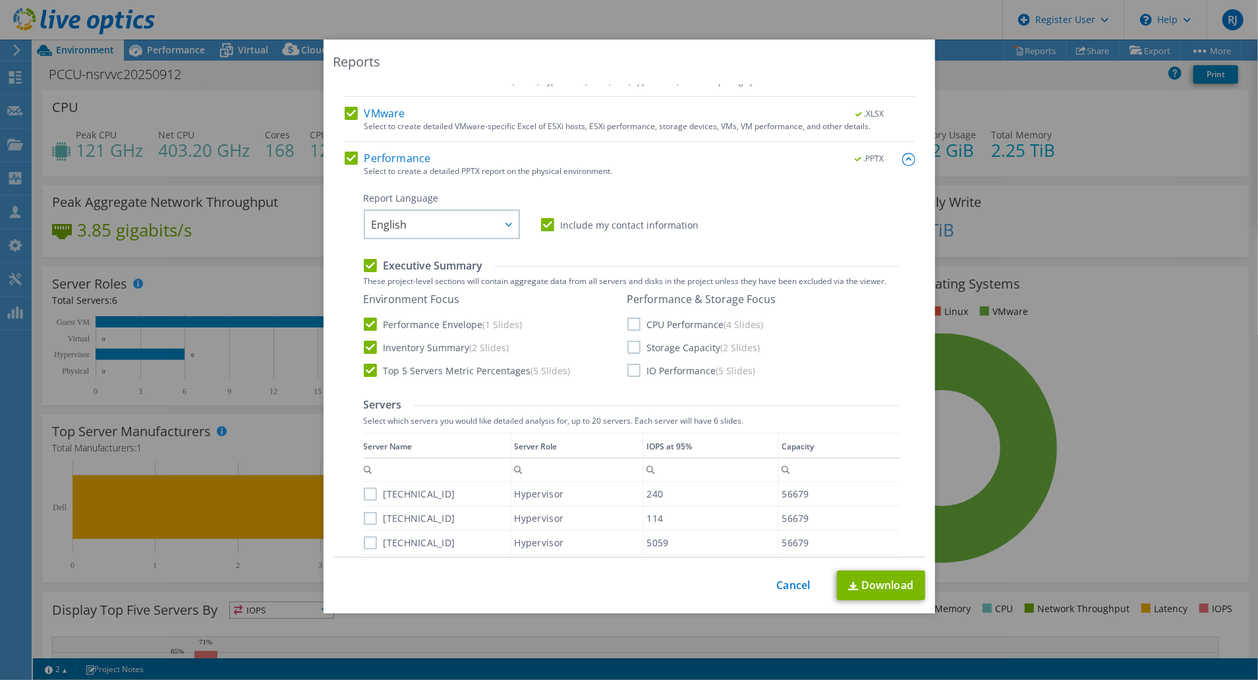
scroll to position [175, 0]
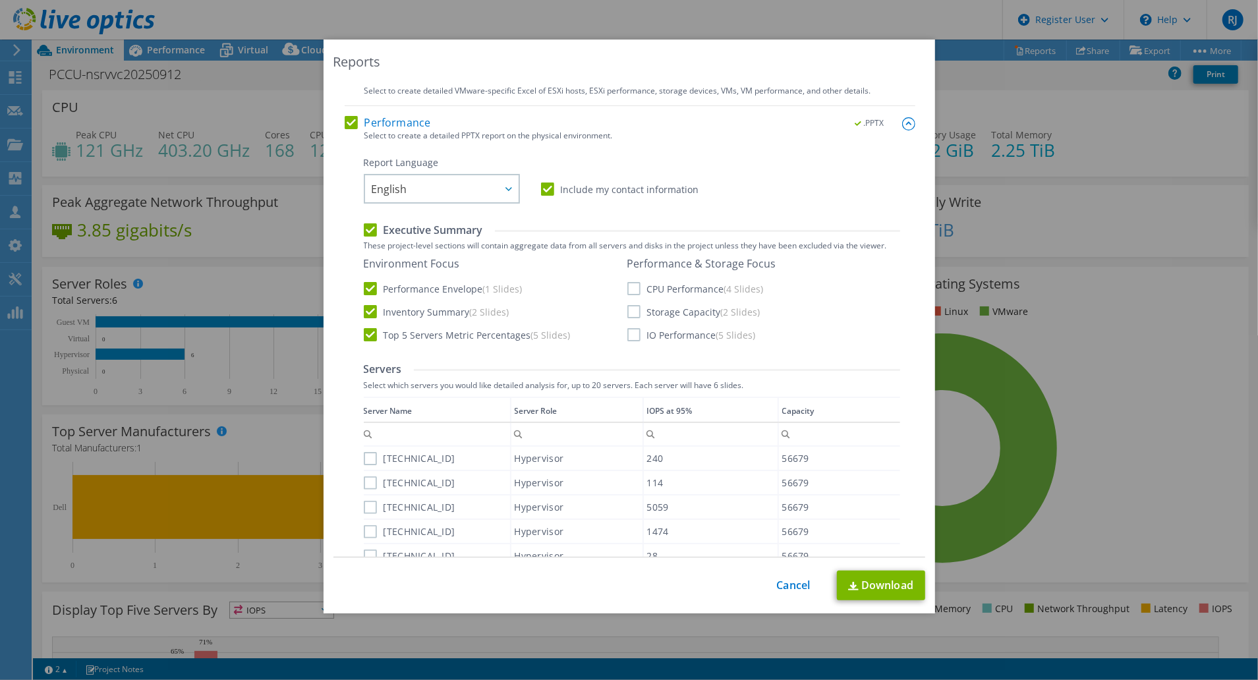
drag, startPoint x: 634, startPoint y: 289, endPoint x: 631, endPoint y: 301, distance: 11.5
click at [633, 289] on label "CPU Performance (4 Slides)" at bounding box center [695, 288] width 136 height 13
click at [0, 0] on input "CPU Performance (4 Slides)" at bounding box center [0, 0] width 0 height 0
click at [632, 311] on label "Storage Capacity (2 Slides)" at bounding box center [693, 311] width 133 height 13
click at [0, 0] on input "Storage Capacity (2 Slides)" at bounding box center [0, 0] width 0 height 0
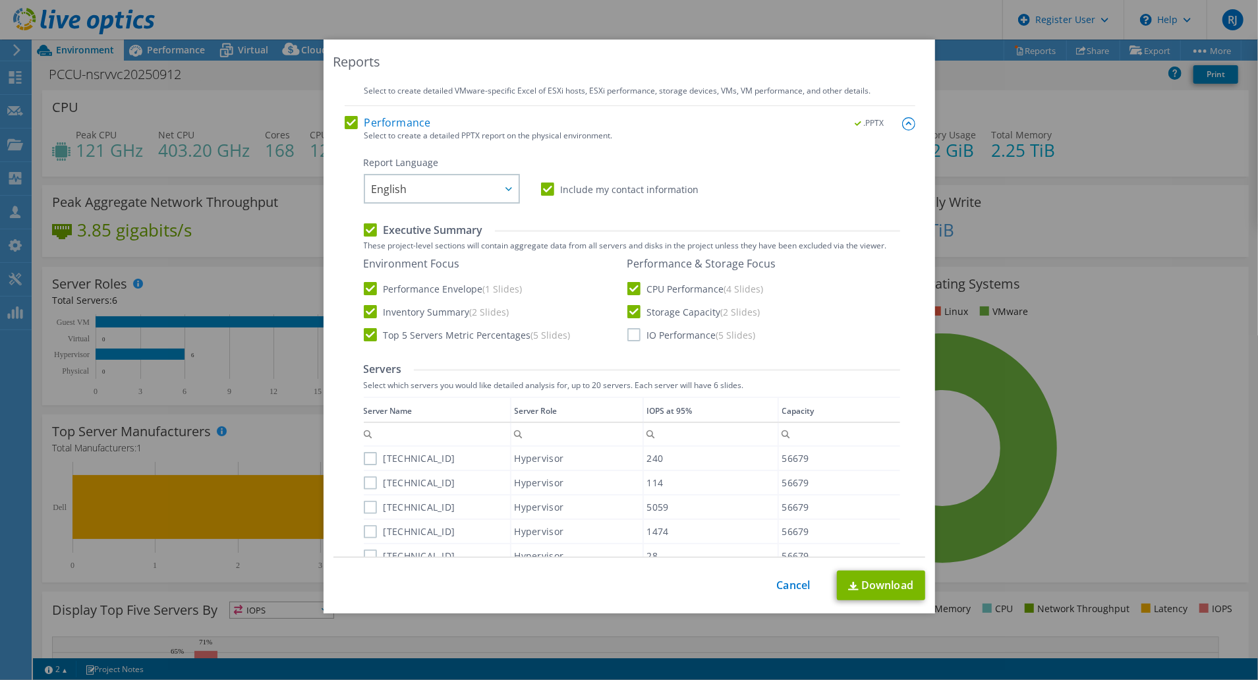
click at [627, 331] on label "IO Performance (5 Slides)" at bounding box center [691, 334] width 129 height 13
click at [0, 0] on input "IO Performance (5 Slides)" at bounding box center [0, 0] width 0 height 0
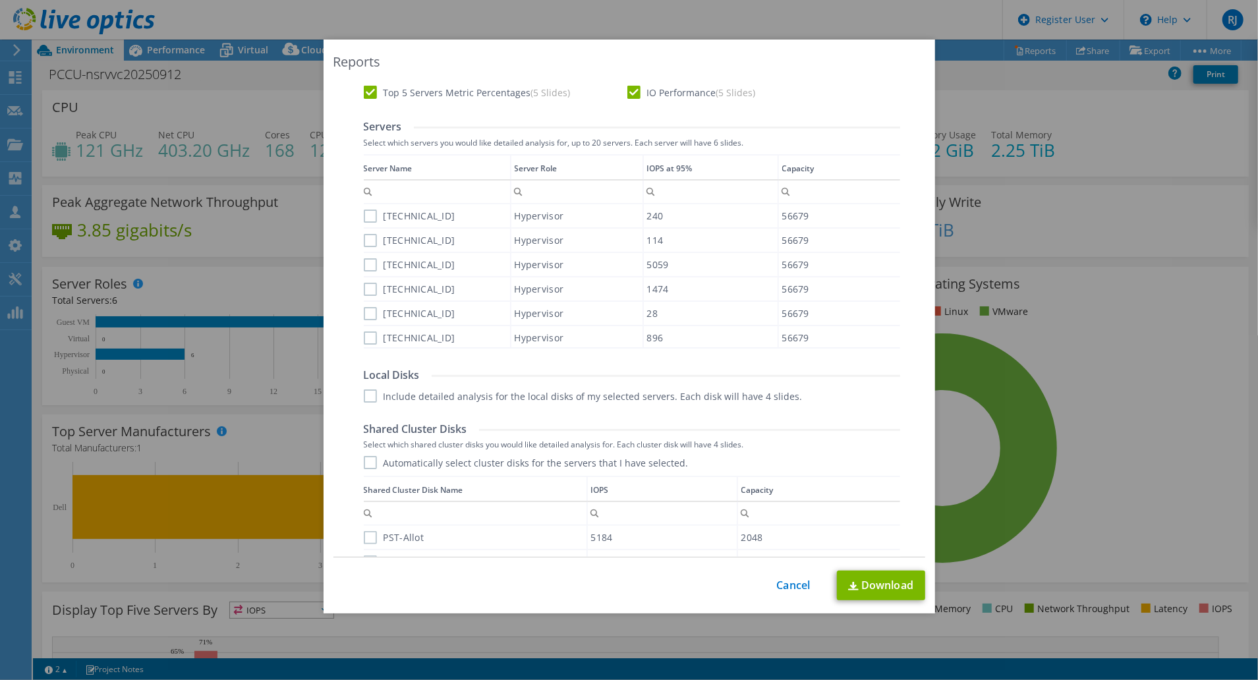
scroll to position [439, 0]
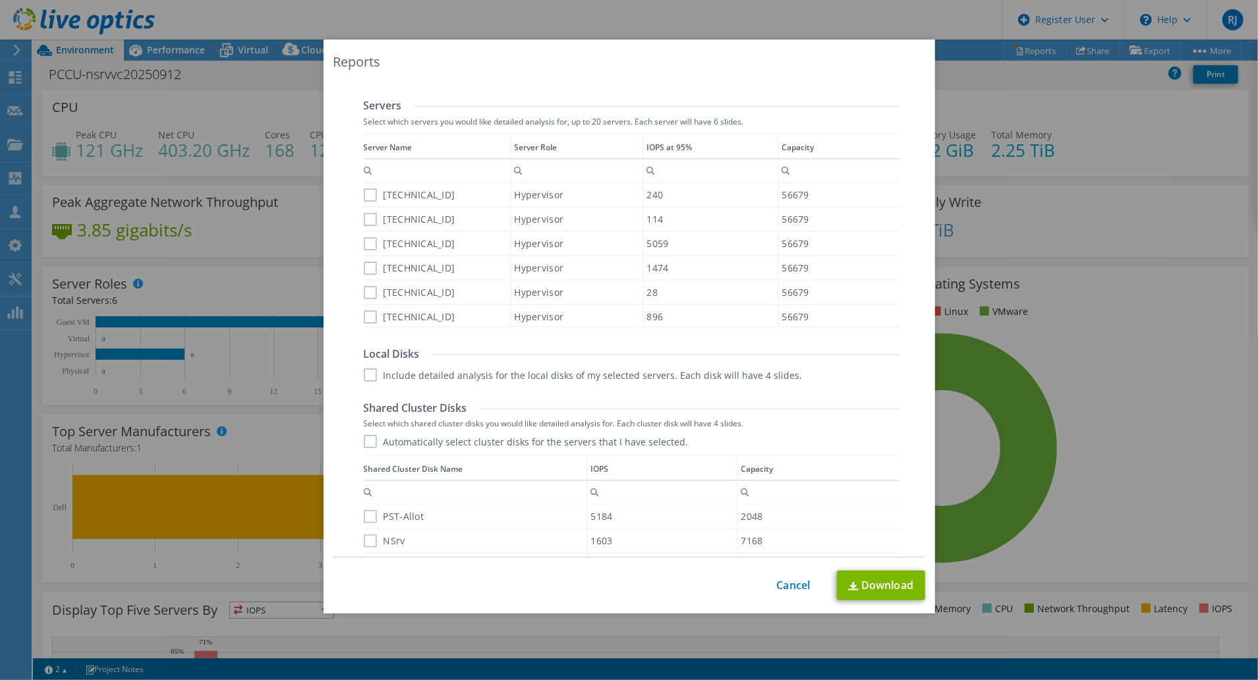
click at [364, 440] on label "Automatically select cluster disks for the servers that I have selected." at bounding box center [526, 441] width 325 height 13
click at [0, 0] on input "Automatically select cluster disks for the servers that I have selected." at bounding box center [0, 0] width 0 height 0
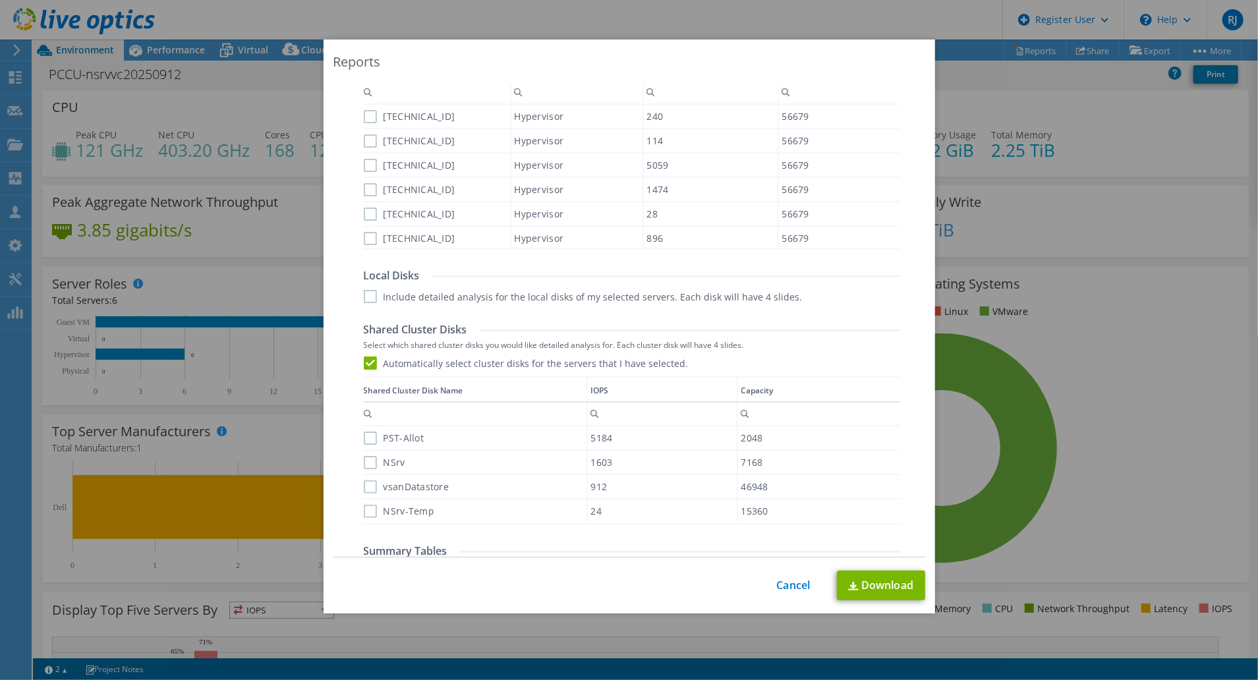
scroll to position [607, 0]
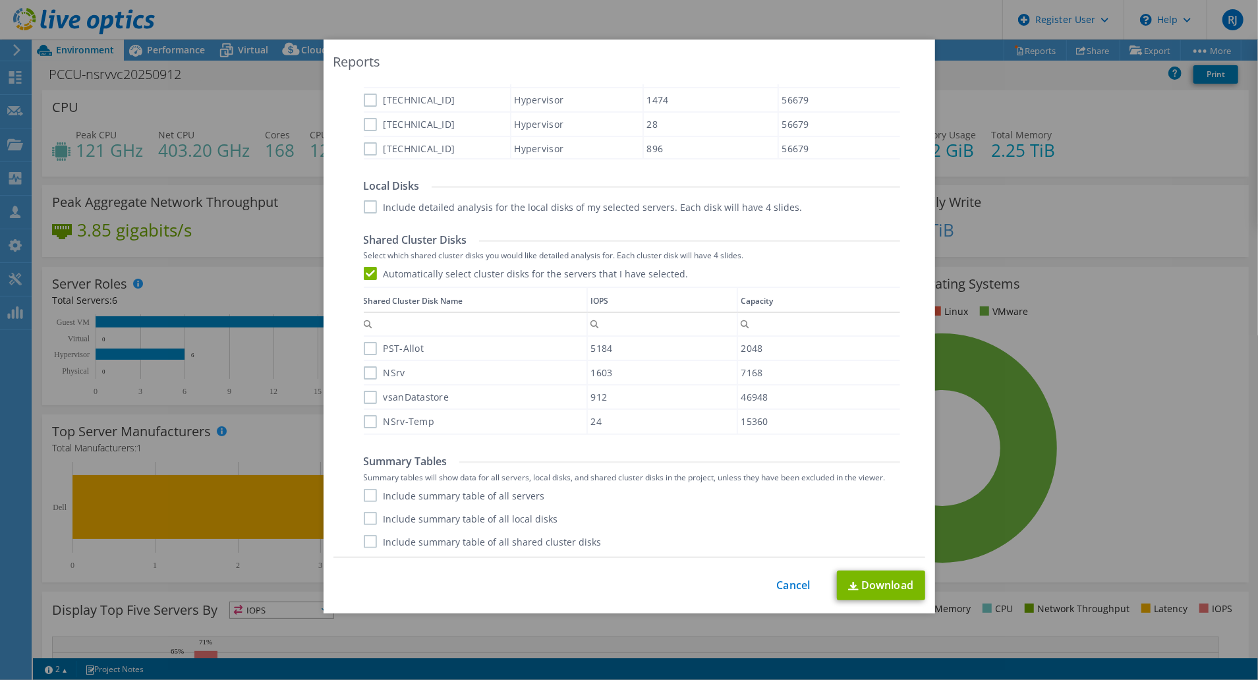
click at [364, 345] on label "PST-Allot" at bounding box center [394, 348] width 61 height 13
click at [0, 0] on input "PST-Allot" at bounding box center [0, 0] width 0 height 0
click at [366, 373] on label "NSrv" at bounding box center [385, 372] width 42 height 13
click at [0, 0] on input "NSrv" at bounding box center [0, 0] width 0 height 0
click at [366, 397] on label "vsanDatastore" at bounding box center [407, 397] width 86 height 13
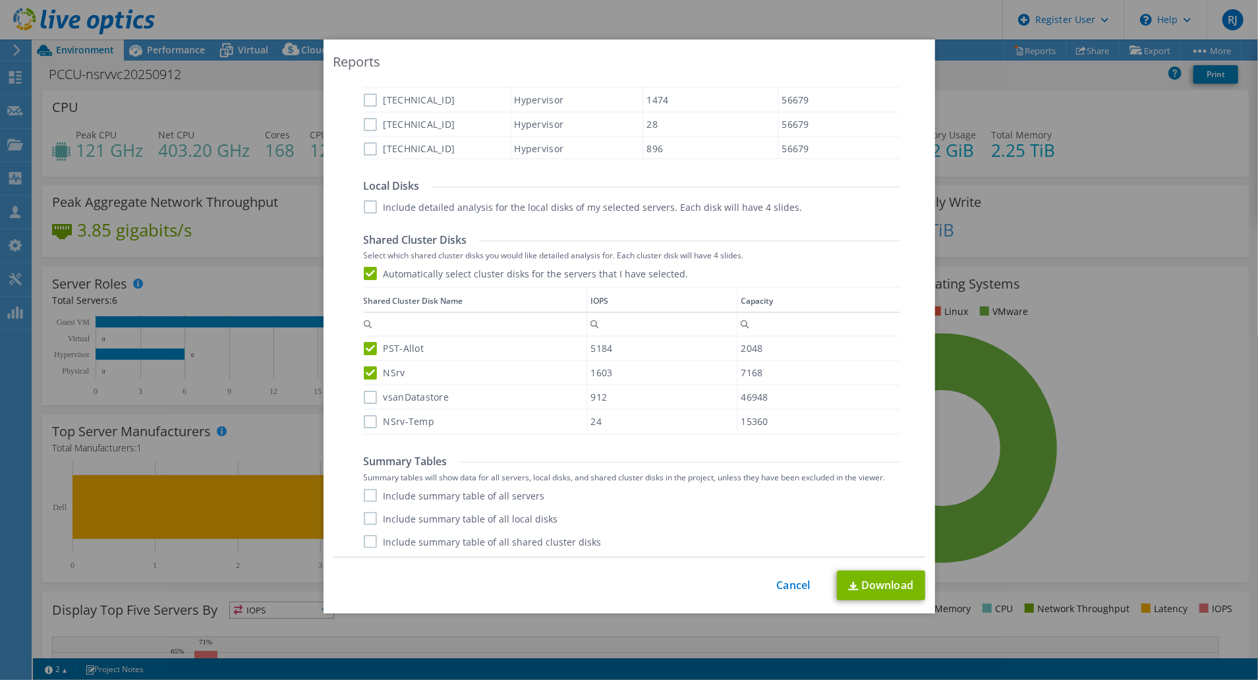
click at [0, 0] on input "vsanDatastore" at bounding box center [0, 0] width 0 height 0
click at [372, 413] on div "NSrv-Temp" at bounding box center [475, 421] width 223 height 23
click at [372, 418] on label "NSrv-Temp" at bounding box center [399, 421] width 71 height 13
click at [0, 0] on input "NSrv-Temp" at bounding box center [0, 0] width 0 height 0
click at [364, 495] on label "Include summary table of all servers" at bounding box center [454, 495] width 181 height 13
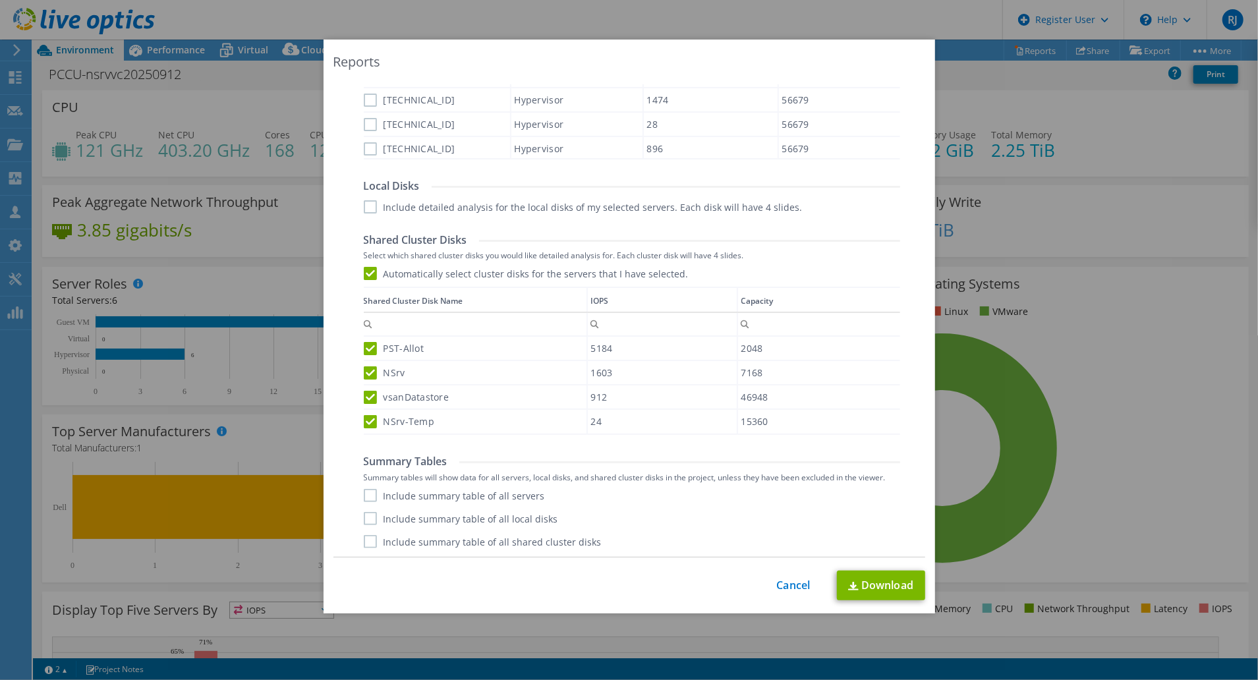
click at [0, 0] on input "Include summary table of all servers" at bounding box center [0, 0] width 0 height 0
click at [354, 516] on div "Performance .PPTX Select to create a detailed PPTX report on the physical envir…" at bounding box center [630, 121] width 571 height 874
click at [364, 514] on label "Include summary table of all local disks" at bounding box center [461, 518] width 194 height 13
click at [0, 0] on input "Include summary table of all local disks" at bounding box center [0, 0] width 0 height 0
click at [364, 537] on label "Include summary table of all shared cluster disks" at bounding box center [483, 541] width 238 height 13
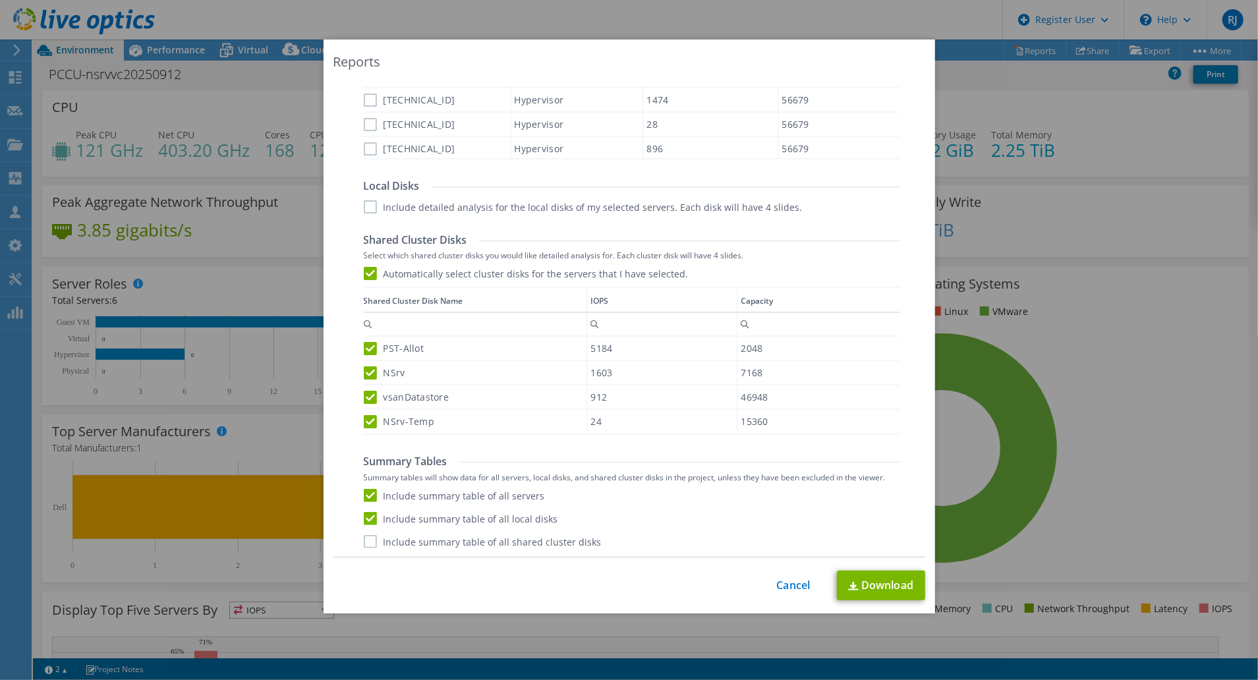
click at [0, 0] on input "Include summary table of all shared cluster disks" at bounding box center [0, 0] width 0 height 0
click at [879, 587] on link "Download" at bounding box center [881, 586] width 88 height 30
click at [1074, 493] on div "Reports Select Region for Cloud Pricing Asia Pacific (Hong Kong) Asia Pacific (…" at bounding box center [629, 340] width 1258 height 601
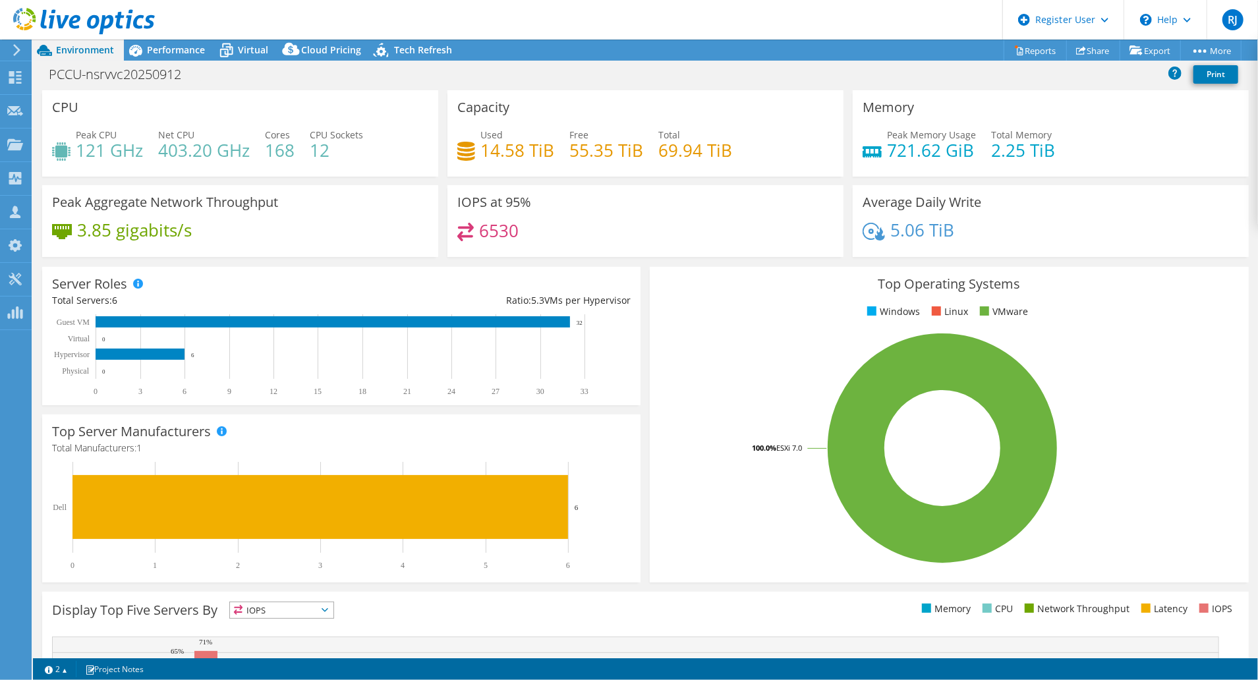
click at [13, 50] on icon at bounding box center [17, 50] width 10 height 12
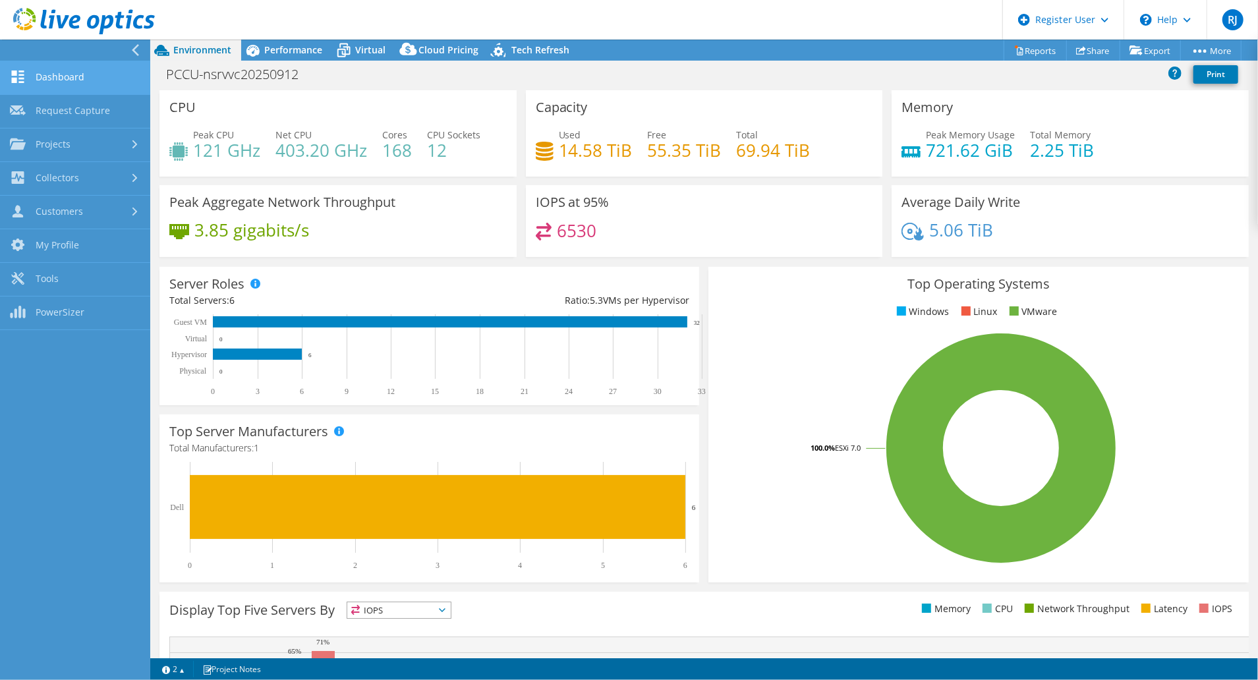
click at [96, 80] on link "Dashboard" at bounding box center [75, 78] width 150 height 34
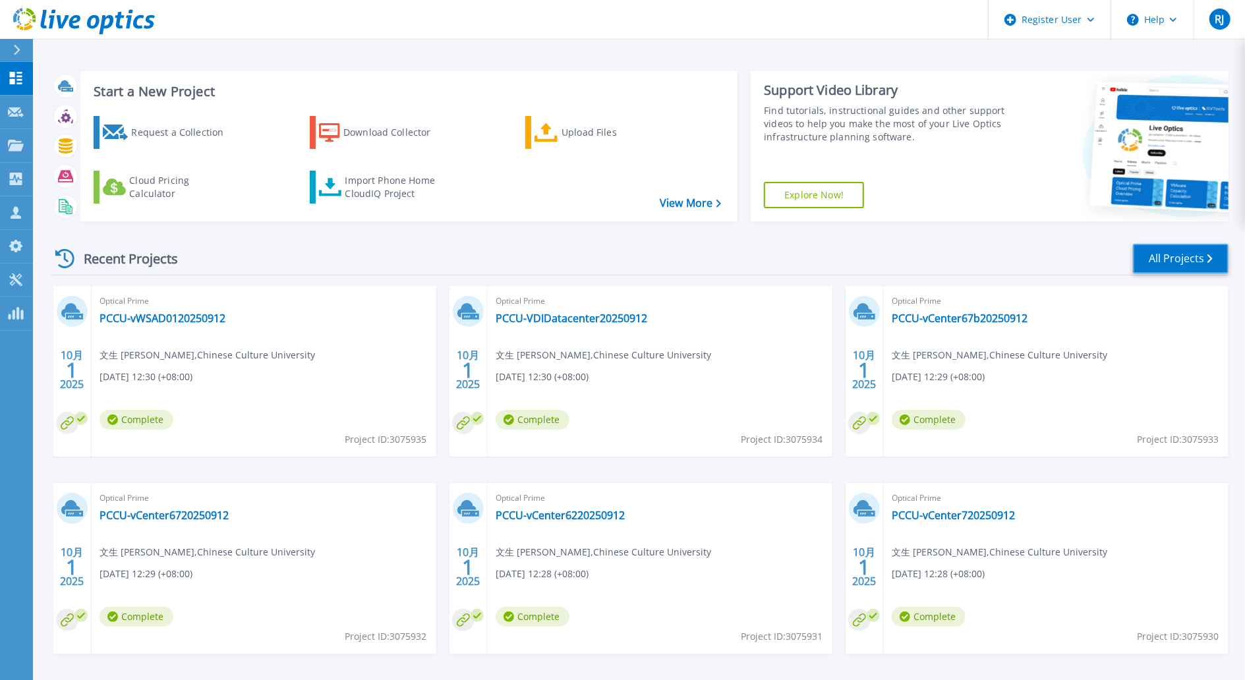
click at [1159, 262] on link "All Projects" at bounding box center [1181, 259] width 96 height 30
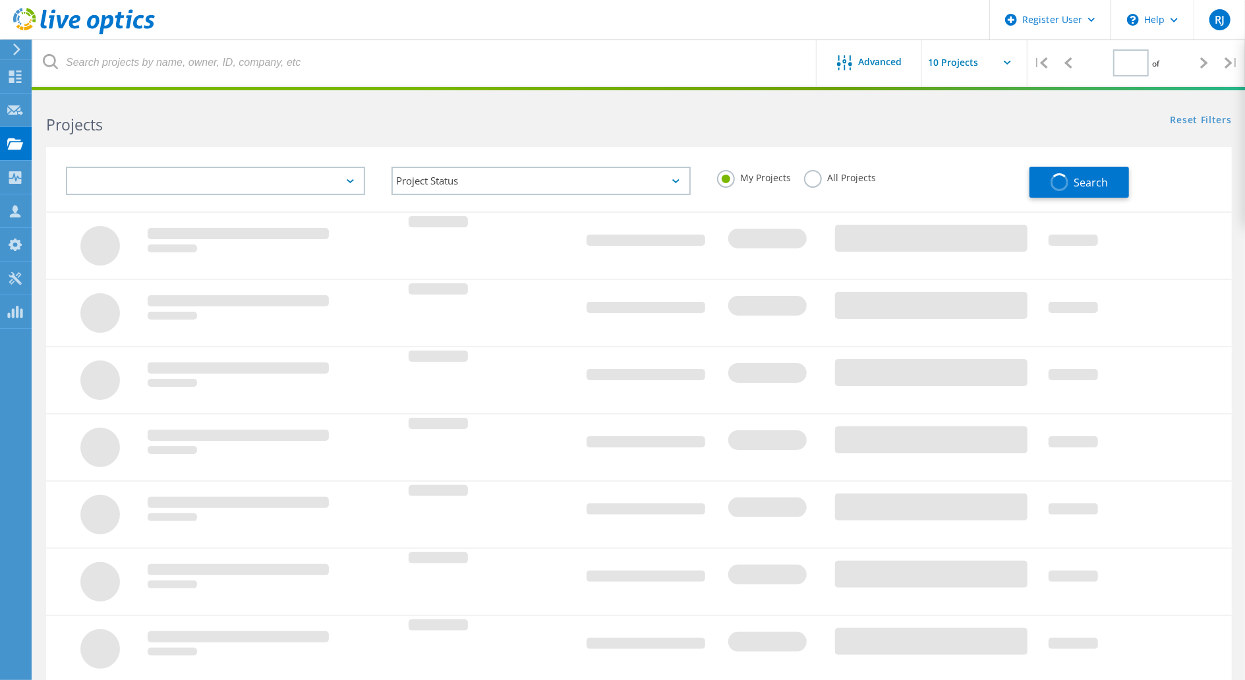
type input "1"
